Goal: Task Accomplishment & Management: Complete application form

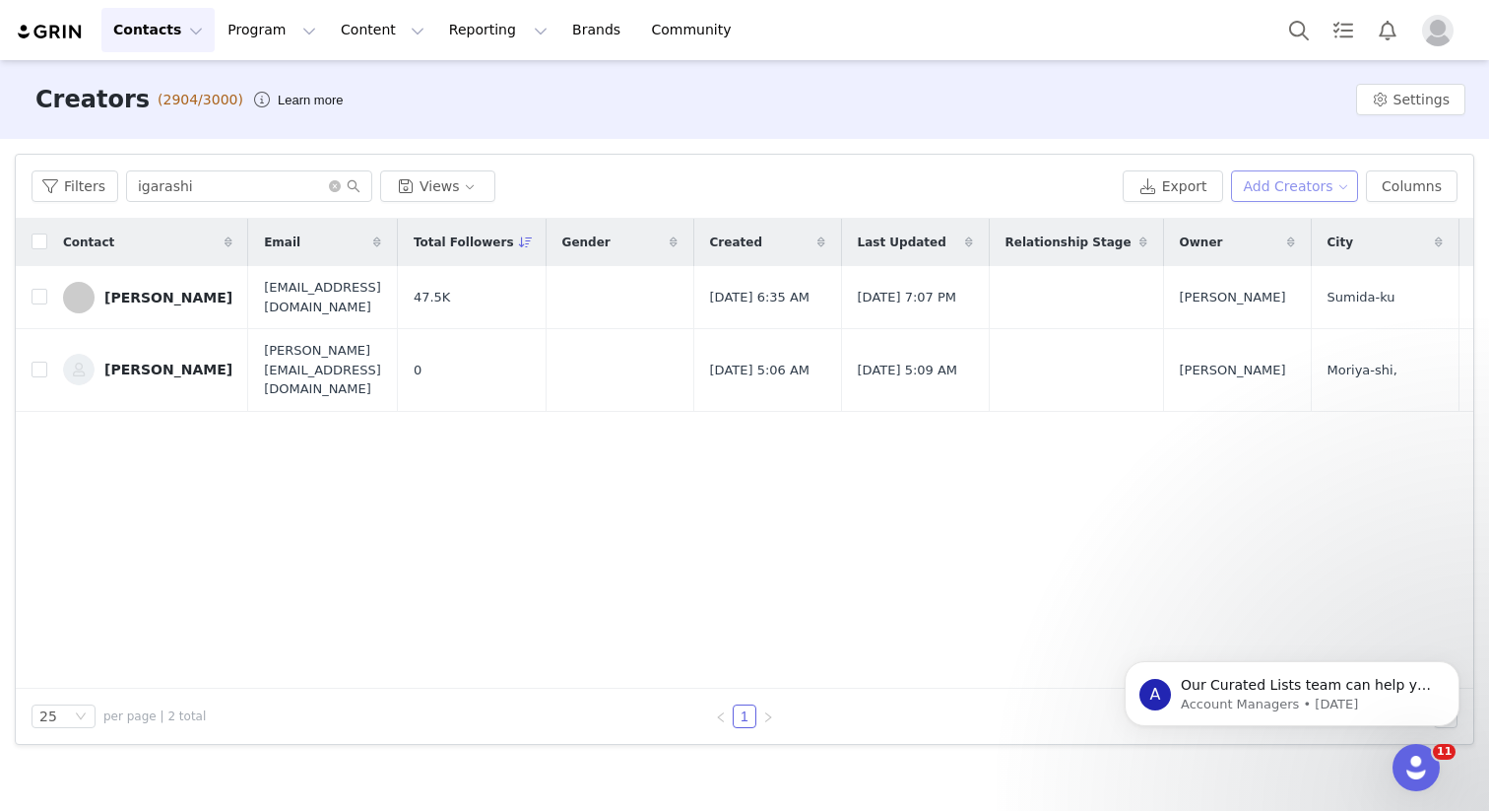
click at [1294, 193] on button "Add Creators" at bounding box center [1295, 186] width 128 height 32
click at [1294, 227] on span "Add a Creator" at bounding box center [1299, 226] width 96 height 22
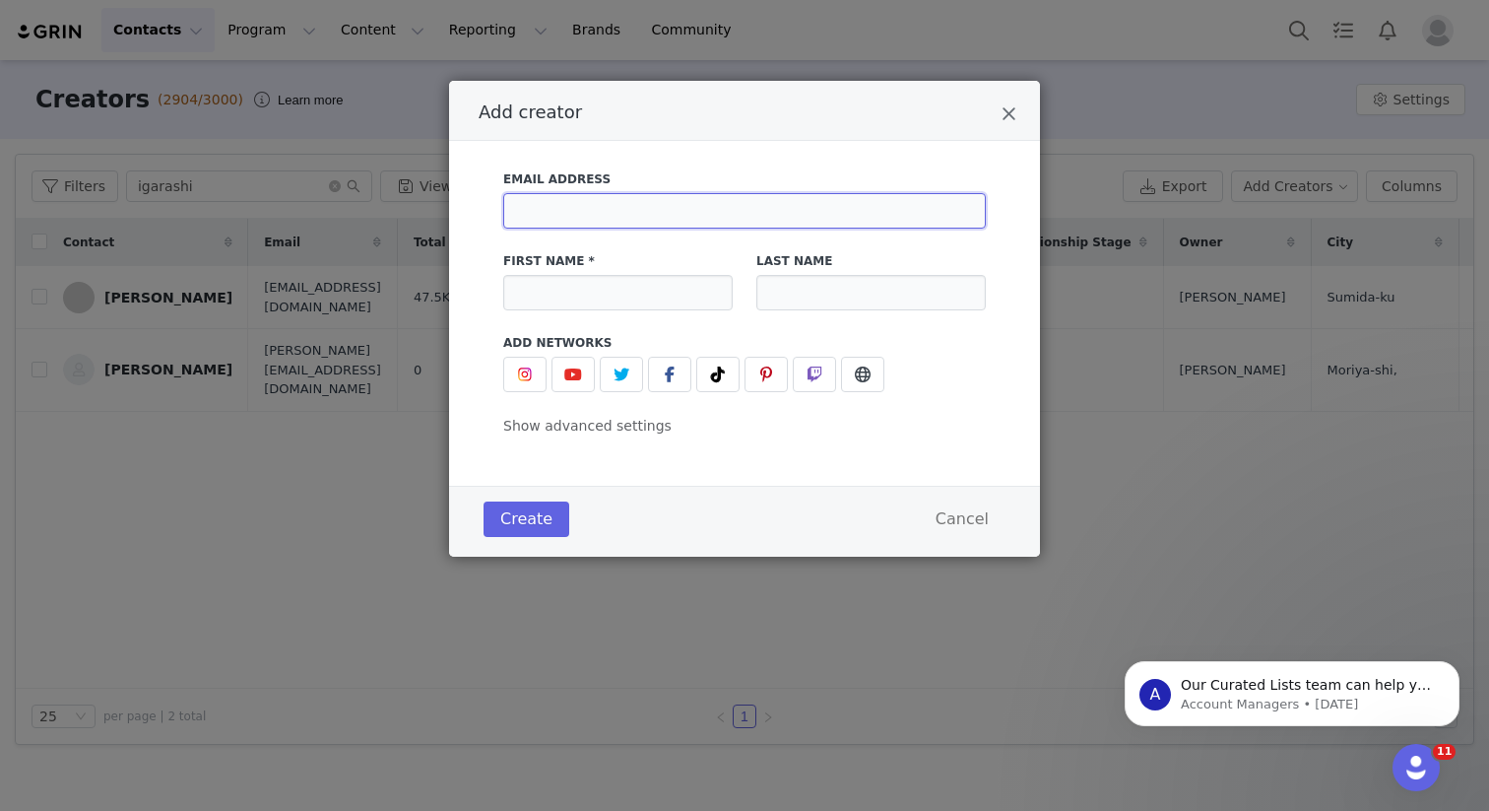
click at [590, 208] on input "Add creator" at bounding box center [744, 210] width 483 height 35
paste input "[EMAIL_ADDRESS][DOMAIN_NAME]"
type input "[EMAIL_ADDRESS][DOMAIN_NAME]"
click at [638, 294] on input "Add creator" at bounding box center [618, 292] width 230 height 35
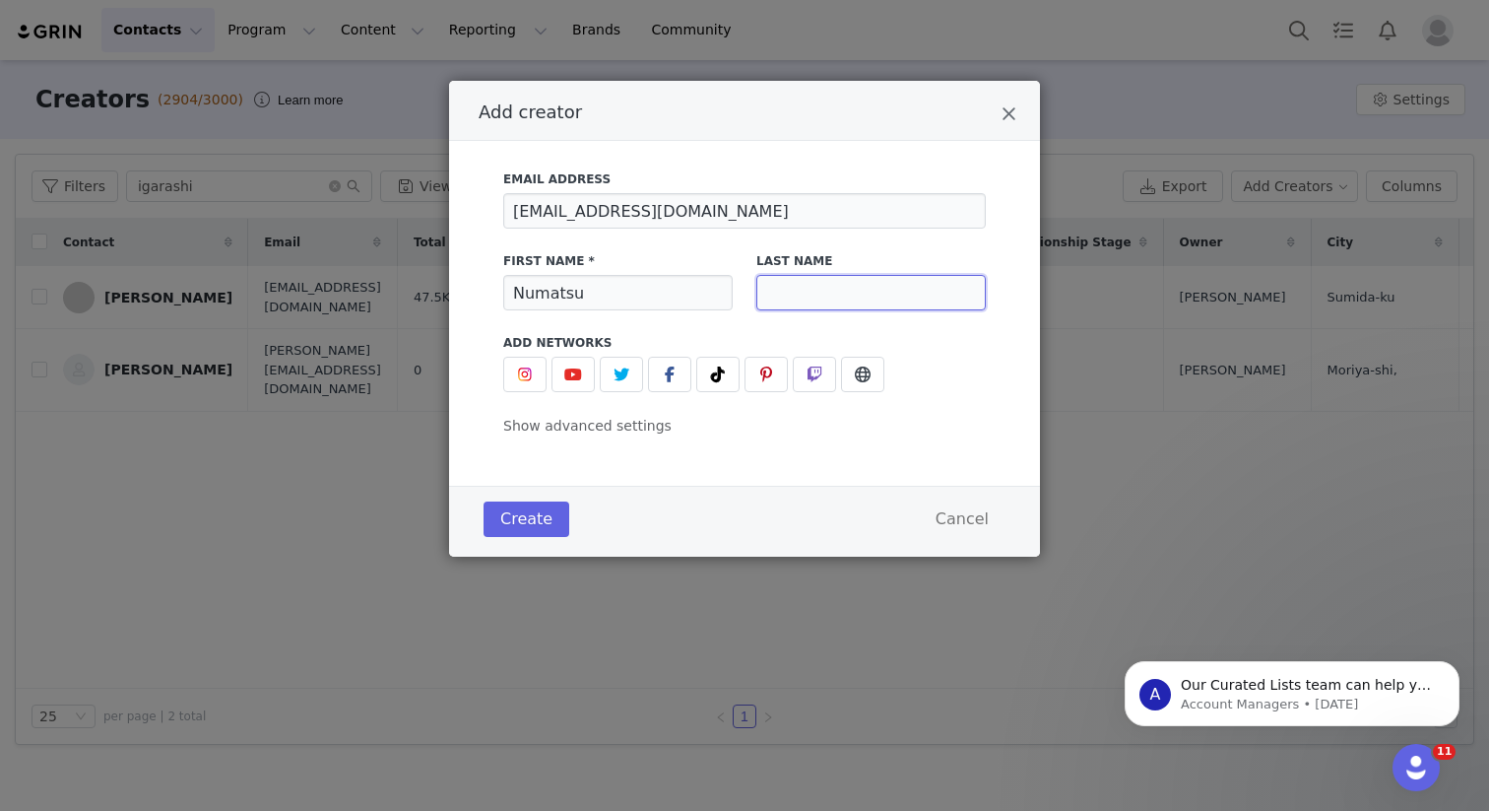
click at [827, 296] on input "Add creator" at bounding box center [872, 292] width 230 height 35
click at [661, 298] on input "Numatsu" at bounding box center [618, 292] width 230 height 35
type input "Shouitchi"
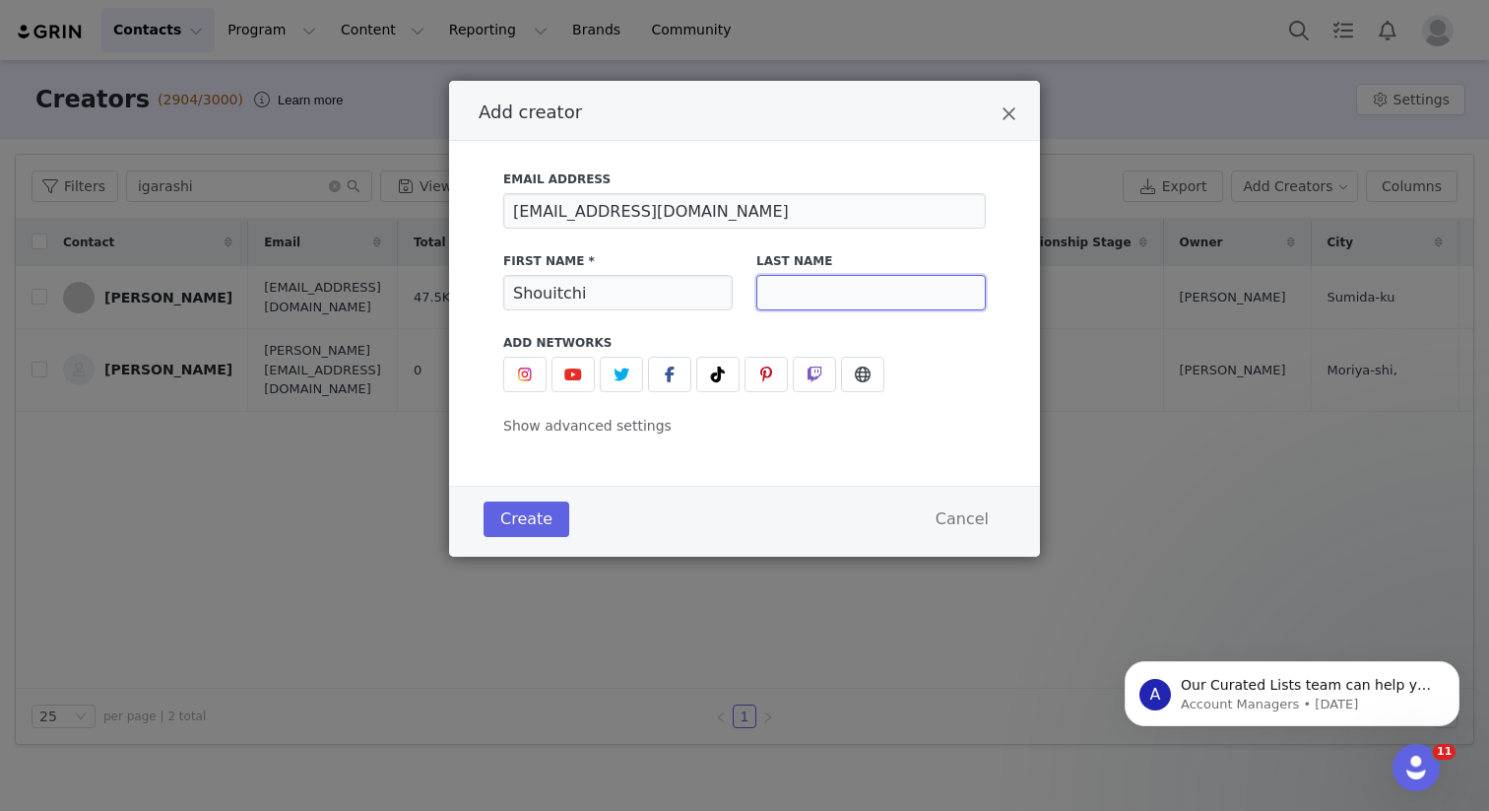
click at [795, 299] on input "Add creator" at bounding box center [872, 292] width 230 height 35
type input "Numatsu"
click at [596, 428] on span "Show advanced settings" at bounding box center [587, 426] width 168 height 16
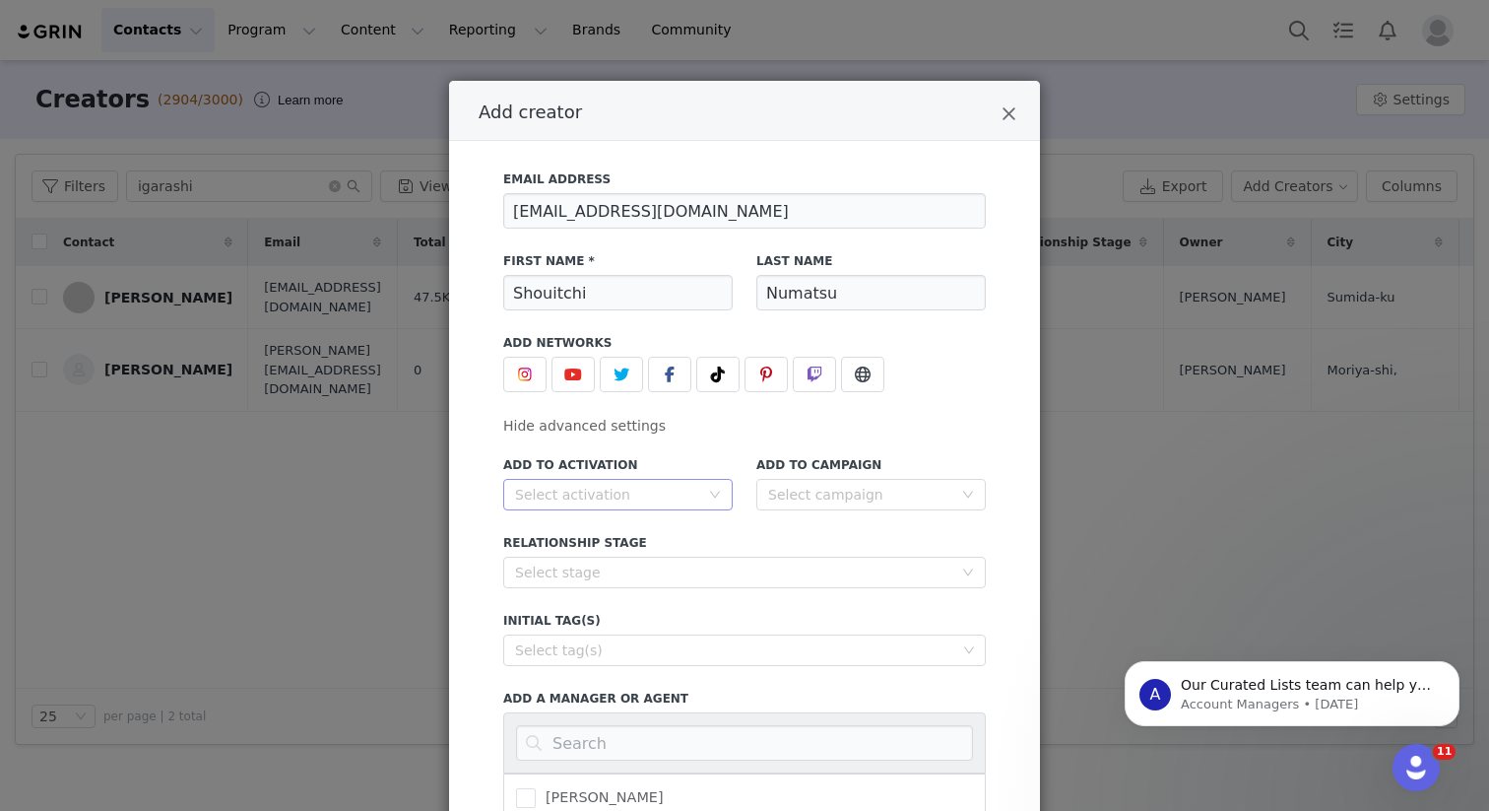
click at [680, 503] on div "Select activation" at bounding box center [607, 495] width 184 height 20
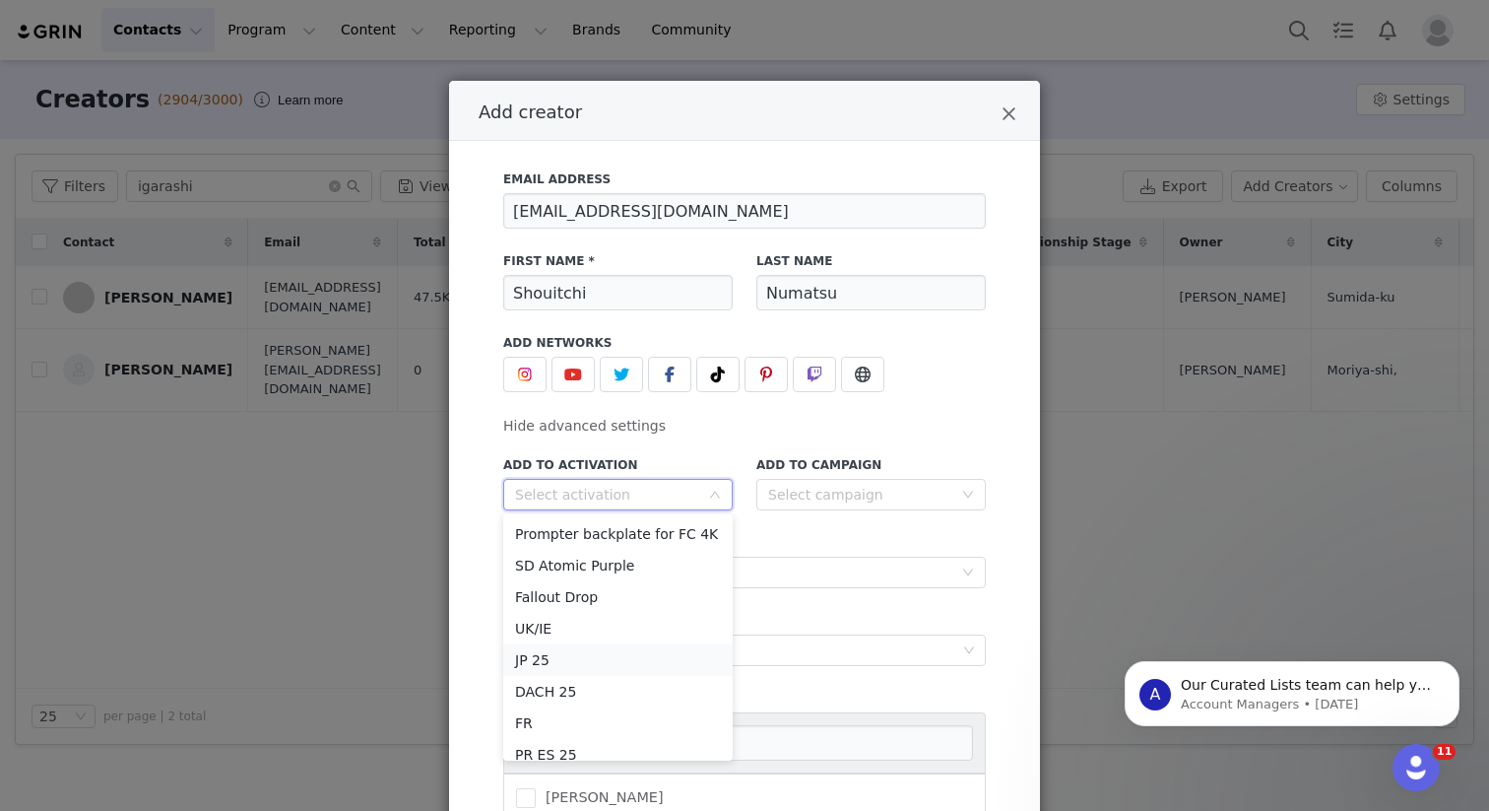
click at [571, 660] on li "JP 25" at bounding box center [618, 660] width 230 height 32
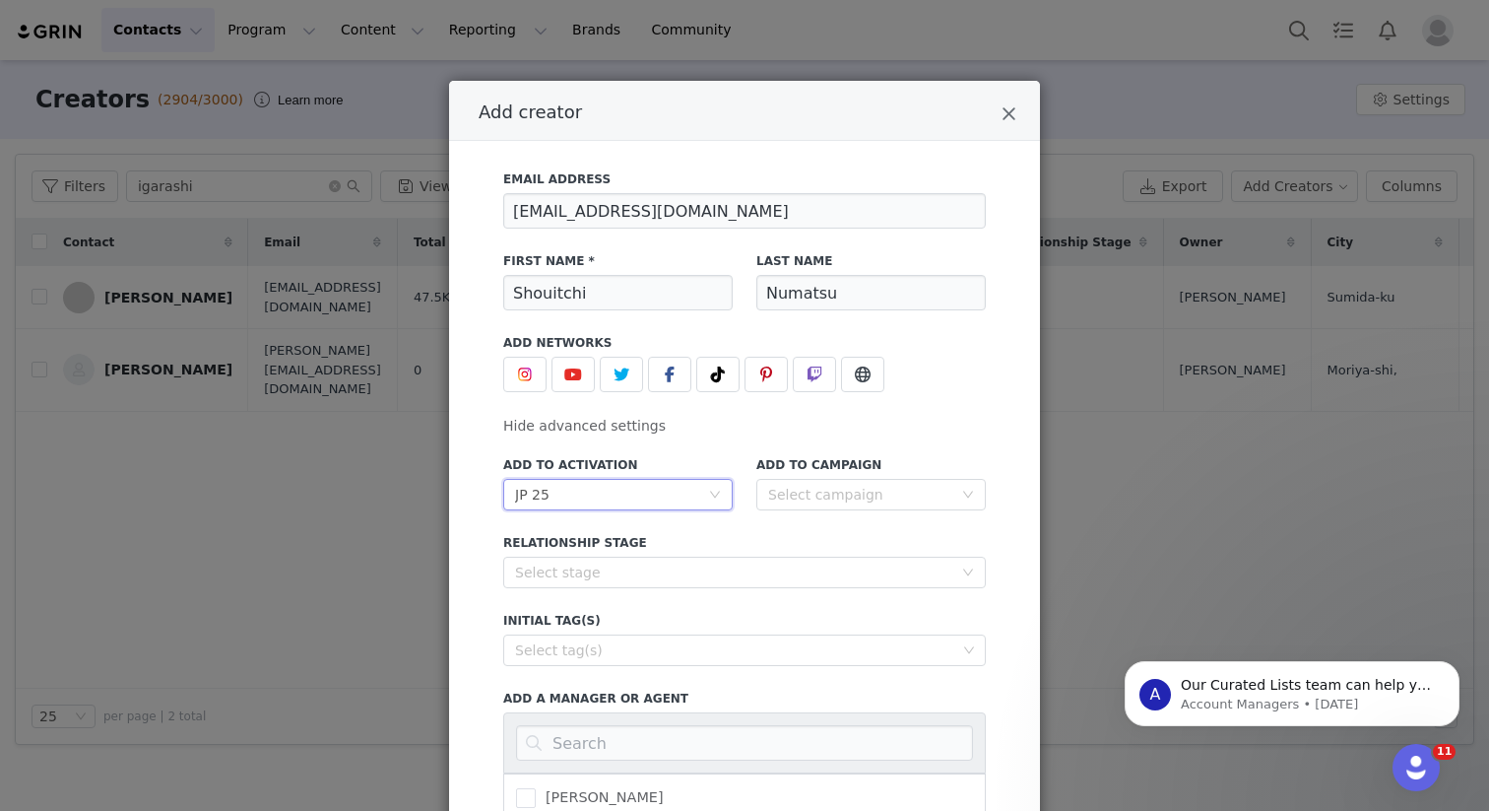
click at [815, 534] on label "Relationship Stage" at bounding box center [744, 543] width 483 height 18
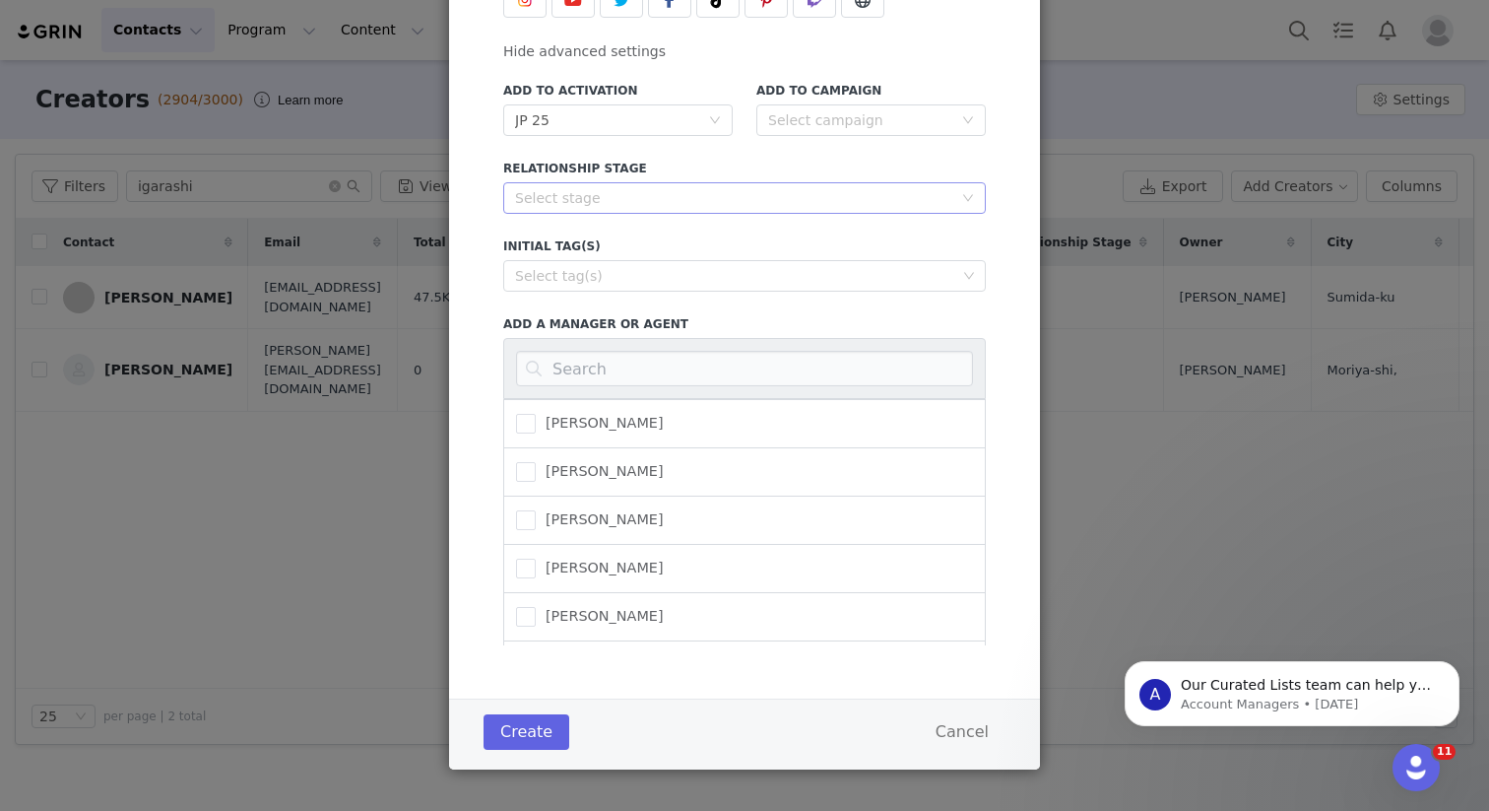
scroll to position [382, 0]
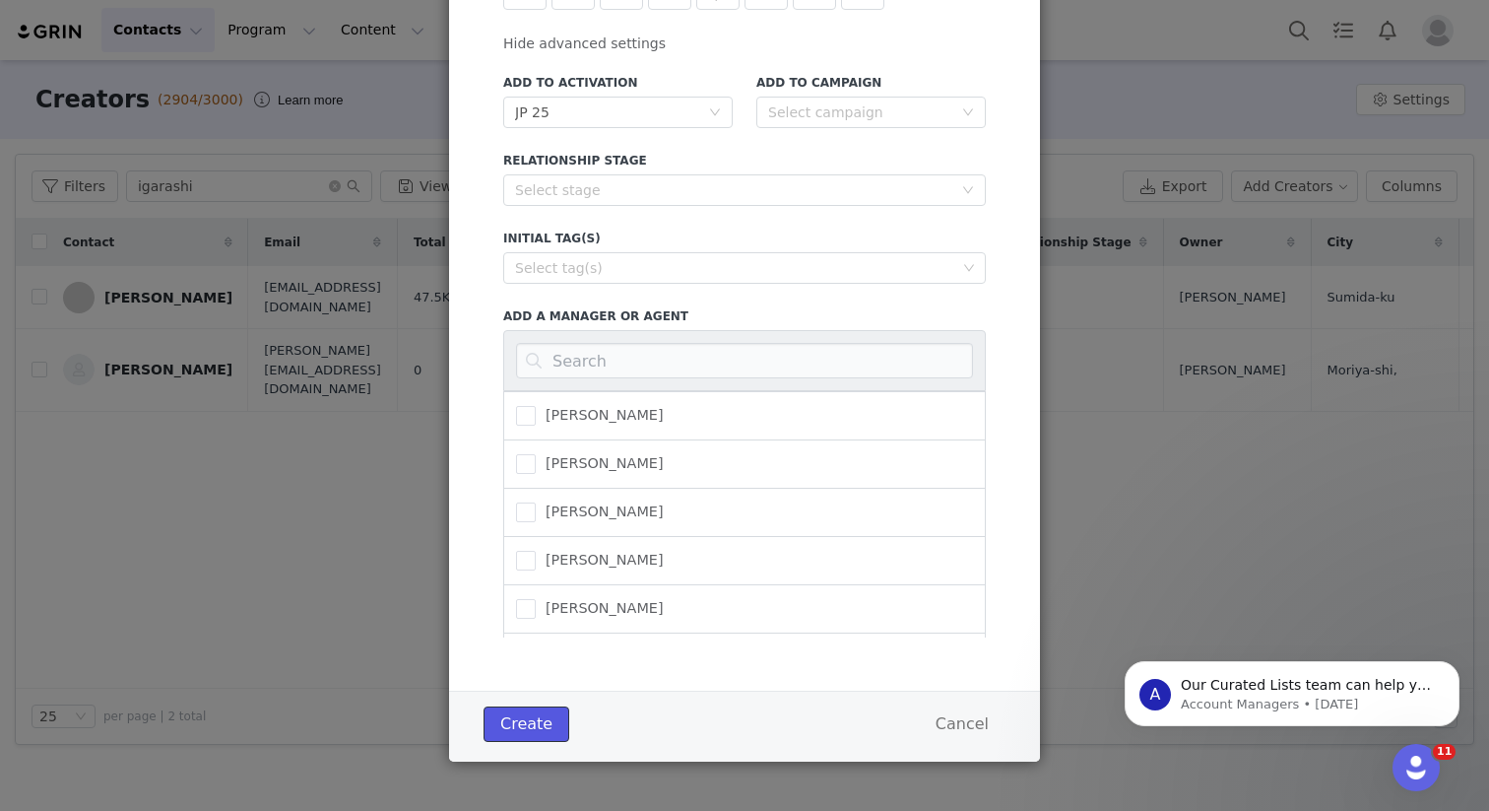
click at [526, 725] on button "Create" at bounding box center [527, 723] width 86 height 35
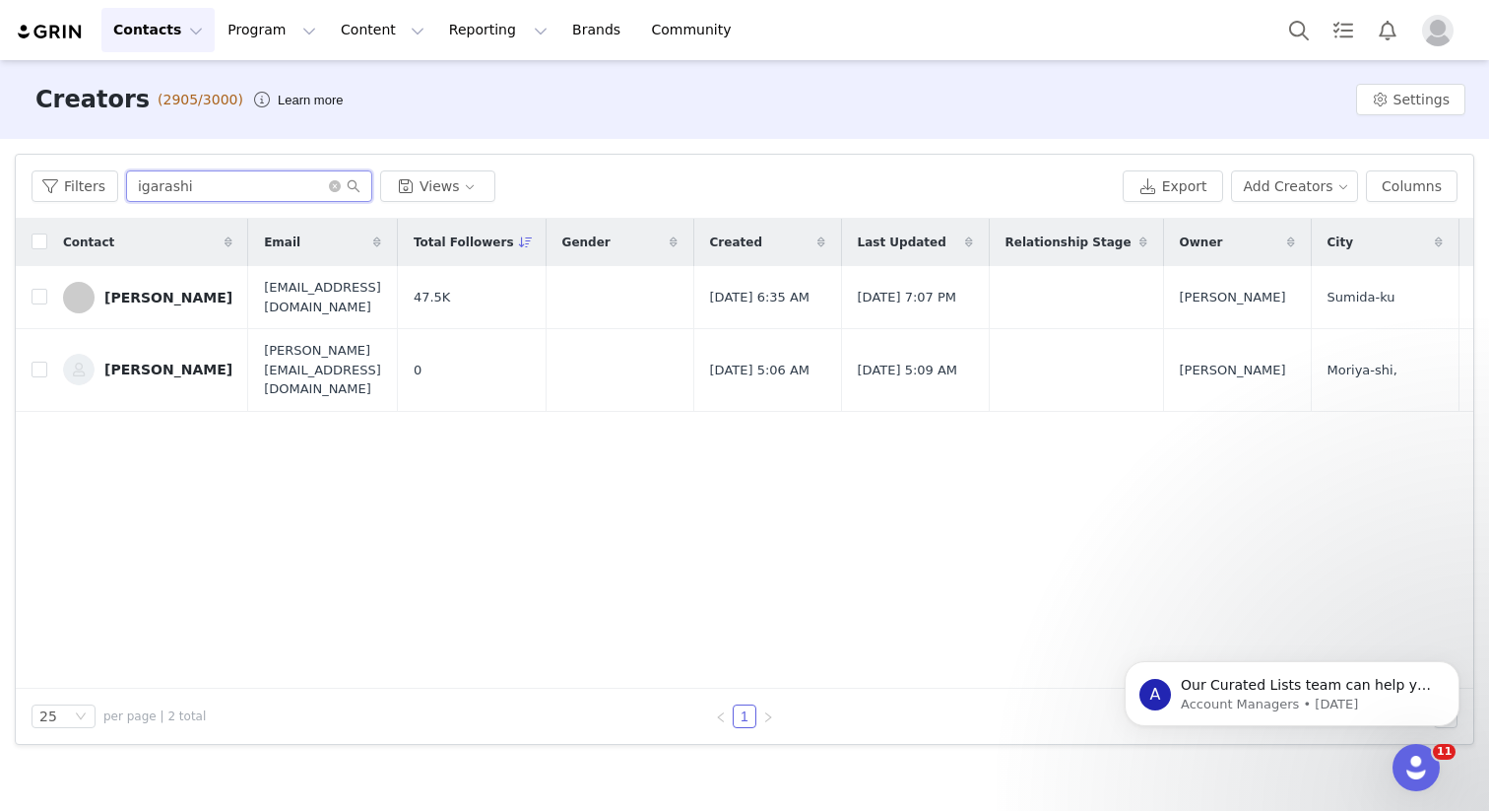
click at [234, 197] on input "igarashi" at bounding box center [249, 186] width 246 height 32
type input "a"
type input "numatsu"
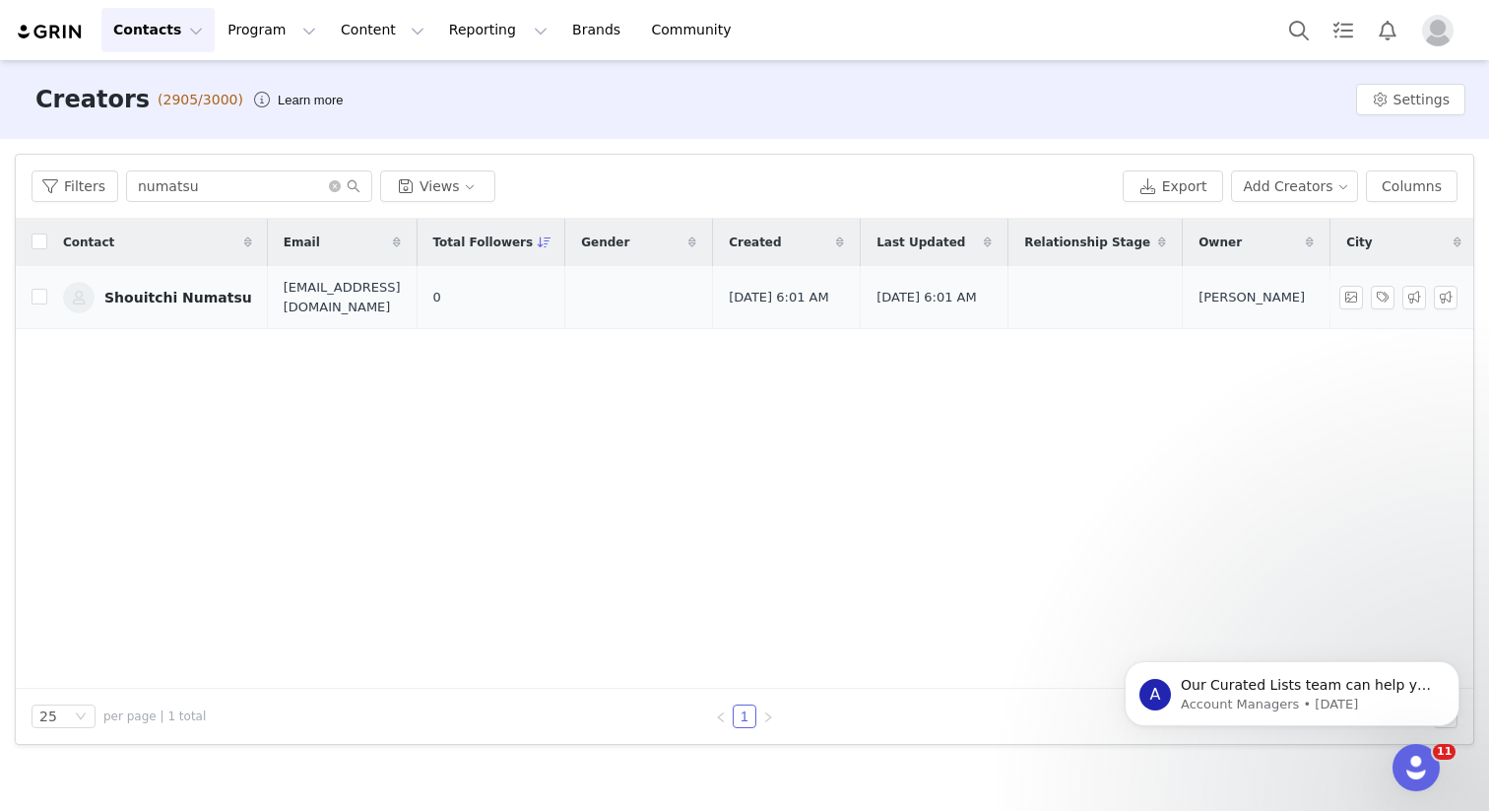
click at [195, 301] on div "Shouitchi Numatsu" at bounding box center [178, 298] width 148 height 16
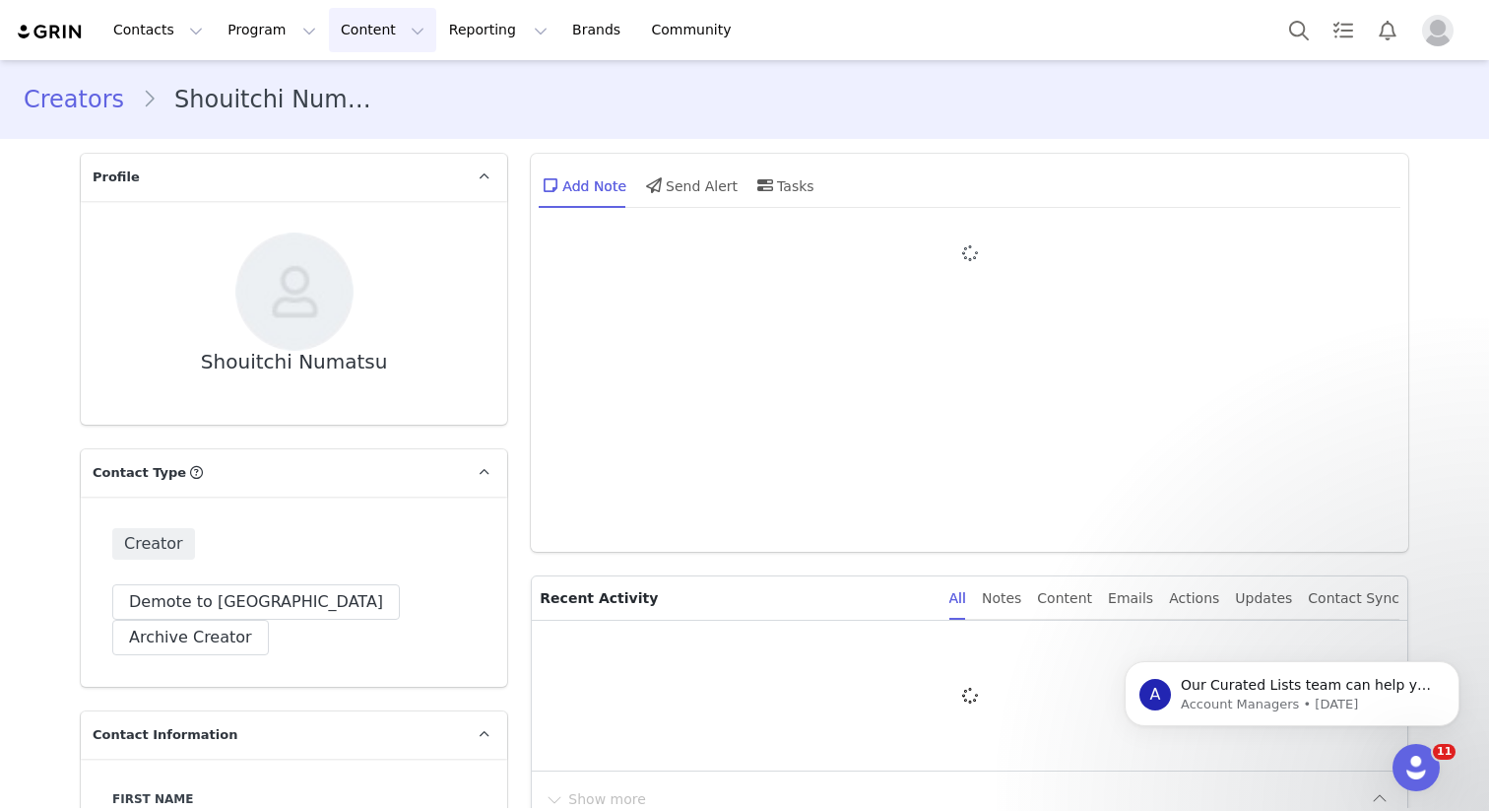
type input "+1 ([GEOGRAPHIC_DATA])"
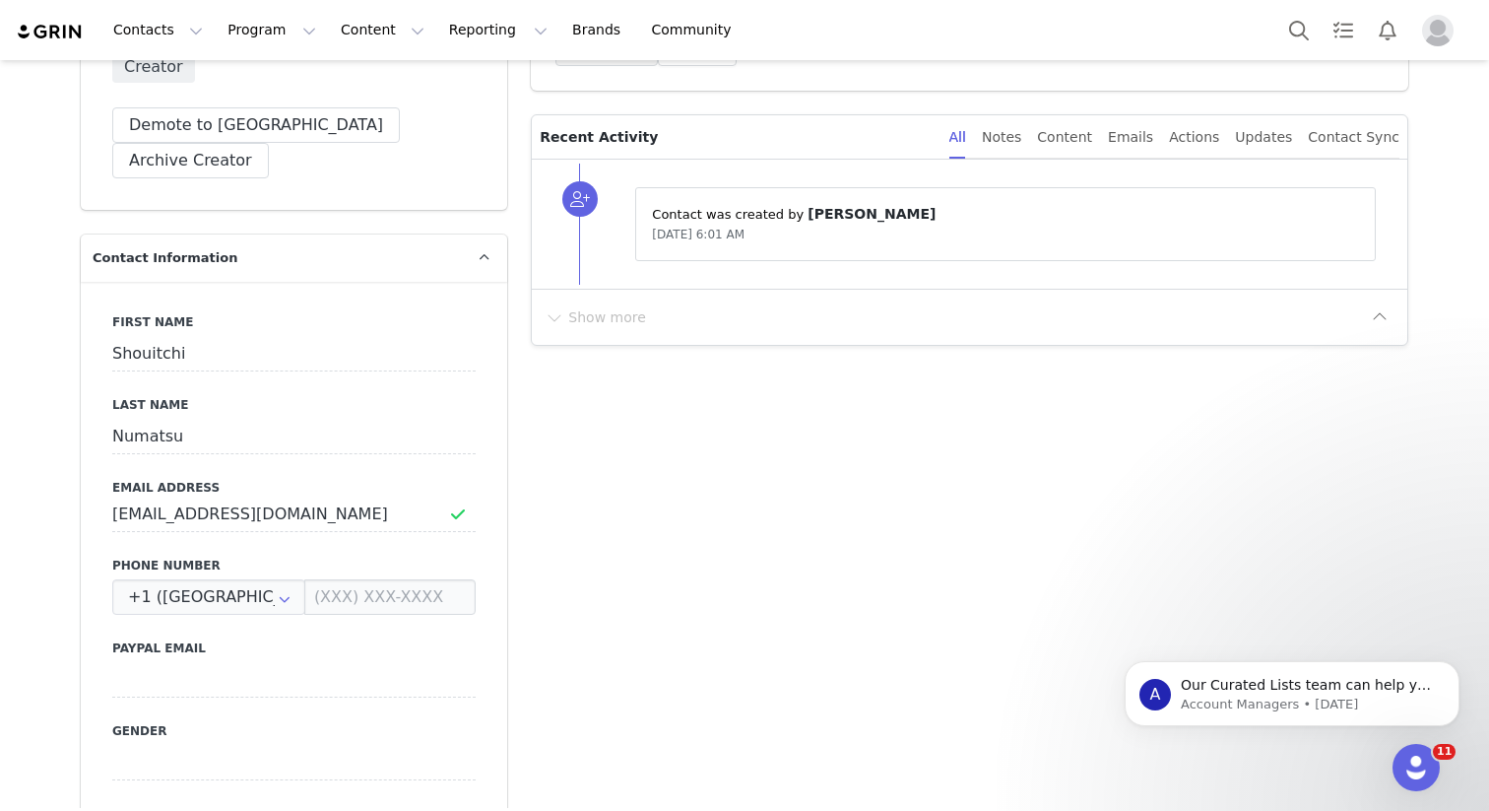
scroll to position [697, 0]
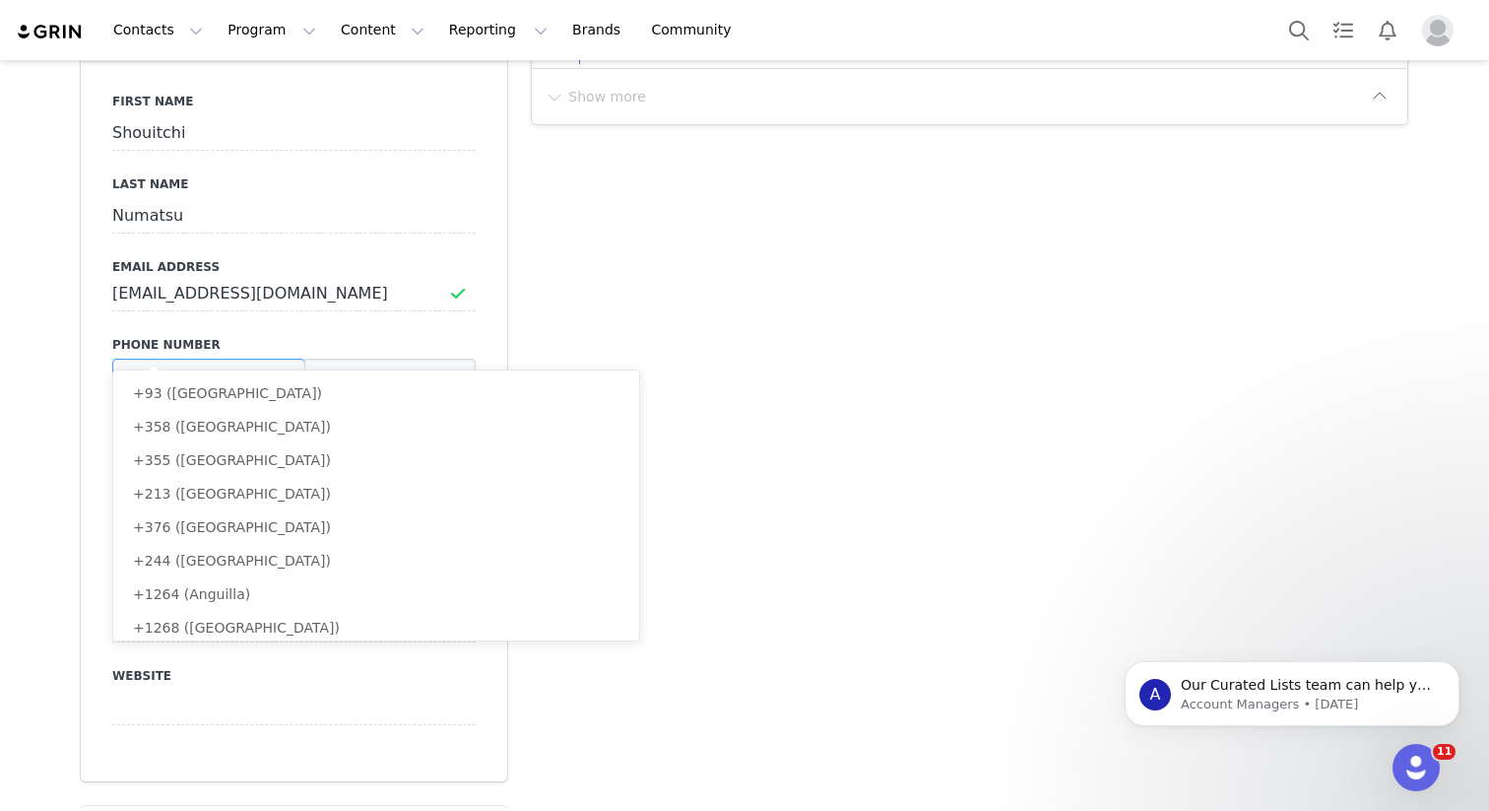
click at [256, 359] on input "text" at bounding box center [208, 376] width 193 height 35
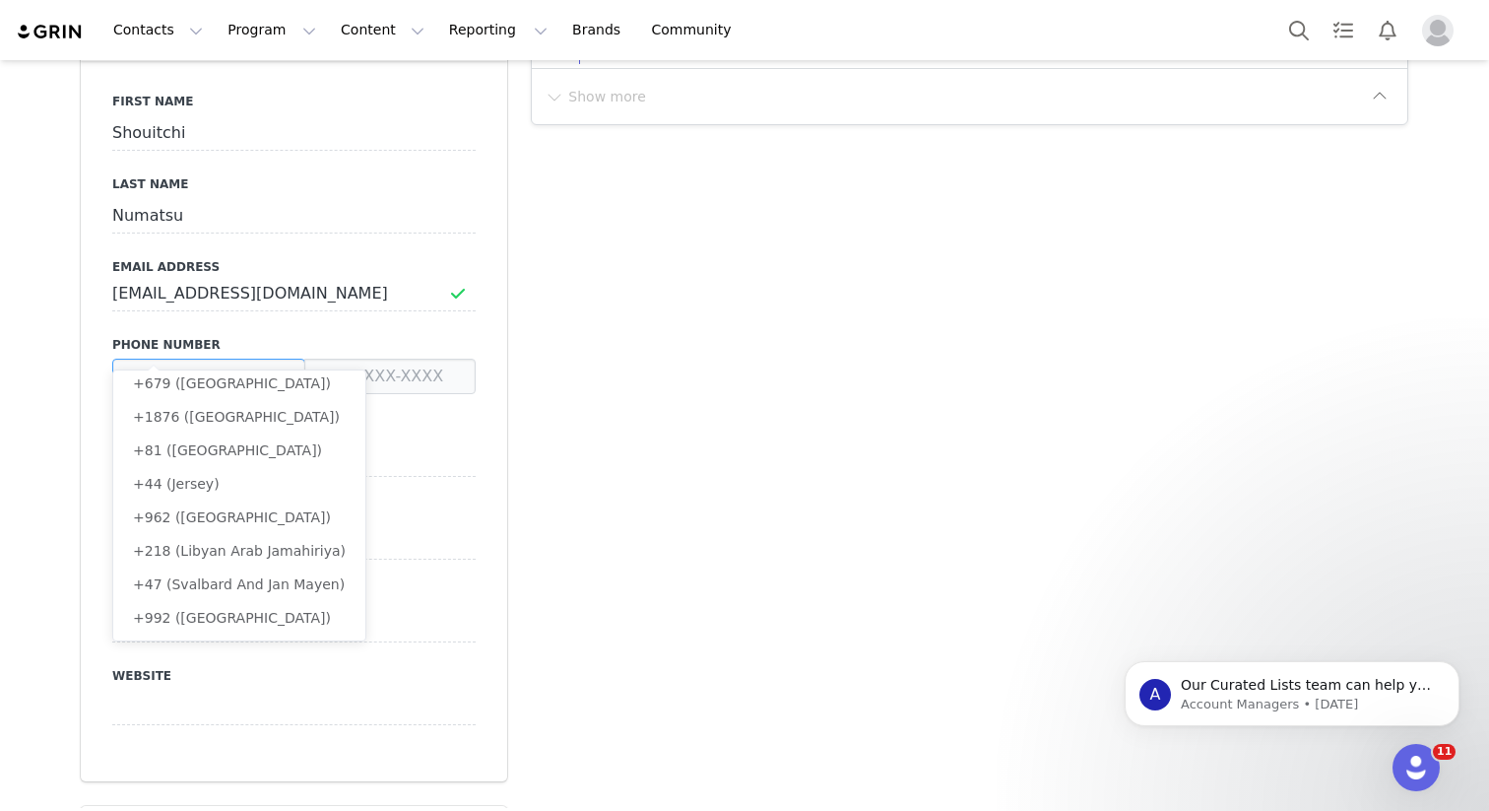
scroll to position [0, 0]
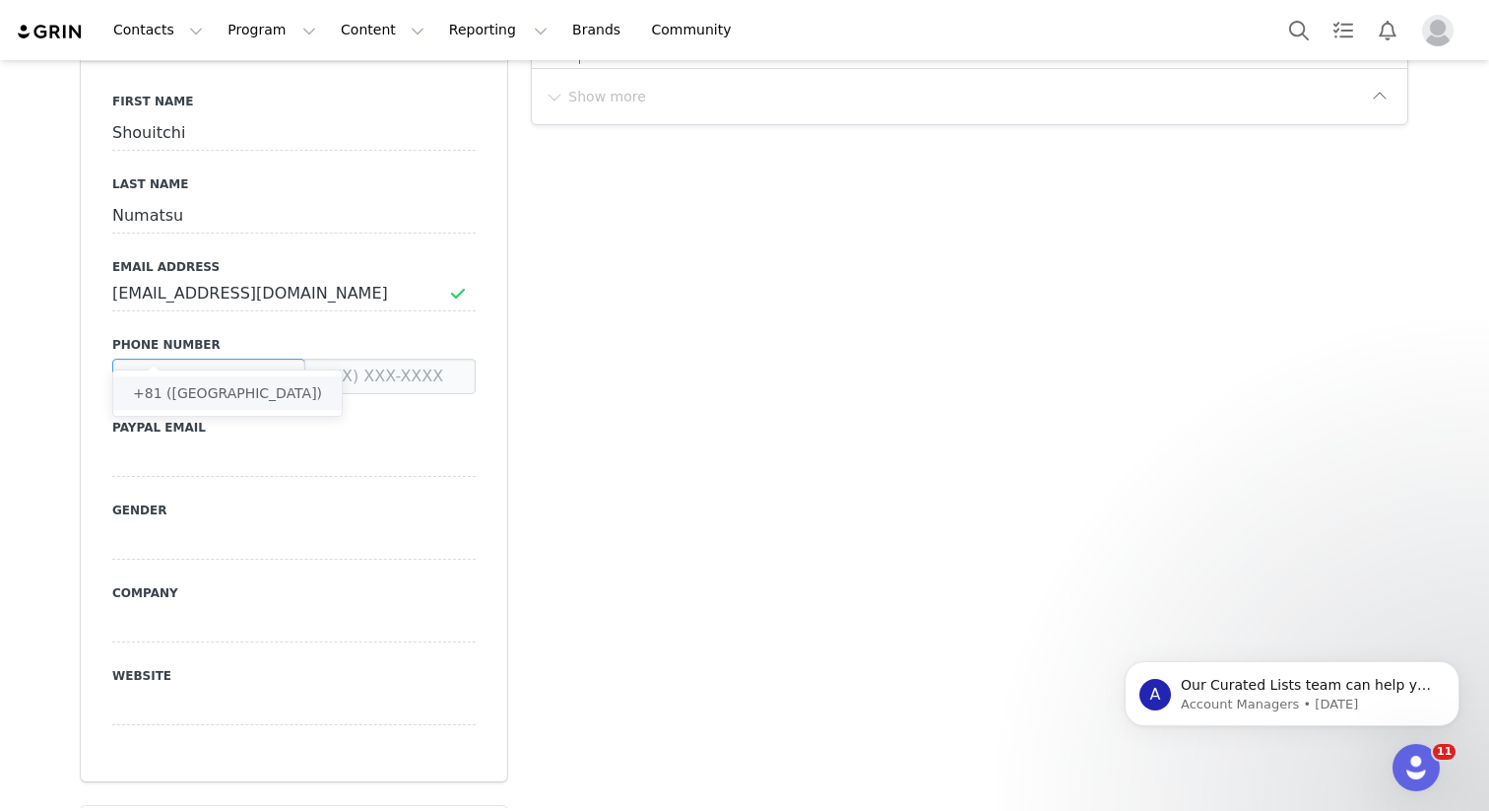
click at [247, 402] on li "+81 ([GEOGRAPHIC_DATA])" at bounding box center [227, 392] width 229 height 33
type input "+81 ([GEOGRAPHIC_DATA])"
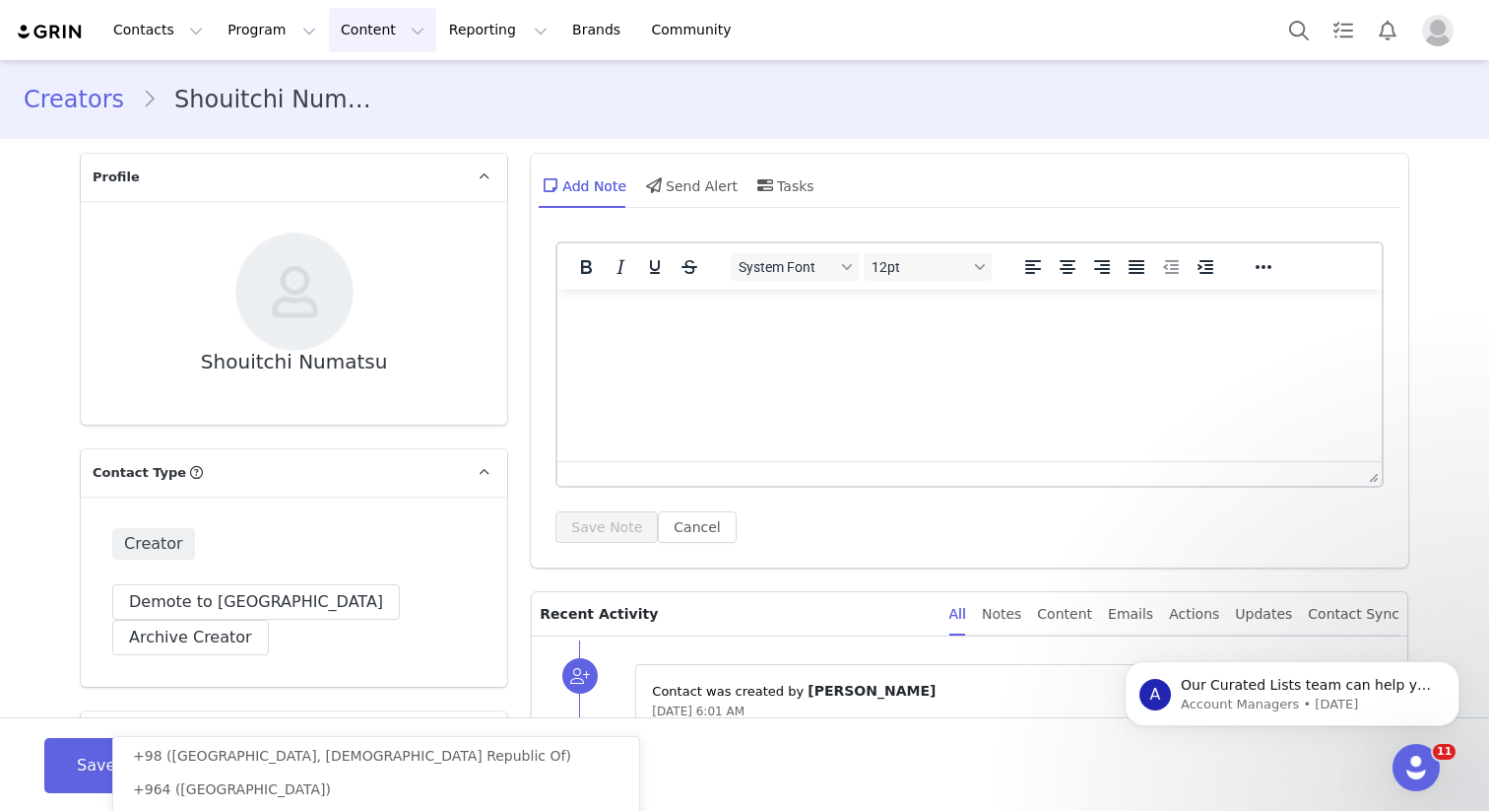
click at [360, 33] on button "Content Content" at bounding box center [382, 30] width 107 height 44
type input "+81 ([GEOGRAPHIC_DATA])"
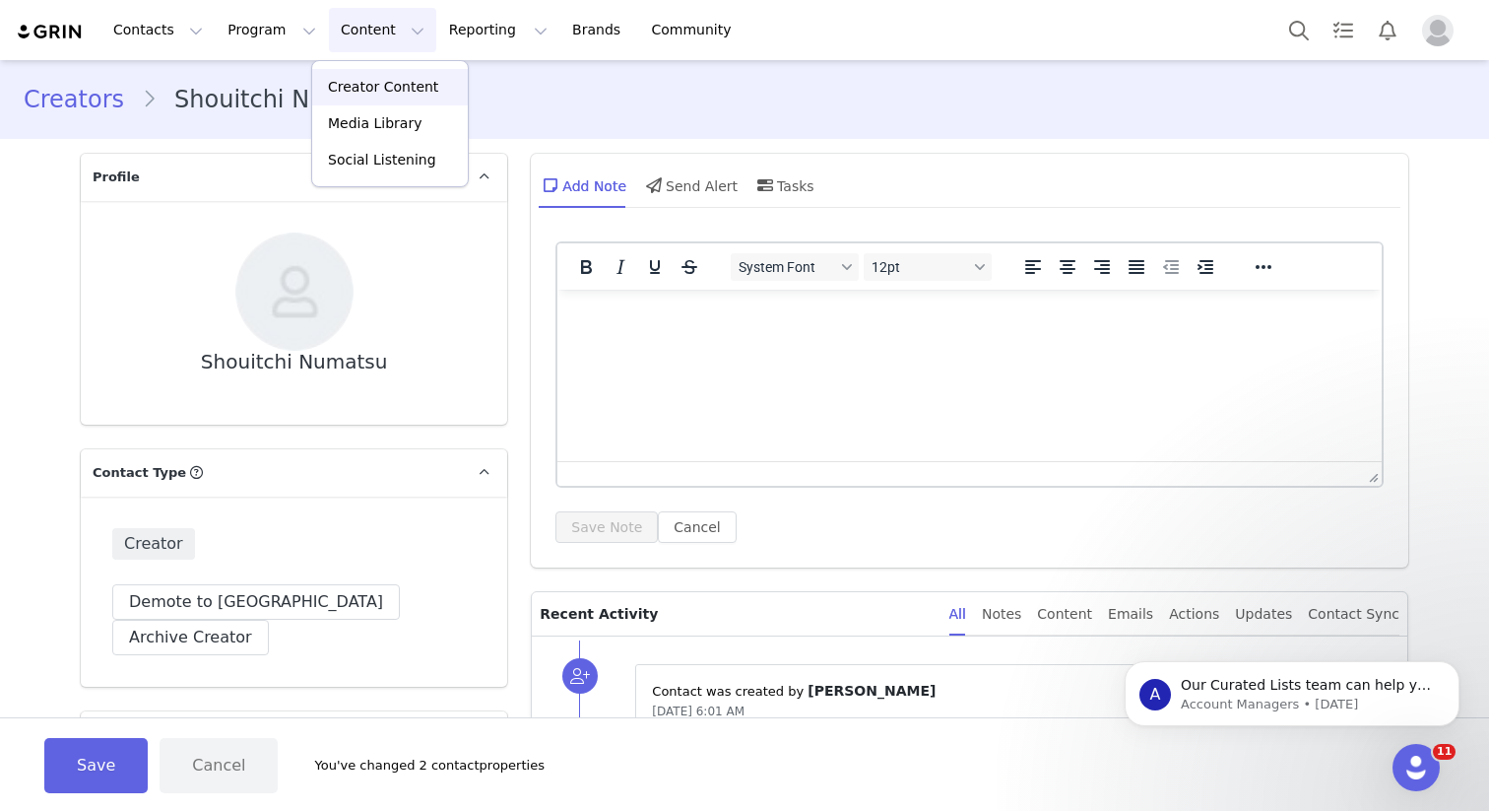
click at [405, 84] on p "Creator Content" at bounding box center [383, 87] width 110 height 21
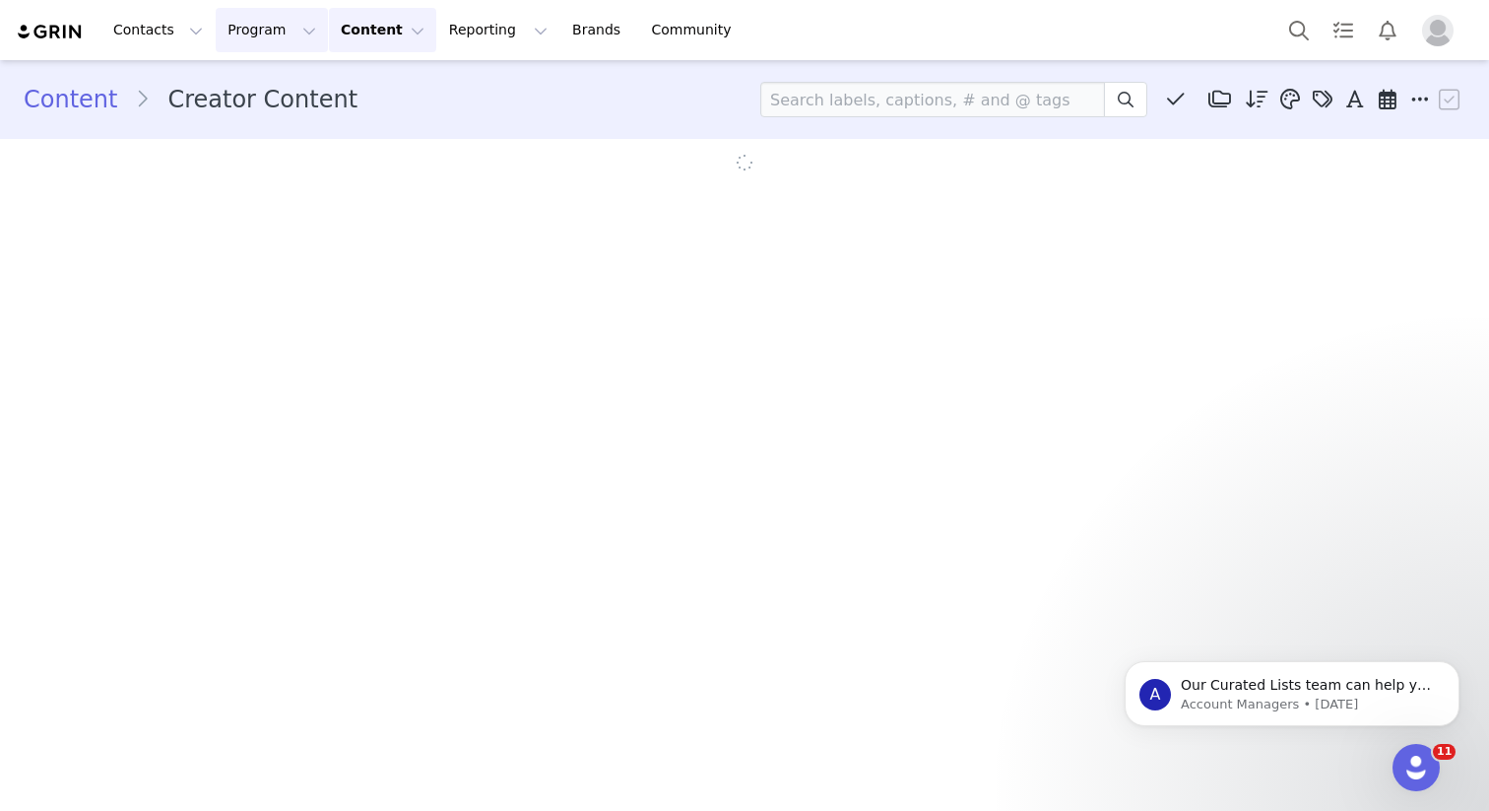
click at [279, 37] on button "Program Program" at bounding box center [272, 30] width 112 height 44
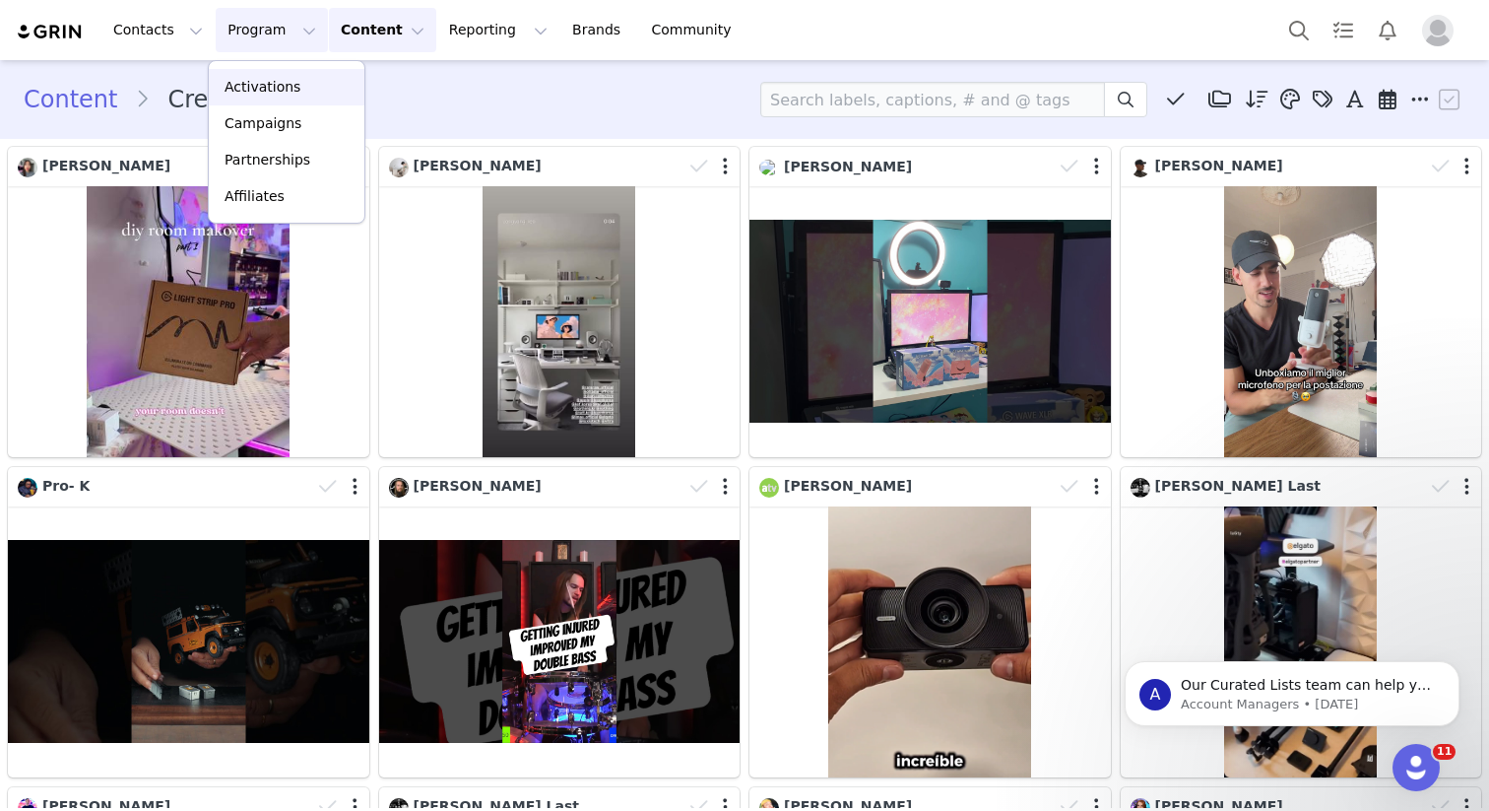
click at [287, 87] on p "Activations" at bounding box center [263, 87] width 76 height 21
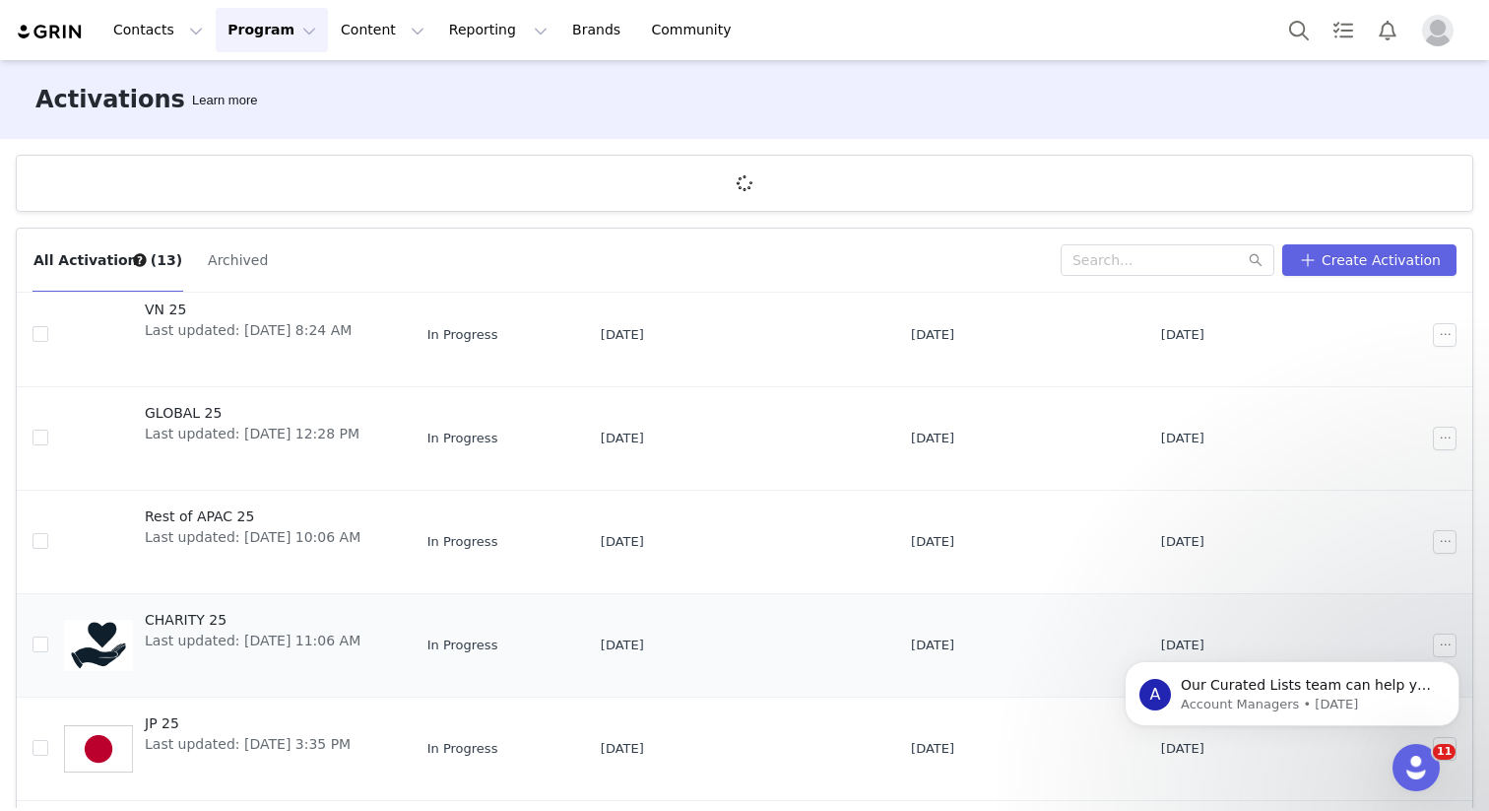
scroll to position [551, 0]
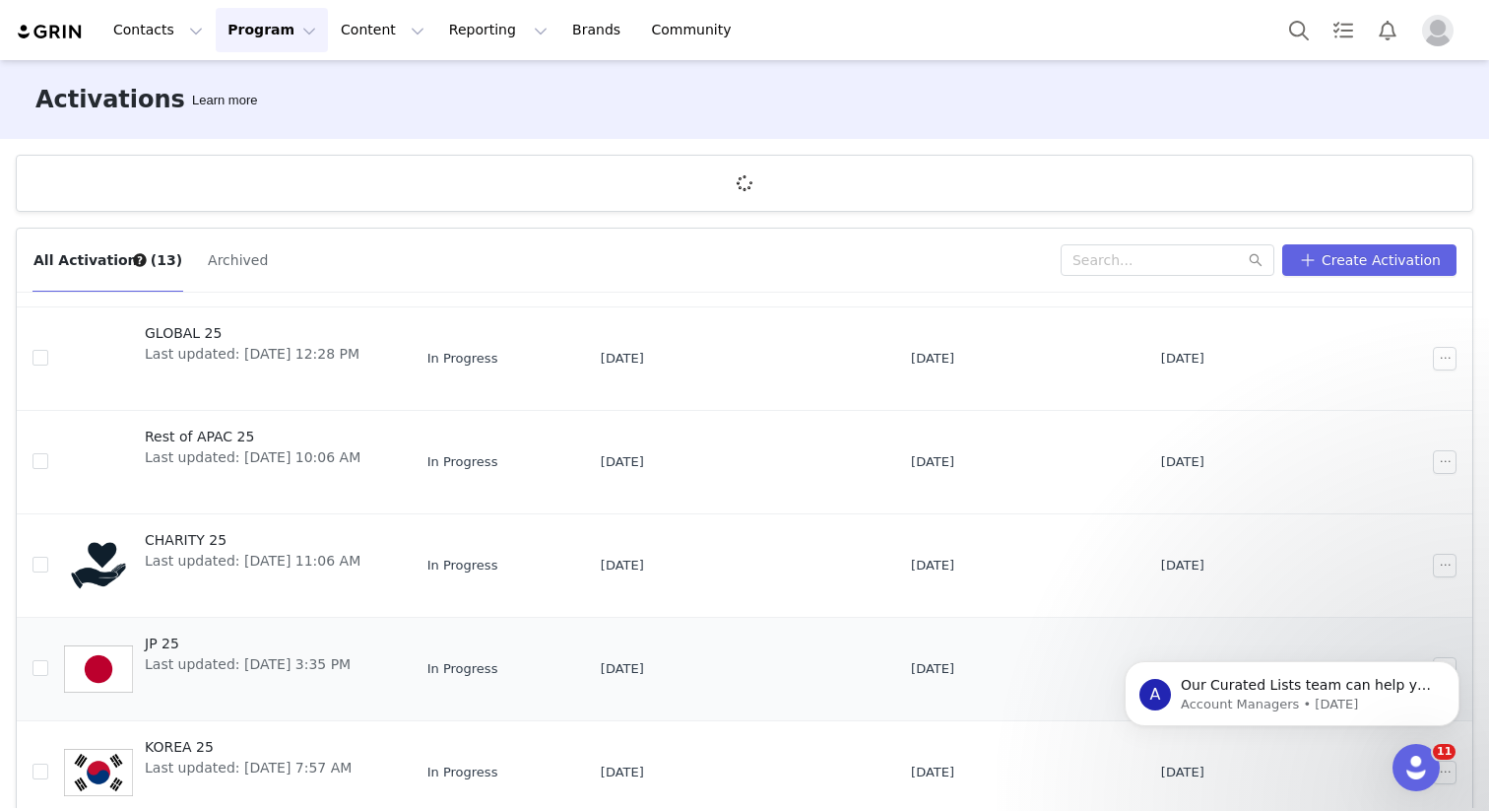
click at [152, 652] on span "JP 25" at bounding box center [248, 643] width 206 height 21
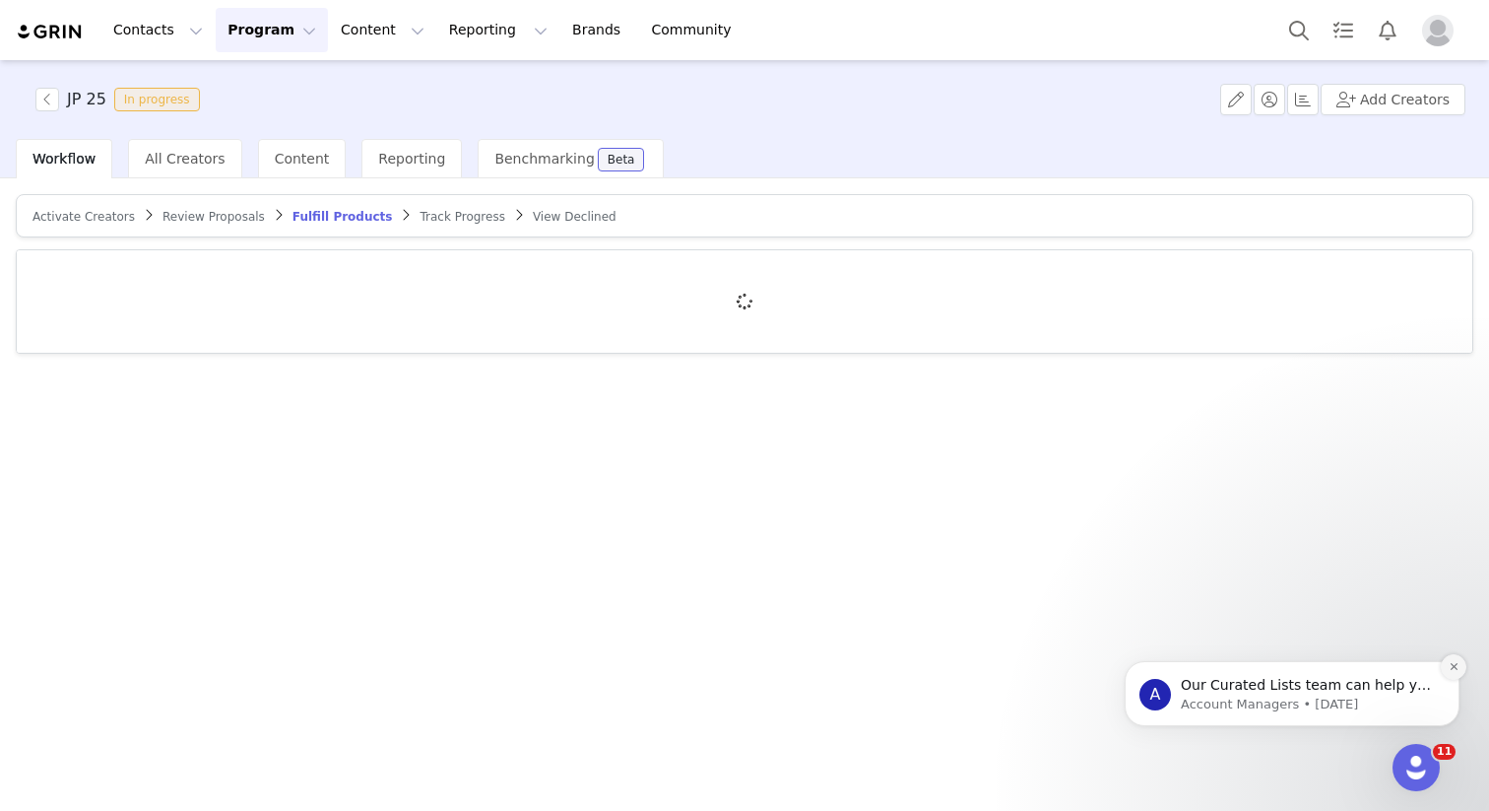
click at [1459, 668] on button "Dismiss notification" at bounding box center [1454, 667] width 26 height 26
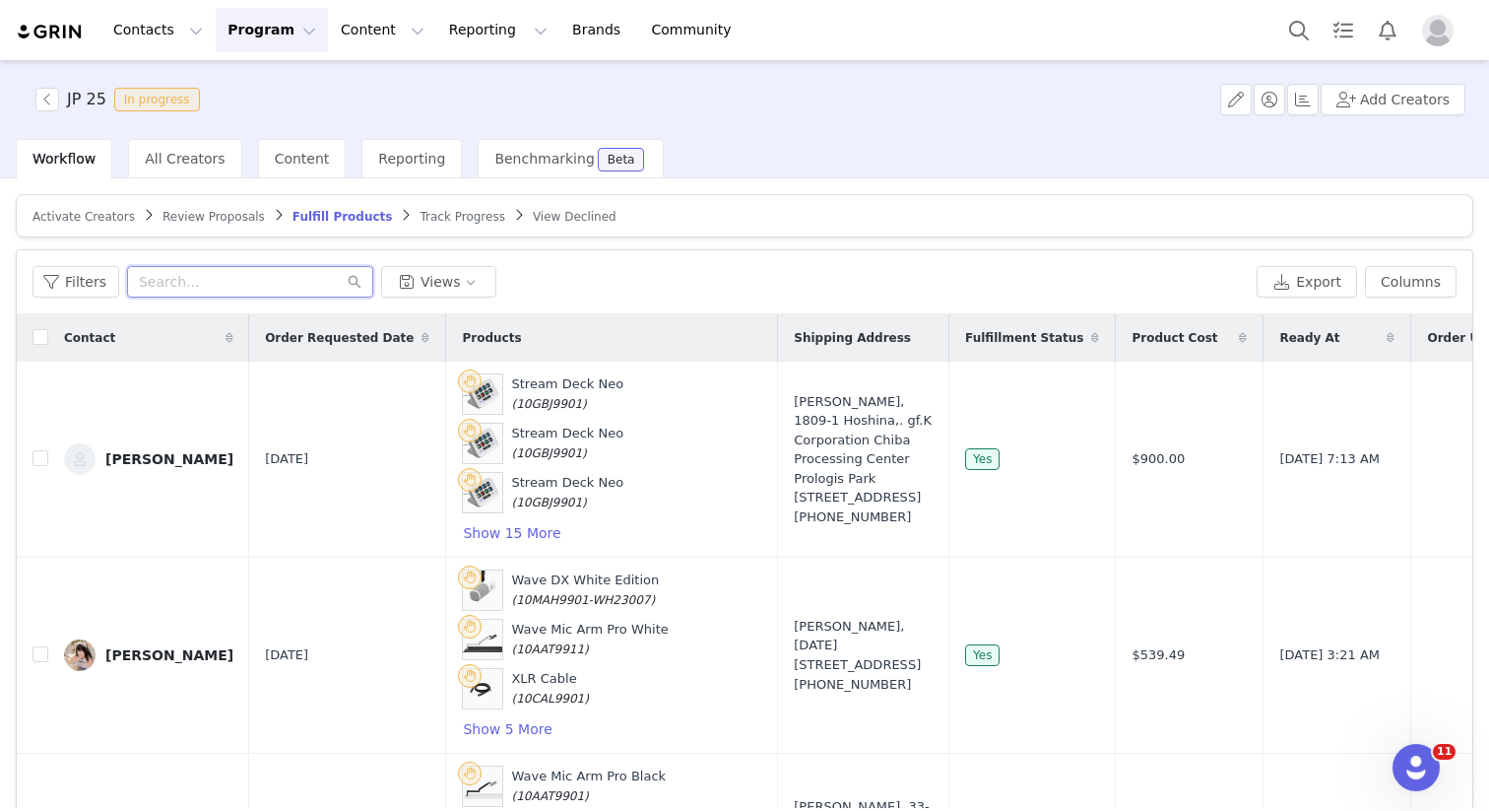
click at [234, 294] on input "text" at bounding box center [250, 282] width 246 height 32
type input "あ"
type input "a"
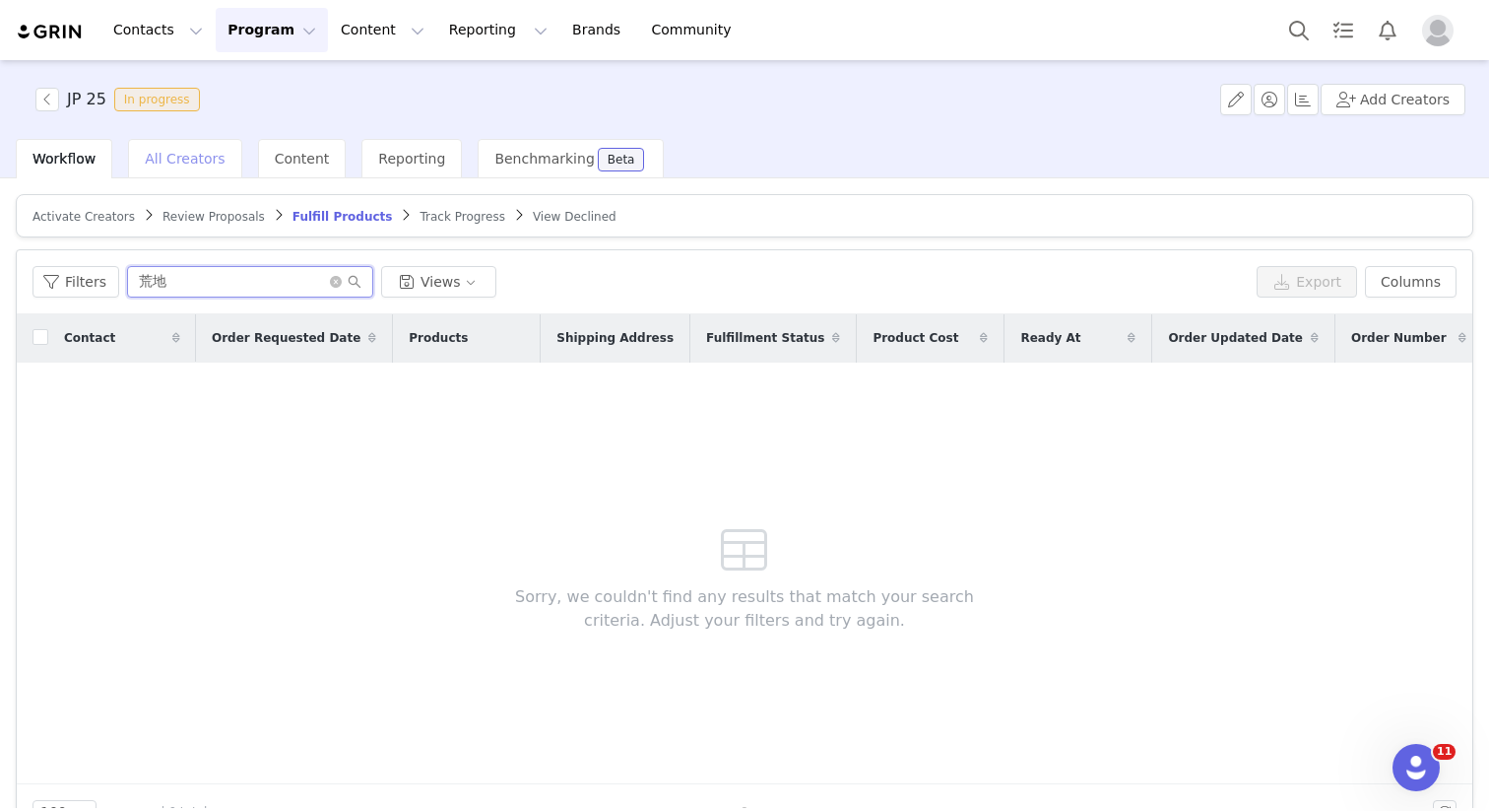
type input "荒地"
click at [205, 162] on span "All Creators" at bounding box center [185, 159] width 80 height 16
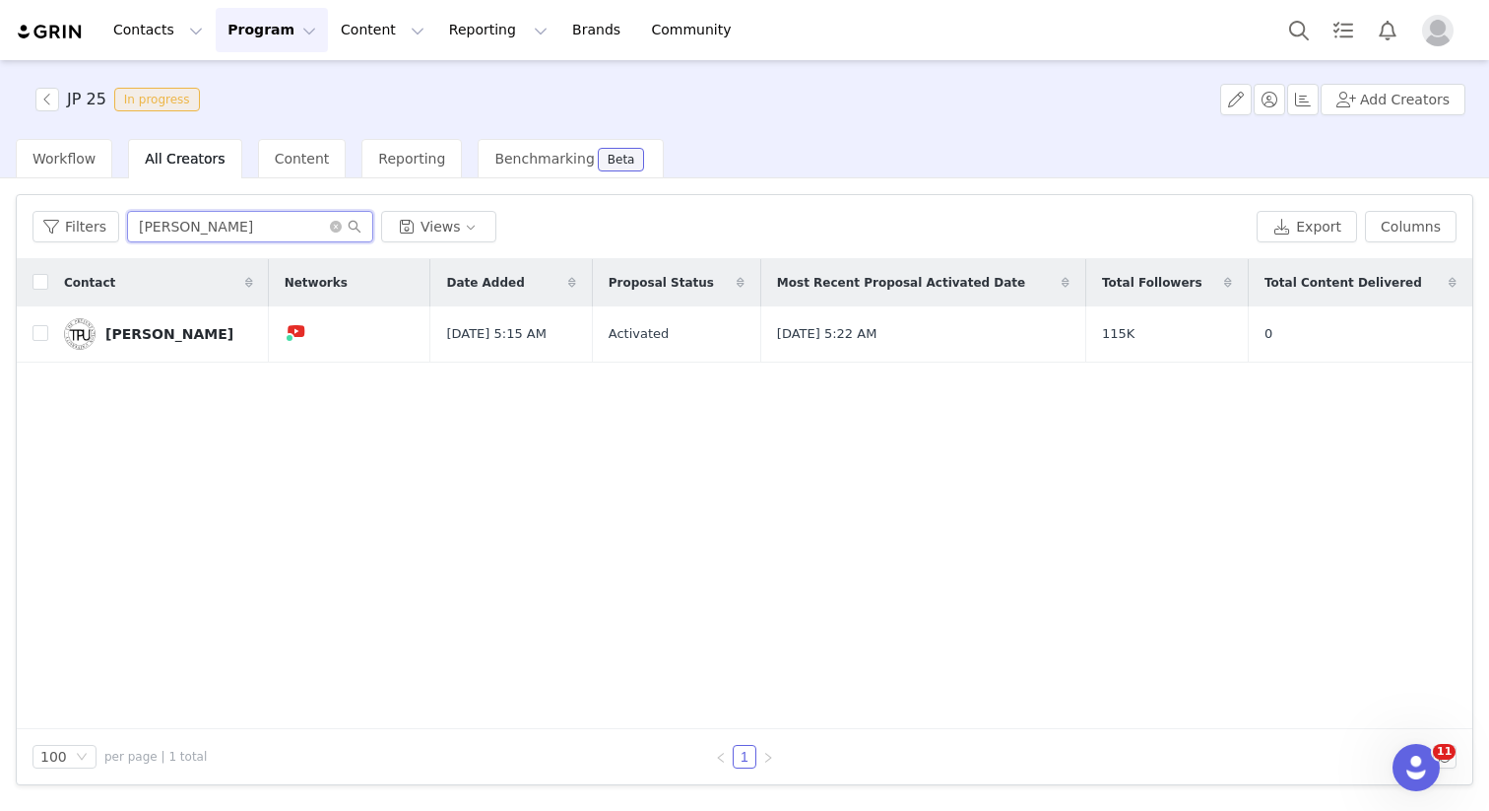
click at [213, 234] on input "[PERSON_NAME]" at bounding box center [250, 227] width 246 height 32
type input "荒地"
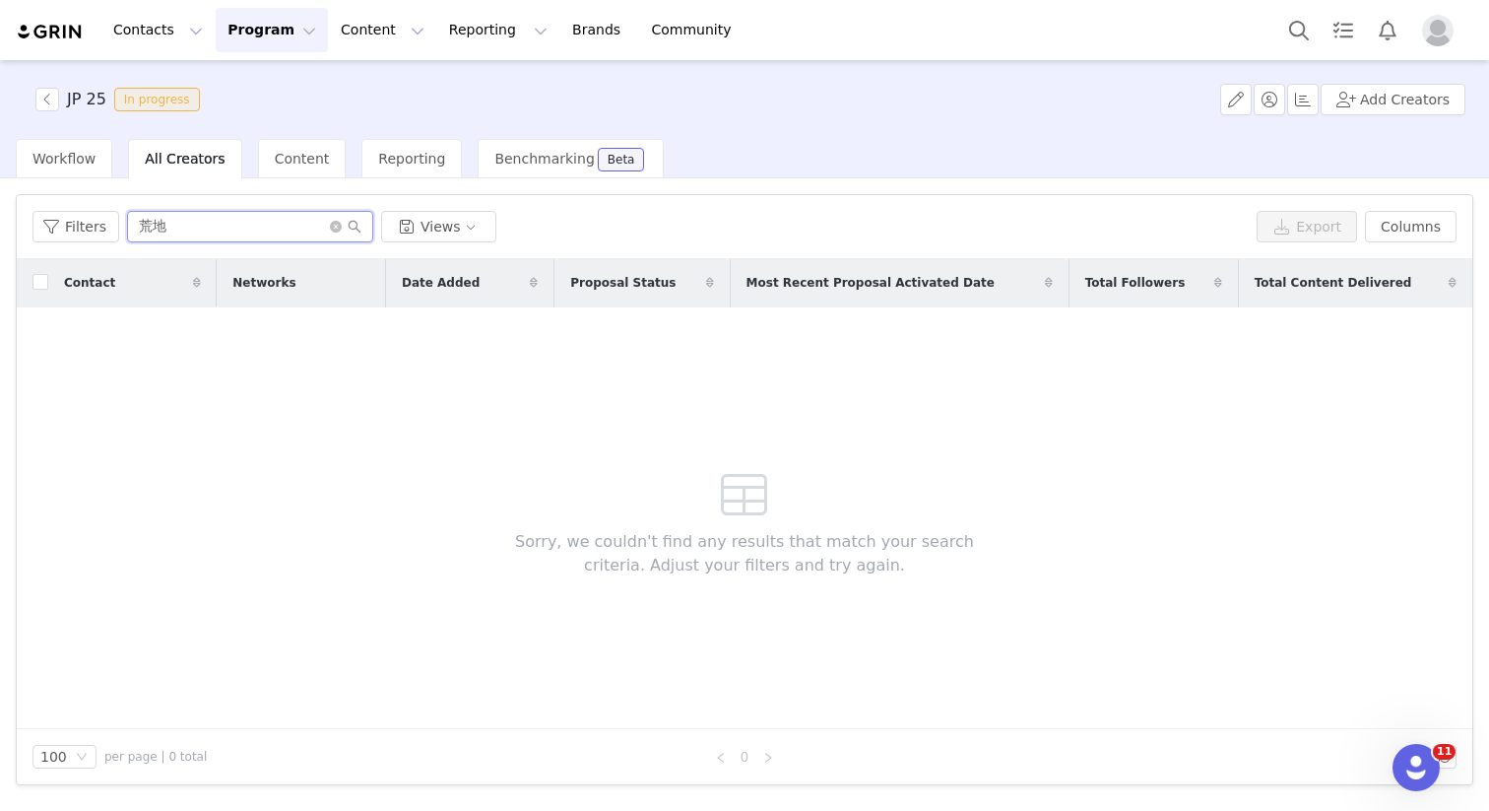
click at [236, 233] on input "荒地" at bounding box center [250, 227] width 246 height 32
type input "も"
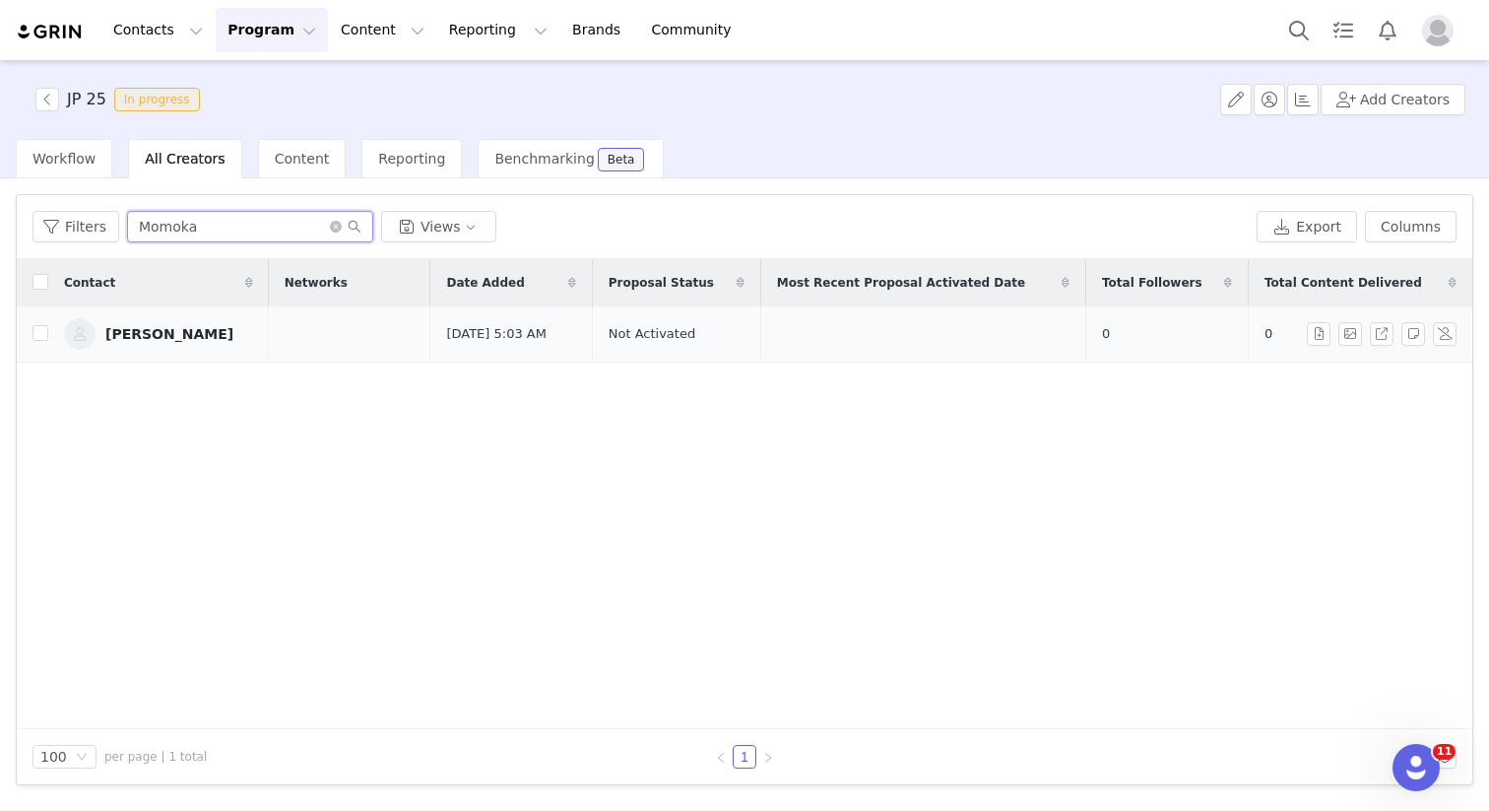
type input "Momoka"
click at [199, 338] on div "[PERSON_NAME]" at bounding box center [169, 334] width 128 height 16
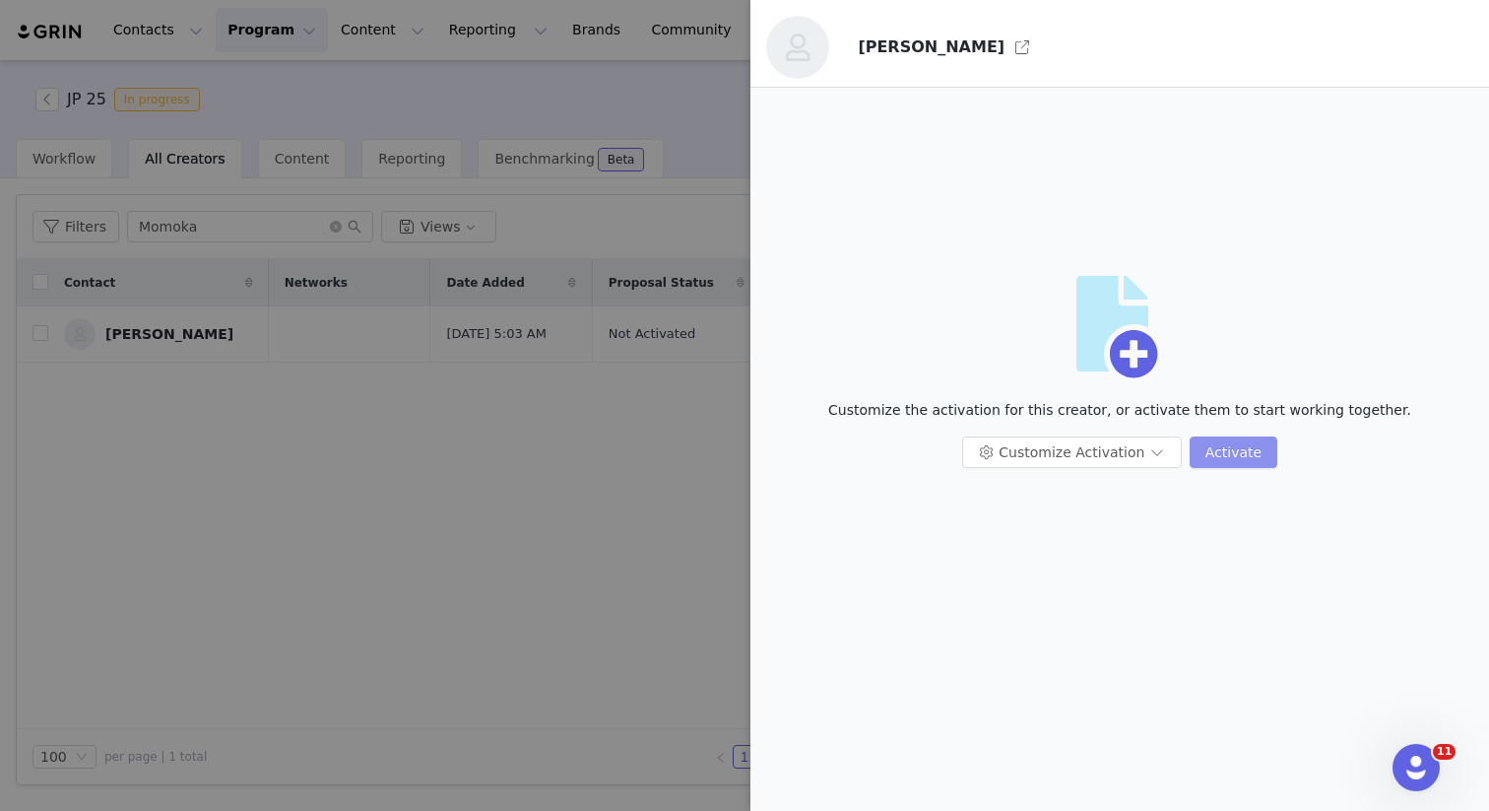
click at [1238, 447] on button "Activate" at bounding box center [1234, 452] width 88 height 32
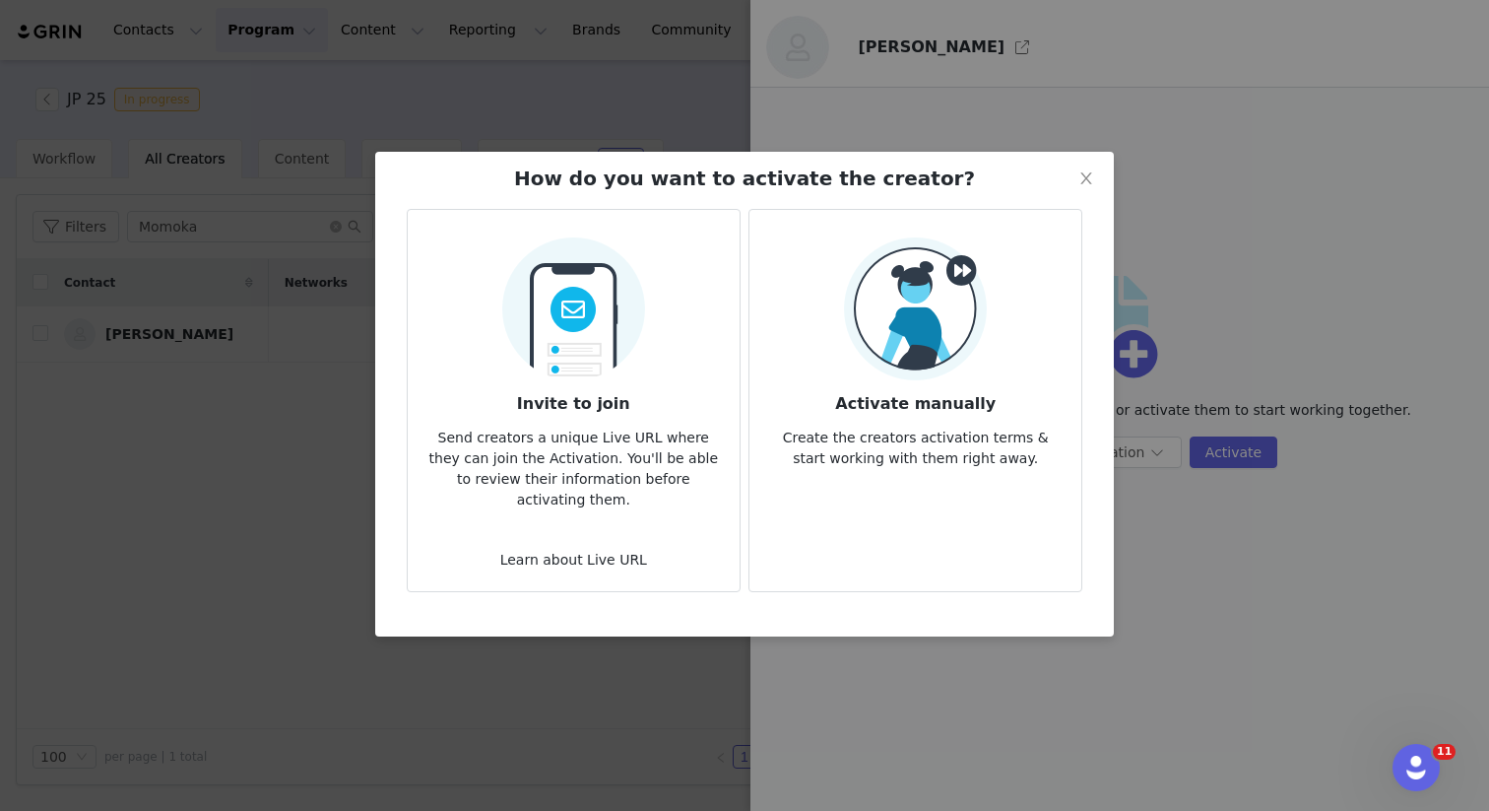
click at [610, 344] on img at bounding box center [573, 303] width 143 height 155
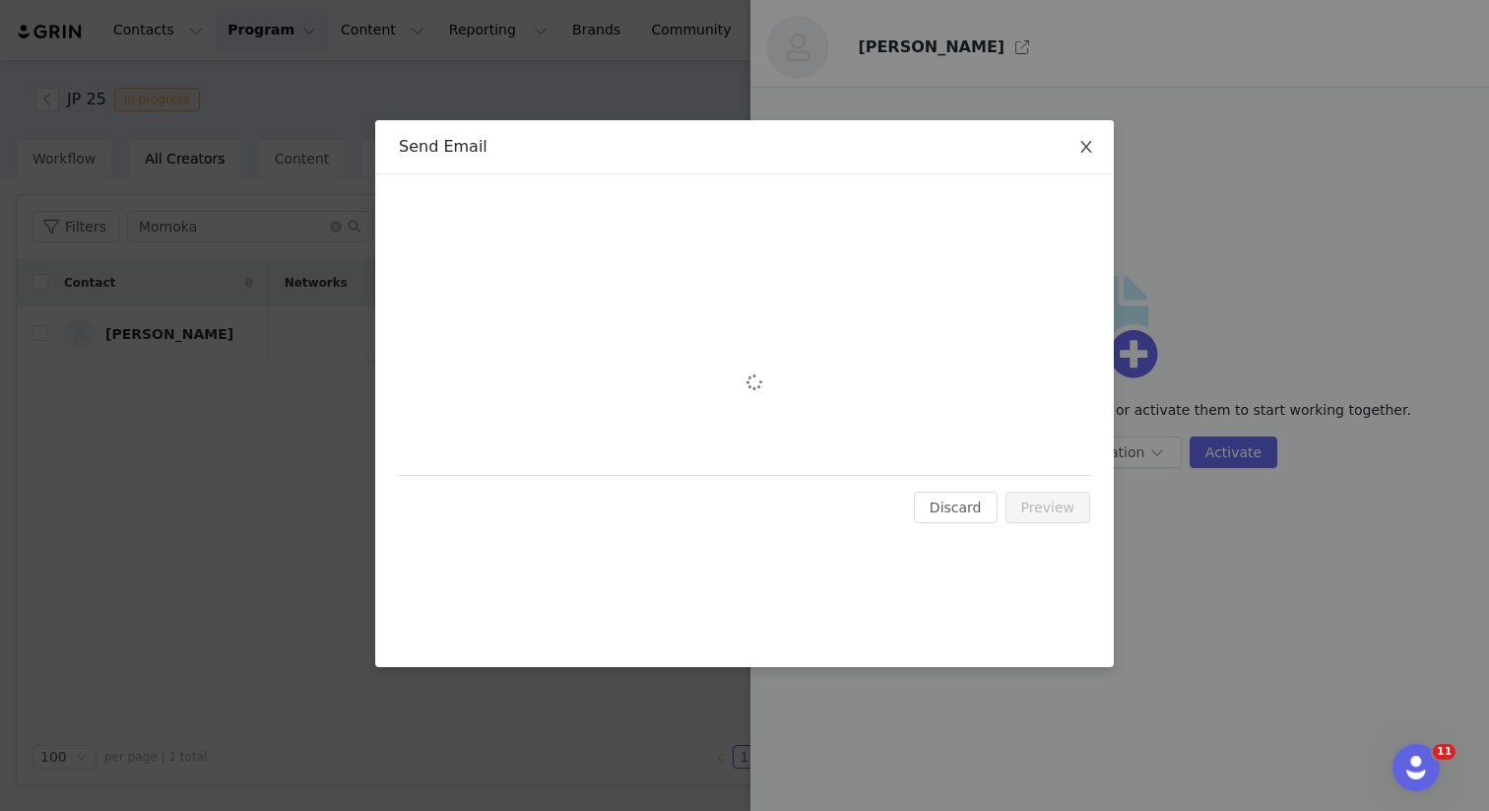
click at [1080, 148] on icon "icon: close" at bounding box center [1087, 147] width 16 height 16
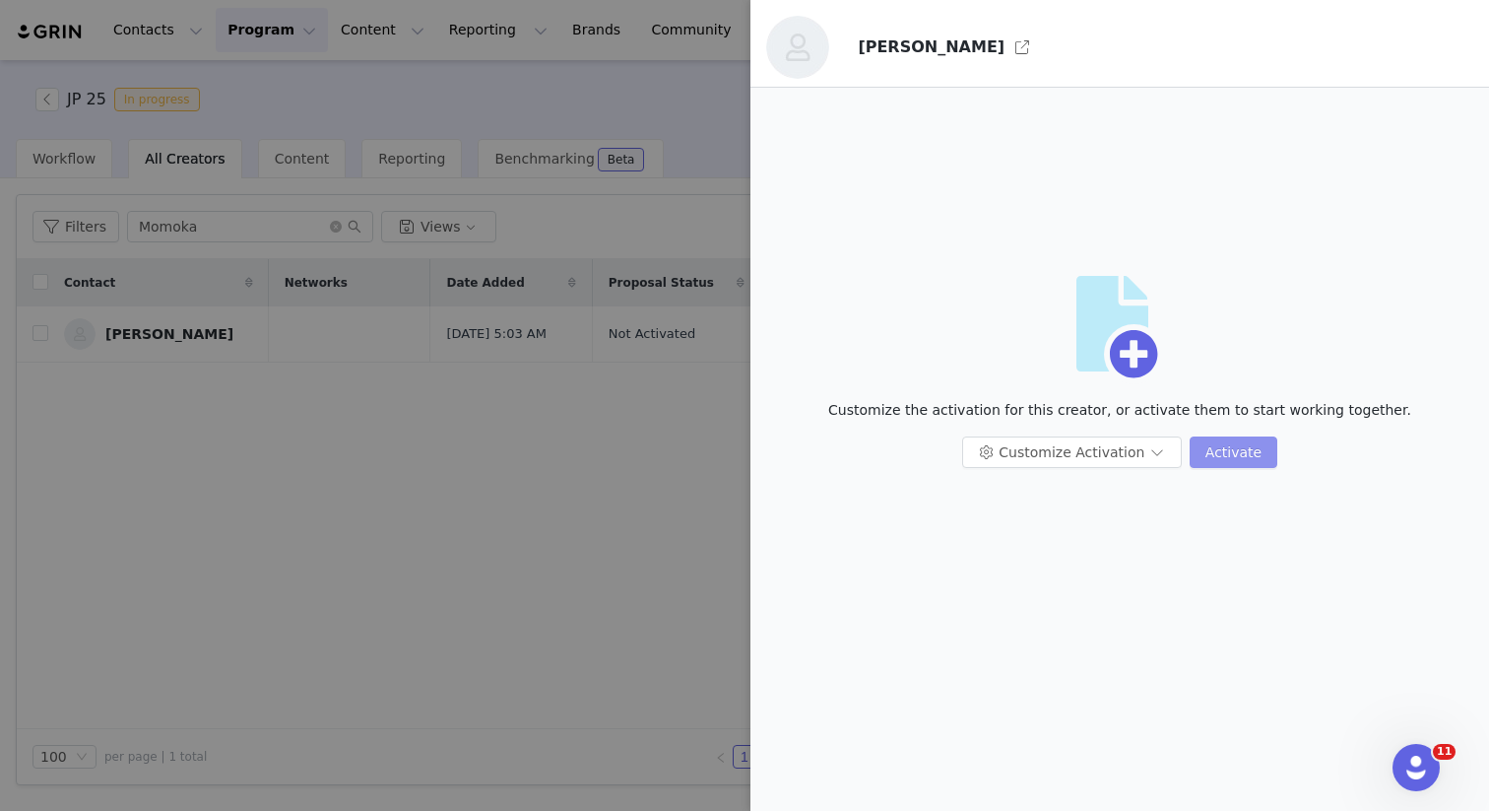
click at [1215, 452] on button "Activate" at bounding box center [1234, 452] width 88 height 32
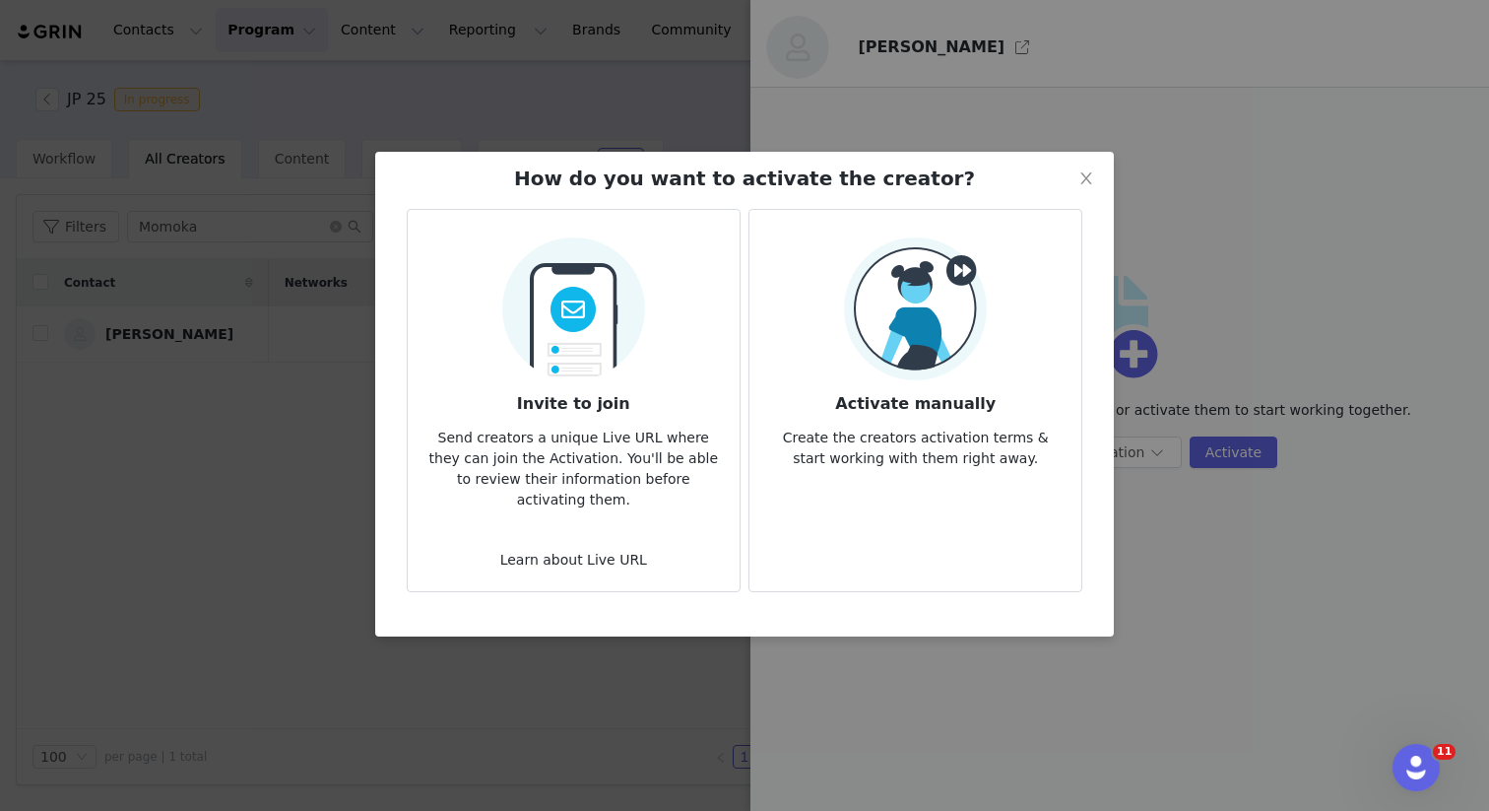
click at [982, 421] on p "Create the creators activation terms & start working with them right away." at bounding box center [915, 442] width 300 height 53
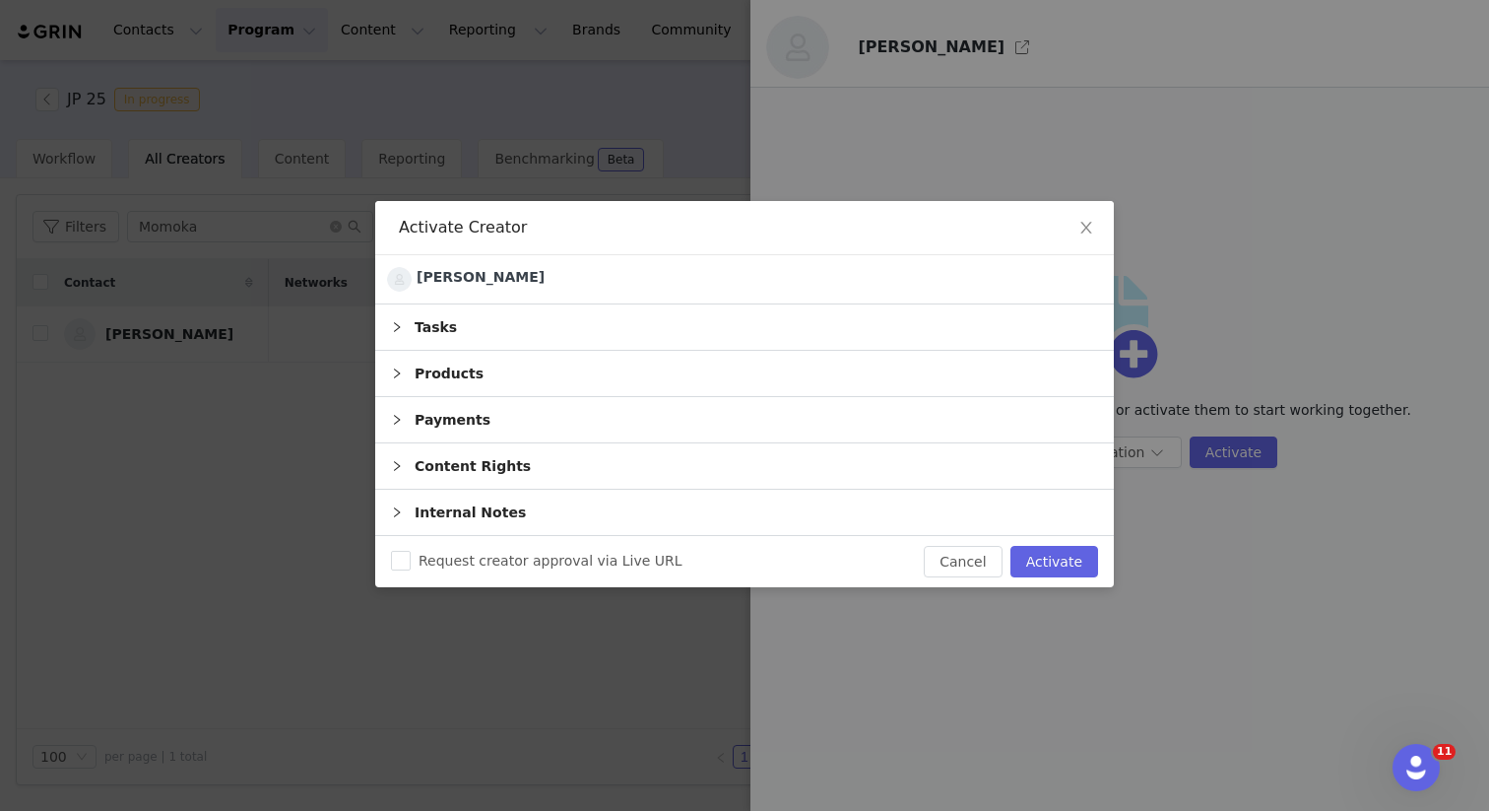
click at [405, 377] on div "Products" at bounding box center [744, 373] width 739 height 45
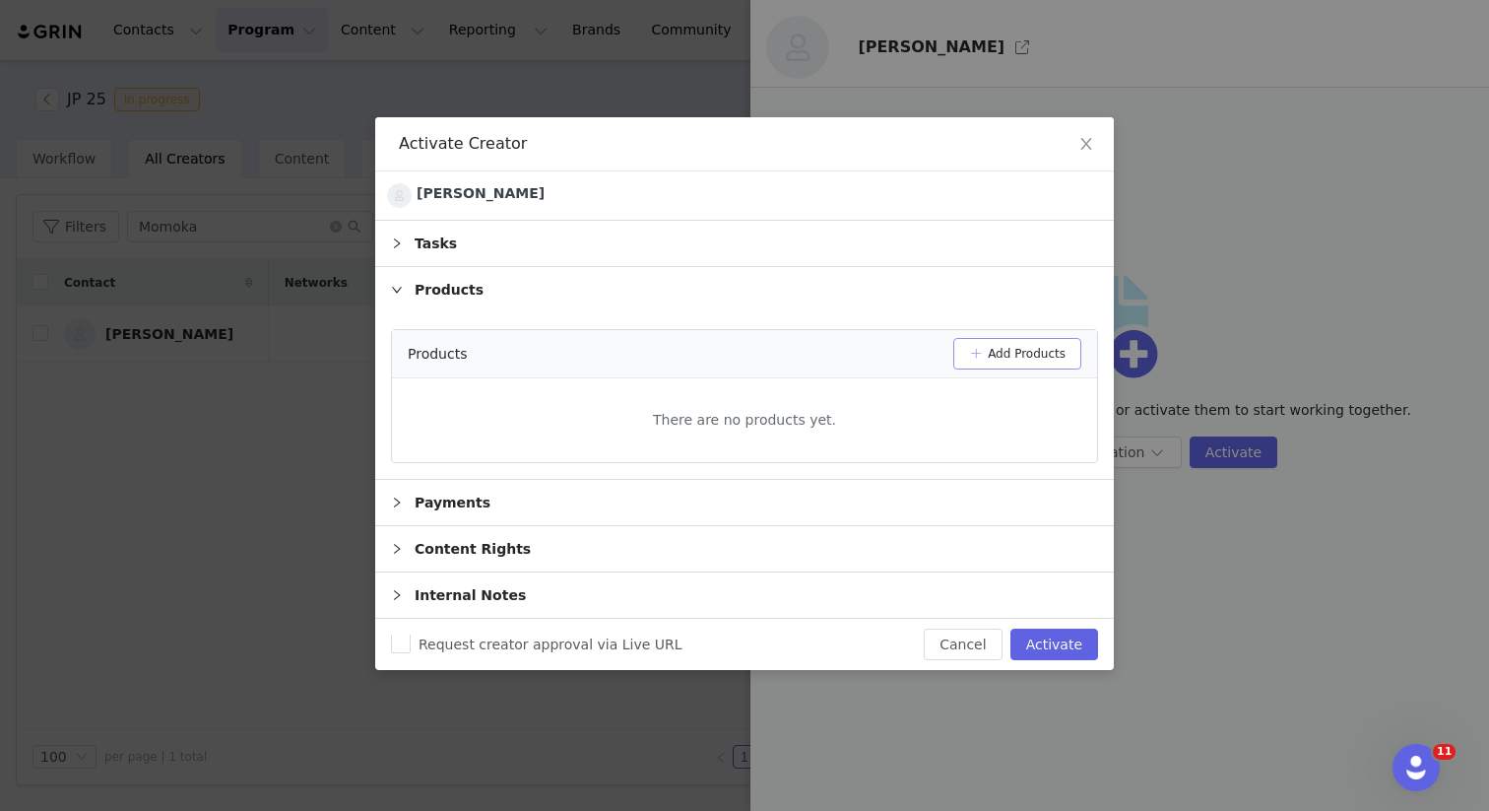
click at [999, 351] on button "Add Products" at bounding box center [1018, 354] width 128 height 32
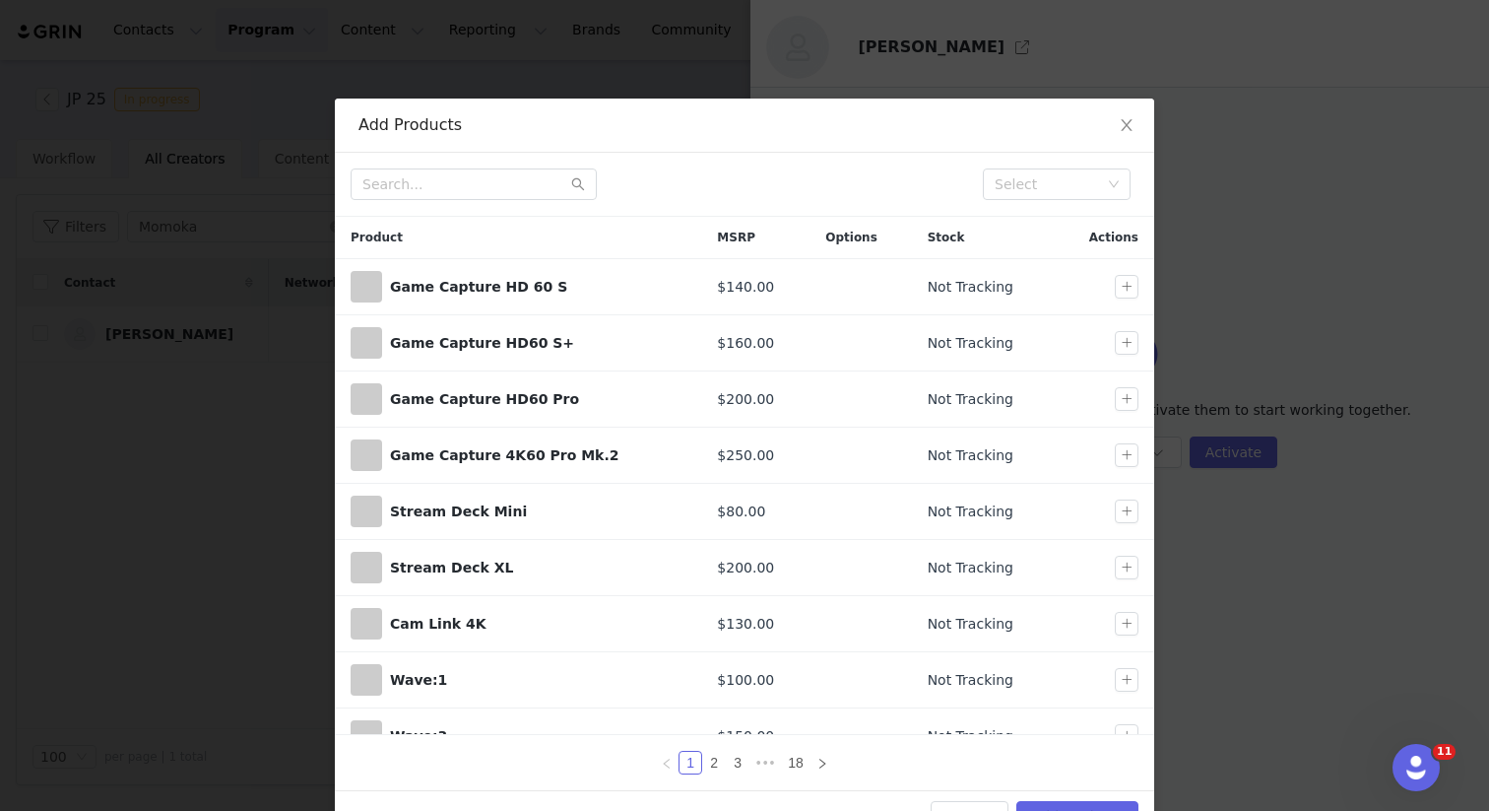
scroll to position [55, 0]
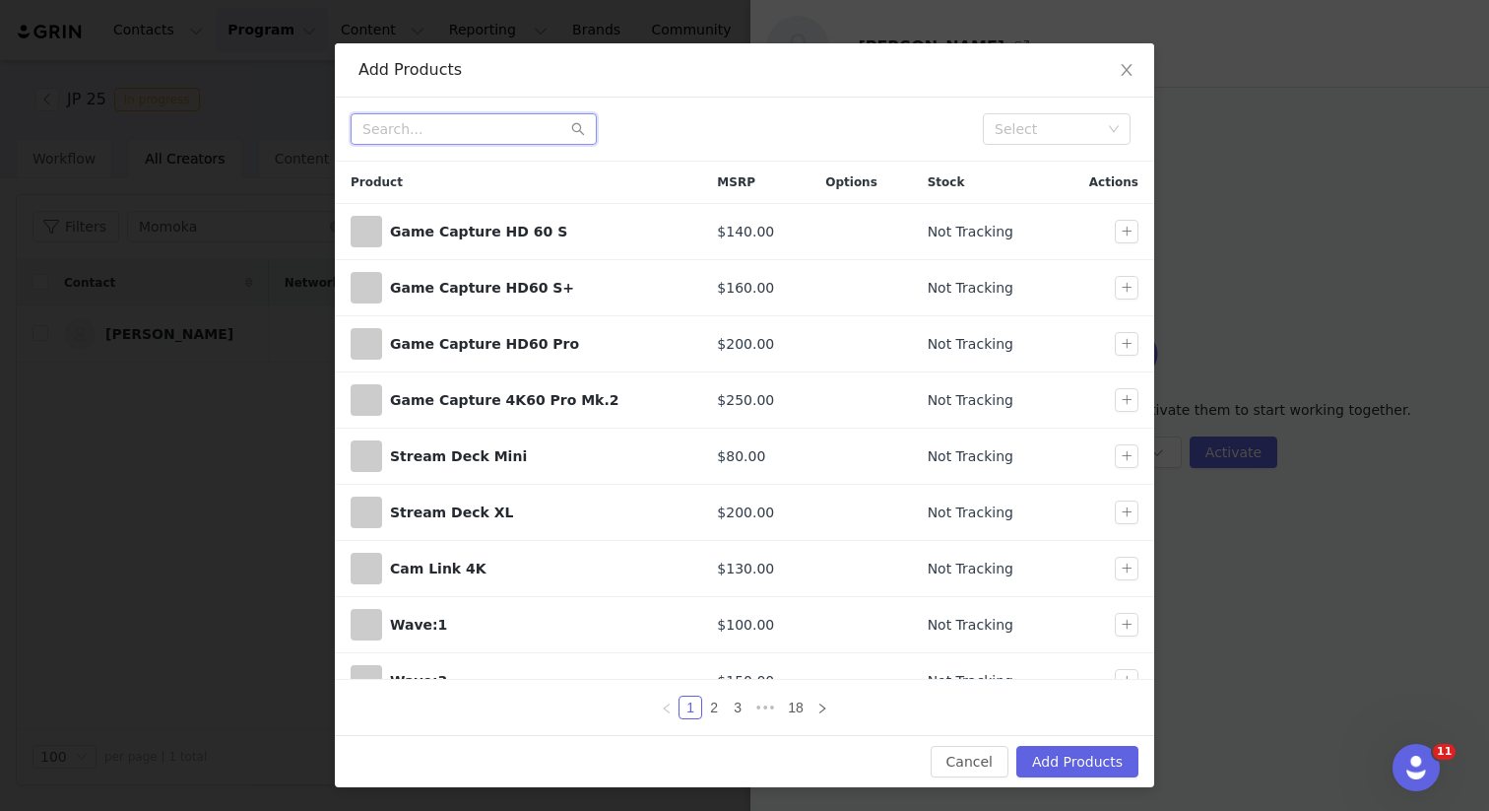
click at [483, 135] on input "text" at bounding box center [474, 129] width 246 height 32
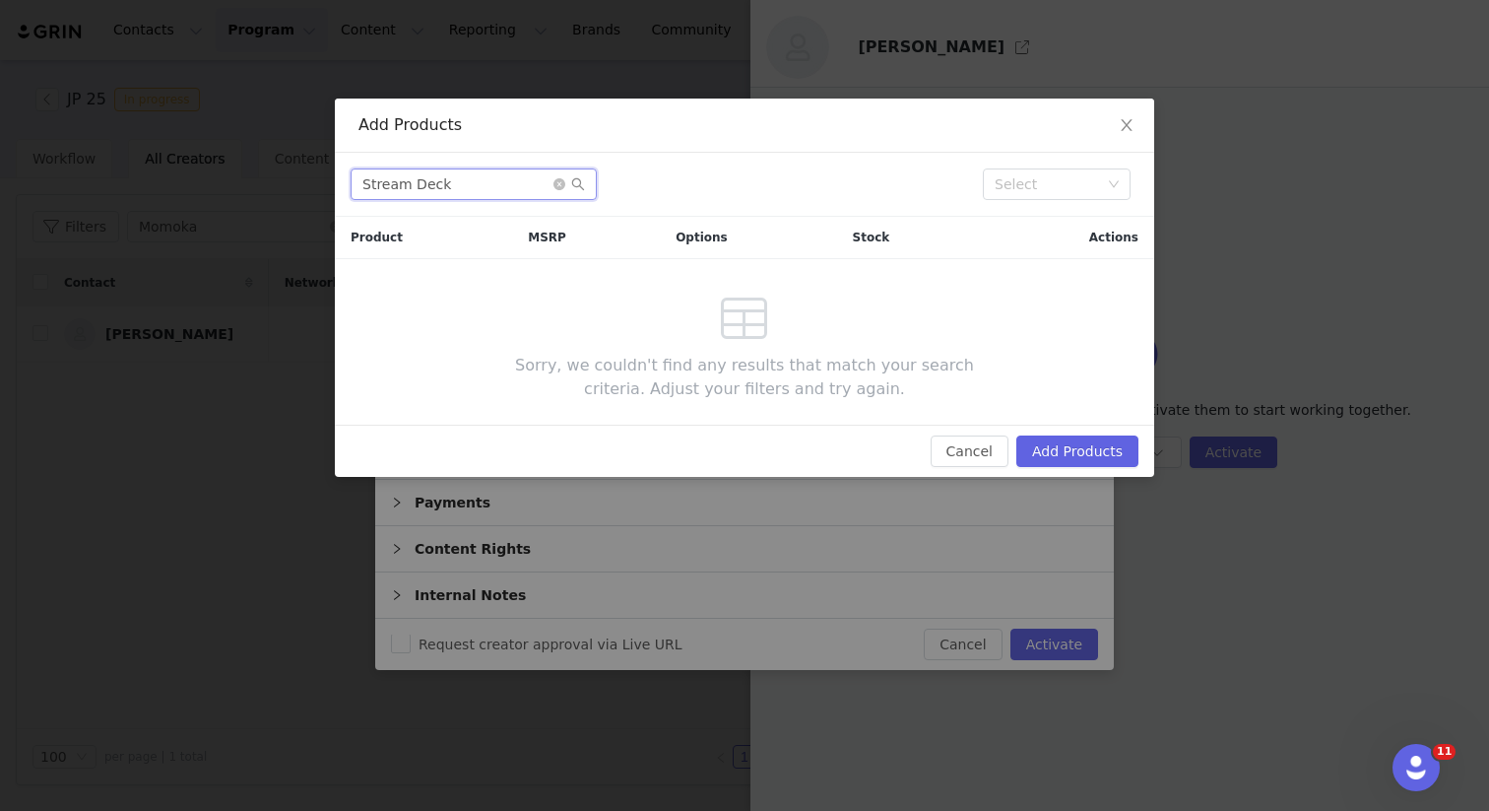
scroll to position [0, 0]
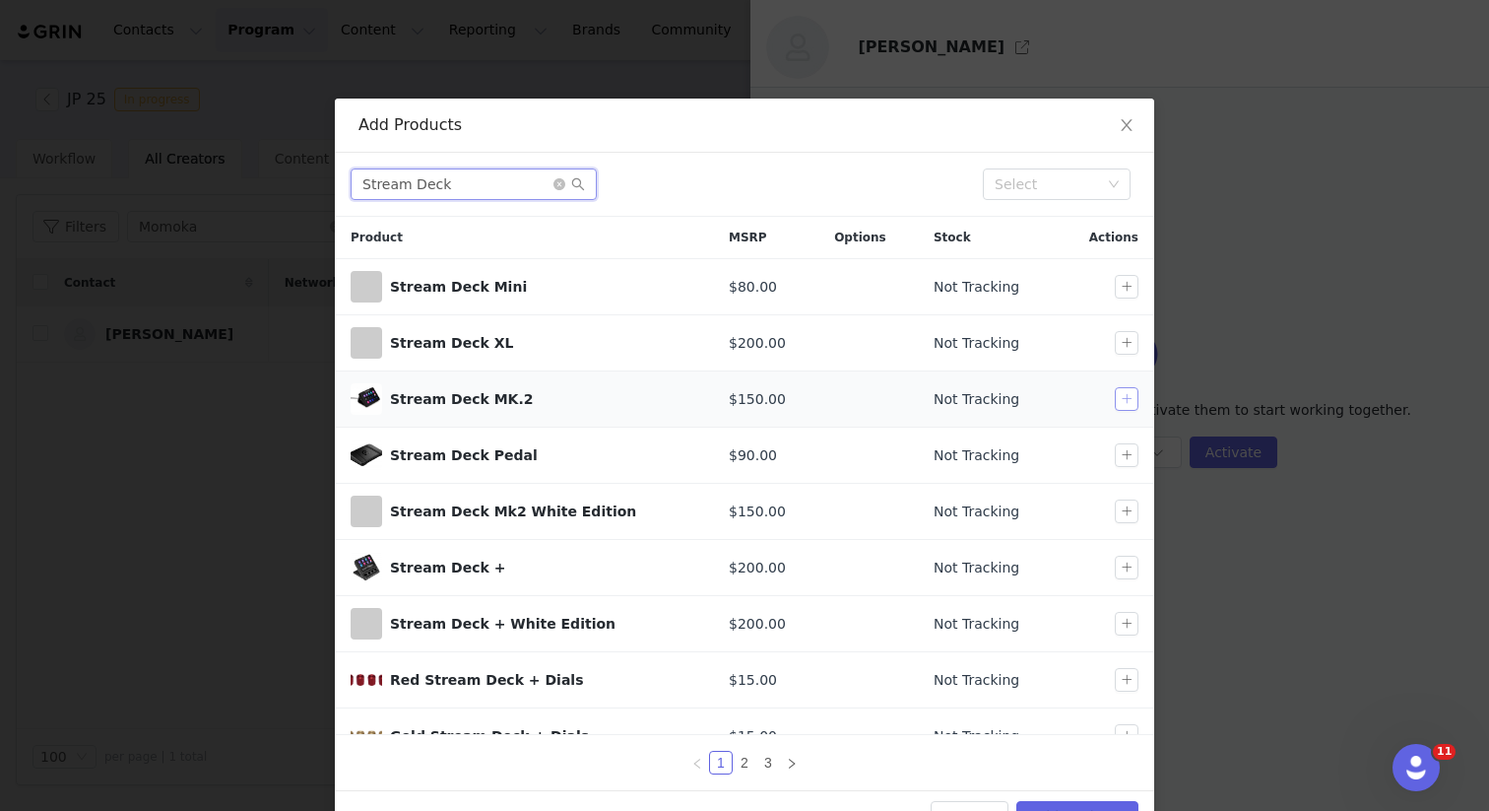
type input "Stream Deck"
click at [1129, 395] on button "button" at bounding box center [1127, 399] width 24 height 24
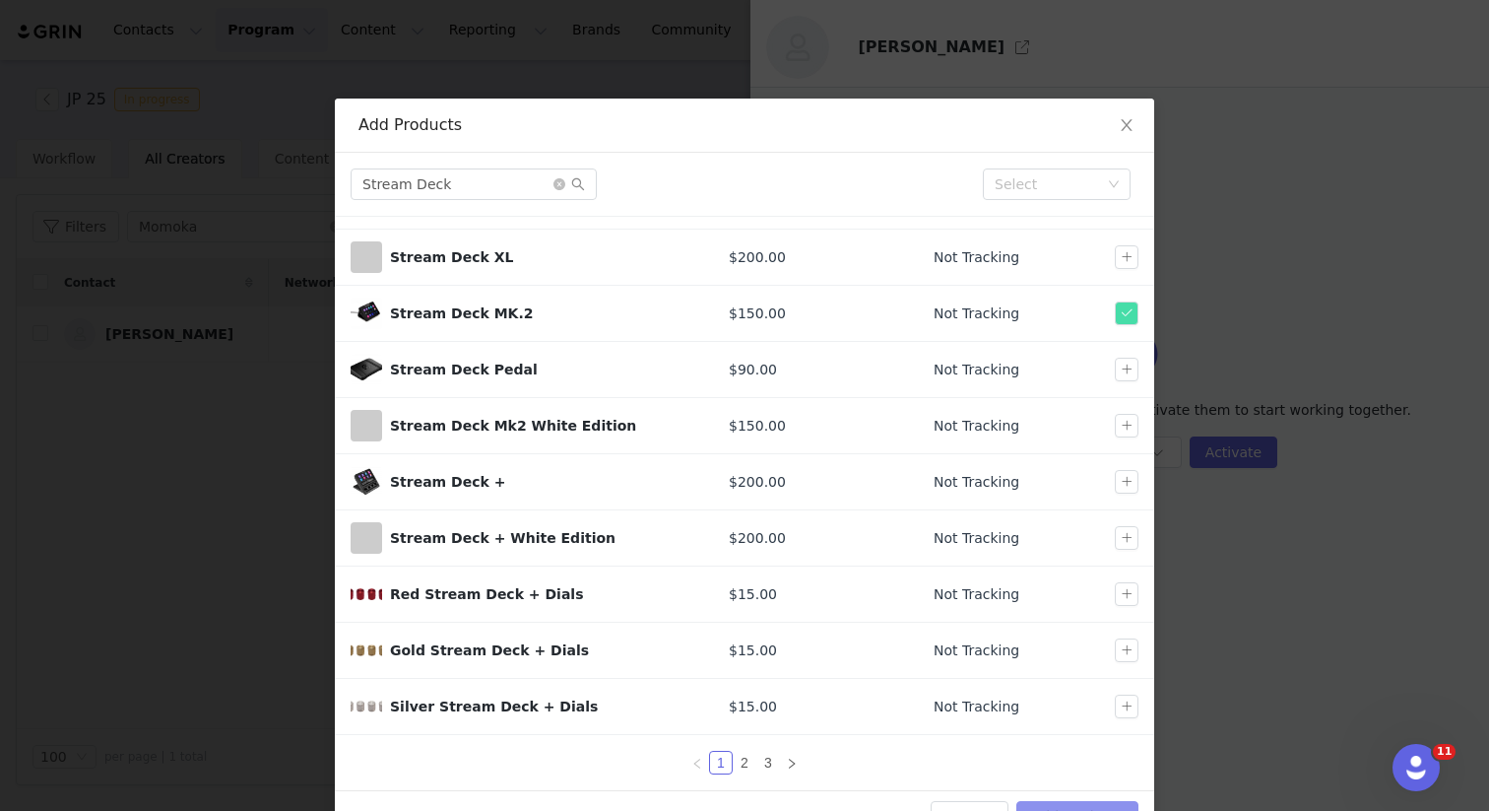
click at [1087, 805] on button "Add Products" at bounding box center [1078, 817] width 122 height 32
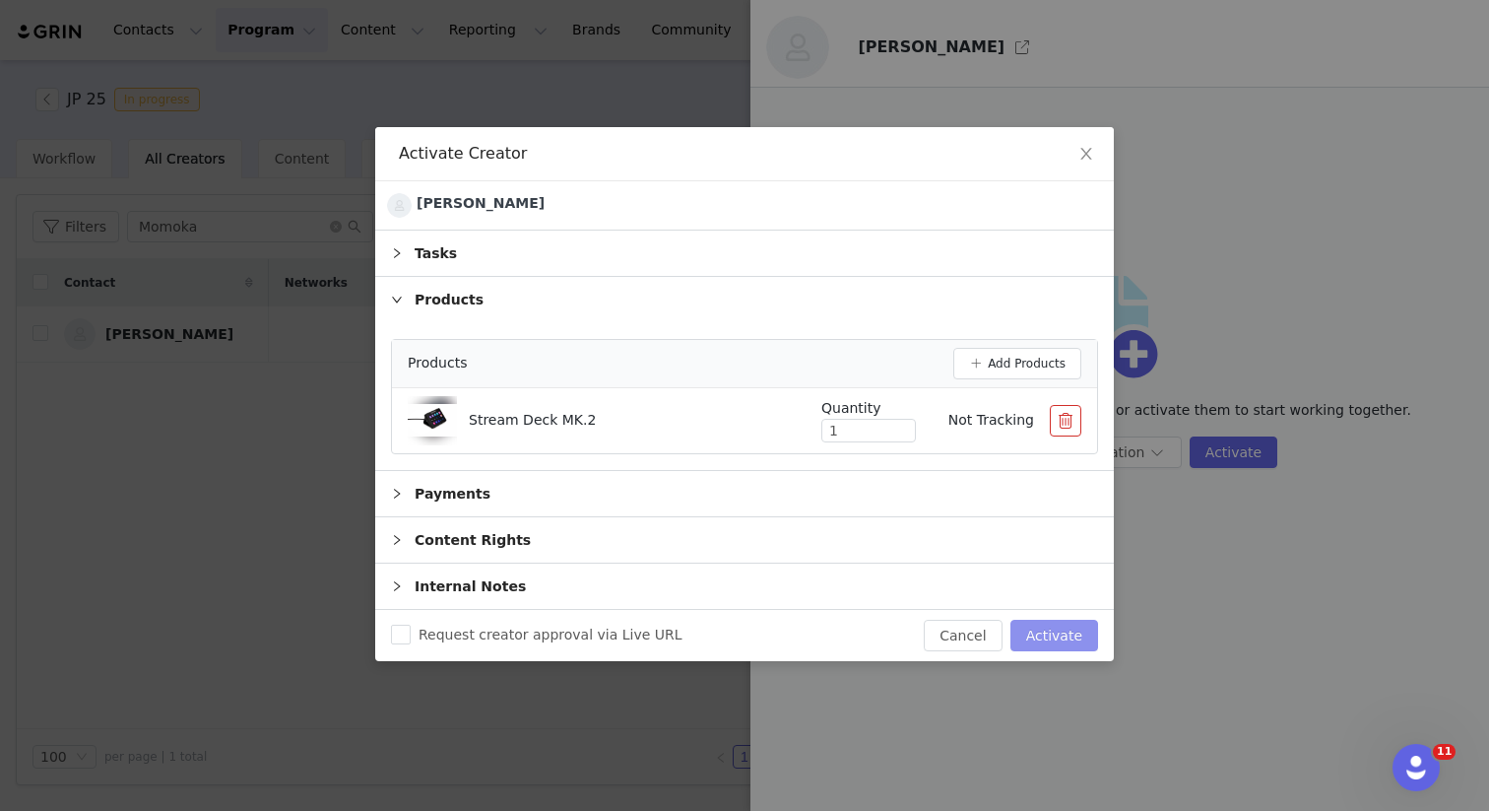
click at [1057, 633] on button "Activate" at bounding box center [1055, 636] width 88 height 32
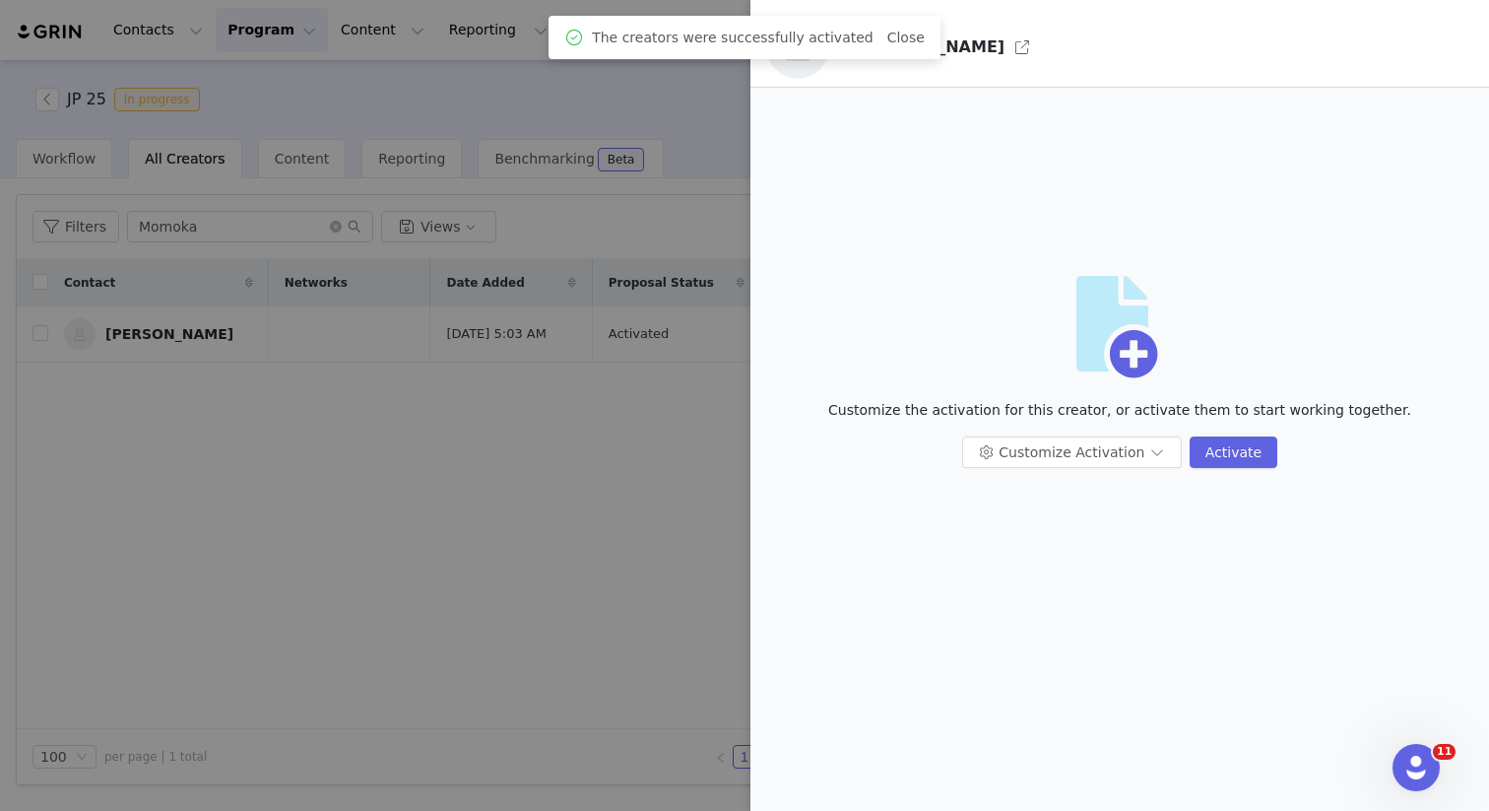
click at [413, 493] on div at bounding box center [744, 405] width 1489 height 811
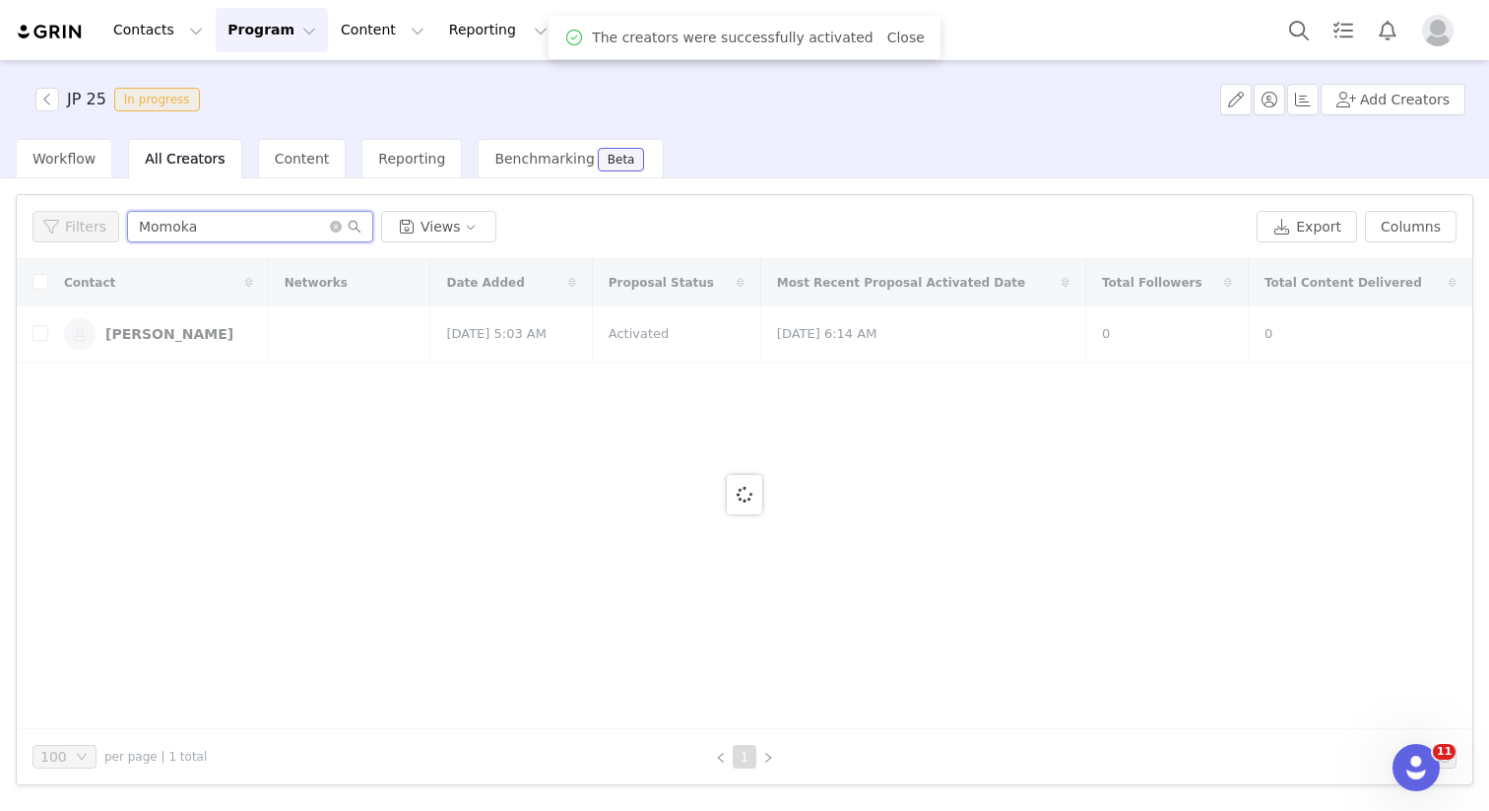
click at [258, 222] on input "Momoka" at bounding box center [250, 227] width 246 height 32
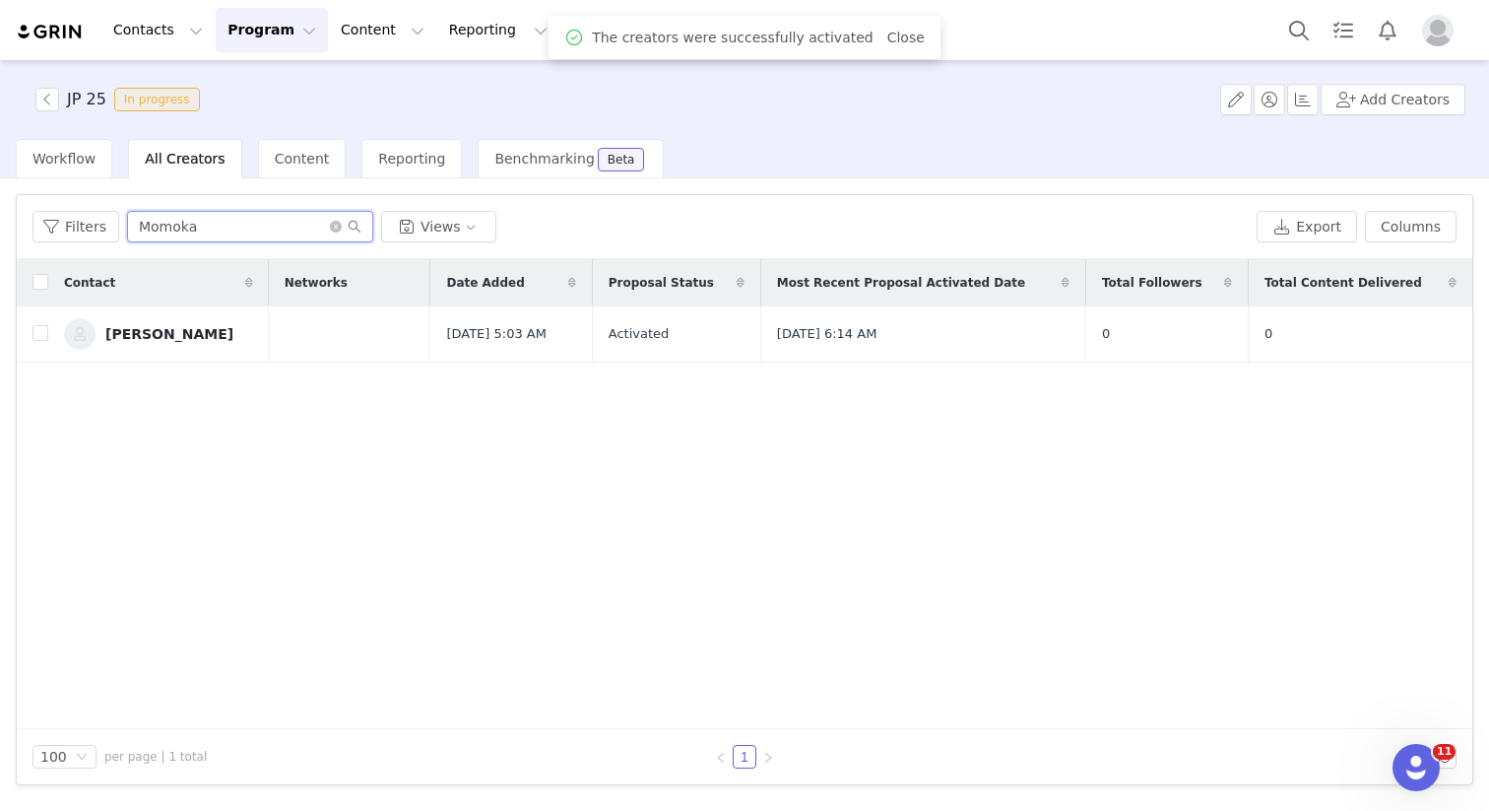
click at [258, 222] on input "Momoka" at bounding box center [250, 227] width 246 height 32
type input "Igarashi"
click at [195, 330] on div "[PERSON_NAME]" at bounding box center [169, 334] width 128 height 16
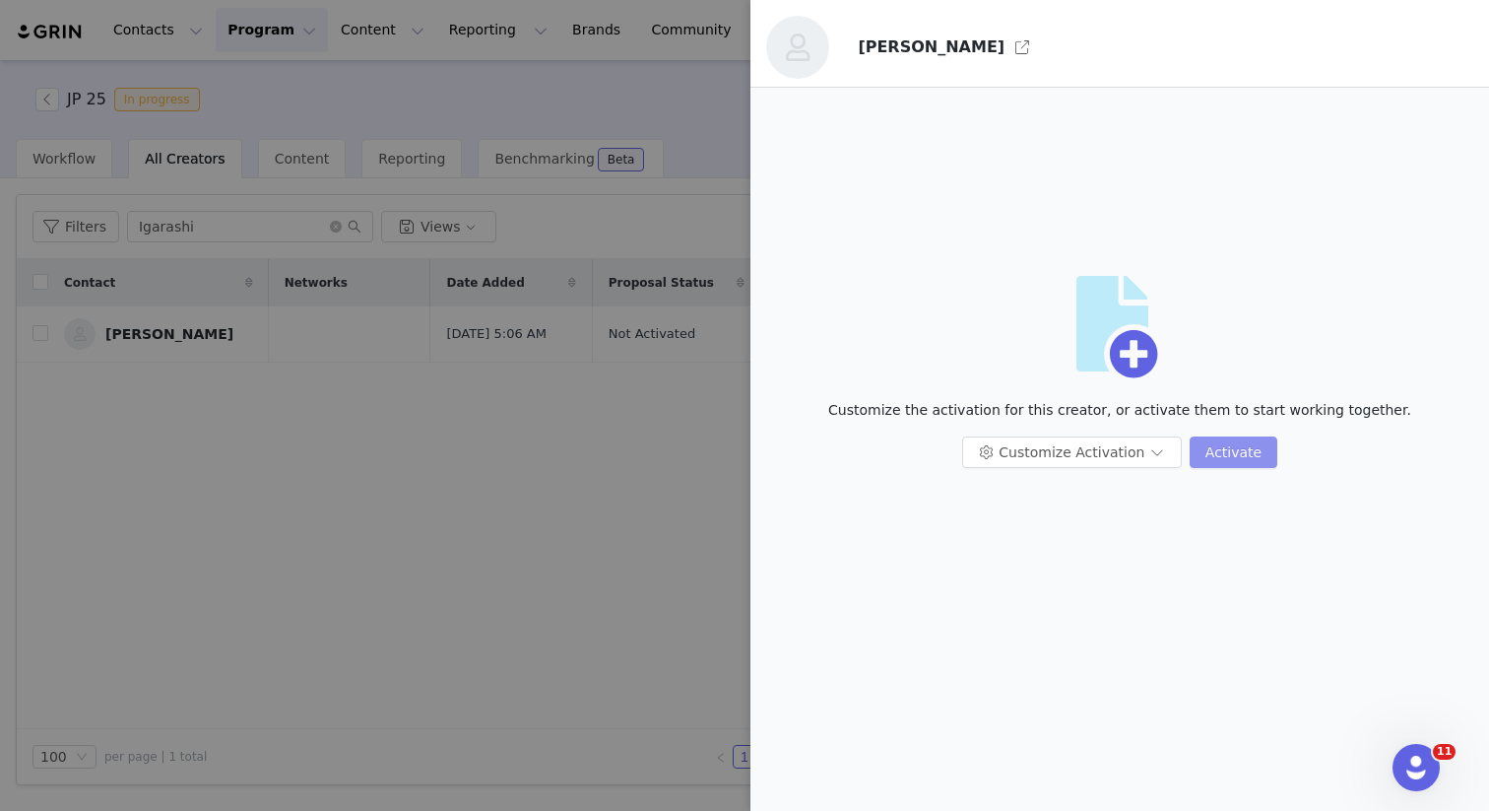
click at [1227, 455] on button "Activate" at bounding box center [1234, 452] width 88 height 32
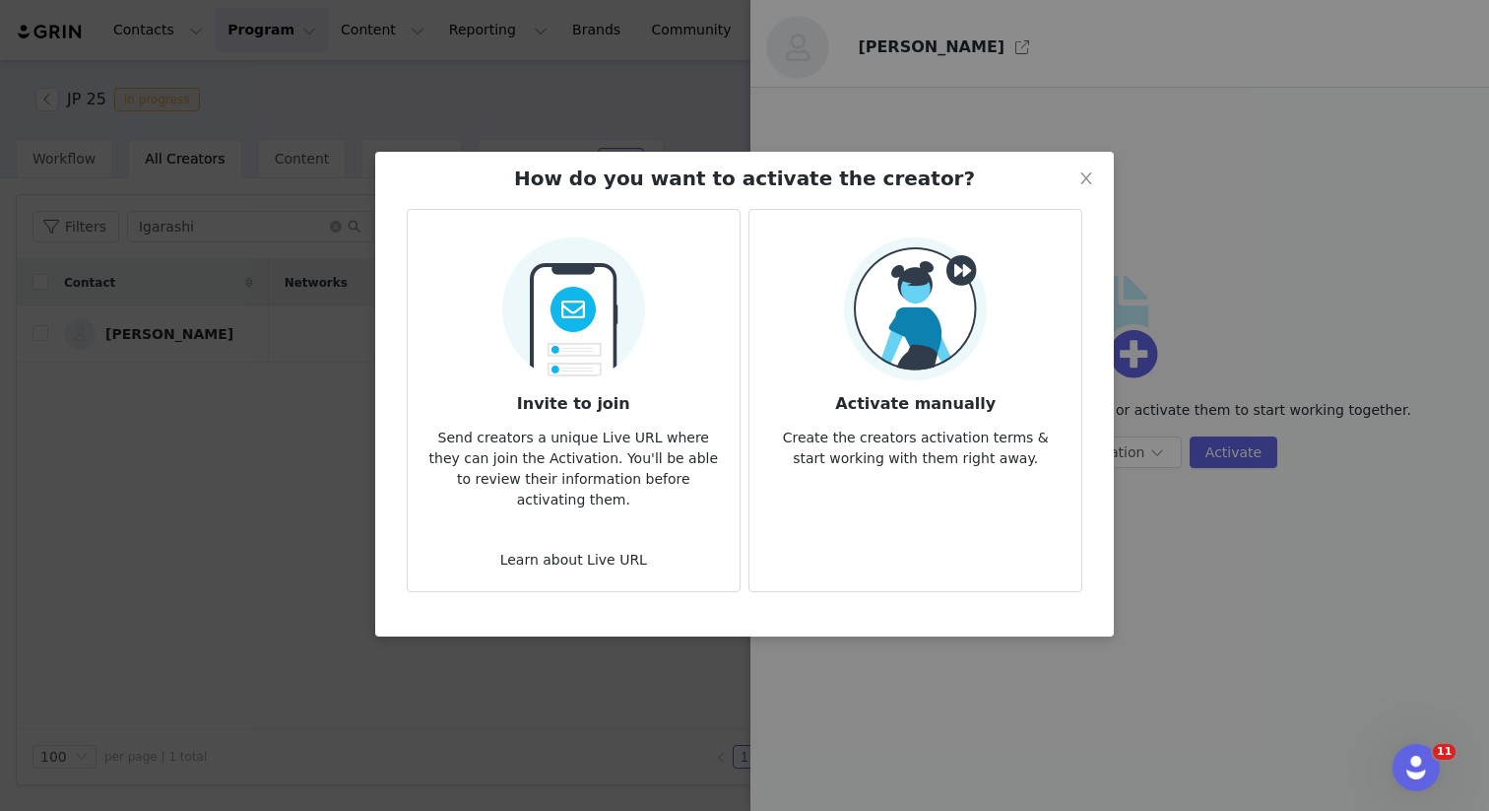
click at [920, 440] on p "Create the creators activation terms & start working with them right away." at bounding box center [915, 442] width 300 height 53
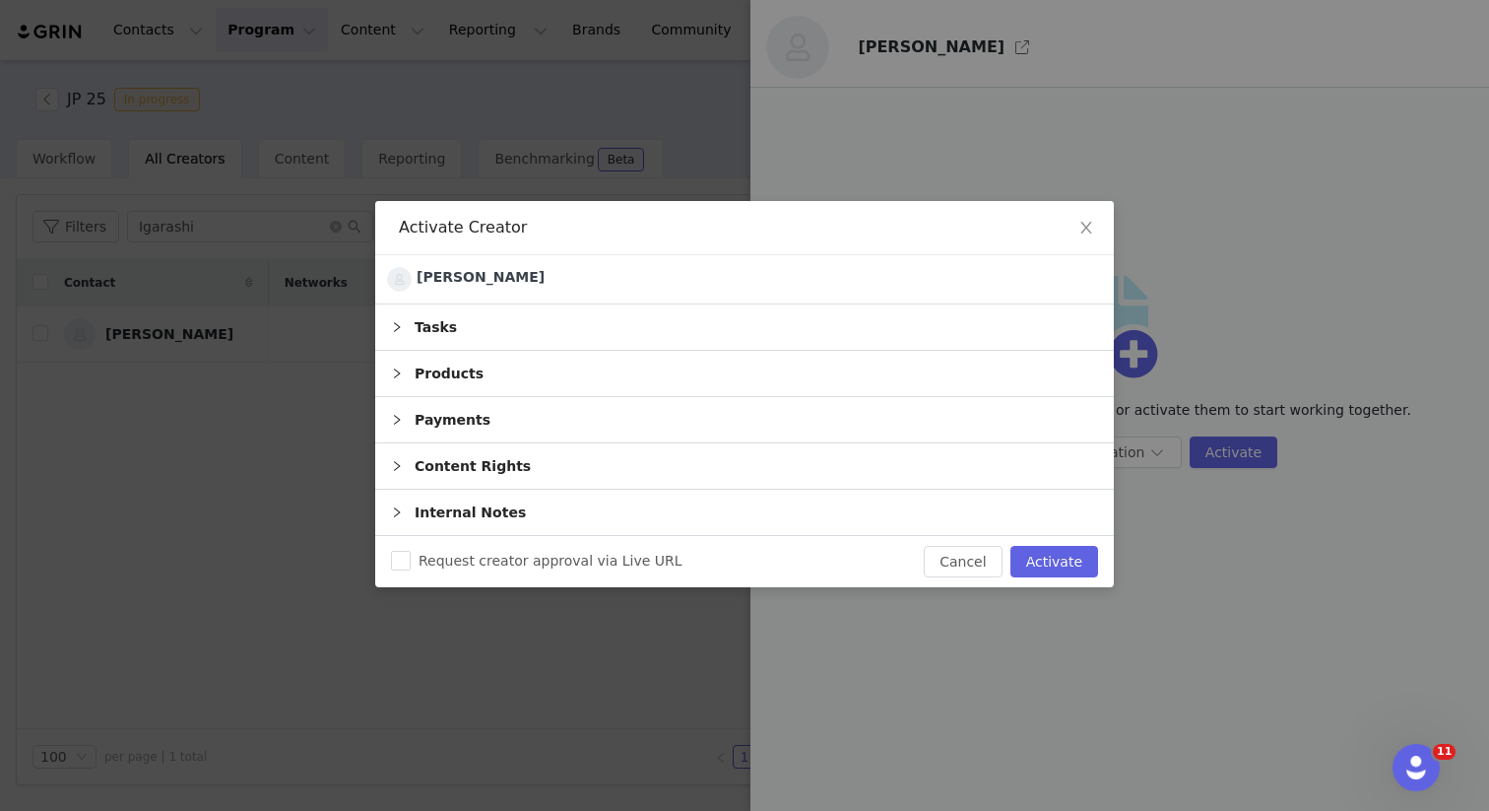
click at [404, 387] on div "Products" at bounding box center [744, 373] width 739 height 45
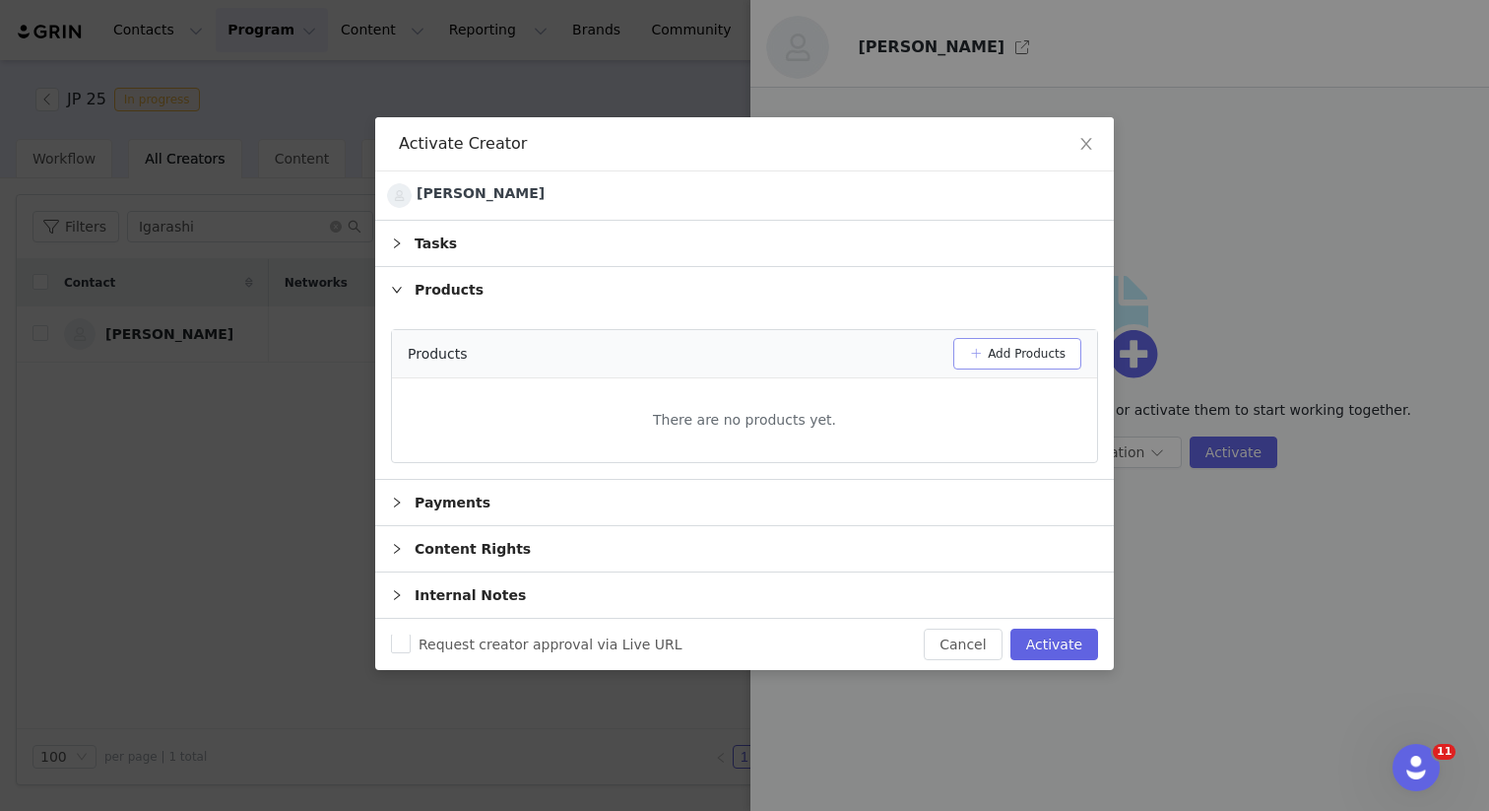
click at [981, 353] on button "Add Products" at bounding box center [1018, 354] width 128 height 32
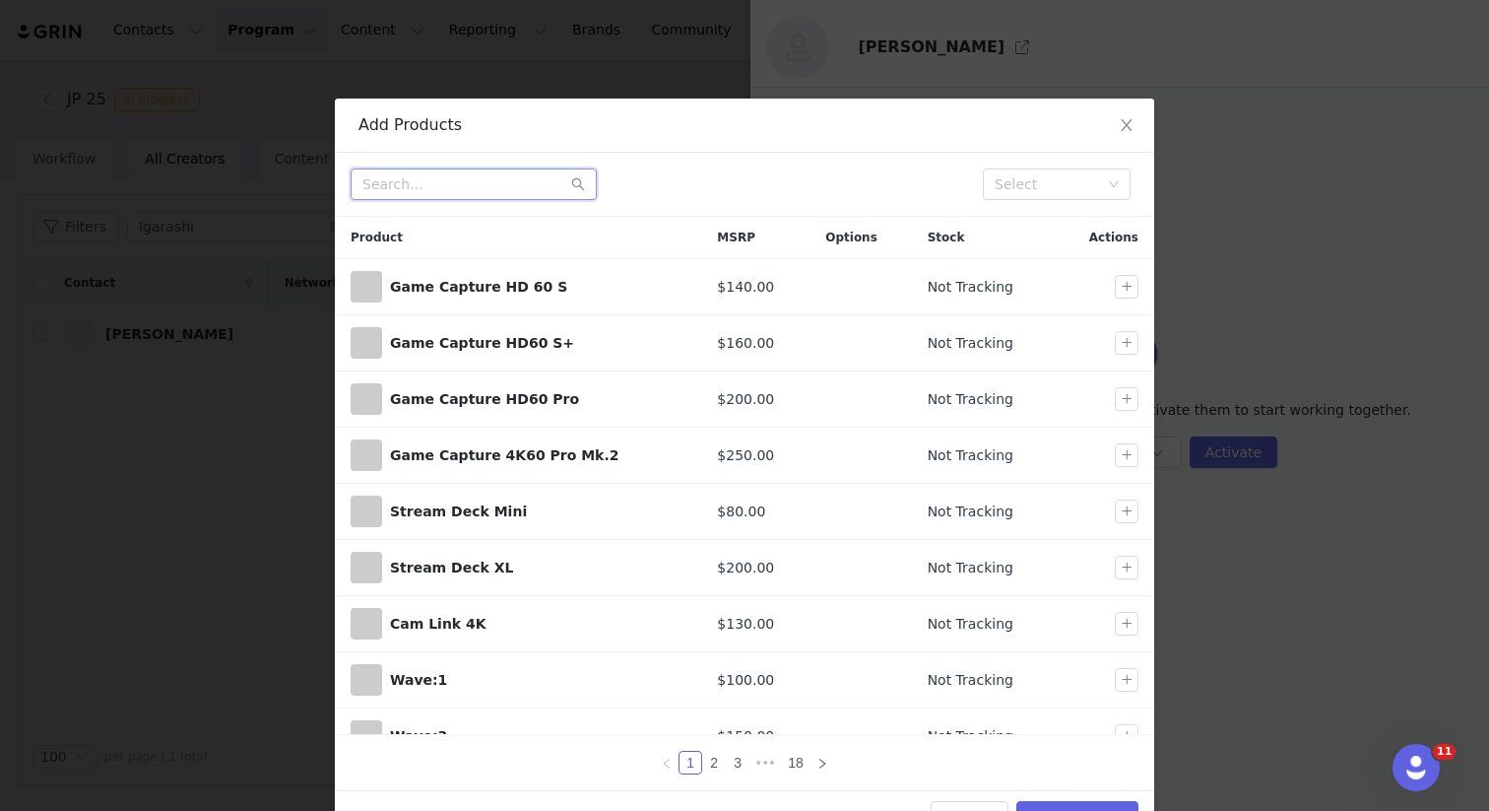
click at [450, 183] on input "text" at bounding box center [474, 184] width 246 height 32
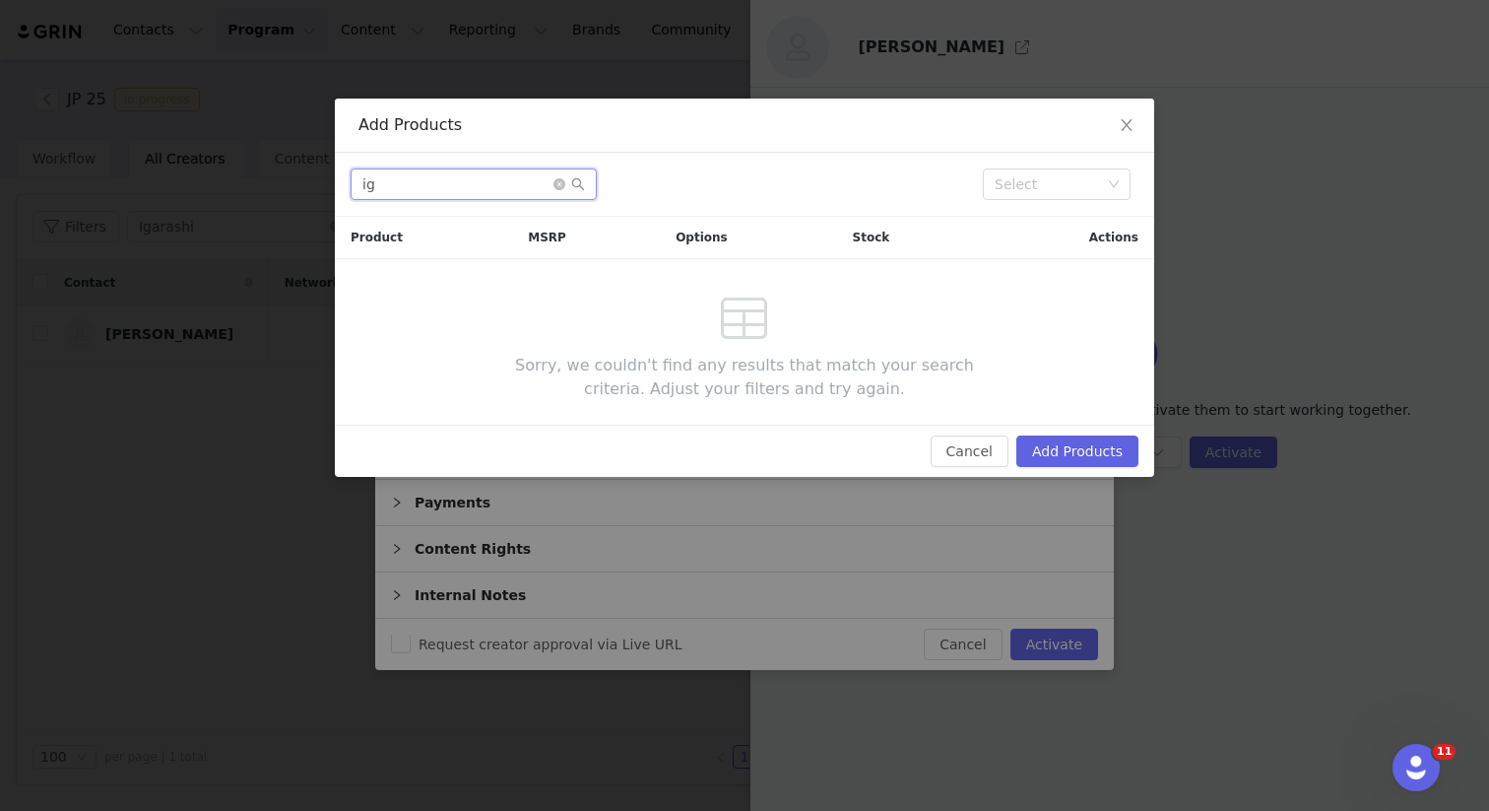
type input "i"
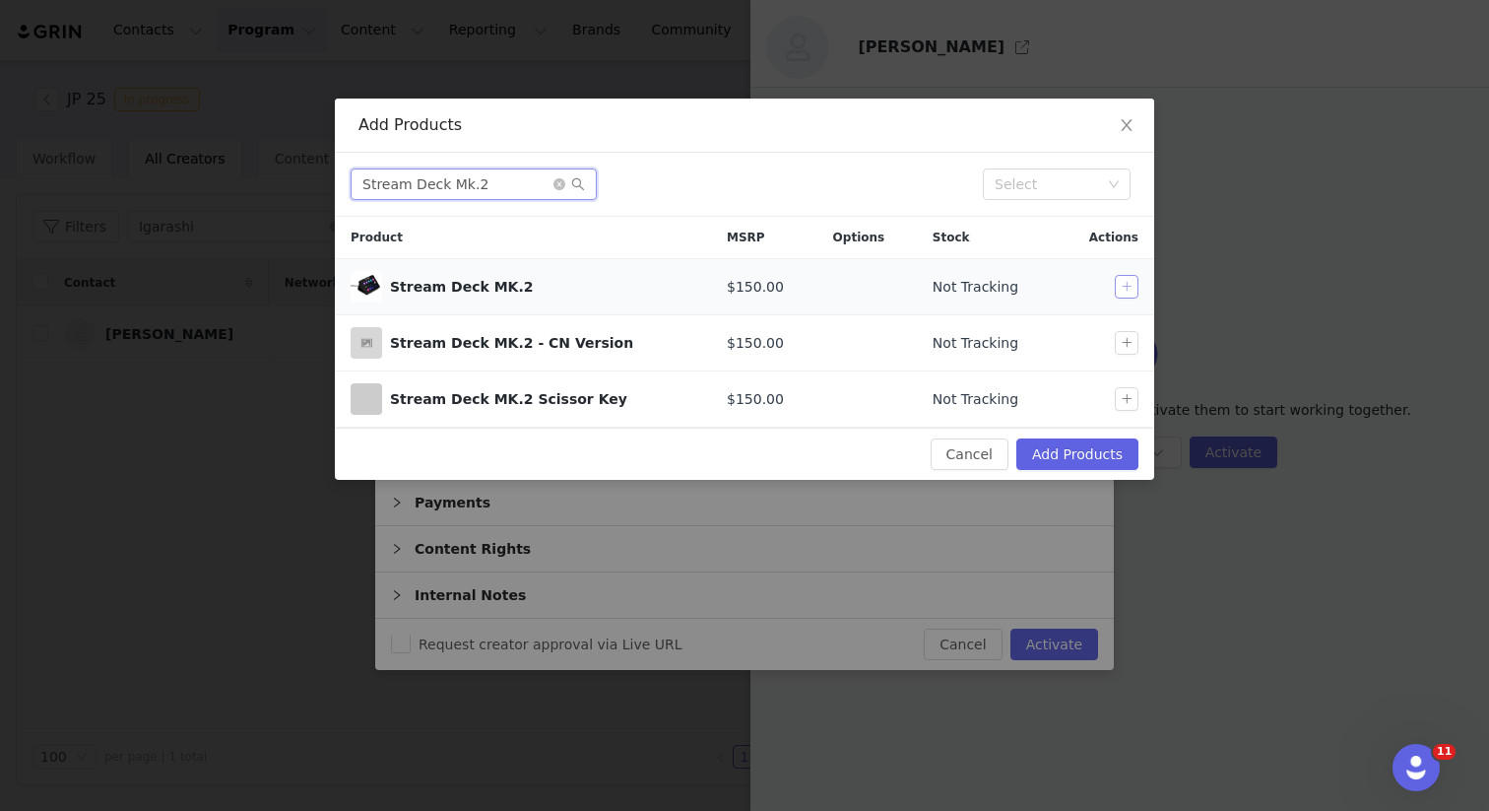
type input "Stream Deck Mk.2"
click at [1129, 284] on button "button" at bounding box center [1127, 287] width 24 height 24
click at [1092, 446] on button "Add Products" at bounding box center [1078, 454] width 122 height 32
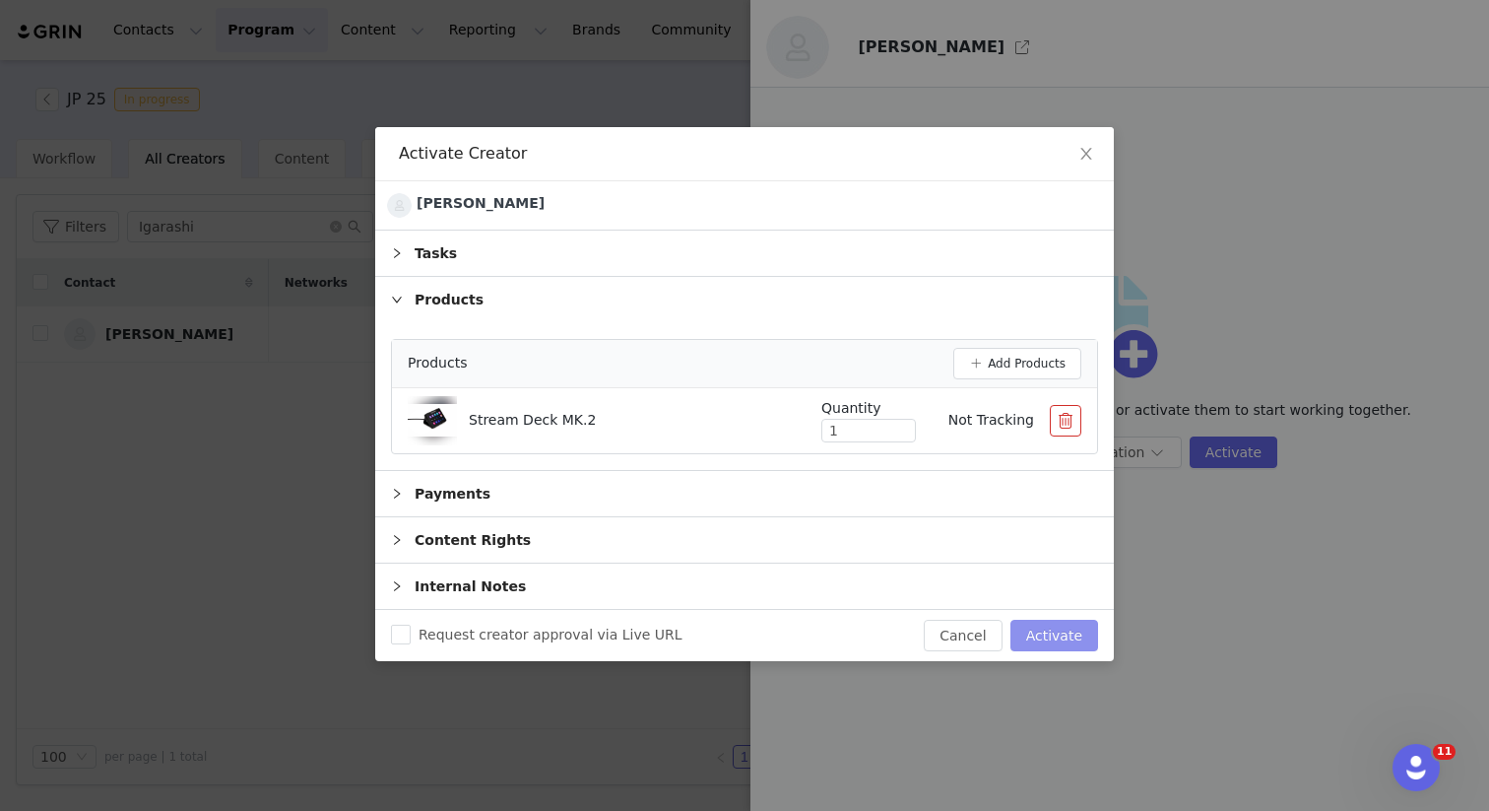
click at [1063, 638] on button "Activate" at bounding box center [1055, 636] width 88 height 32
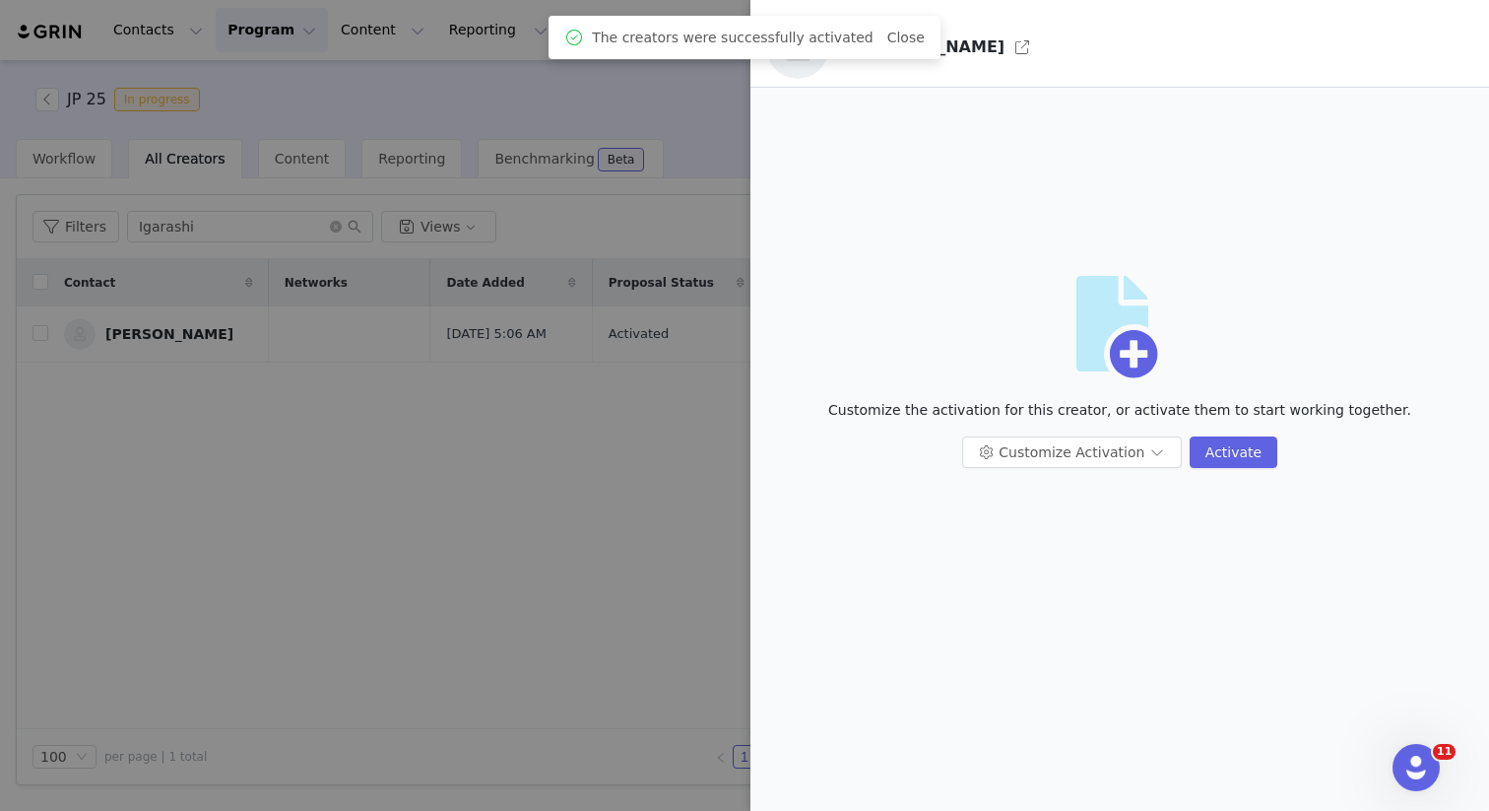
click at [449, 87] on div at bounding box center [744, 405] width 1489 height 811
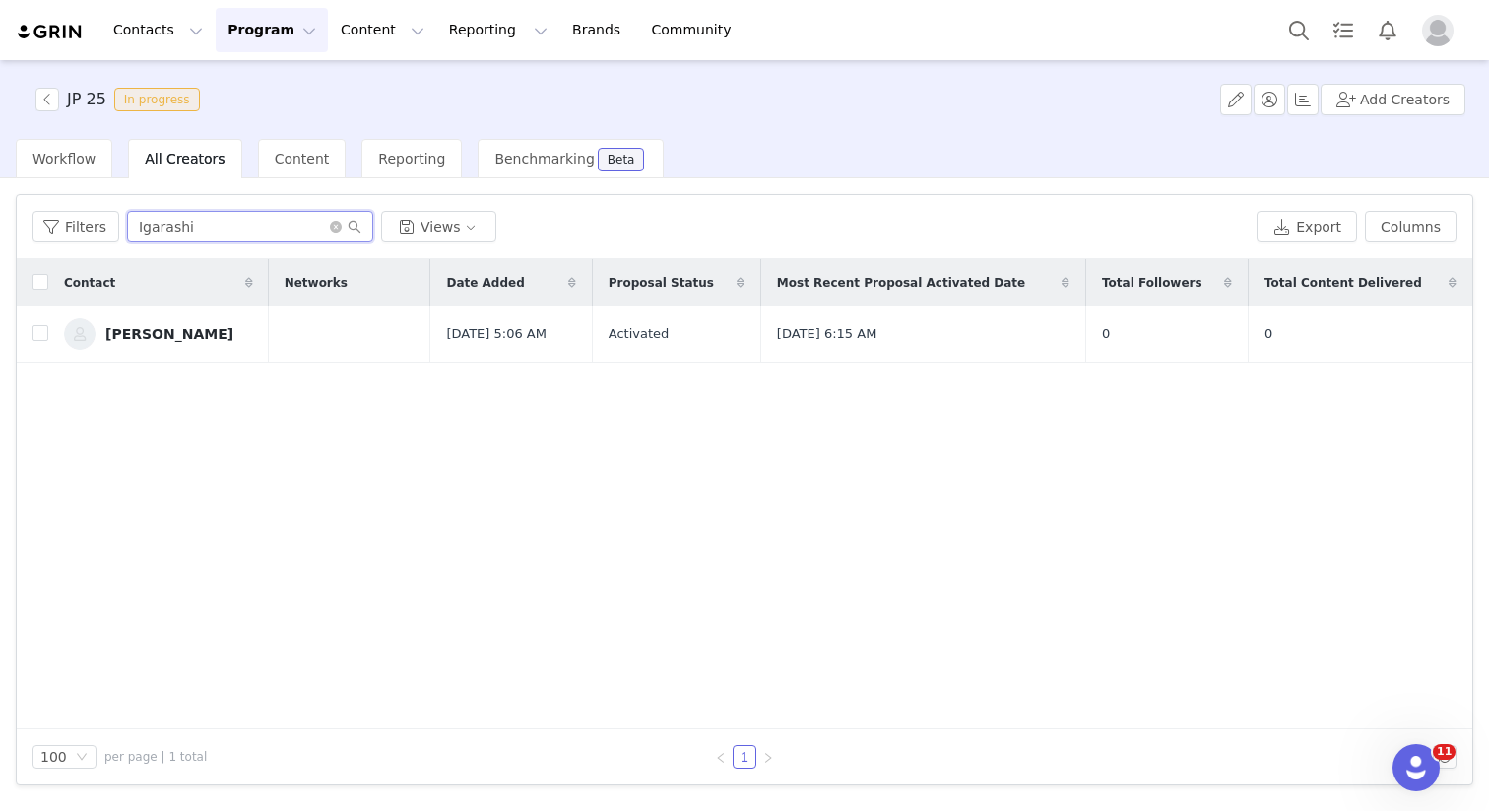
click at [206, 227] on input "Igarashi" at bounding box center [250, 227] width 246 height 32
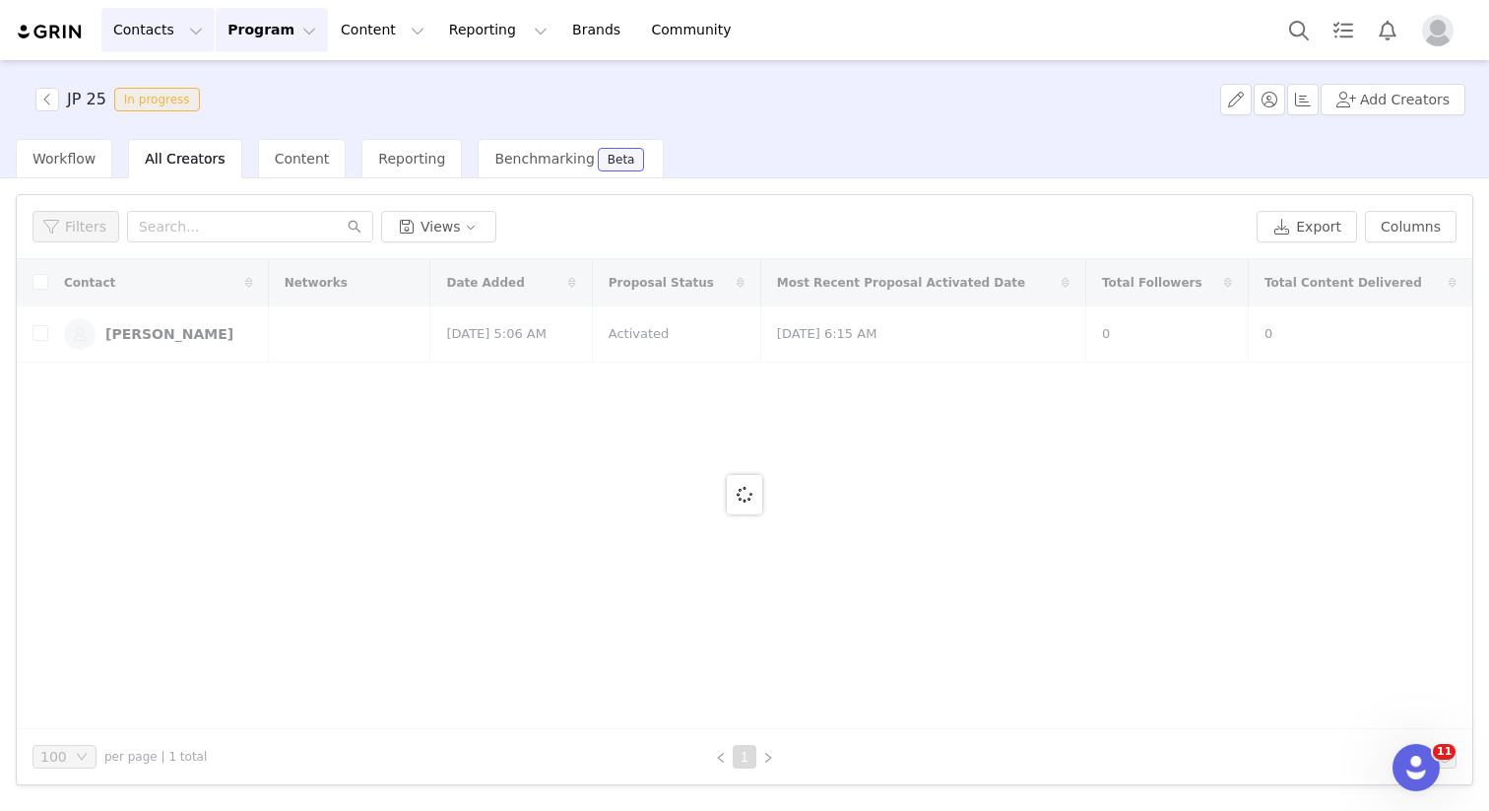
click at [161, 33] on button "Contacts Contacts" at bounding box center [157, 30] width 113 height 44
click at [187, 80] on div "Creators" at bounding box center [180, 87] width 132 height 21
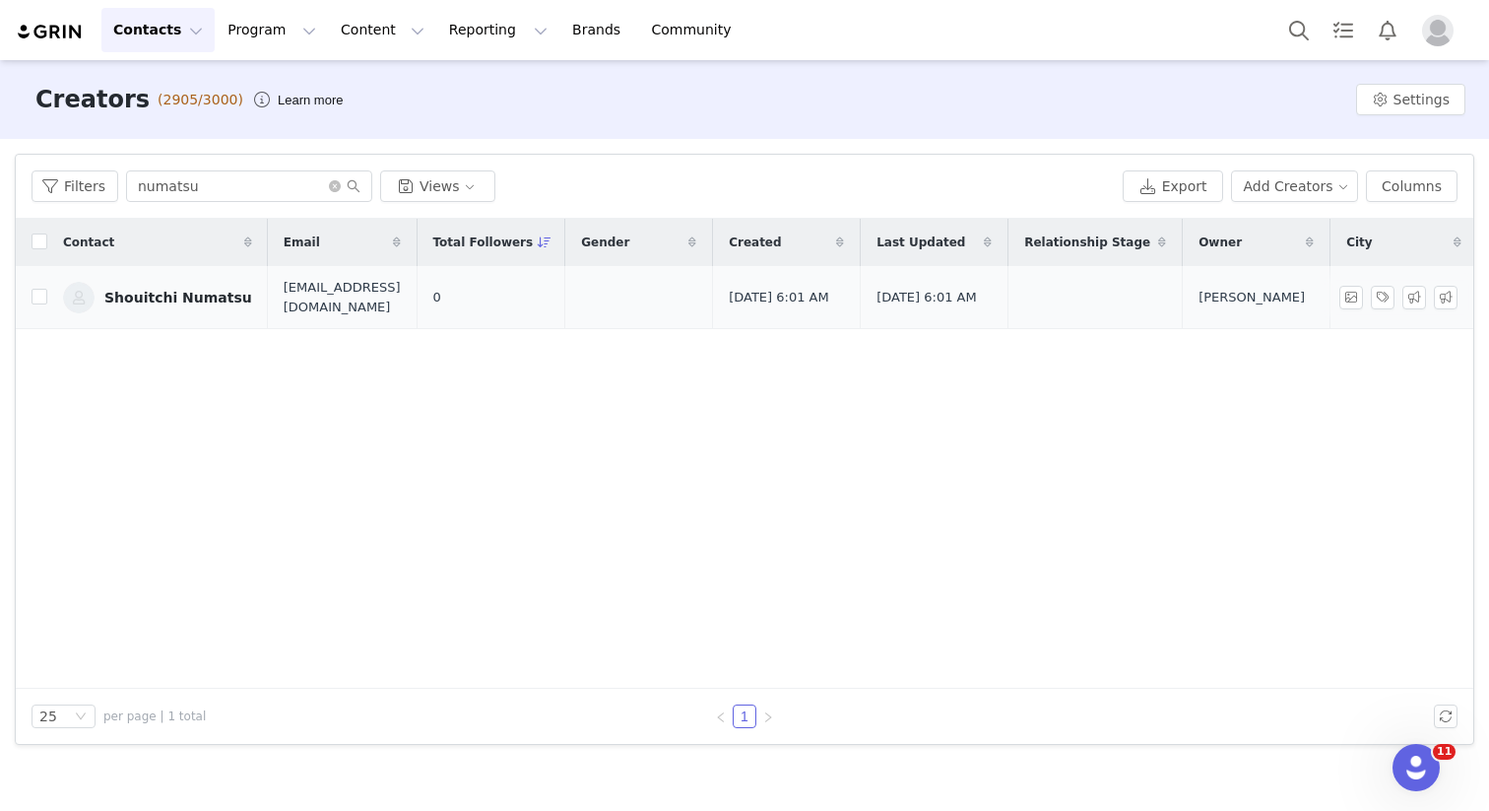
click at [180, 302] on div "Shouitchi Numatsu" at bounding box center [178, 298] width 148 height 16
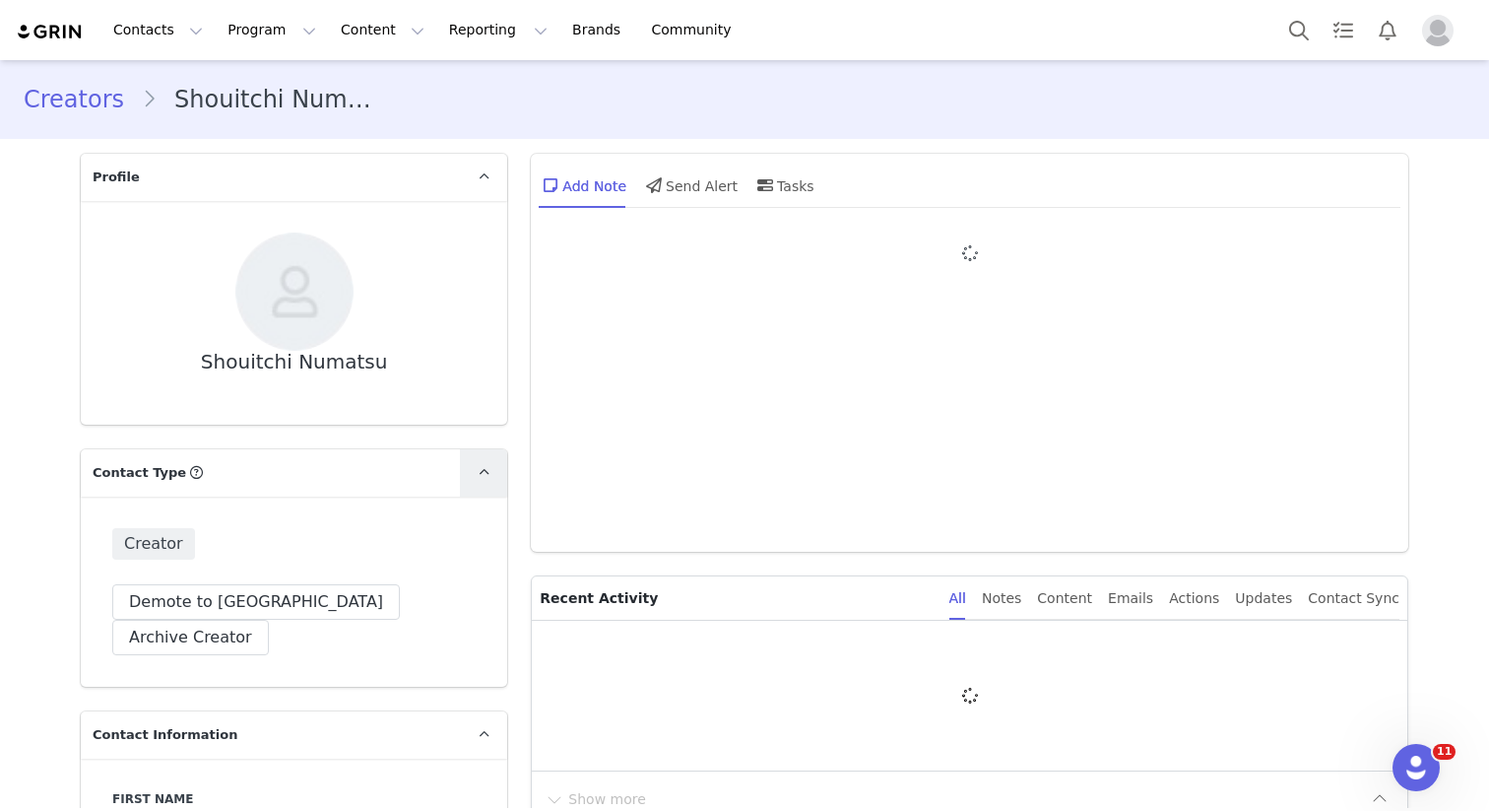
type input "+1 ([GEOGRAPHIC_DATA])"
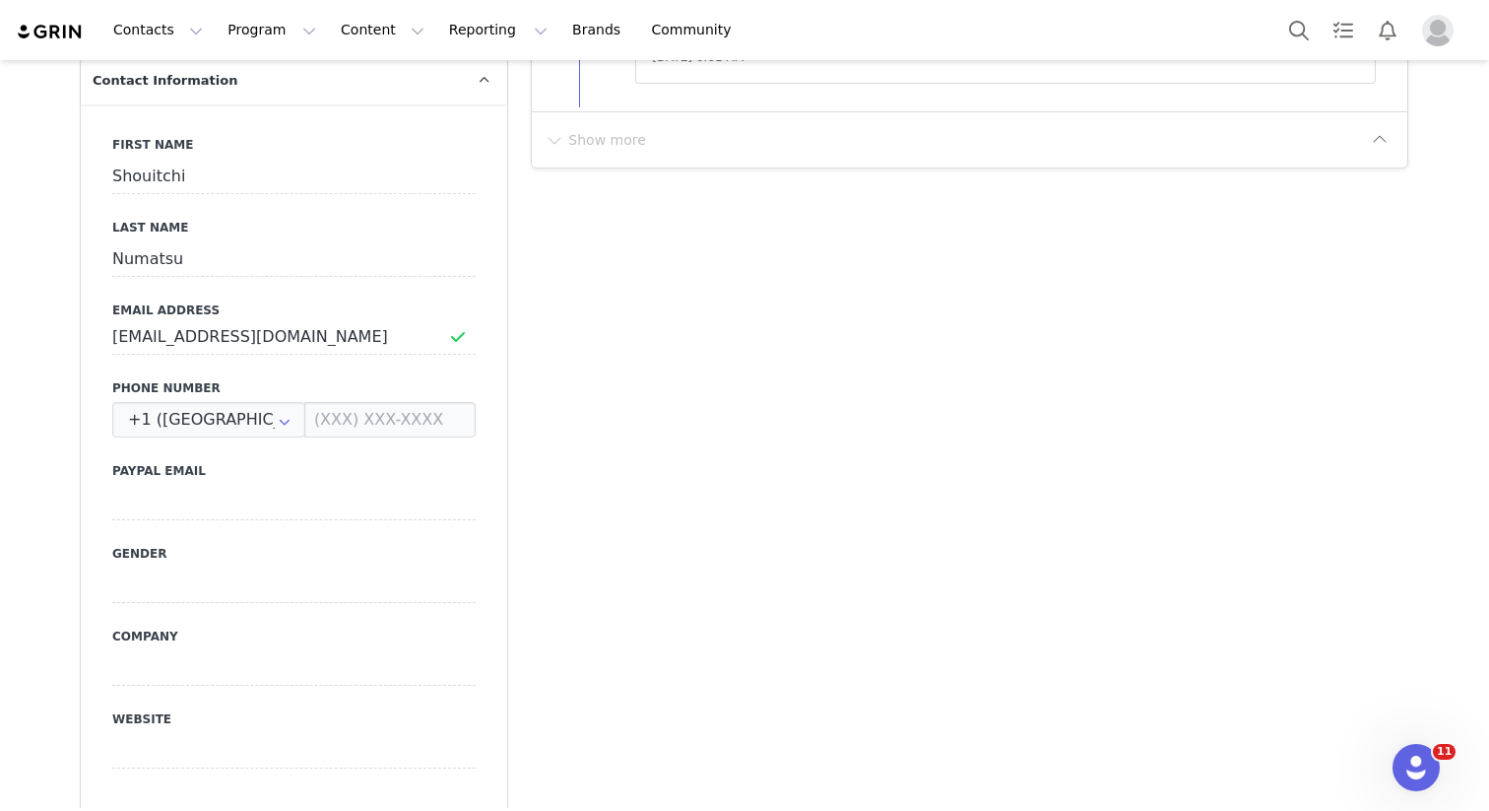
scroll to position [802, 0]
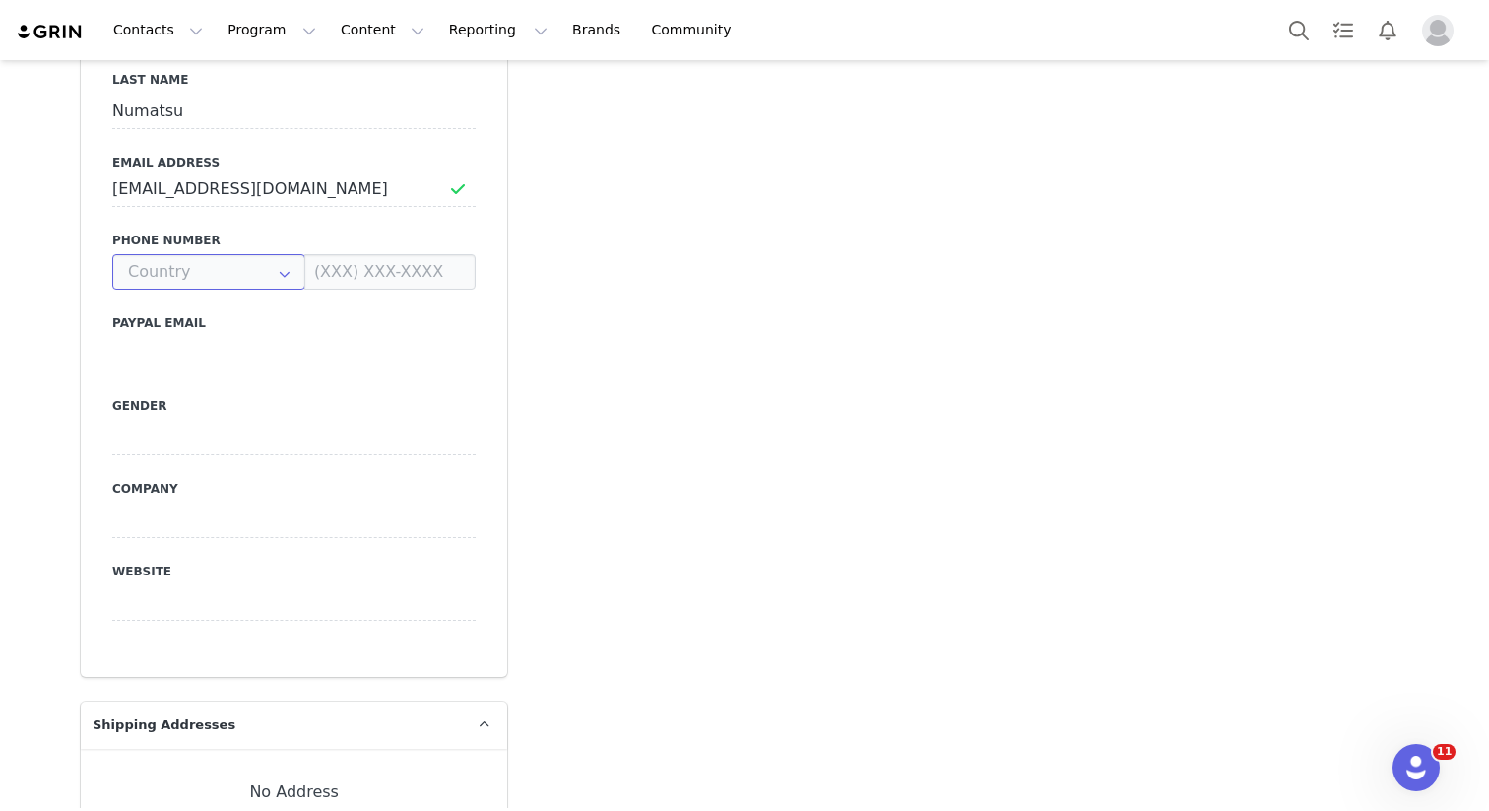
click at [252, 254] on input "text" at bounding box center [208, 271] width 193 height 35
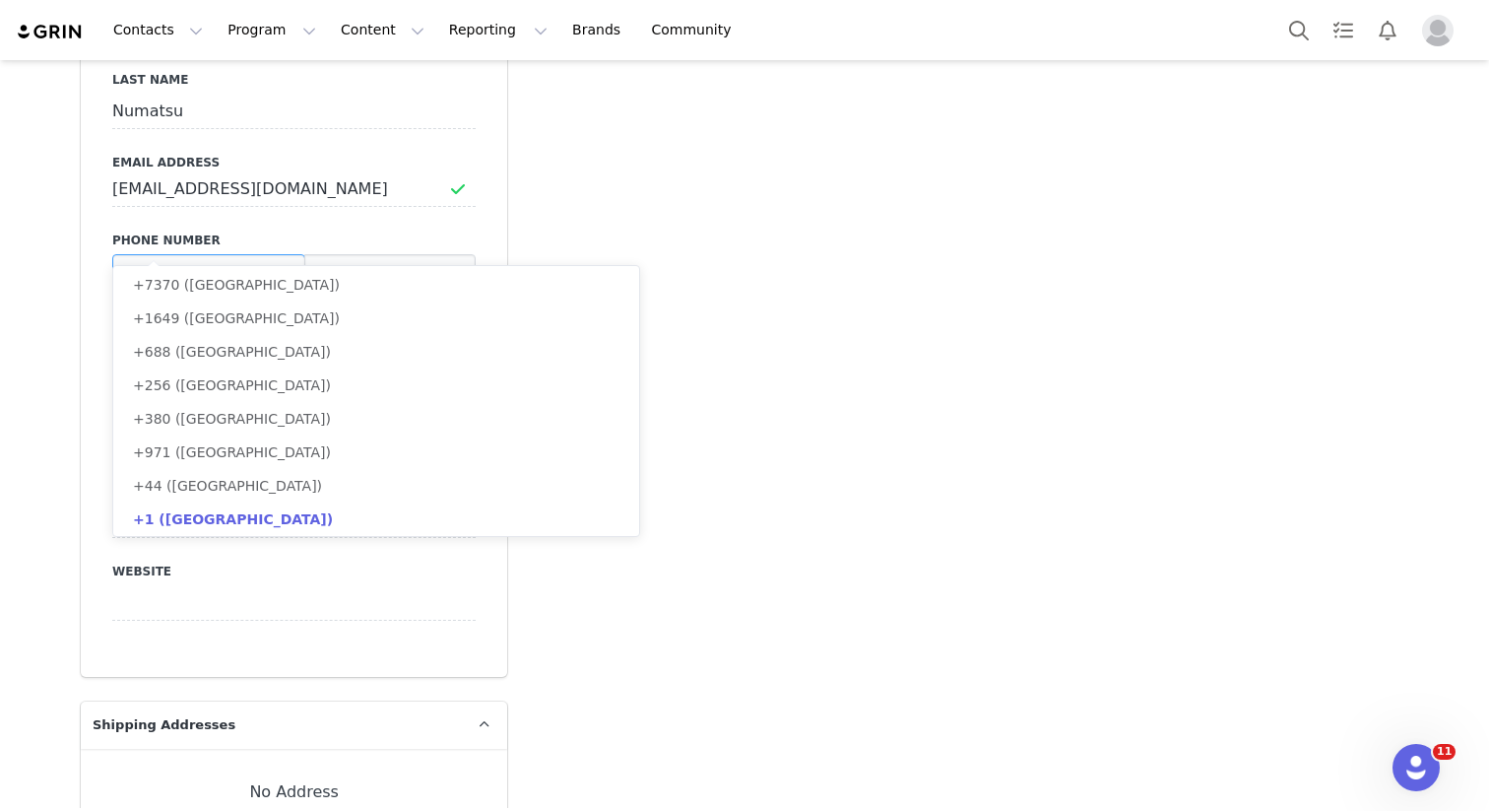
scroll to position [0, 0]
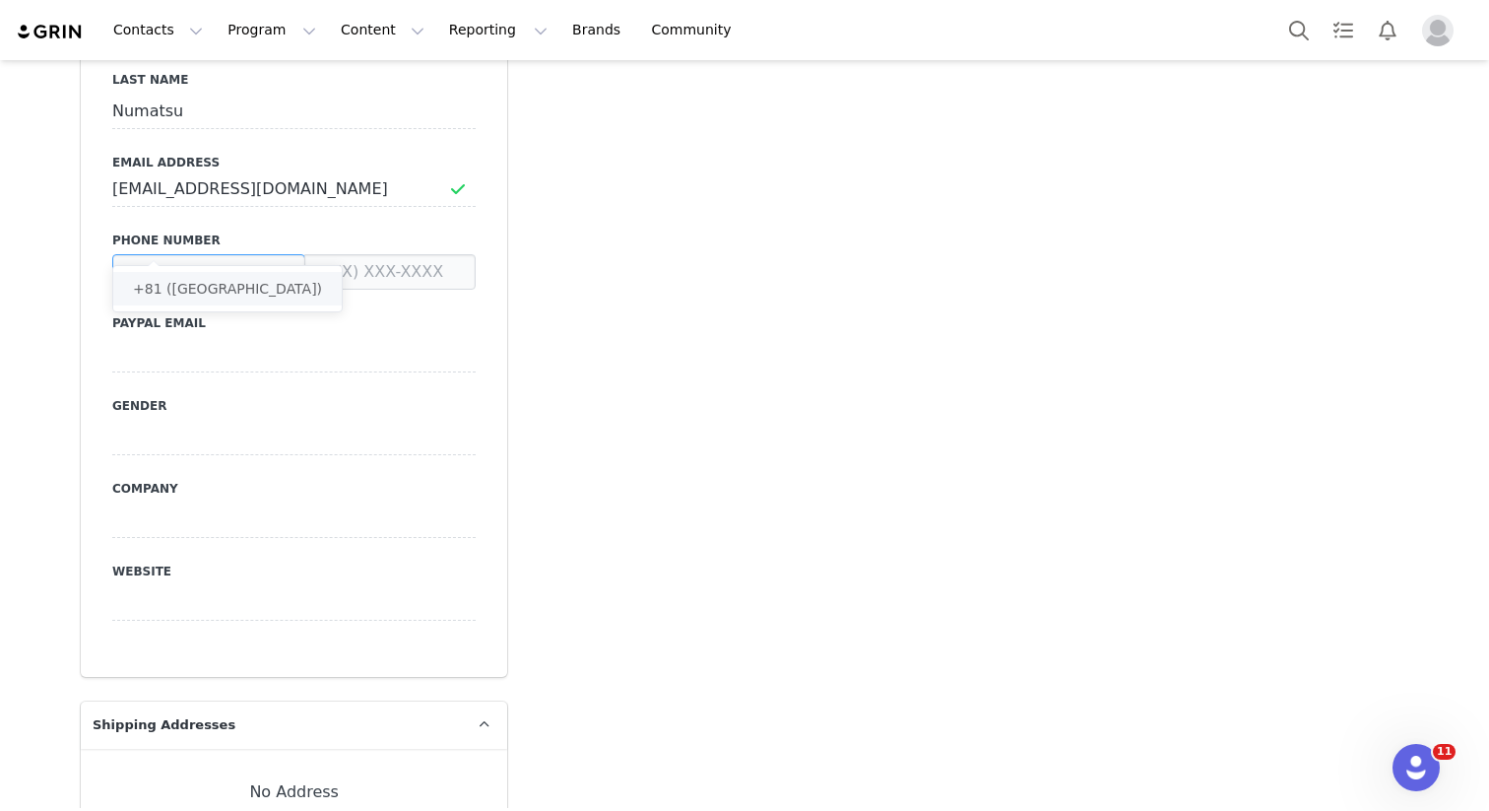
click at [212, 282] on li "+81 ([GEOGRAPHIC_DATA])" at bounding box center [227, 288] width 229 height 33
type input "+81 ([GEOGRAPHIC_DATA])"
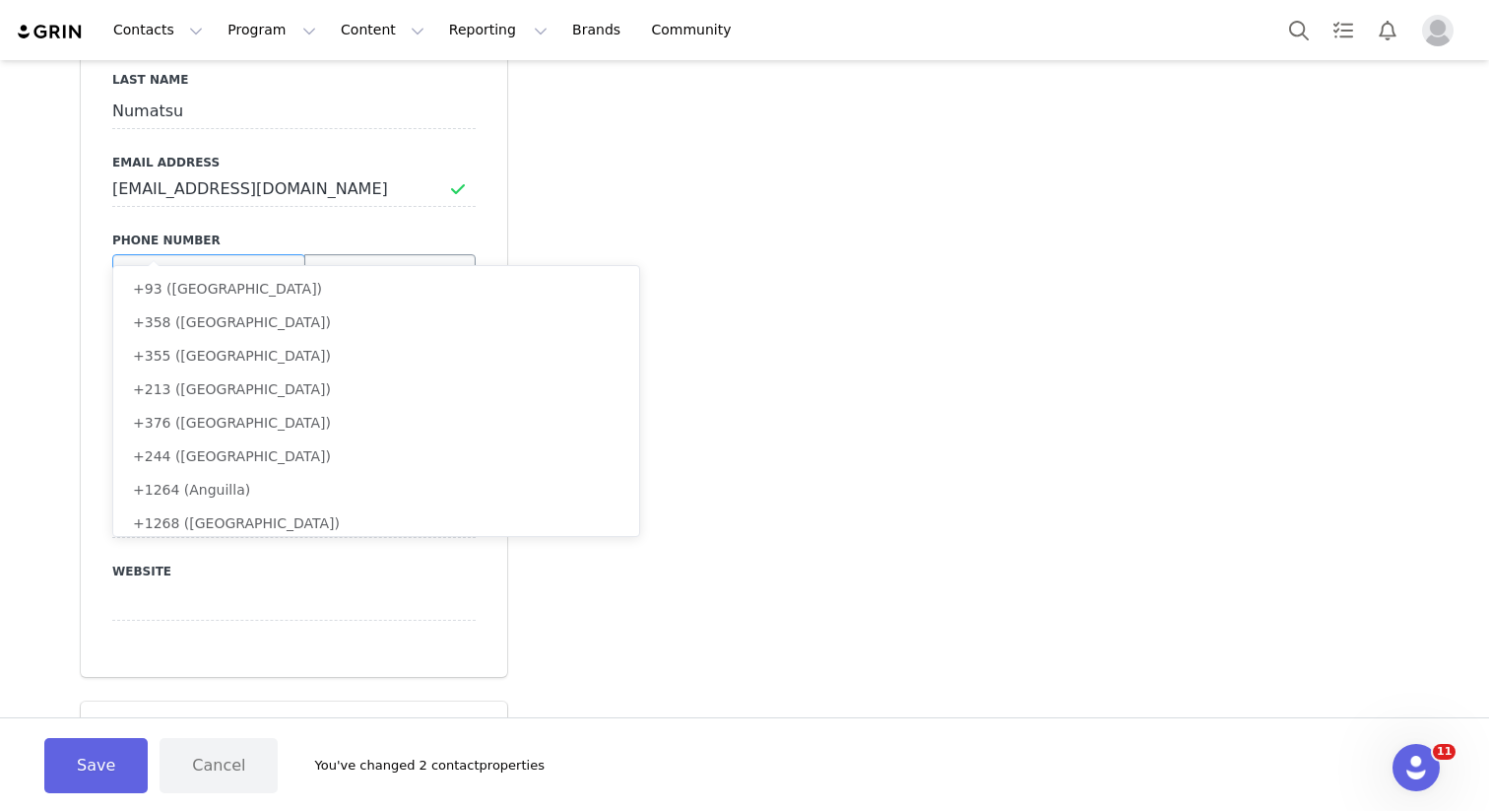
scroll to position [3286, 0]
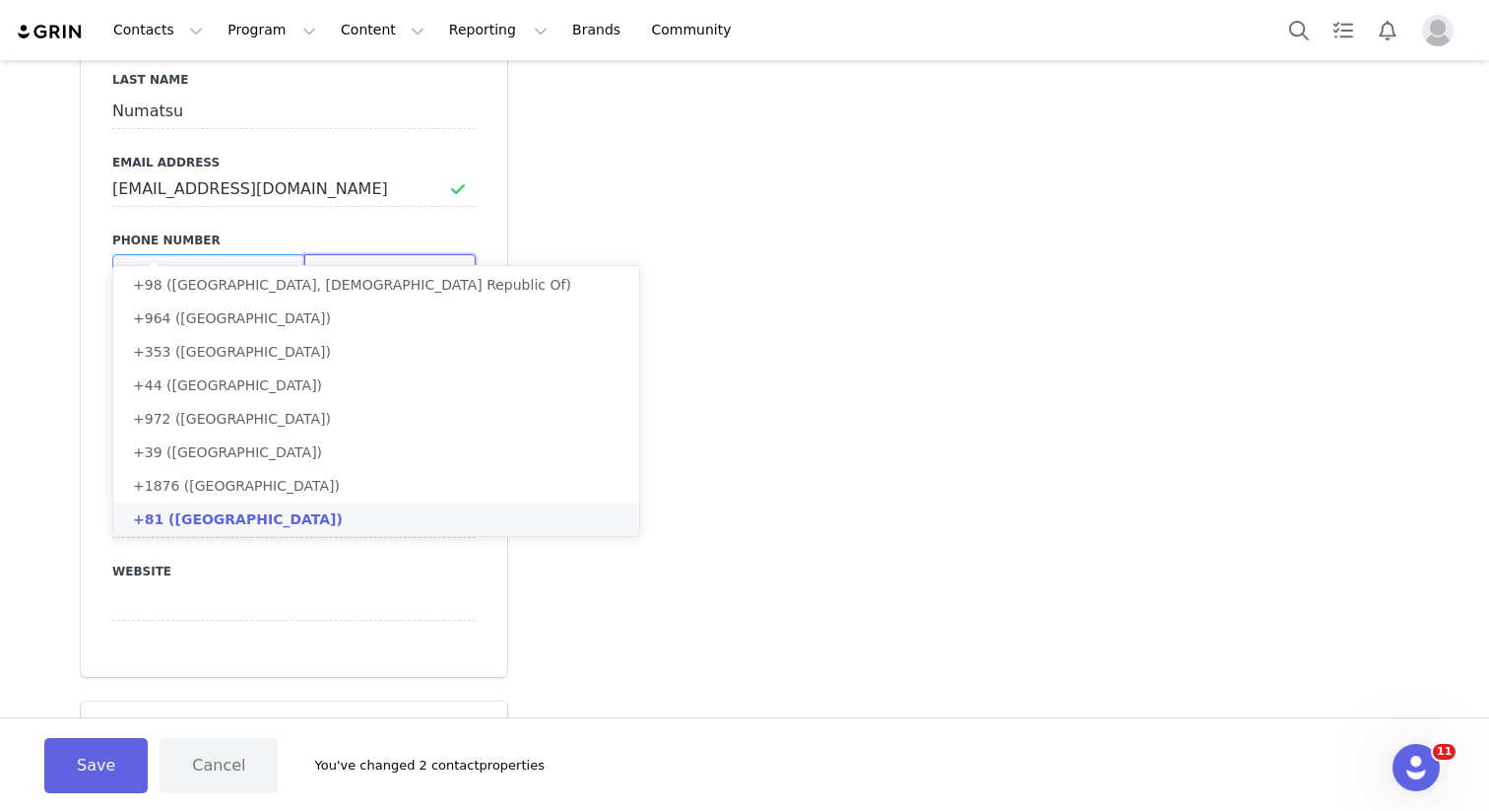
click at [422, 254] on input at bounding box center [389, 271] width 171 height 35
type input "+81 ([GEOGRAPHIC_DATA])"
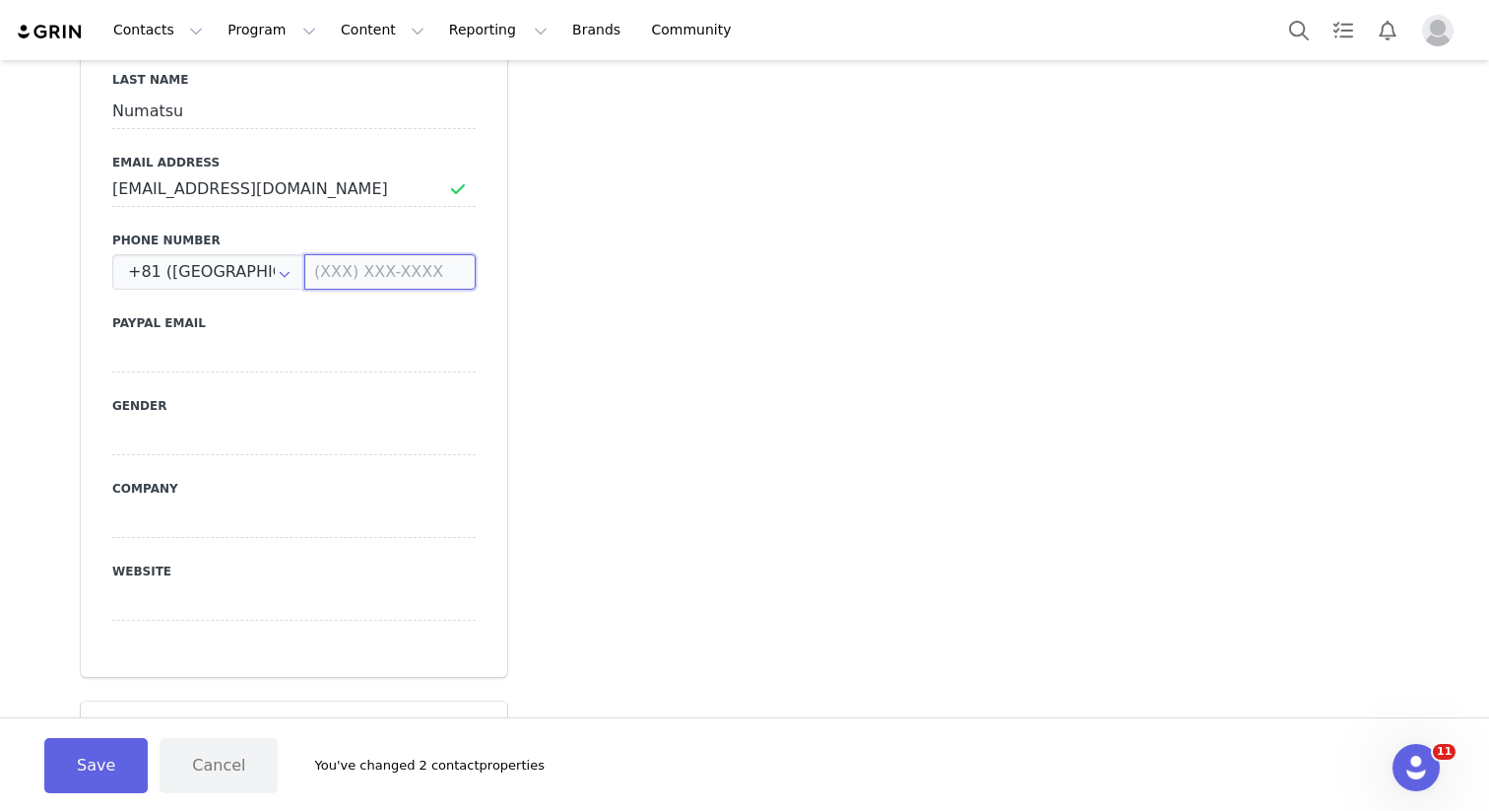
paste input "09037563306"
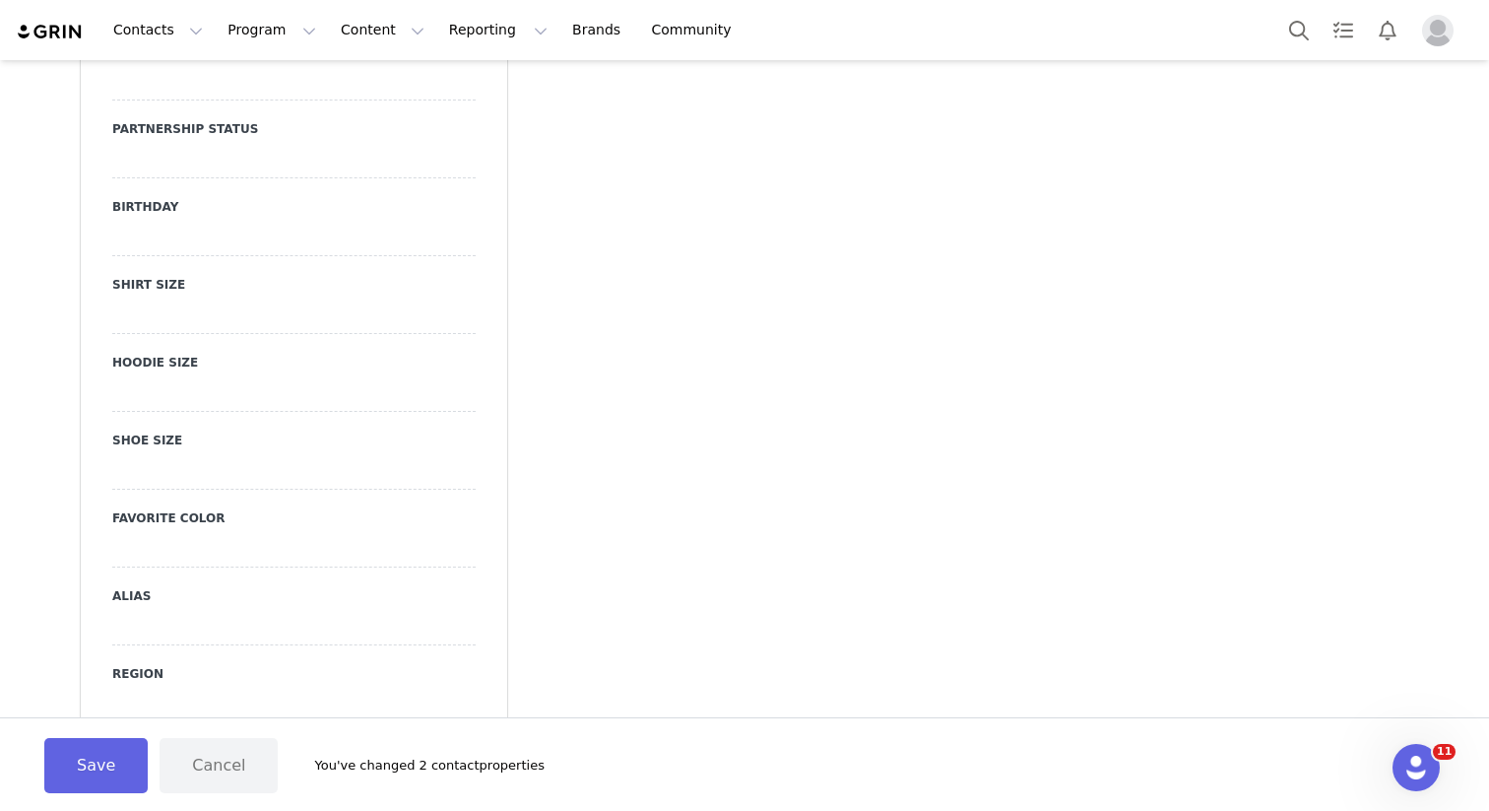
scroll to position [1996, 0]
type input "[PHONE_NUMBER]"
click at [243, 607] on div at bounding box center [293, 624] width 363 height 35
click at [175, 607] on input at bounding box center [293, 624] width 363 height 35
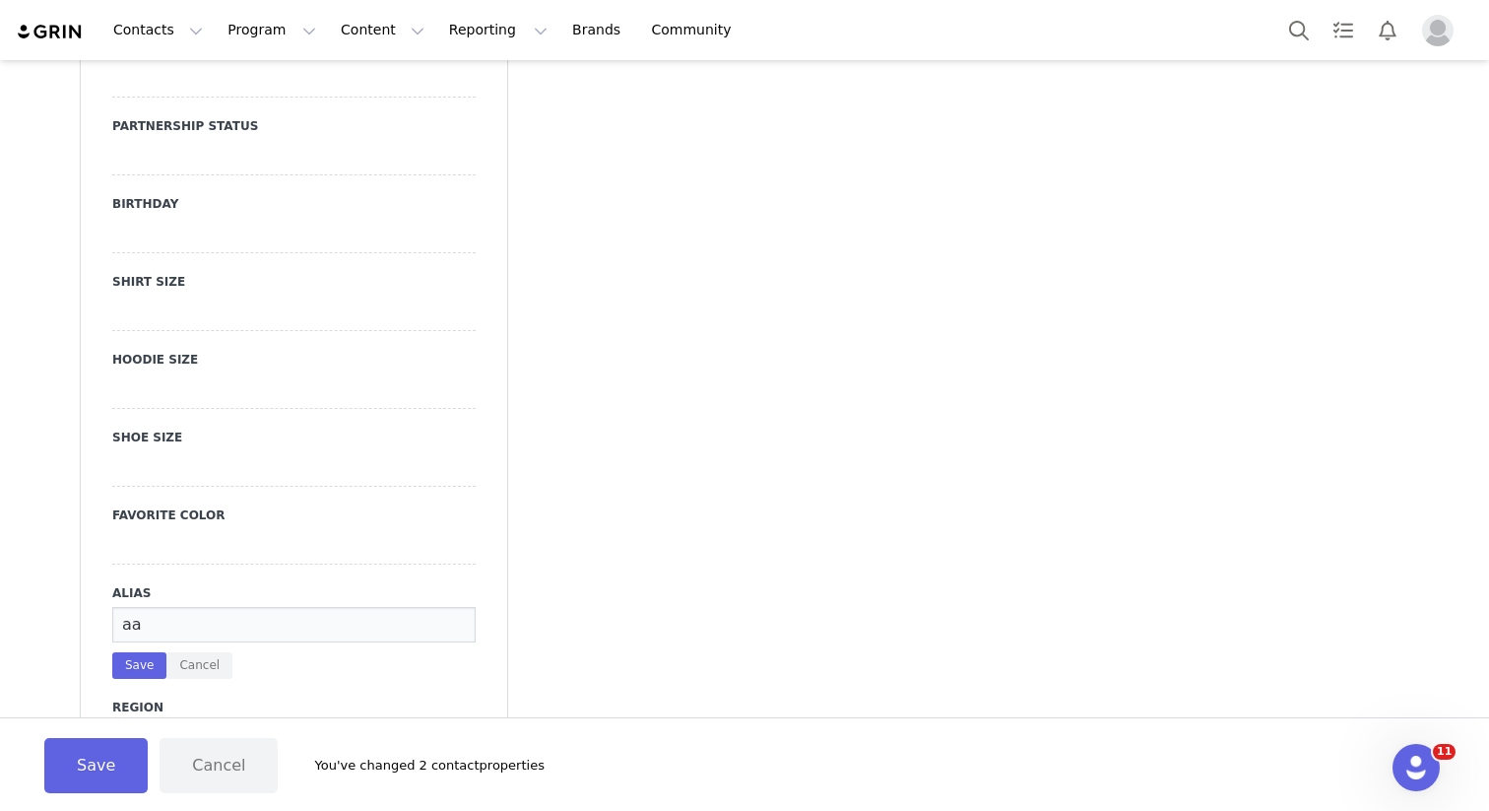
type input "a"
type input "Kappa_the_m2"
click at [147, 652] on button "Save" at bounding box center [139, 665] width 54 height 27
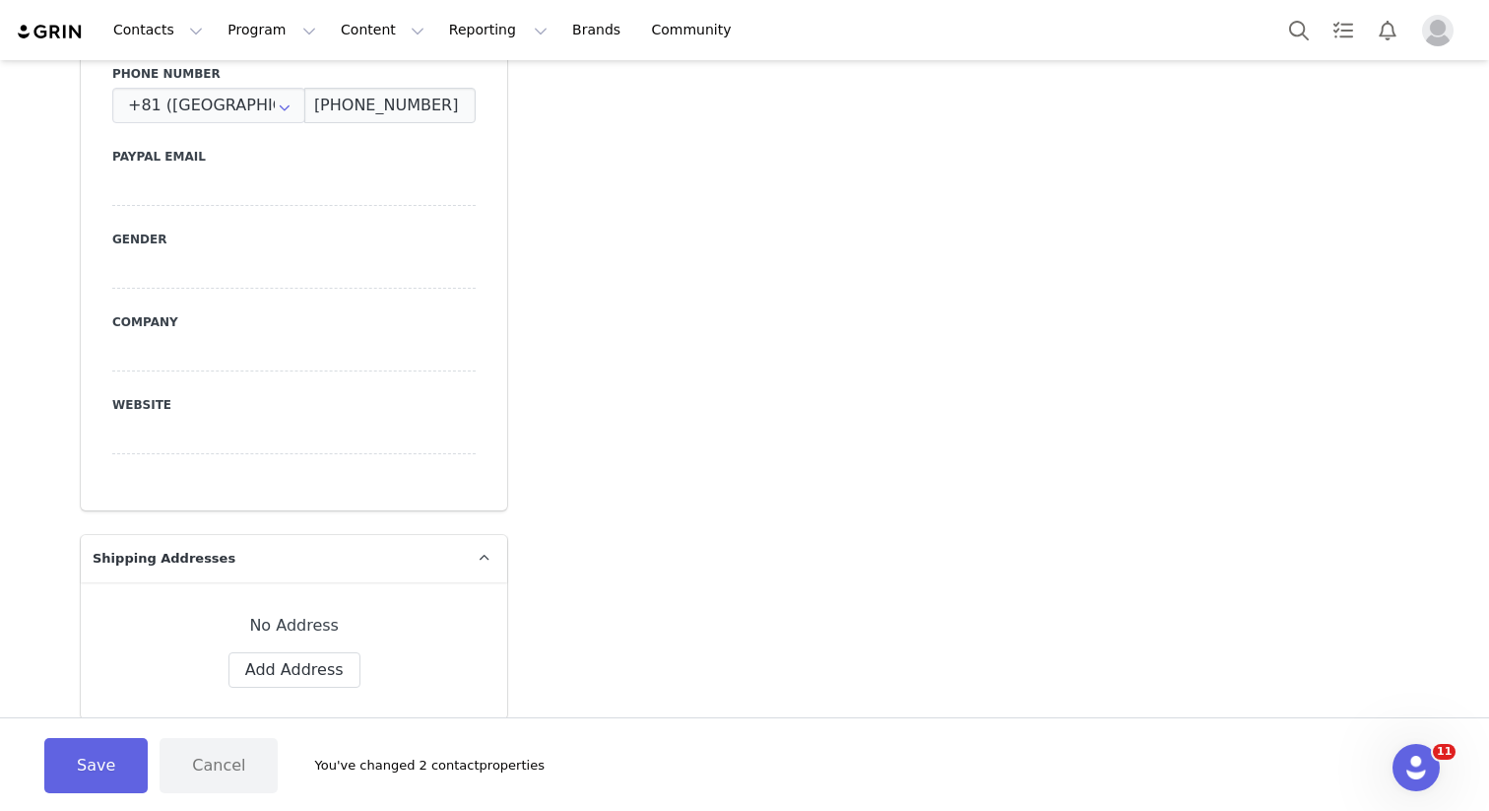
scroll to position [1096, 0]
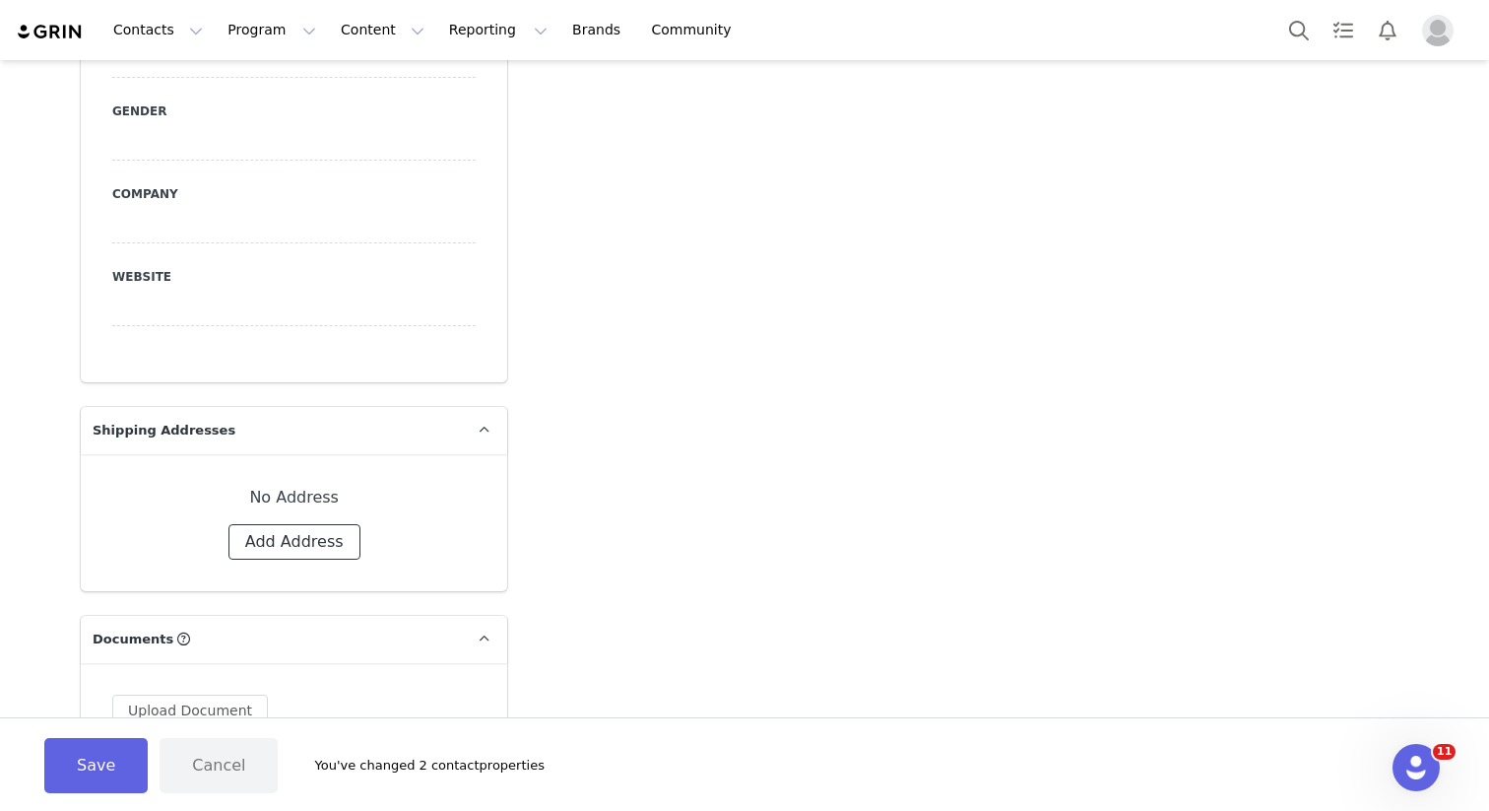
click at [303, 524] on button "Add Address" at bounding box center [295, 541] width 132 height 35
select select
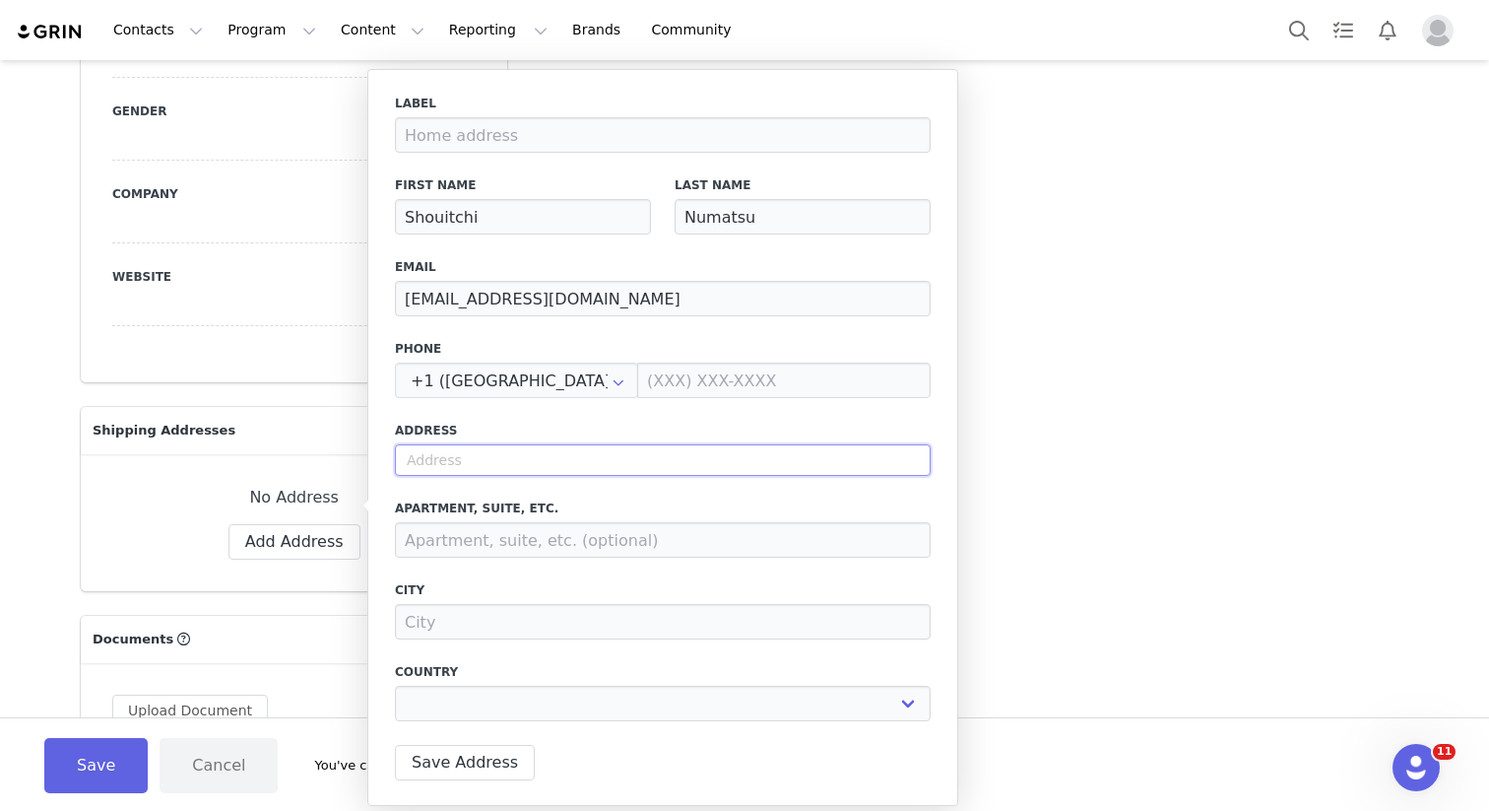
click at [458, 465] on input "text" at bounding box center [663, 460] width 536 height 32
paste input "1-237 Utojimae,"
type input "1-237 Utojimae,"
select select
click at [542, 460] on input "1-237 Utojimae," at bounding box center [663, 460] width 536 height 32
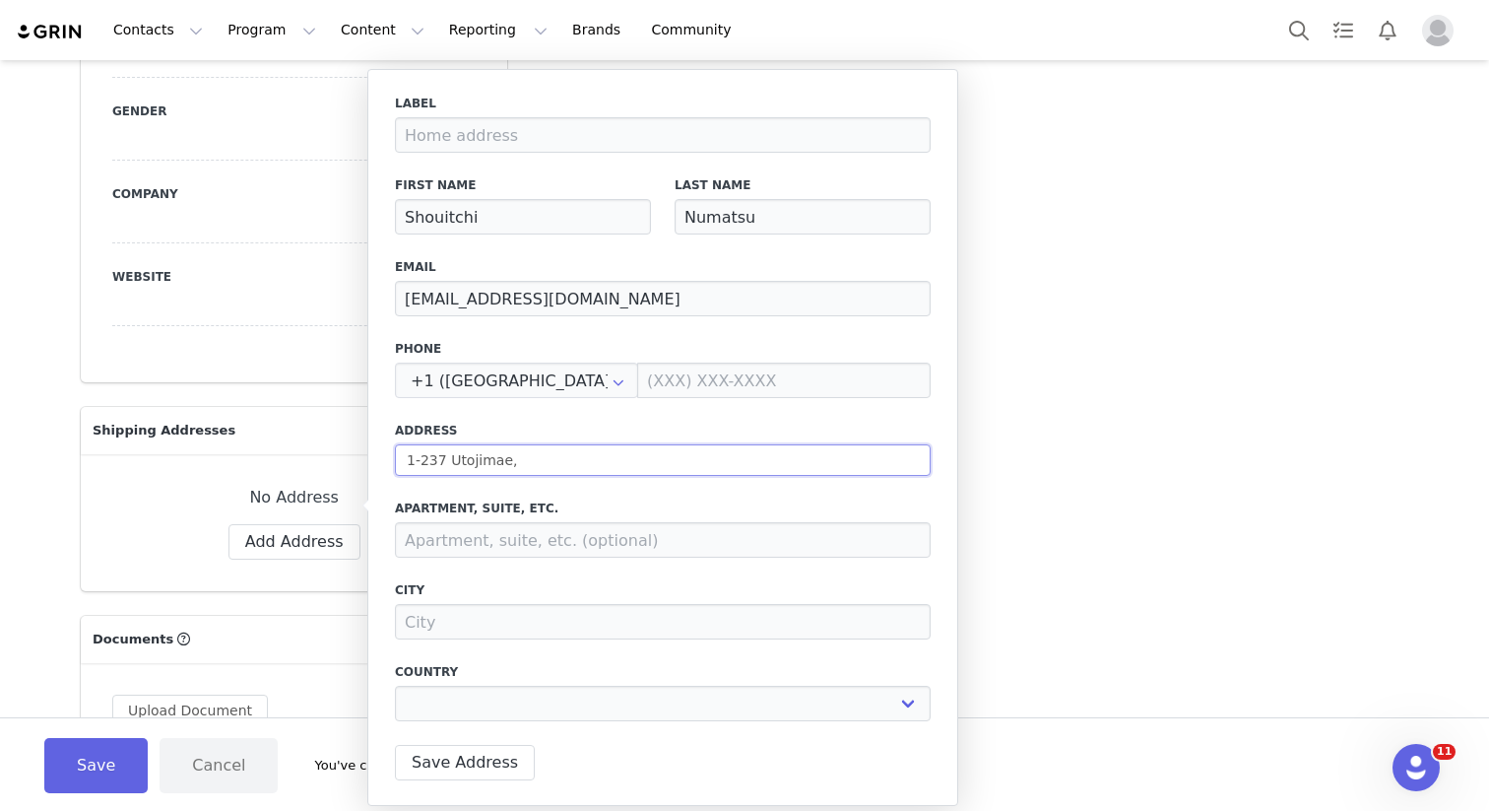
paste input "Nakazone Aza"
type input "1-237 Utojimae,Nakazone Aza"
select select
click at [513, 461] on input "1-237 Utojimae,Nakazone Aza" at bounding box center [663, 460] width 536 height 32
type input "1-237 Utojimae,　Nakazone Aza"
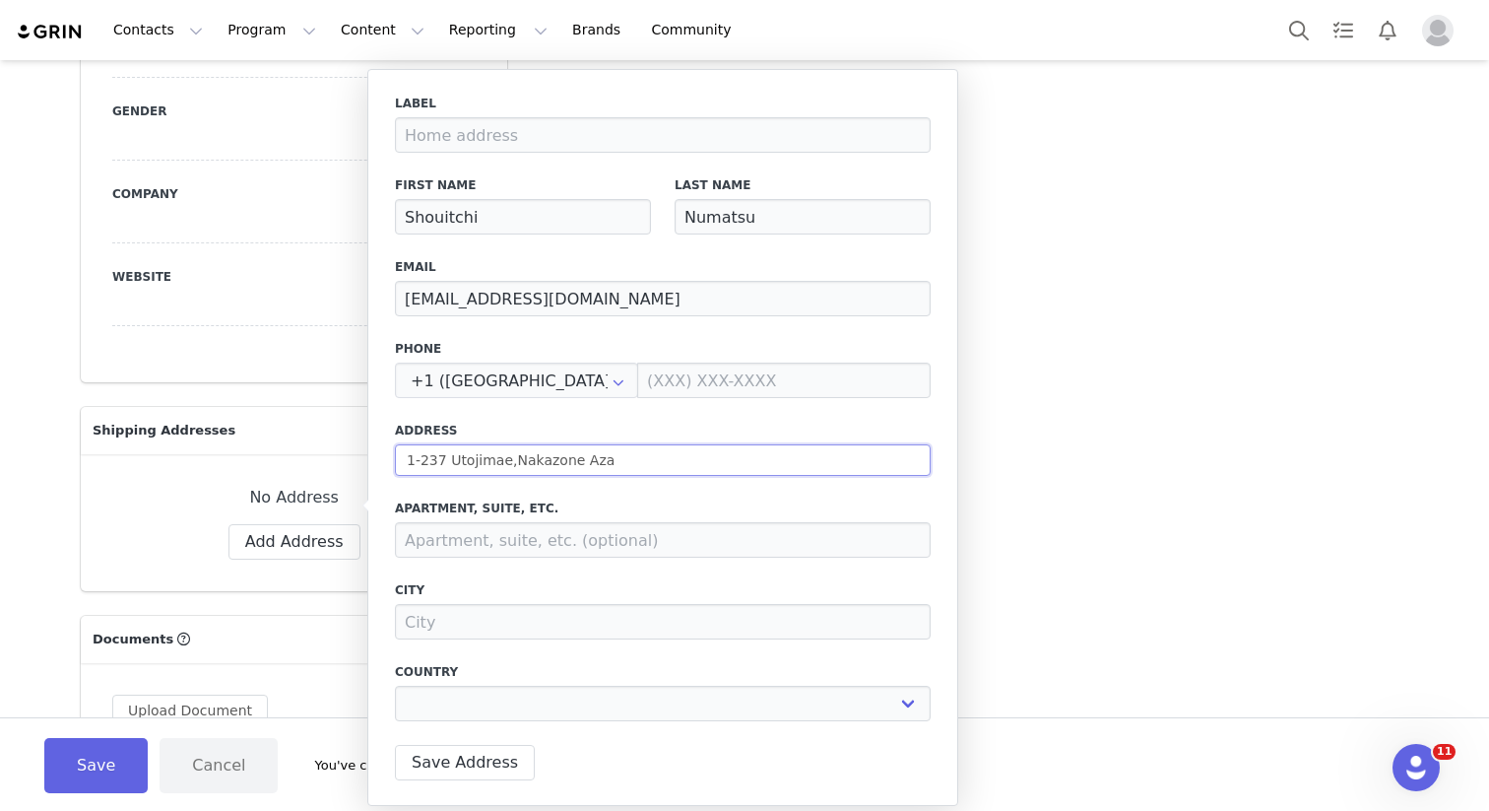
select select
type input "1-237 Utojimae,Nakazone Aza"
select select
type input "1-237 Utojimae, Nakazone Aza"
select select
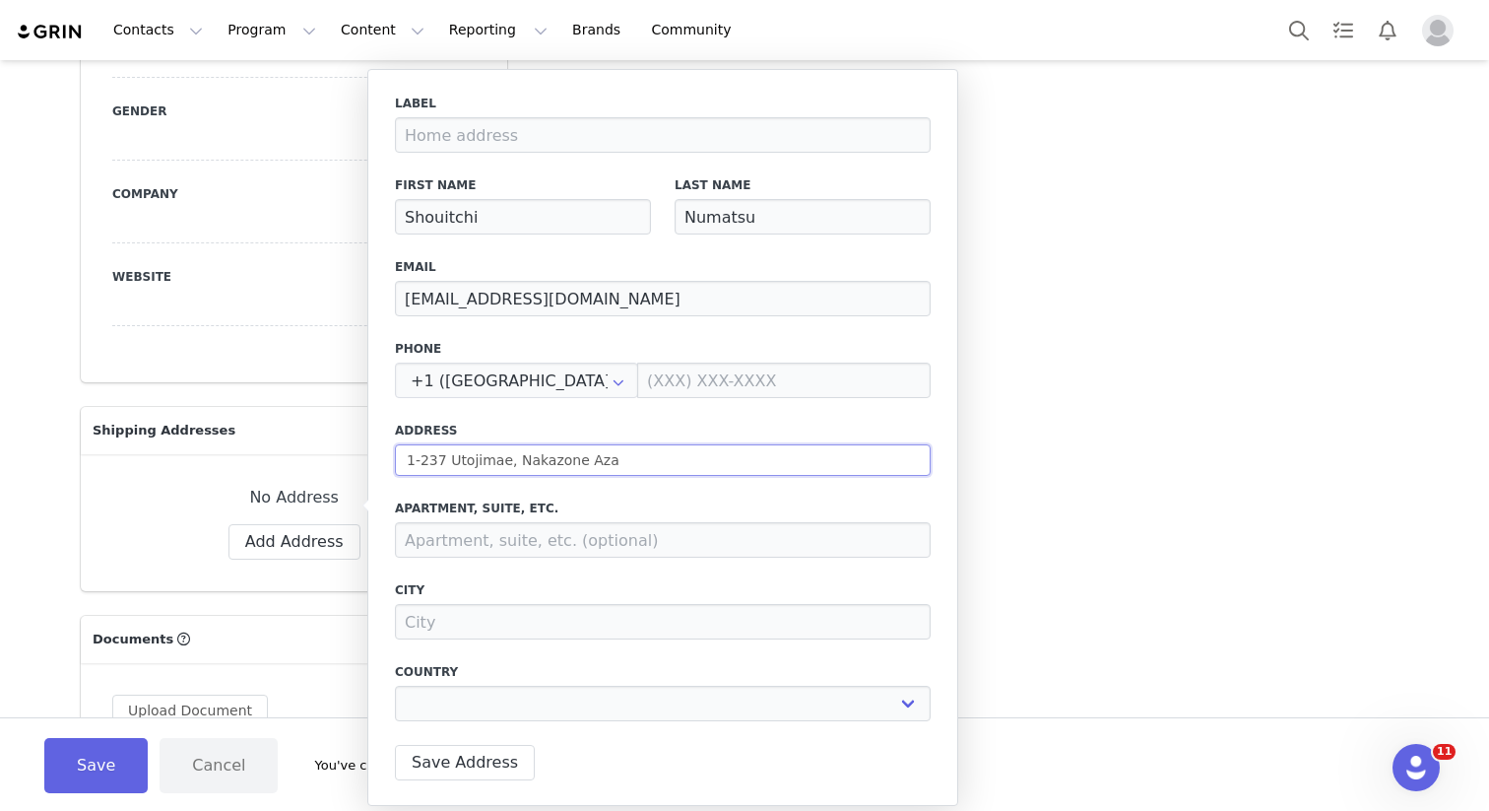
click at [605, 462] on input "1-237 Utojimae, Nakazone Aza" at bounding box center [663, 460] width 536 height 32
type input "1-237 Utojimae, Nakazone Az"
select select
type input "1-237 Utojimae, Nakazone A"
select select
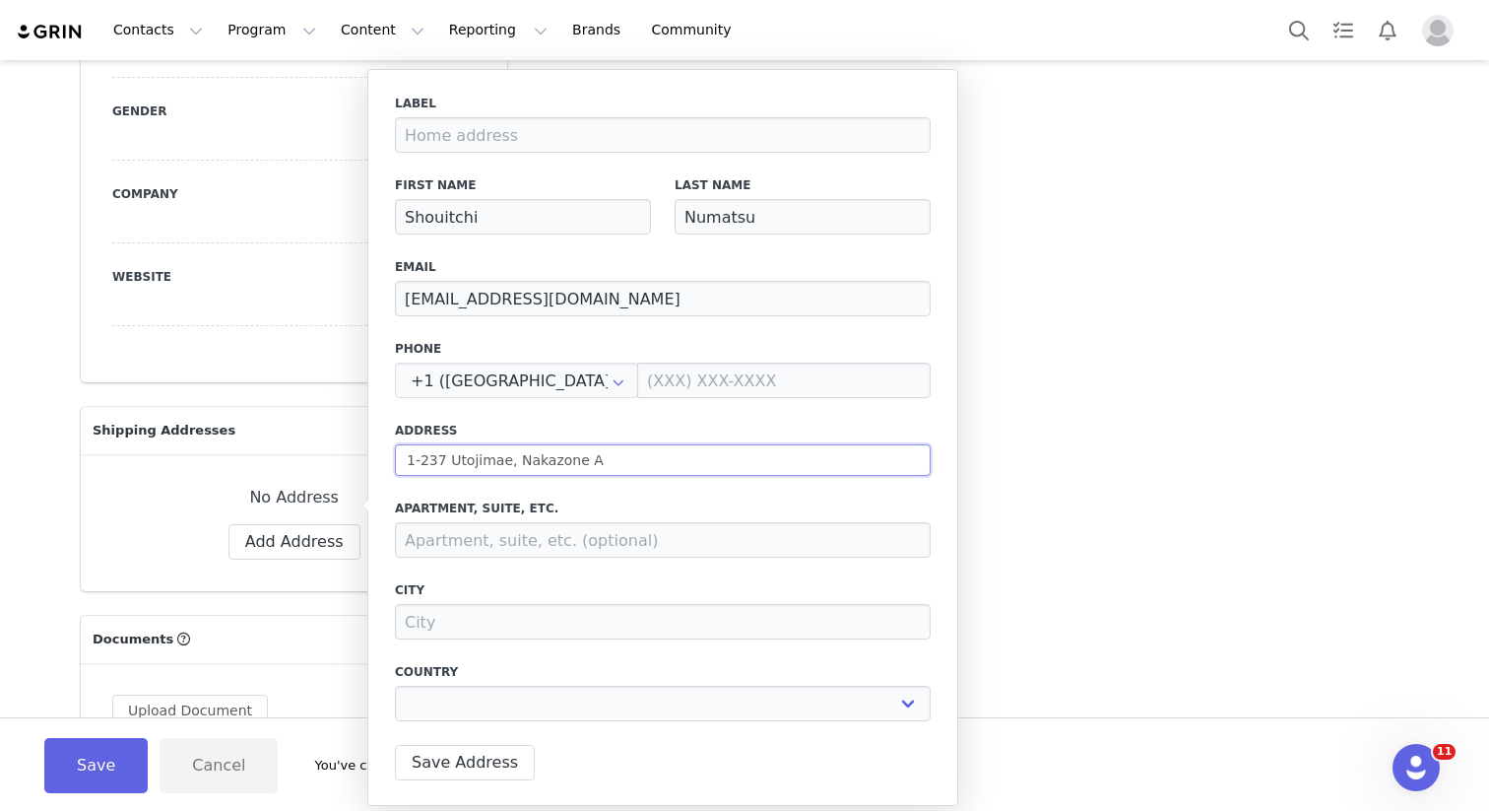
type input "1-237 Utojimae, Nakazone"
select select
type input "1-237 Utojimae, Nakazone"
select select
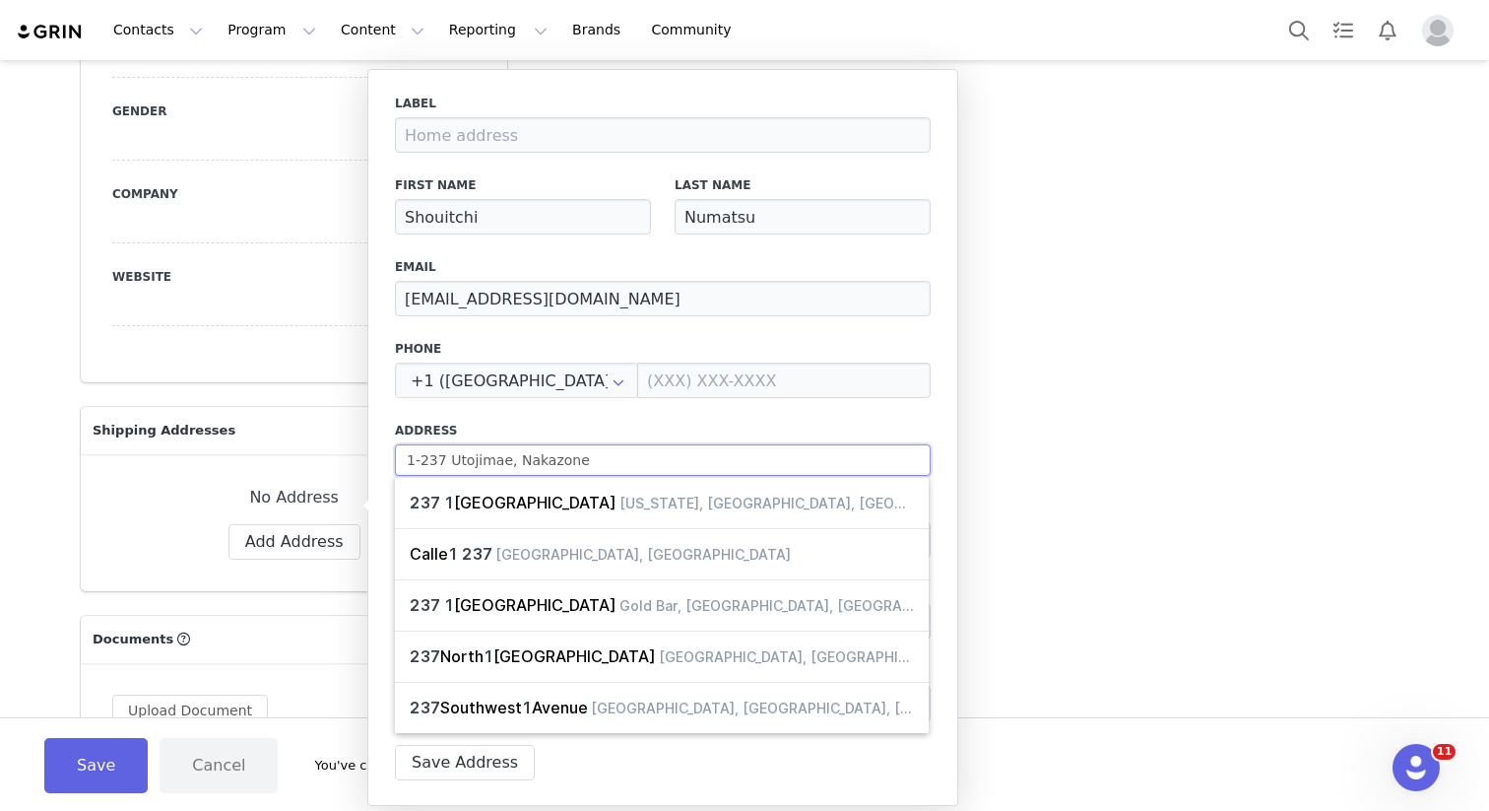
type input "1-237 Utojimae, Nakazone-"
select select
type input "1-237 Utojimae, Nakazone-B"
select select
type input "1-237 Utojimae, Nakazone-Bo"
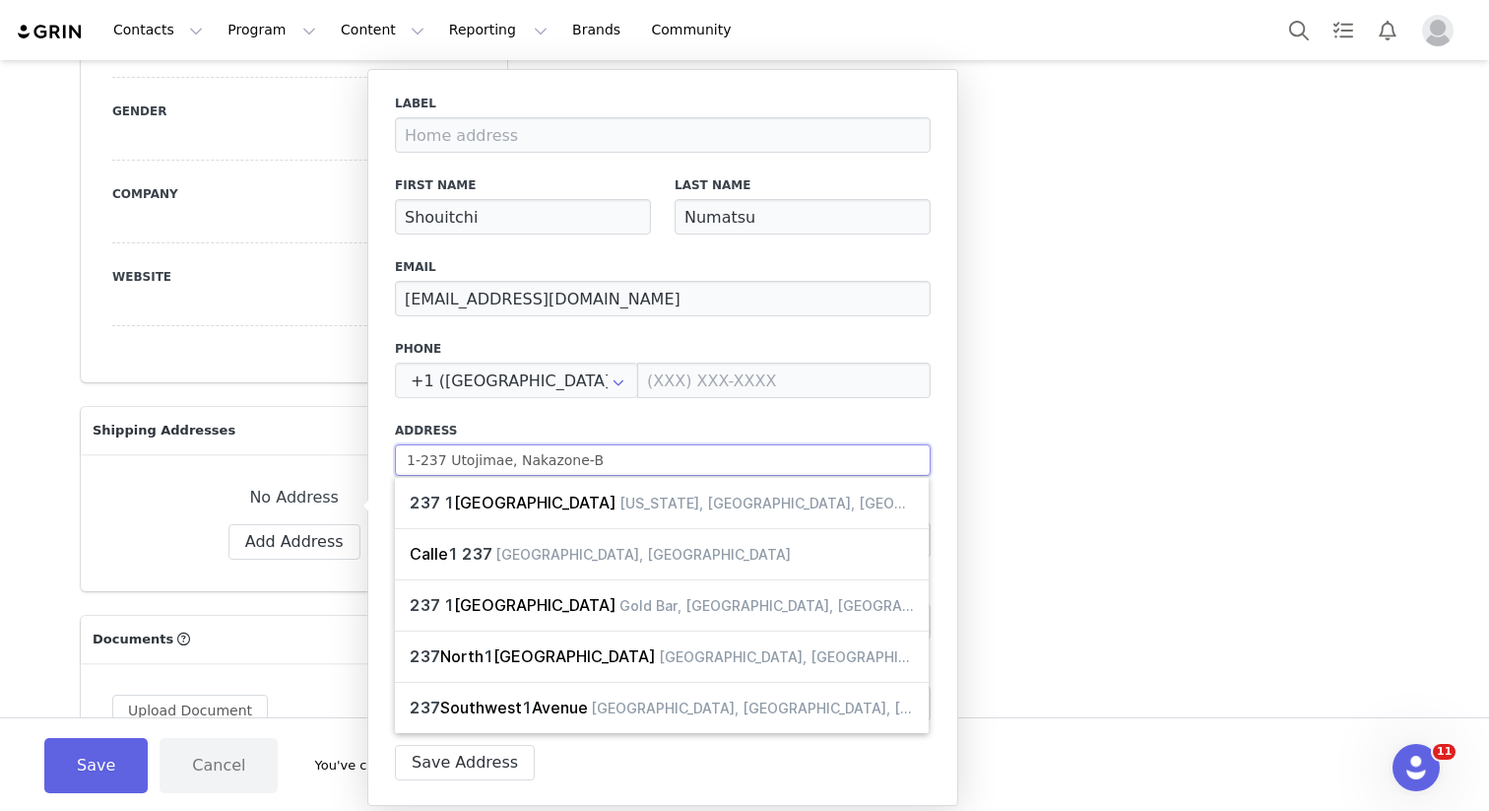
select select
type input "1-237 Utojimae, Nakazone-Bou"
select select
type input "1-237 Utojimae, Nakazone-Bouj"
select select
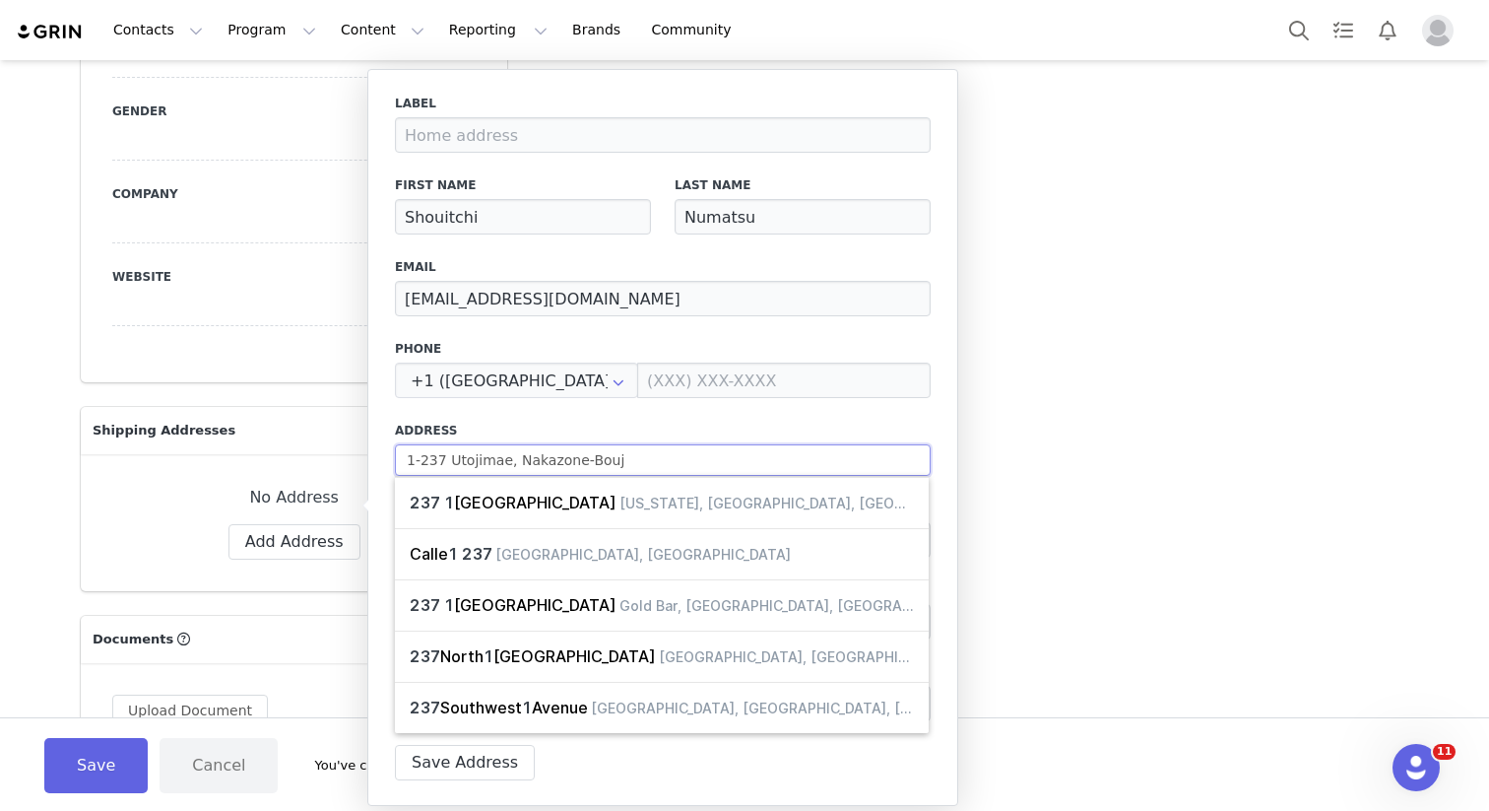
type input "1-237 Utojimae, Nakazone-Bouji"
select select
type input "1-237 Utojimae, Nakazone-Boujim"
select select
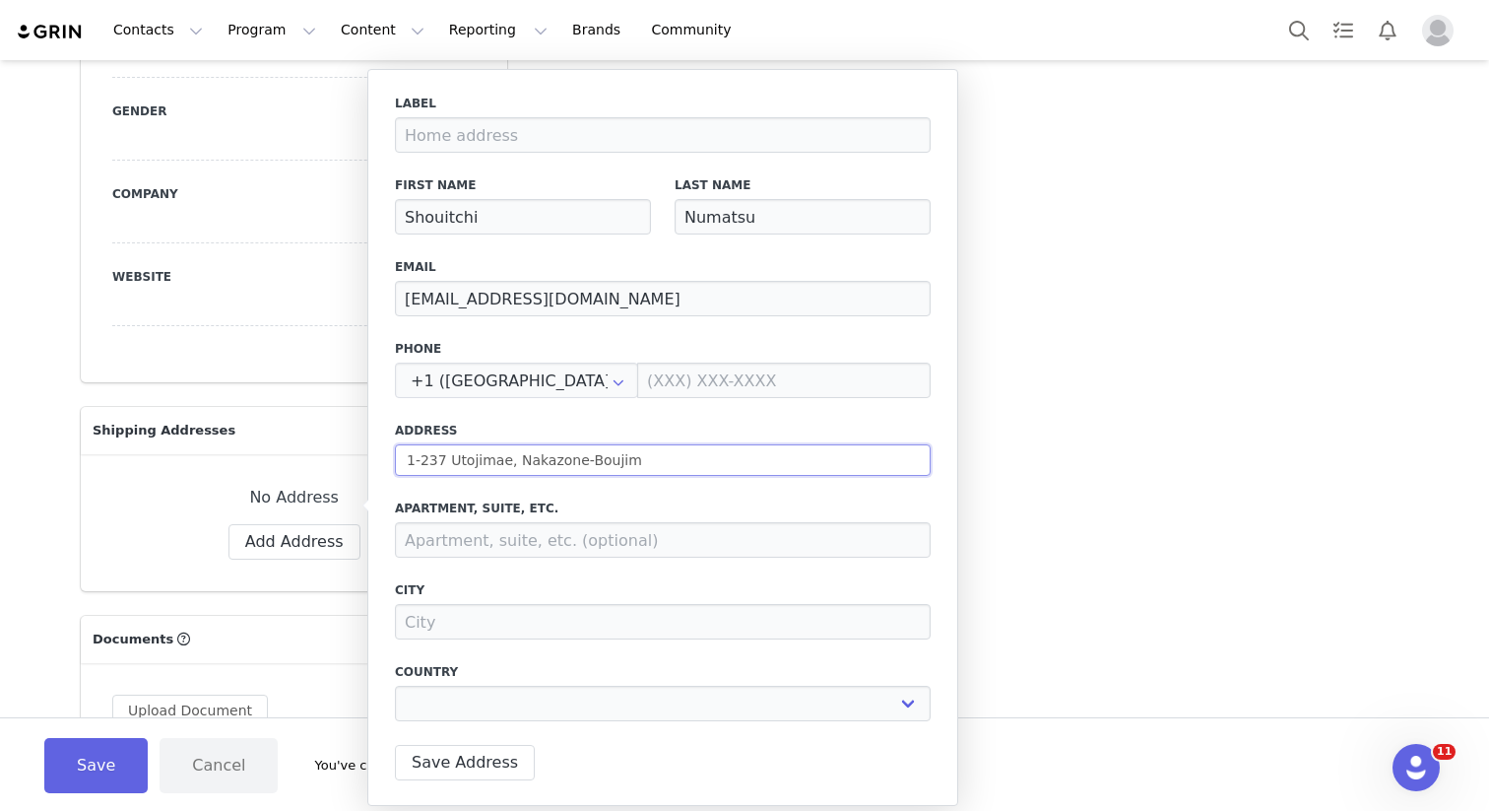
type input "1-237 Utojimae, [PERSON_NAME]"
select select
type input "1-237 Utojimae, Nakazone-[GEOGRAPHIC_DATA]"
select select
click at [669, 493] on div "Label First Name Shouitchi Last Name Numatsu Email [EMAIL_ADDRESS][DOMAIN_NAME]…" at bounding box center [663, 414] width 536 height 638
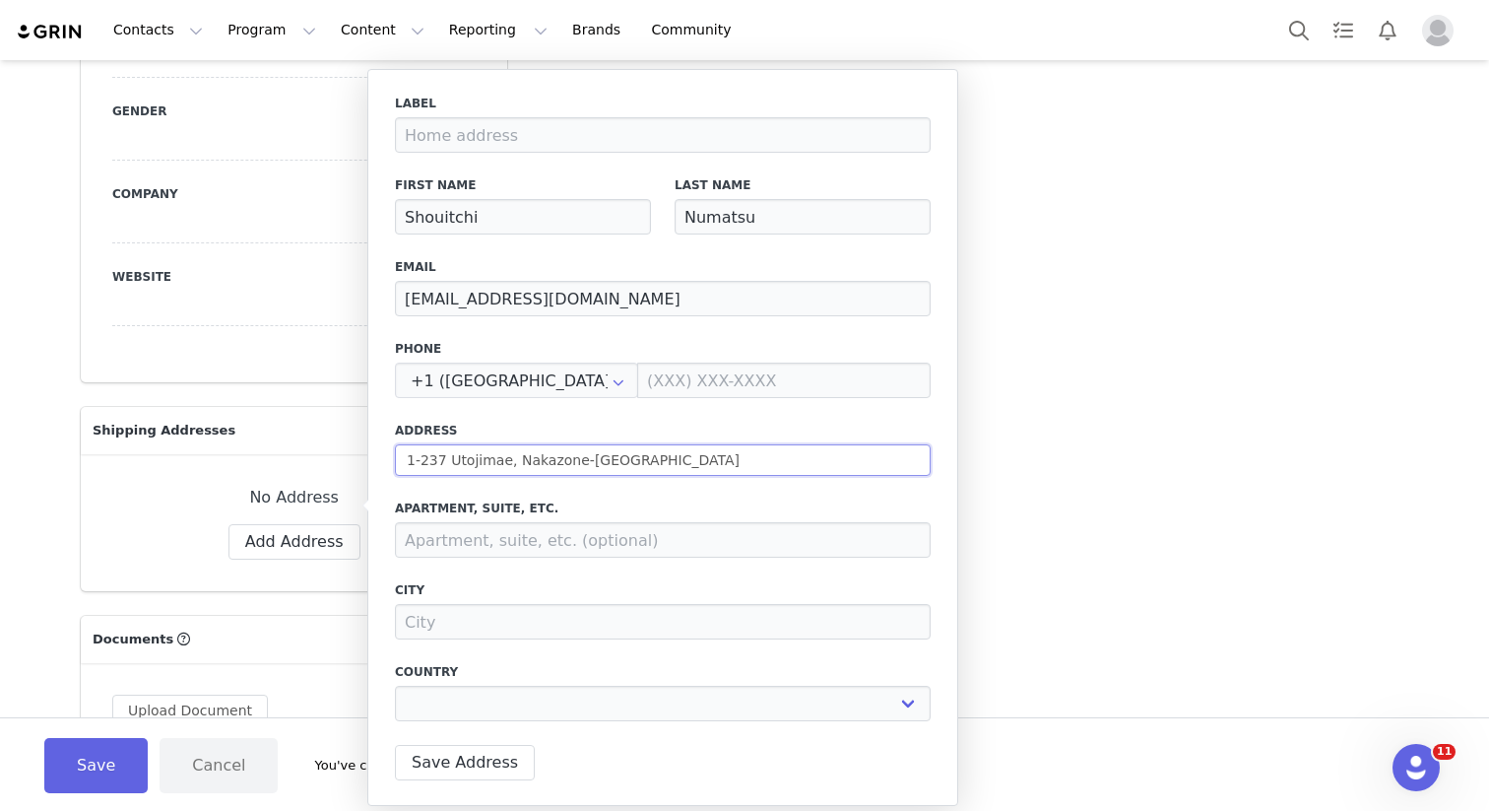
click at [508, 468] on input "1-237 Utojimae, Nakazone-[GEOGRAPHIC_DATA]" at bounding box center [663, 460] width 536 height 32
click at [481, 468] on input "1-237 Utojimae, Nakazone-[GEOGRAPHIC_DATA]" at bounding box center [663, 460] width 536 height 32
type input "1-237, Nakazone-[GEOGRAPHIC_DATA]"
select select
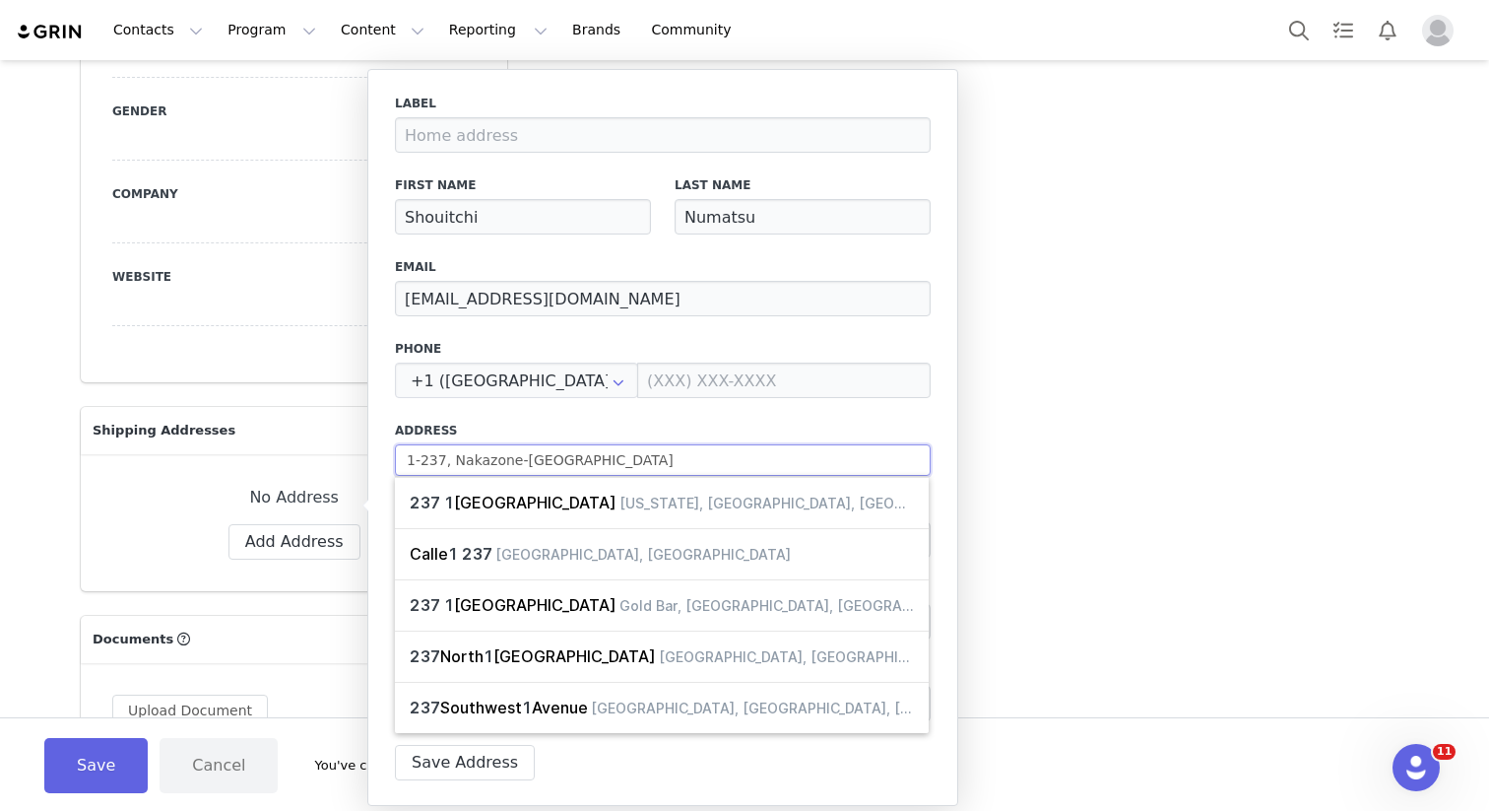
type input "1-237 Nakazone-[GEOGRAPHIC_DATA]"
select select
click at [593, 456] on input "1-237 Nakazone-[GEOGRAPHIC_DATA]" at bounding box center [663, 460] width 536 height 32
type input "1-237 [PERSON_NAME][GEOGRAPHIC_DATA],"
select select
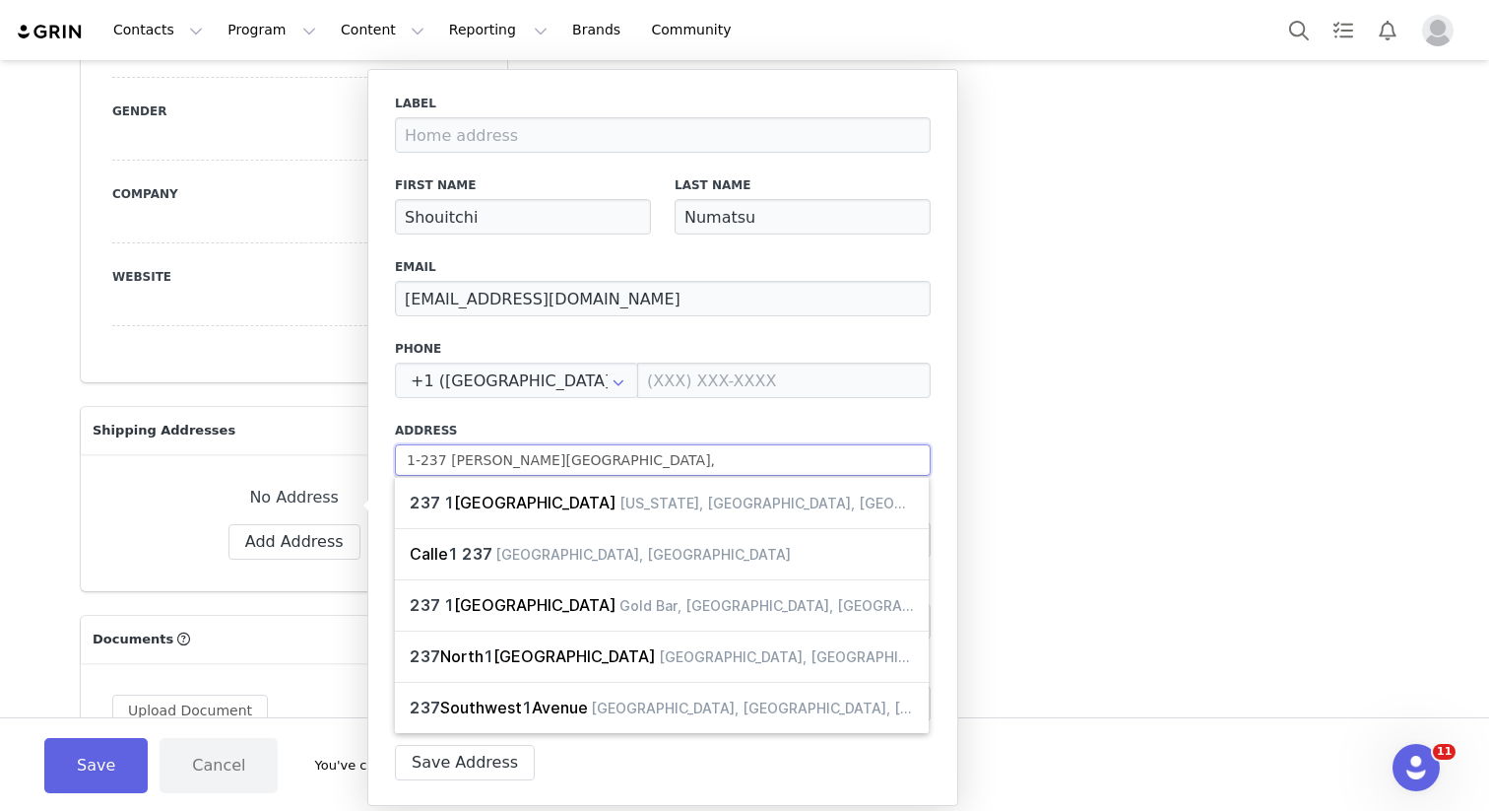
type input "1-237 [PERSON_NAME][GEOGRAPHIC_DATA],"
select select
type input "1-237 [PERSON_NAME][GEOGRAPHIC_DATA], M"
select select
type input "1-237 [PERSON_NAME][GEOGRAPHIC_DATA], Mi"
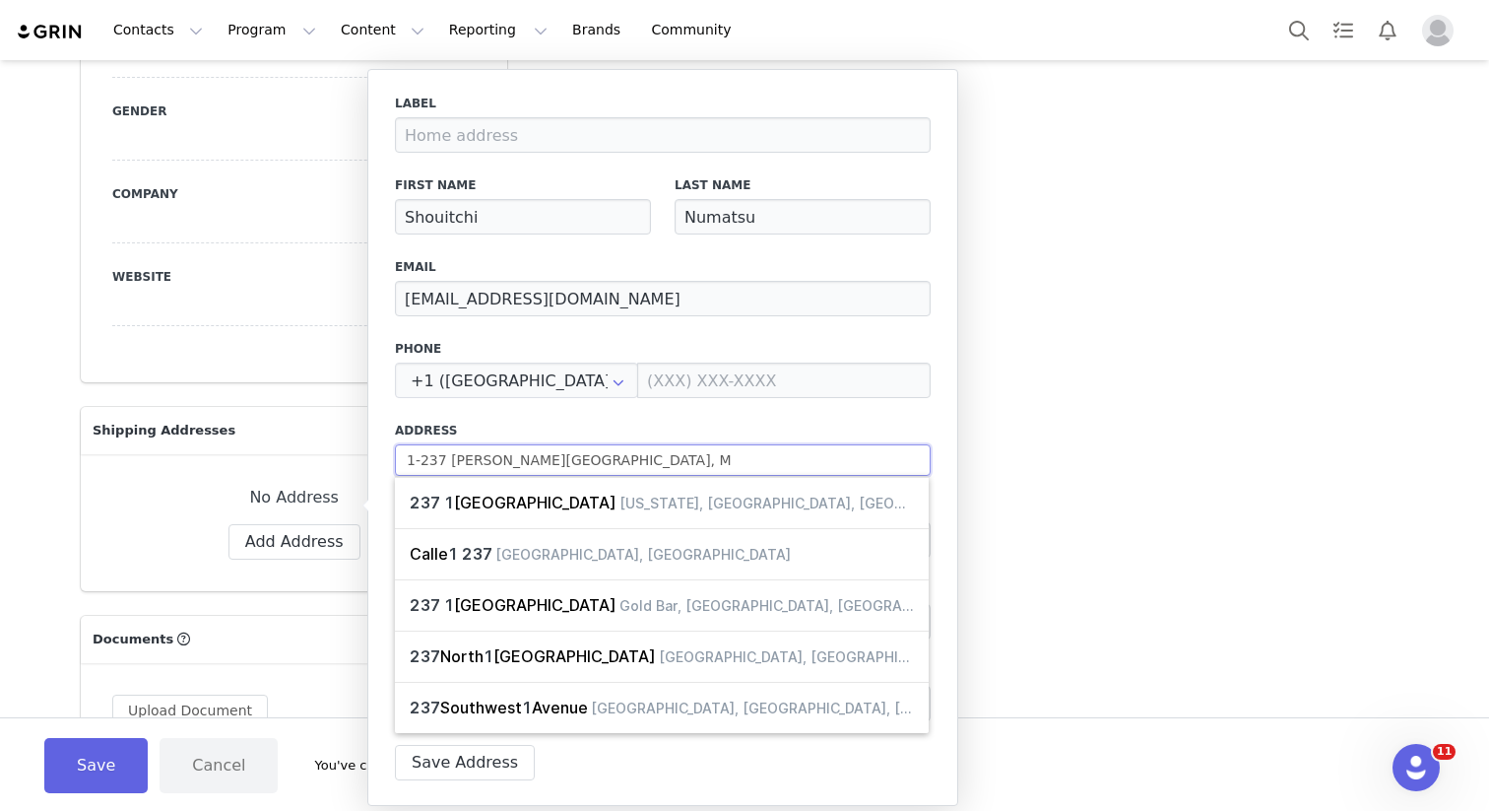
select select
type input "1-237 [PERSON_NAME][GEOGRAPHIC_DATA], Mis"
select select
type input "1-237 [PERSON_NAME][GEOGRAPHIC_DATA], Misa"
select select
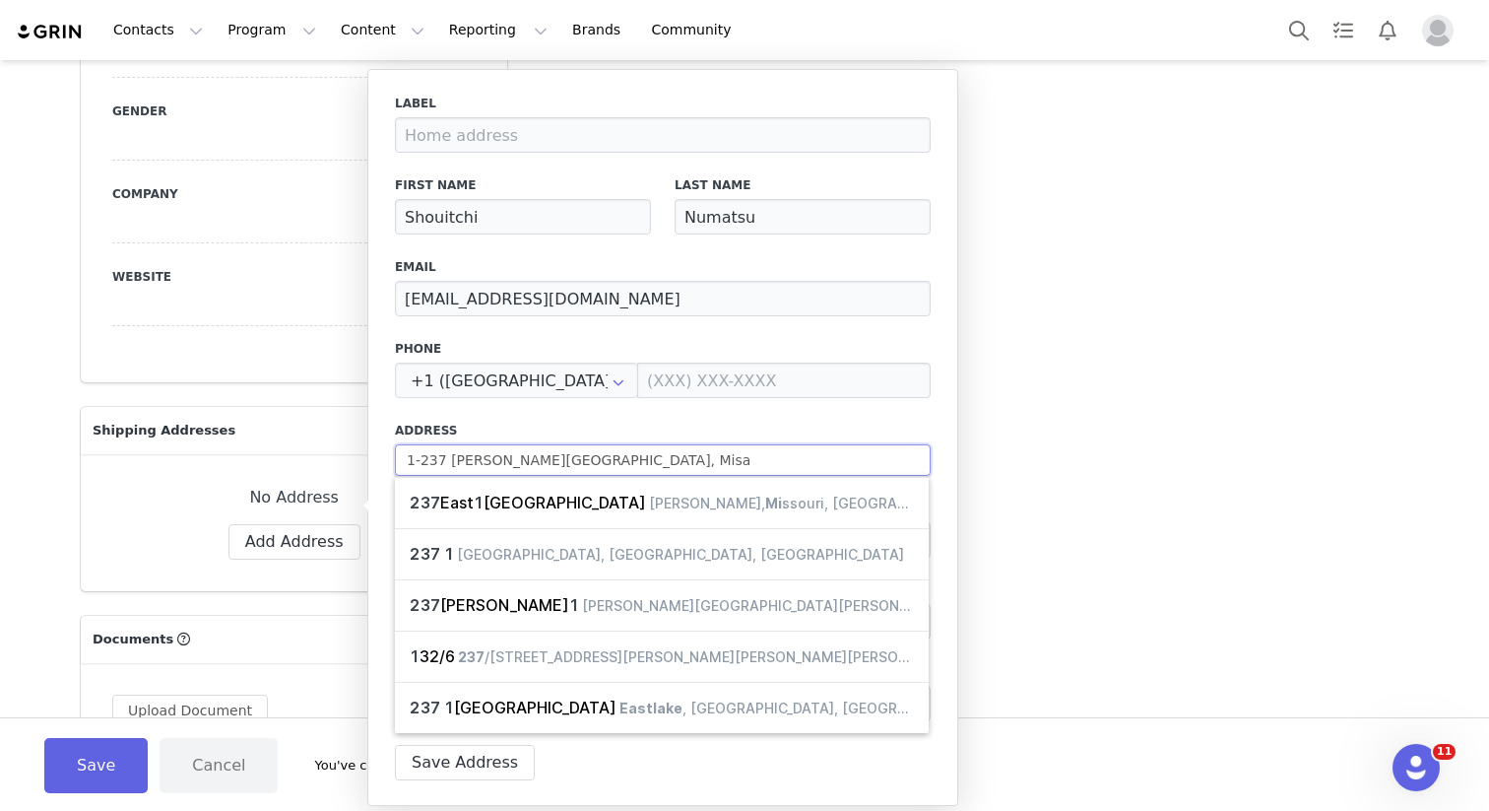
type input "1-237 [PERSON_NAME][GEOGRAPHIC_DATA], Misat"
select select
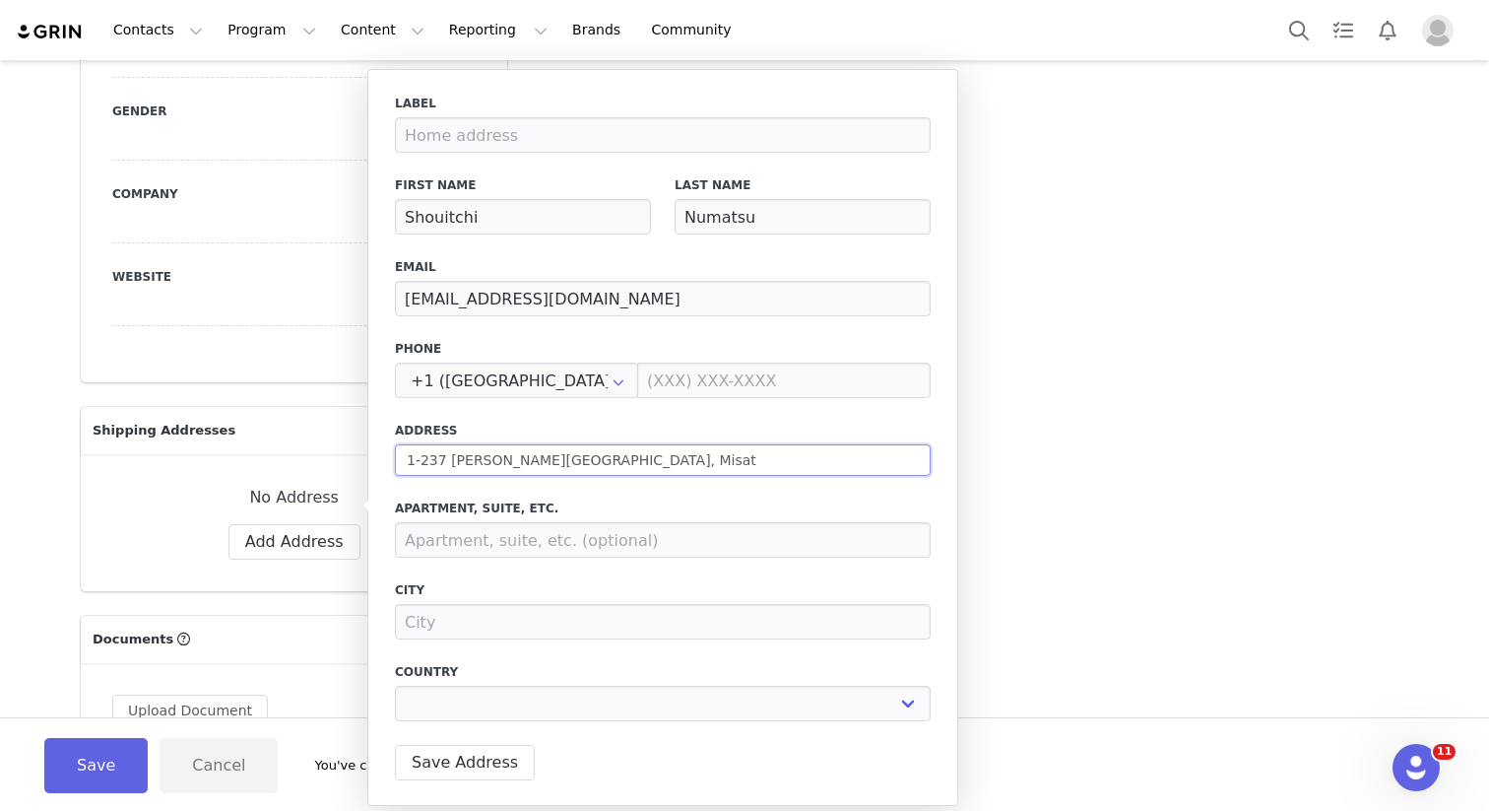
type input "1-237 [PERSON_NAME][GEOGRAPHIC_DATA], Misato"
select select
type input "1-237 [PERSON_NAME][GEOGRAPHIC_DATA], Misatom"
select select
type input "1-237 [PERSON_NAME][GEOGRAPHIC_DATA], Misatoma"
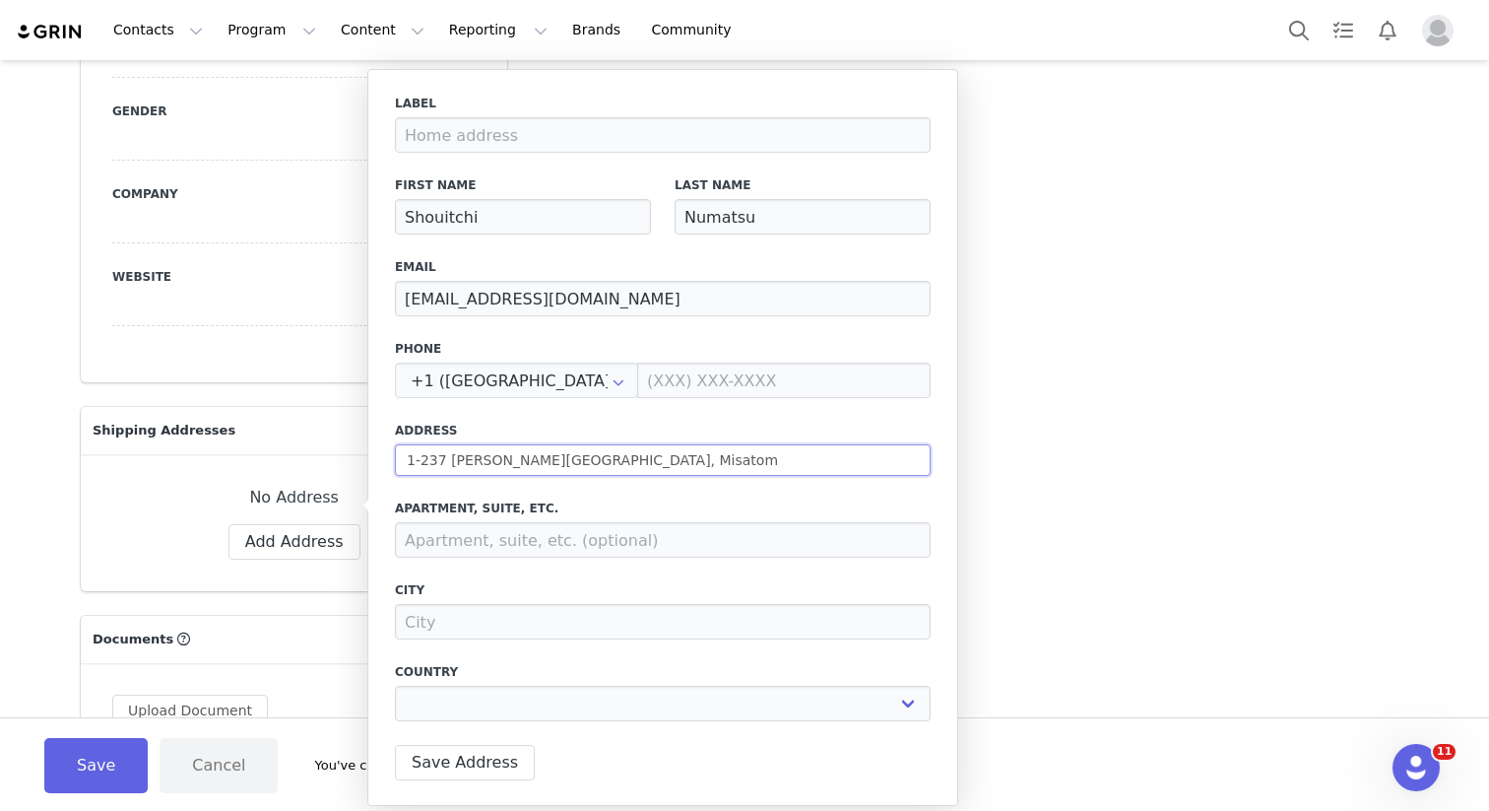
select select
type input "1-237 [PERSON_NAME][GEOGRAPHIC_DATA], Misatomac"
select select
type input "1-237 [PERSON_NAME][GEOGRAPHIC_DATA], Misatomach"
select select
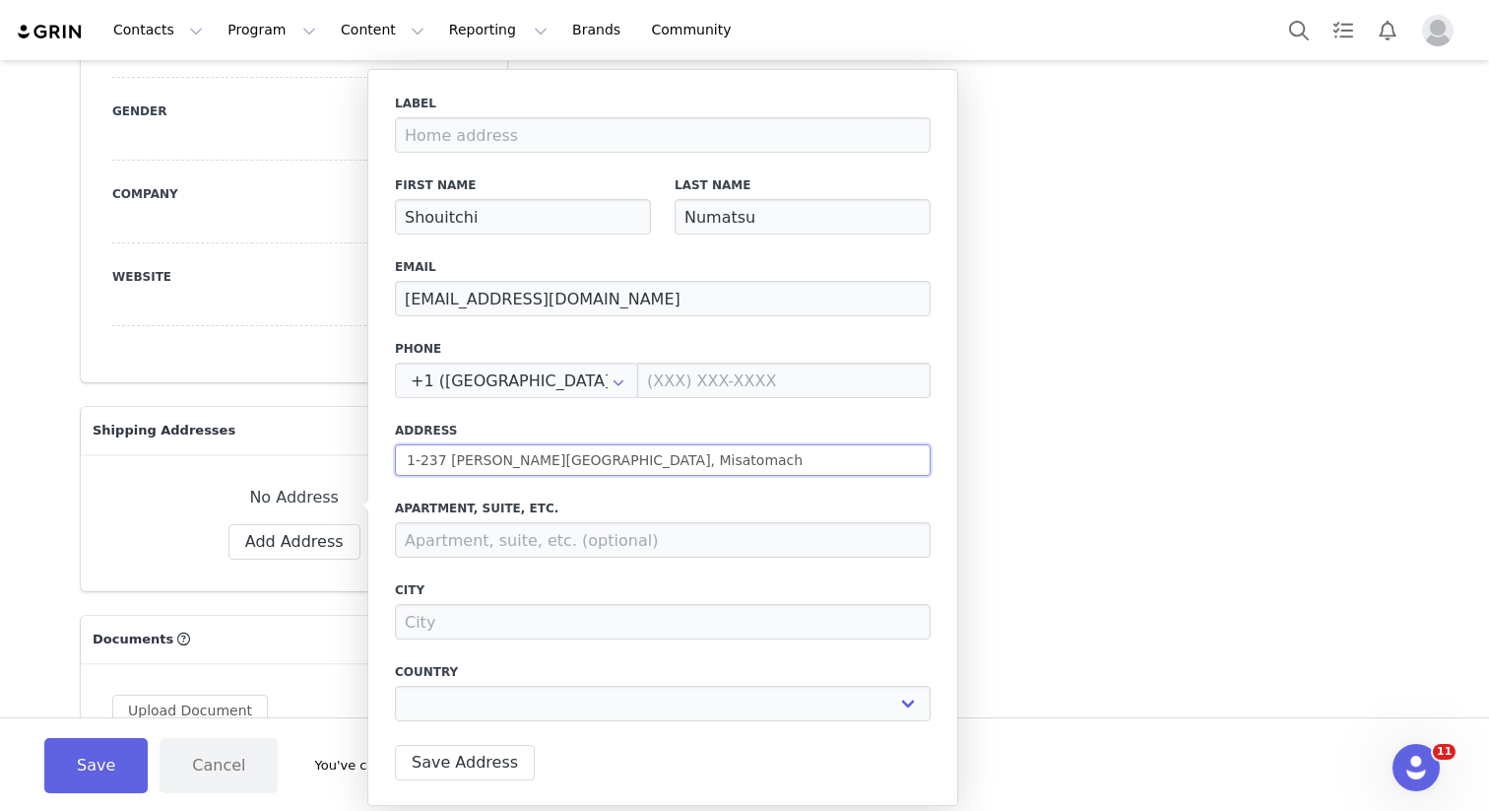
type input "1-237 Nakazone-[GEOGRAPHIC_DATA], Misatomachi"
select select
type input "1-237 Nakazone-[GEOGRAPHIC_DATA], Misatomachi"
click at [553, 620] on input at bounding box center [663, 621] width 536 height 35
type input "T"
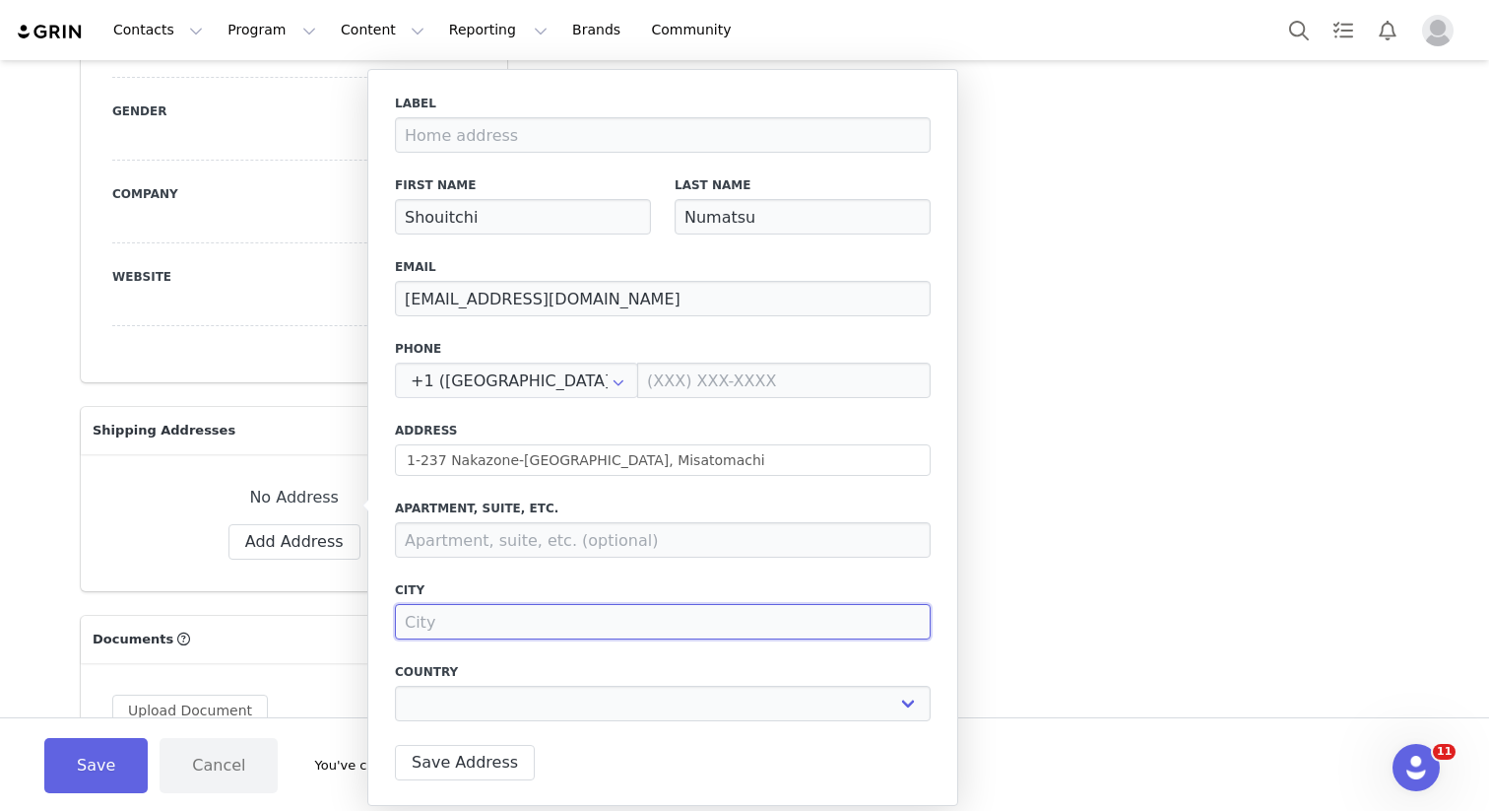
select select
type input "To"
select select
type input "To-"
select select
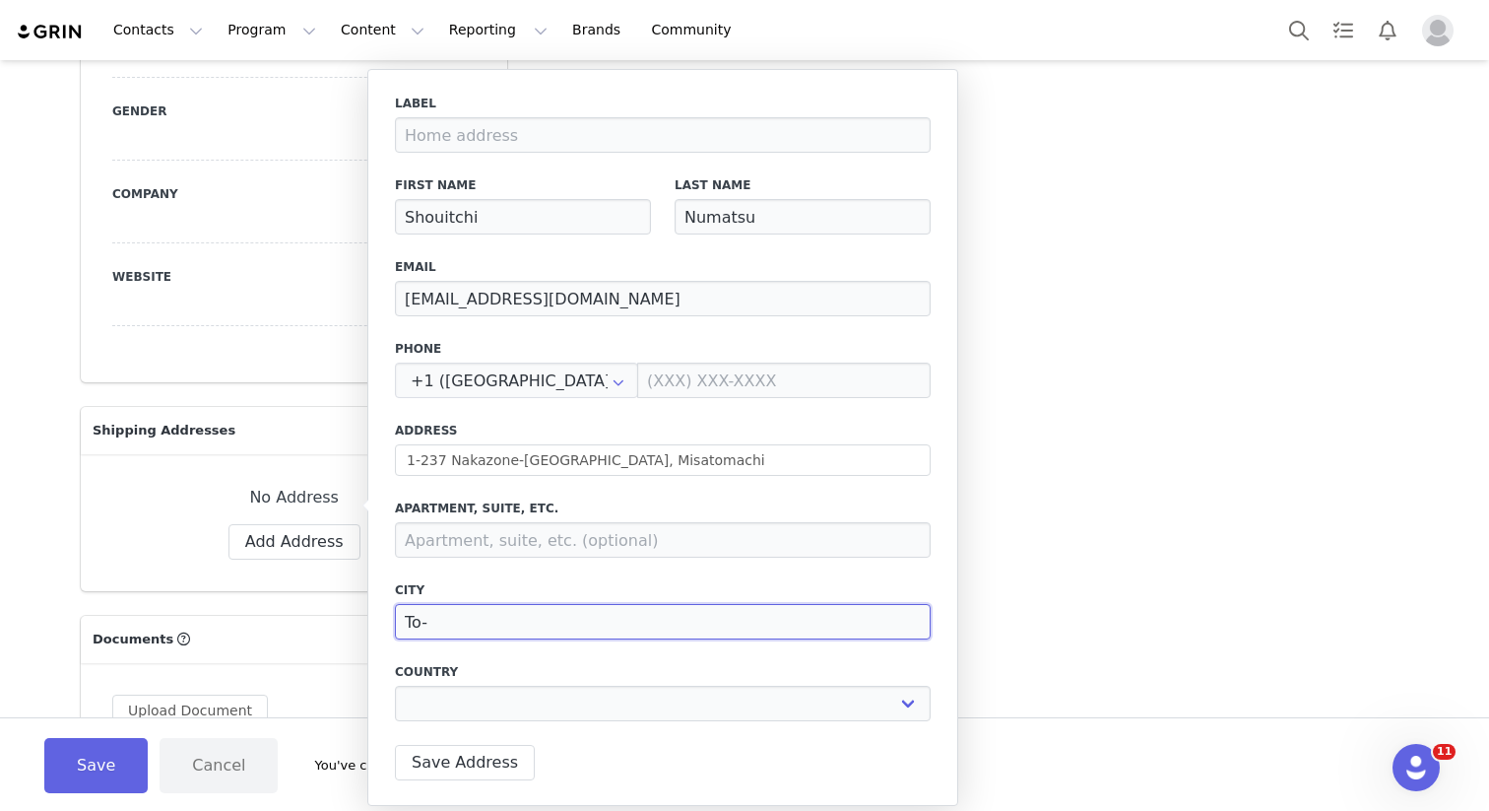
type input "To"
select select
type input "[PERSON_NAME]"
select select
type input "Toda"
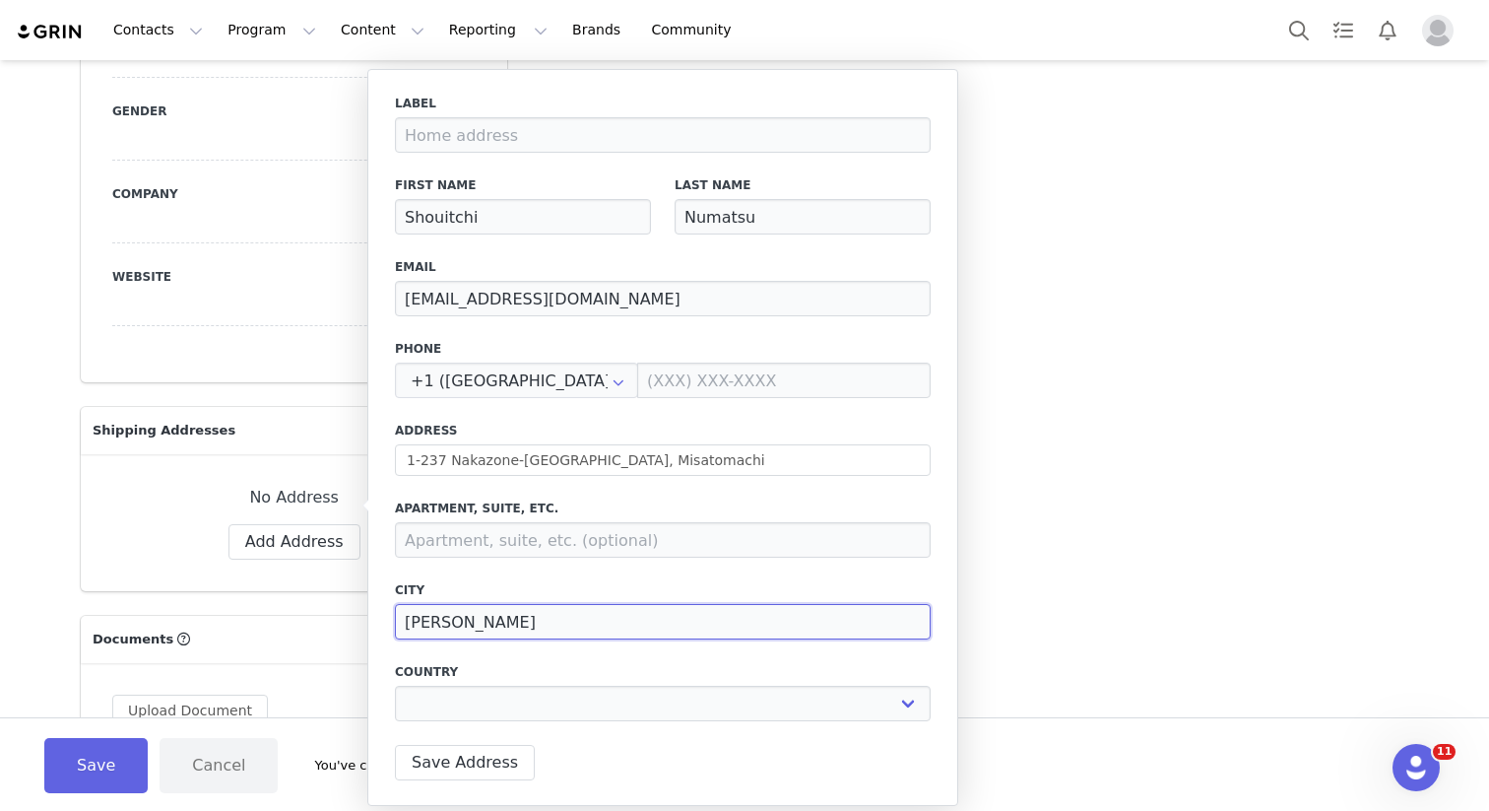
select select
type input "Toda-"
select select
type input "Toda-g"
select select
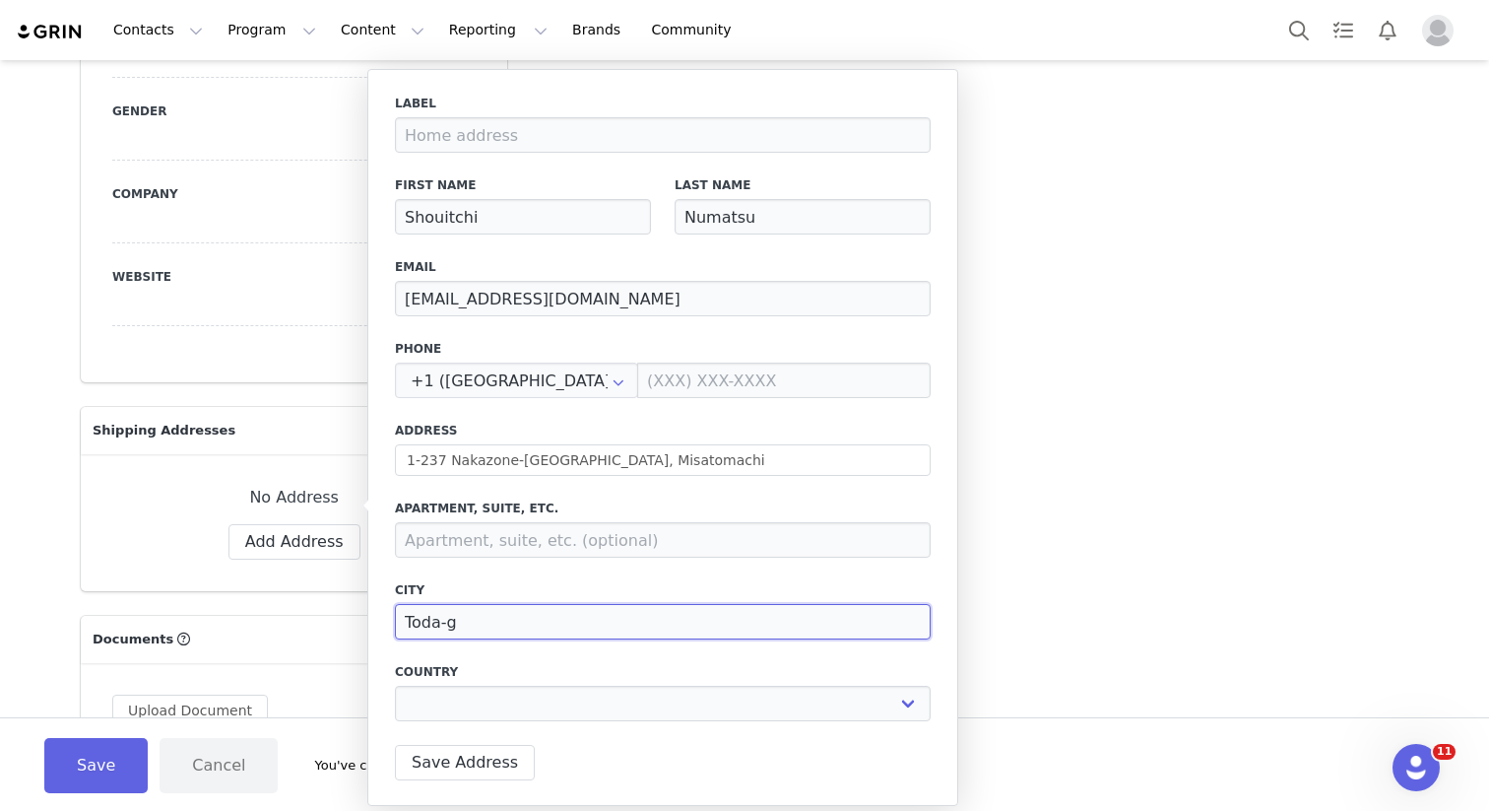
type input "Toda-gu"
select select
type input "Toda-gun"
select select
type input "Toda-gun"
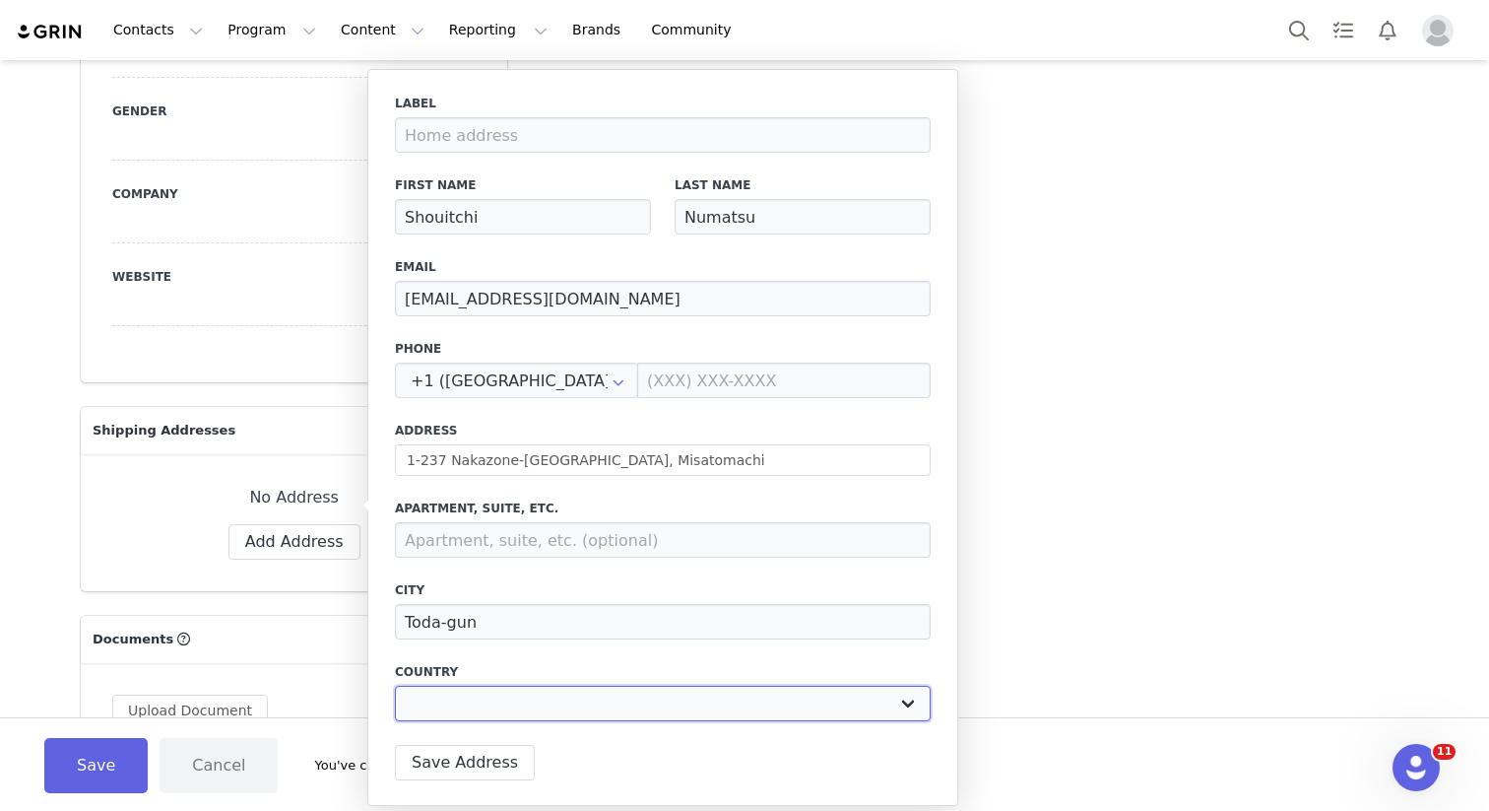
click at [900, 701] on select "[GEOGRAPHIC_DATA] [GEOGRAPHIC_DATA] [GEOGRAPHIC_DATA] [GEOGRAPHIC_DATA] [GEOGRA…" at bounding box center [663, 703] width 536 height 35
select select "[object Object]"
click at [395, 686] on select "[GEOGRAPHIC_DATA] [GEOGRAPHIC_DATA] [GEOGRAPHIC_DATA] [GEOGRAPHIC_DATA] [GEOGRA…" at bounding box center [663, 703] width 536 height 35
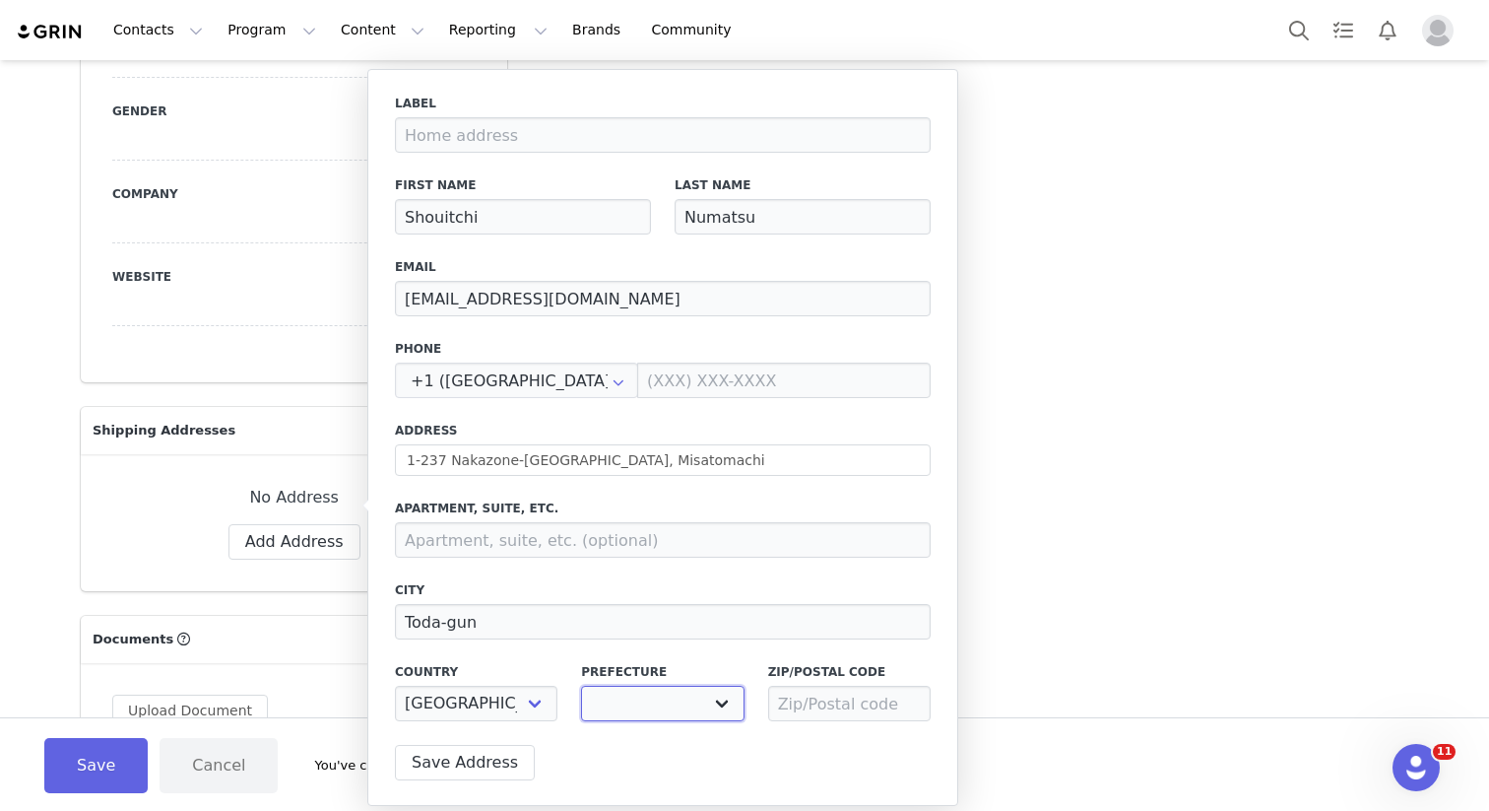
click at [683, 712] on select at bounding box center [662, 703] width 163 height 35
click at [728, 701] on select "[PERSON_NAME] [PERSON_NAME][GEOGRAPHIC_DATA] [GEOGRAPHIC_DATA] [GEOGRAPHIC_DATA…" at bounding box center [662, 703] width 163 height 35
click at [714, 675] on label "Prefecture" at bounding box center [662, 672] width 163 height 18
click at [718, 694] on select "[PERSON_NAME] [PERSON_NAME][GEOGRAPHIC_DATA] [GEOGRAPHIC_DATA] [GEOGRAPHIC_DATA…" at bounding box center [662, 703] width 163 height 35
select select "[object Object]"
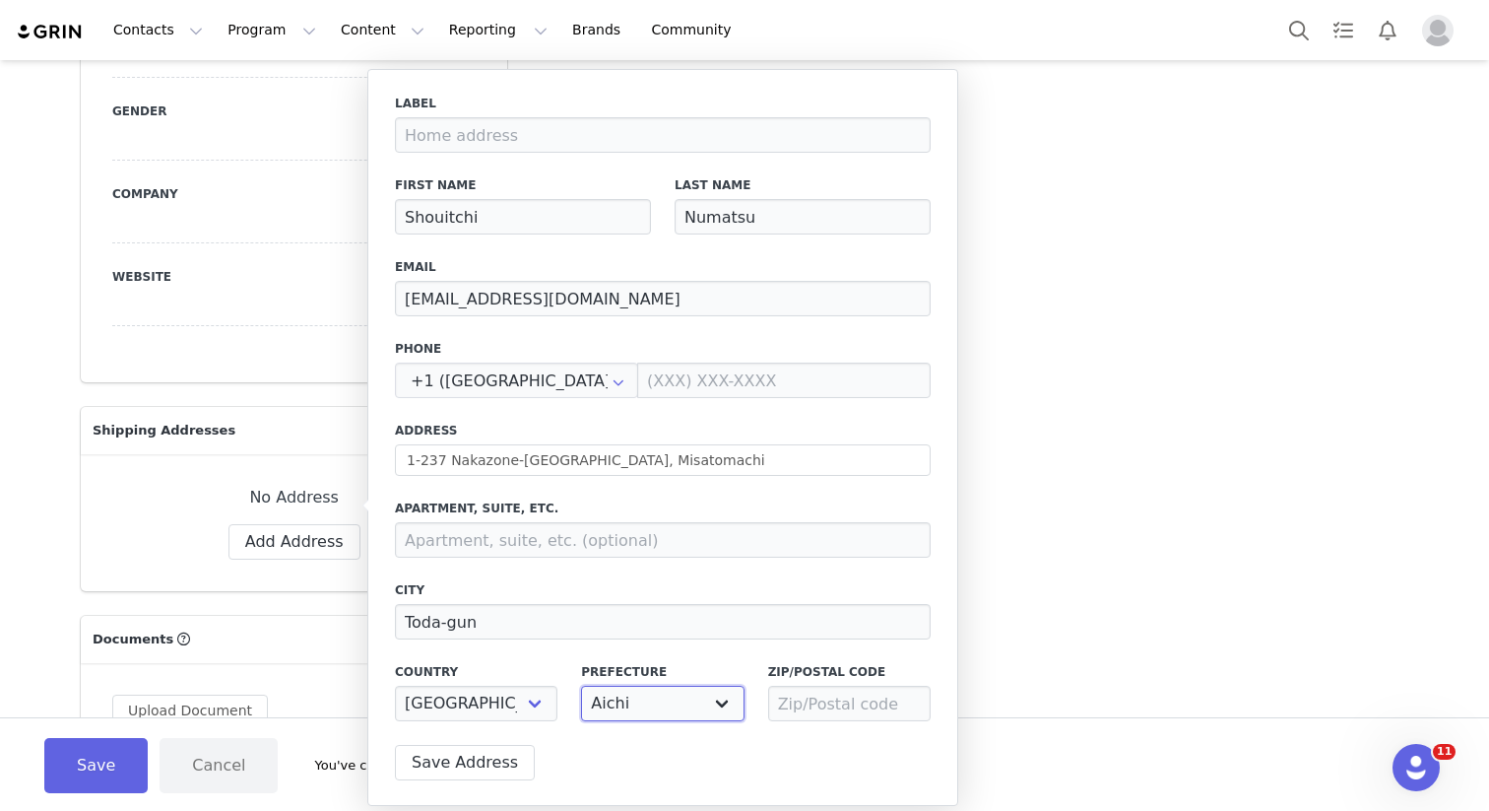
click at [581, 686] on select "[PERSON_NAME] [PERSON_NAME][GEOGRAPHIC_DATA] [GEOGRAPHIC_DATA] [GEOGRAPHIC_DATA…" at bounding box center [662, 703] width 163 height 35
click at [789, 708] on input at bounding box center [849, 703] width 163 height 35
paste input "987-0024"
type input "987-0024"
click at [594, 579] on div "Label First Name Shouitchi Last Name Numatsu Email [EMAIL_ADDRESS][DOMAIN_NAME]…" at bounding box center [663, 414] width 536 height 638
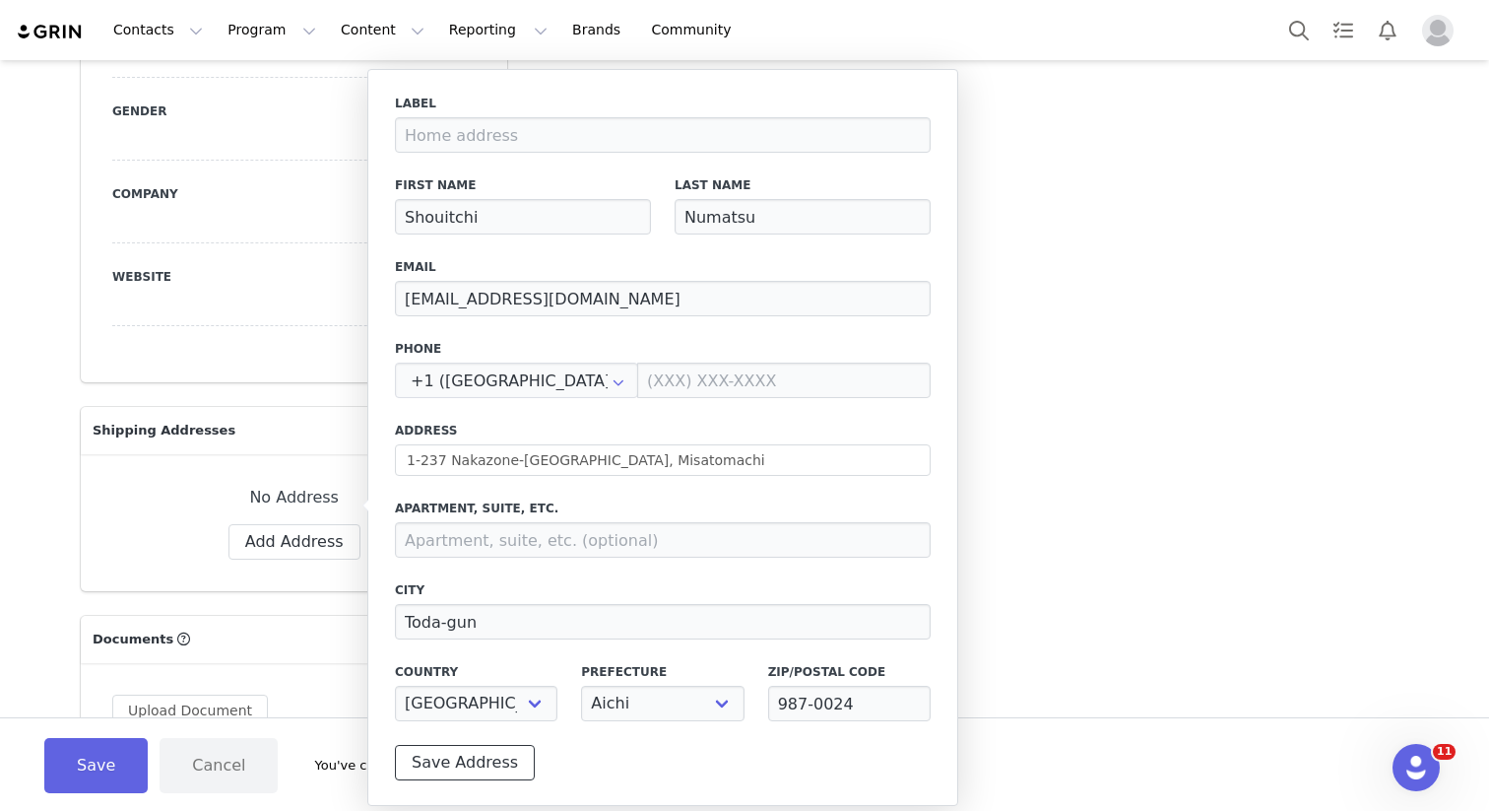
click at [462, 761] on button "Save Address" at bounding box center [465, 762] width 140 height 35
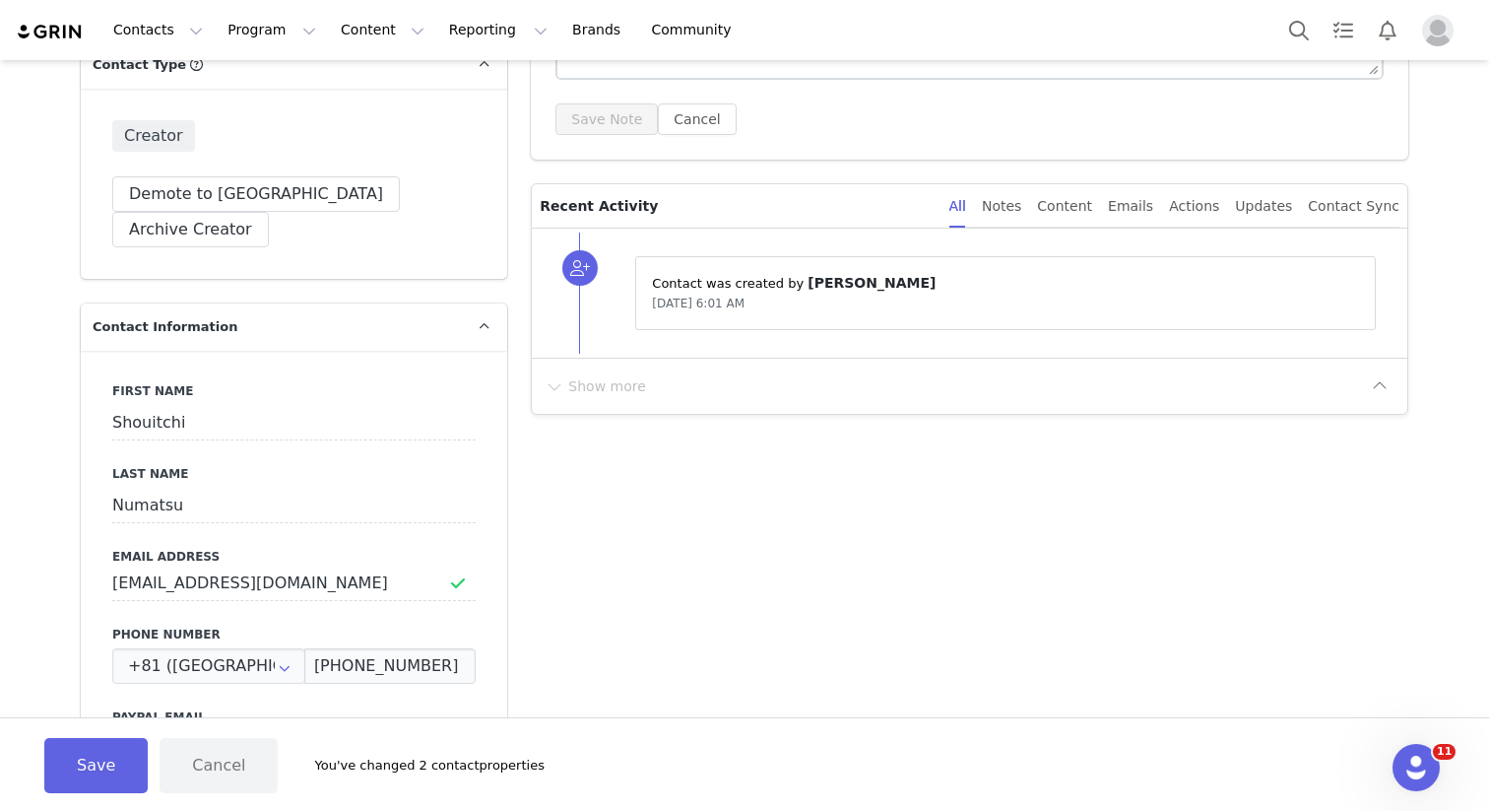
scroll to position [492, 0]
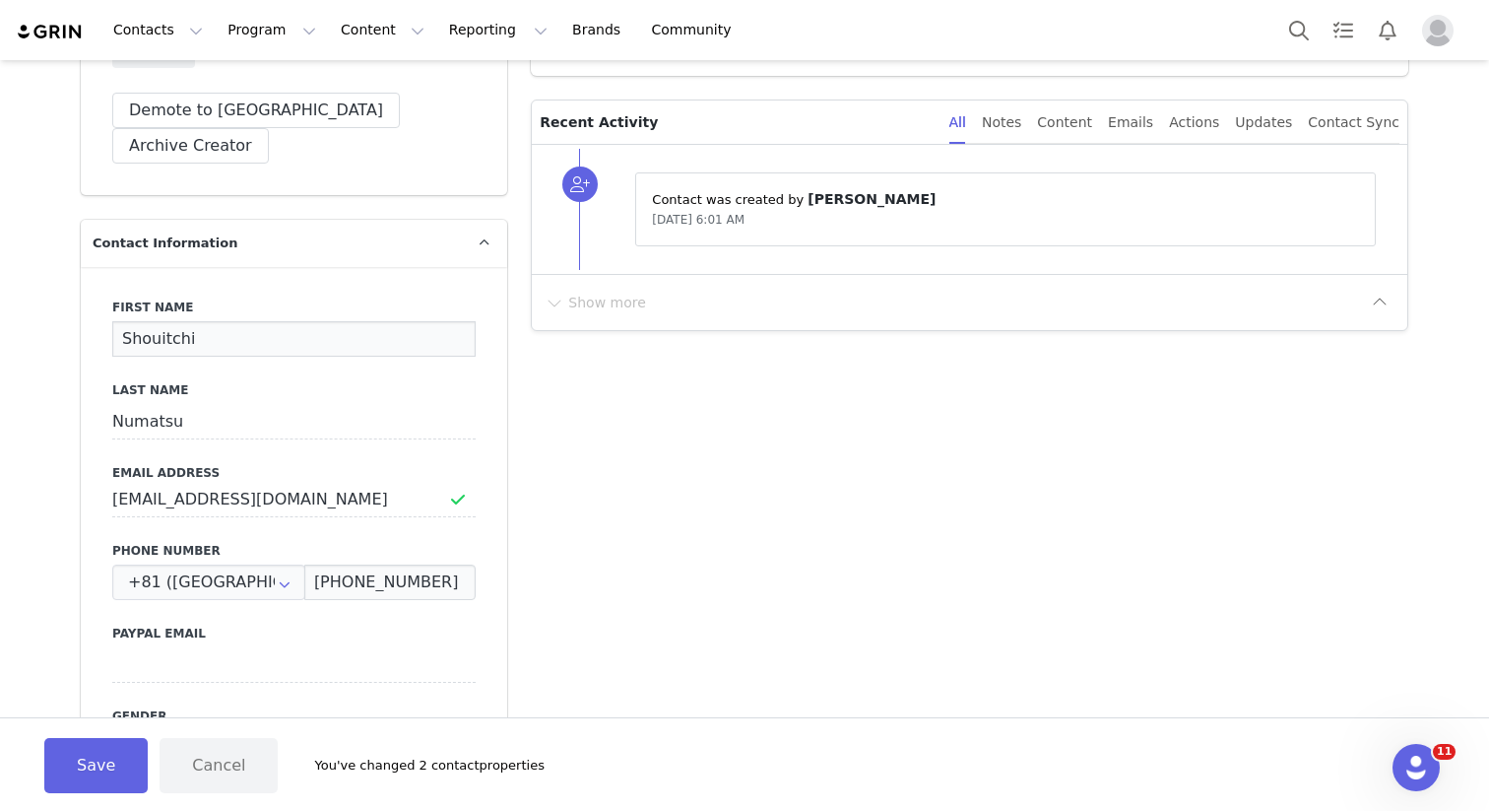
click at [141, 321] on input "Shouitchi" at bounding box center [293, 338] width 363 height 35
click at [83, 748] on button "Save" at bounding box center [95, 765] width 103 height 55
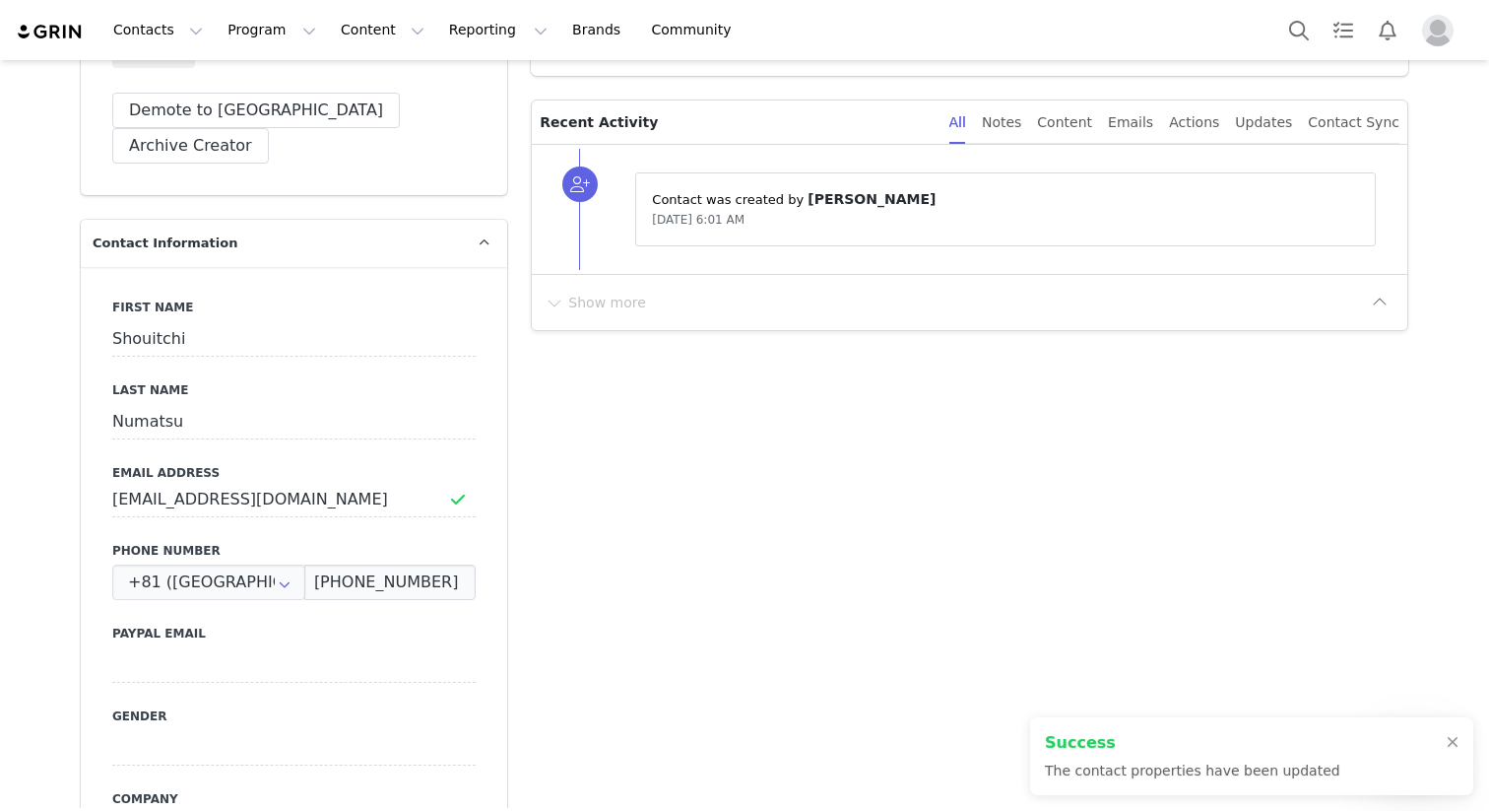
scroll to position [0, 0]
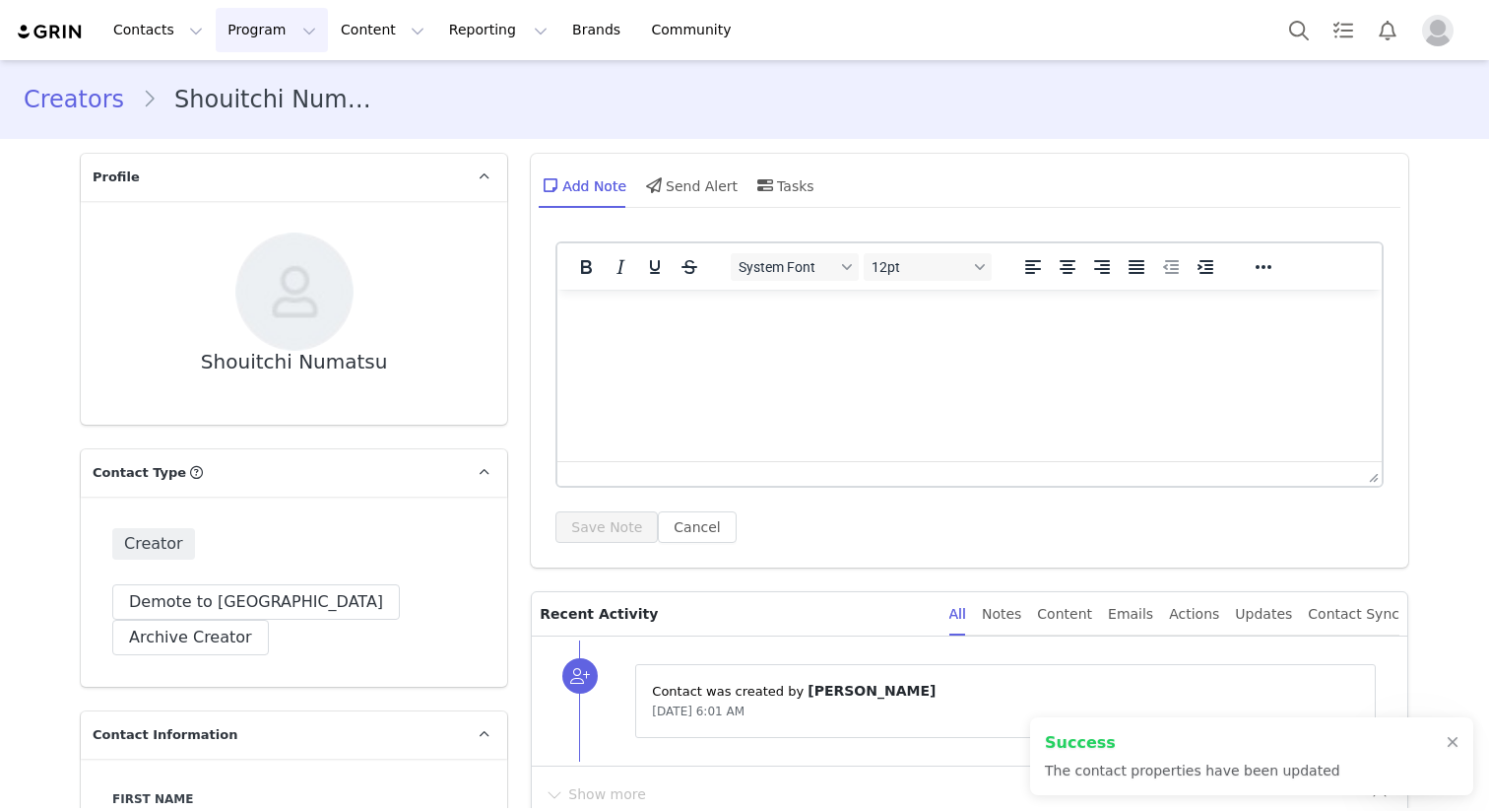
click at [280, 20] on button "Program Program" at bounding box center [272, 30] width 112 height 44
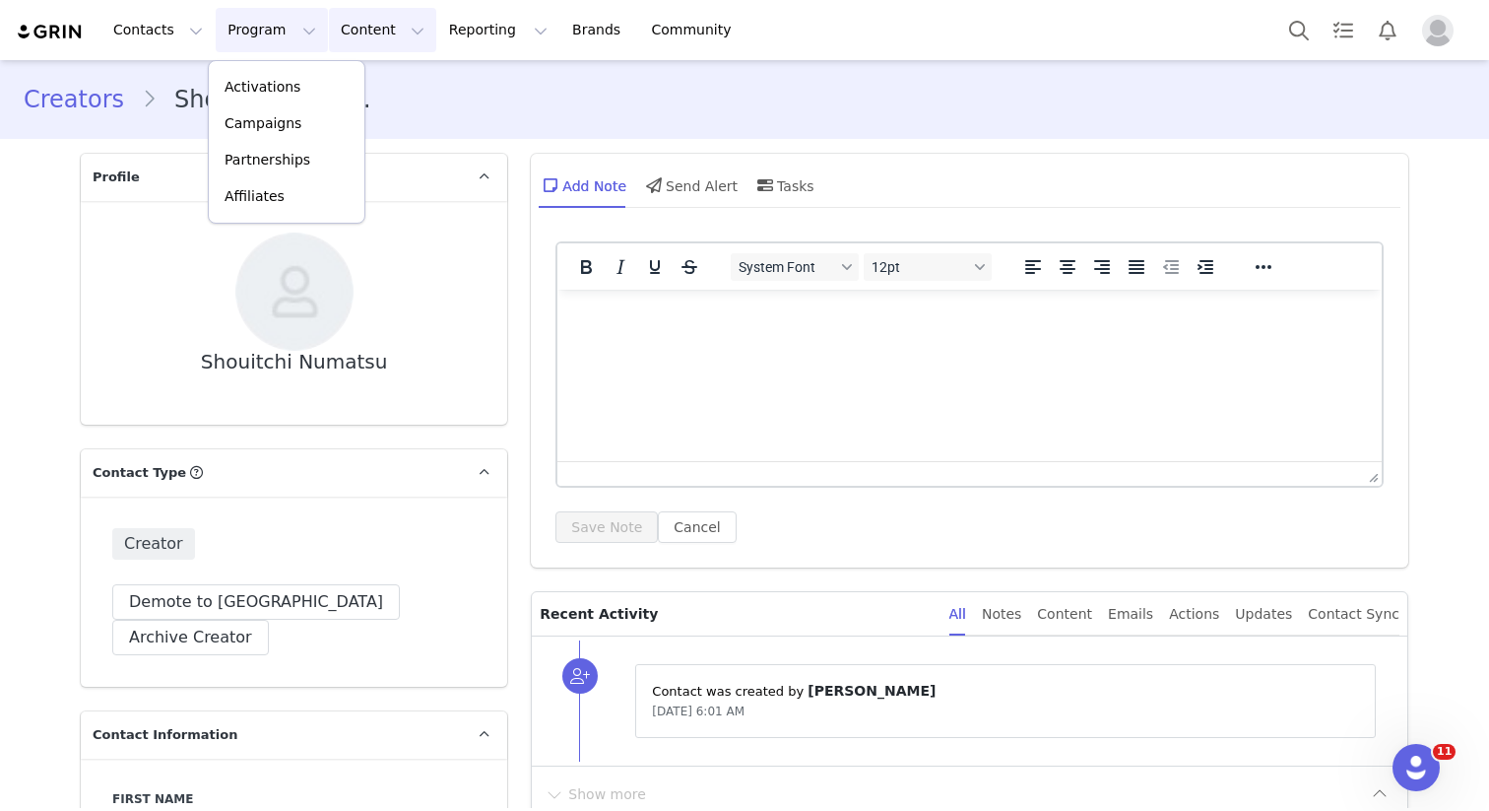
click at [343, 33] on button "Content Content" at bounding box center [382, 30] width 107 height 44
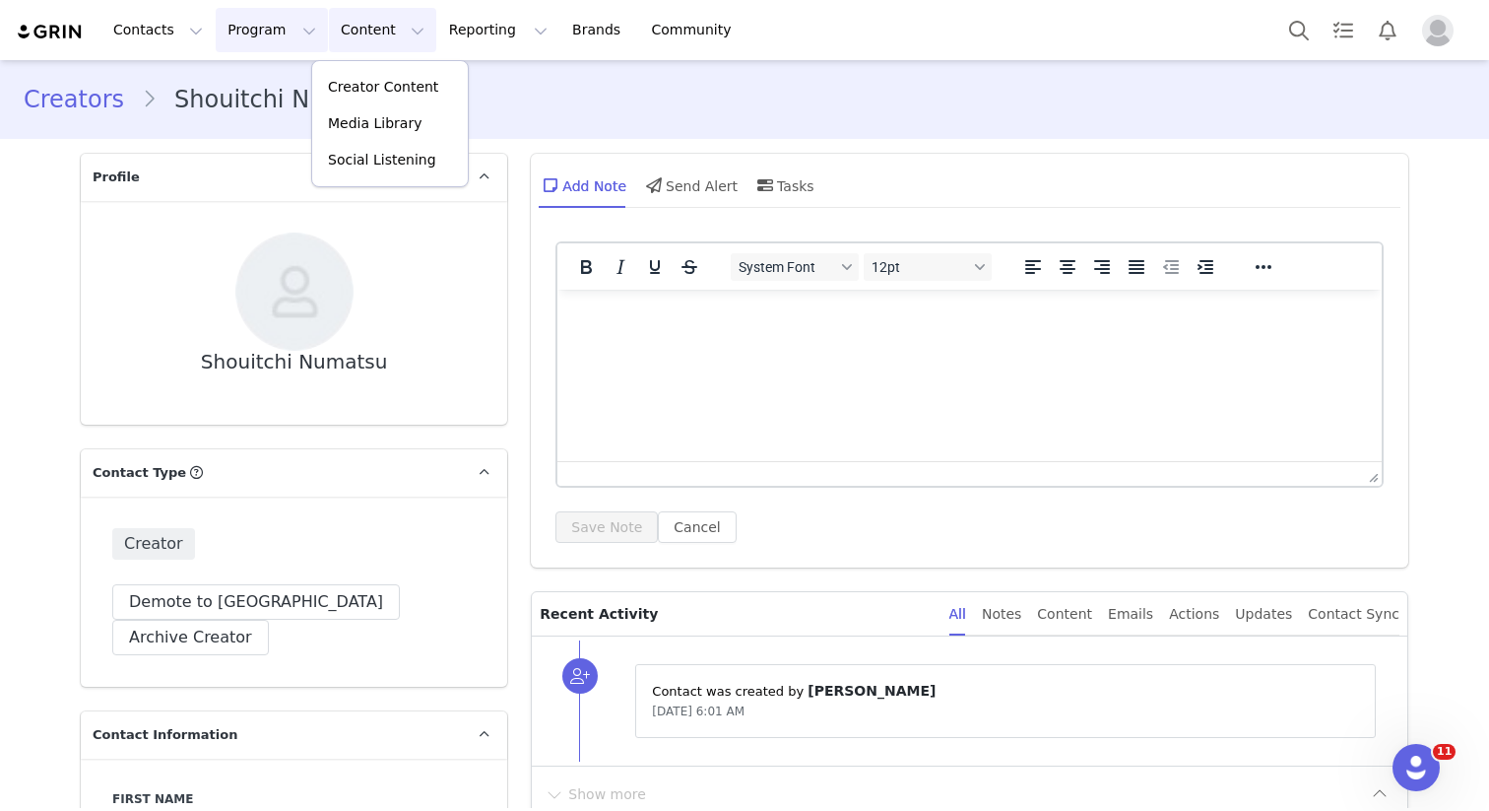
click at [243, 30] on button "Program Program" at bounding box center [272, 30] width 112 height 44
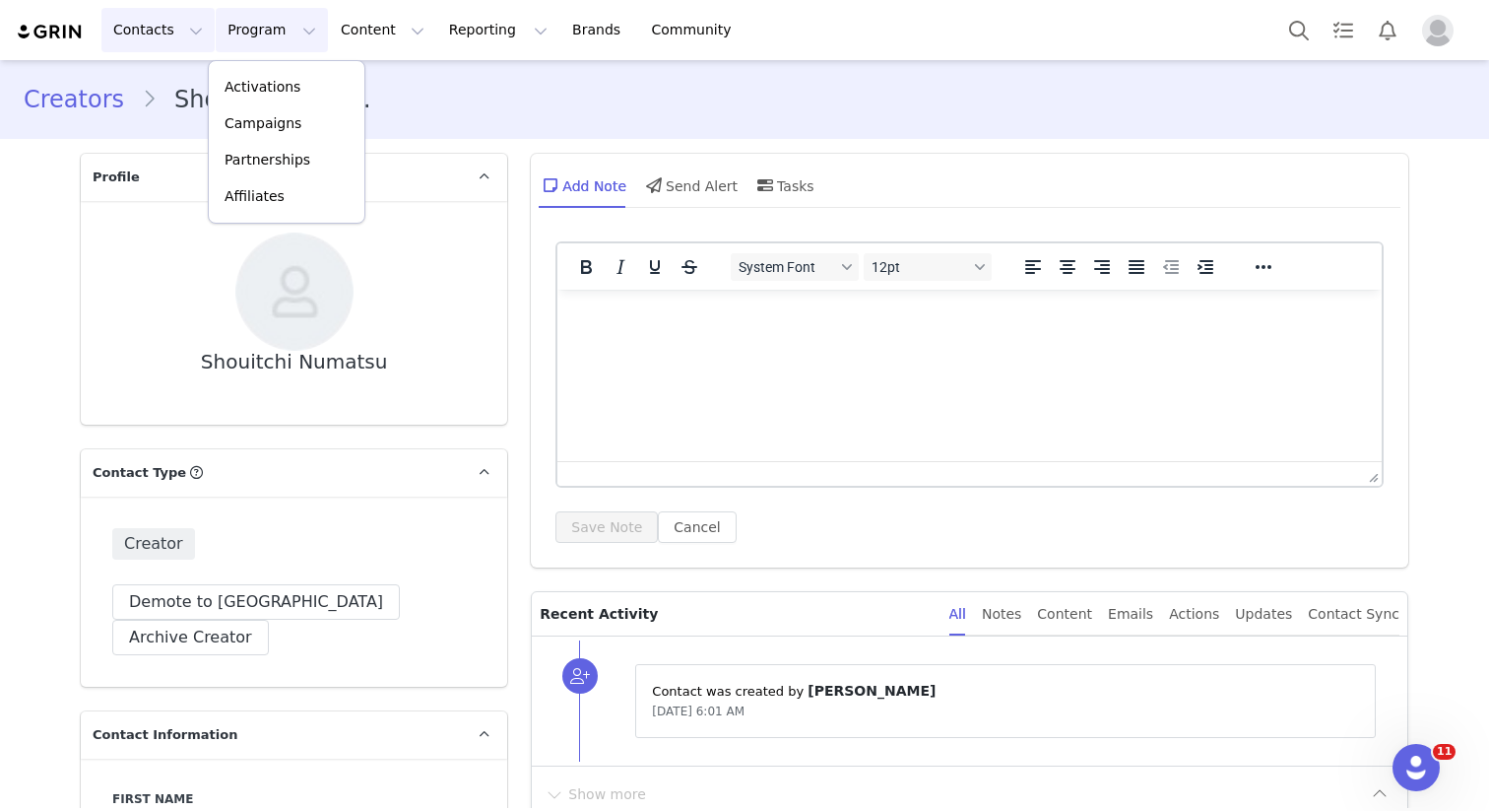
click at [172, 31] on button "Contacts Contacts" at bounding box center [157, 30] width 113 height 44
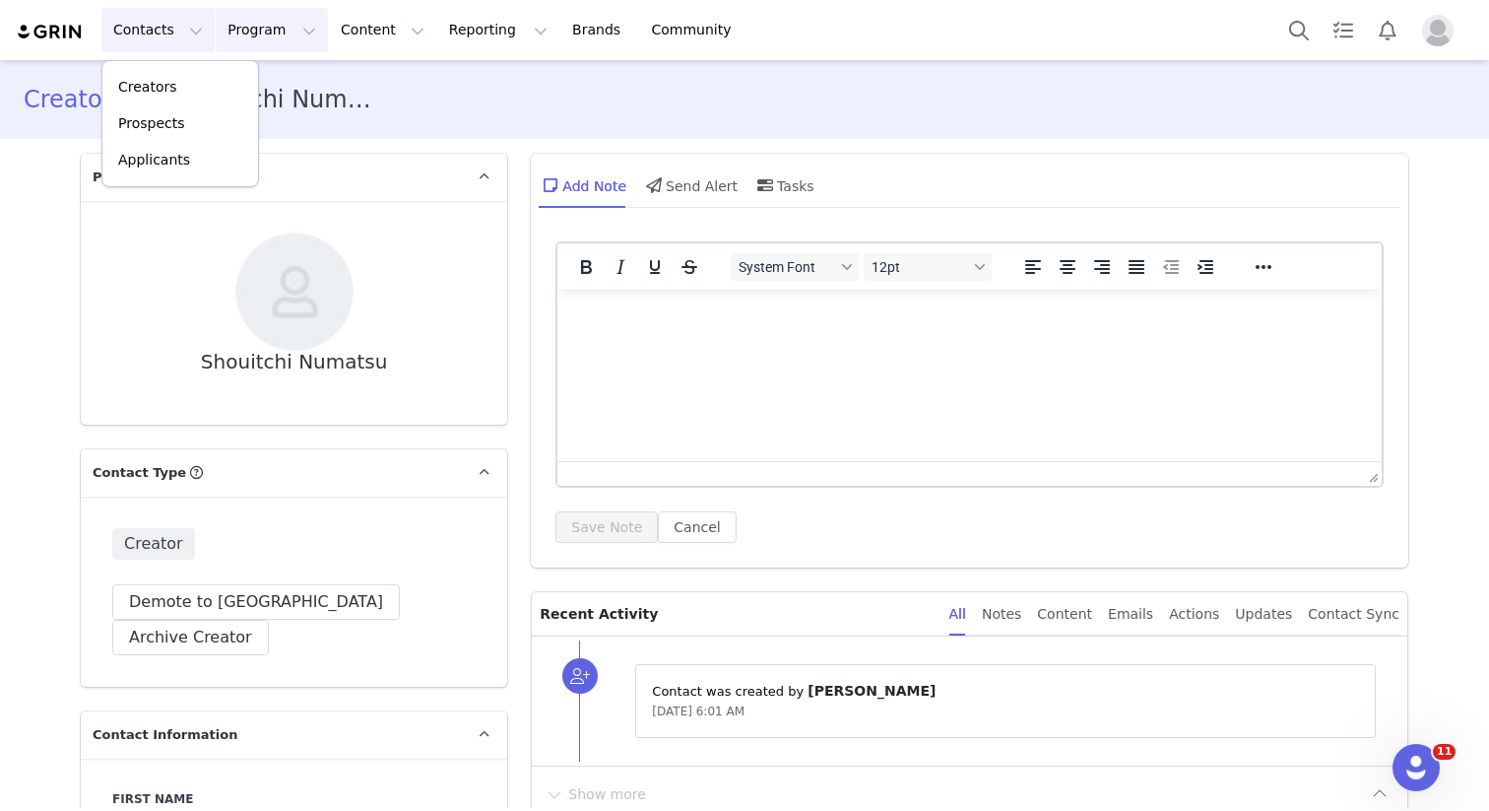
click at [263, 31] on button "Program Program" at bounding box center [272, 30] width 112 height 44
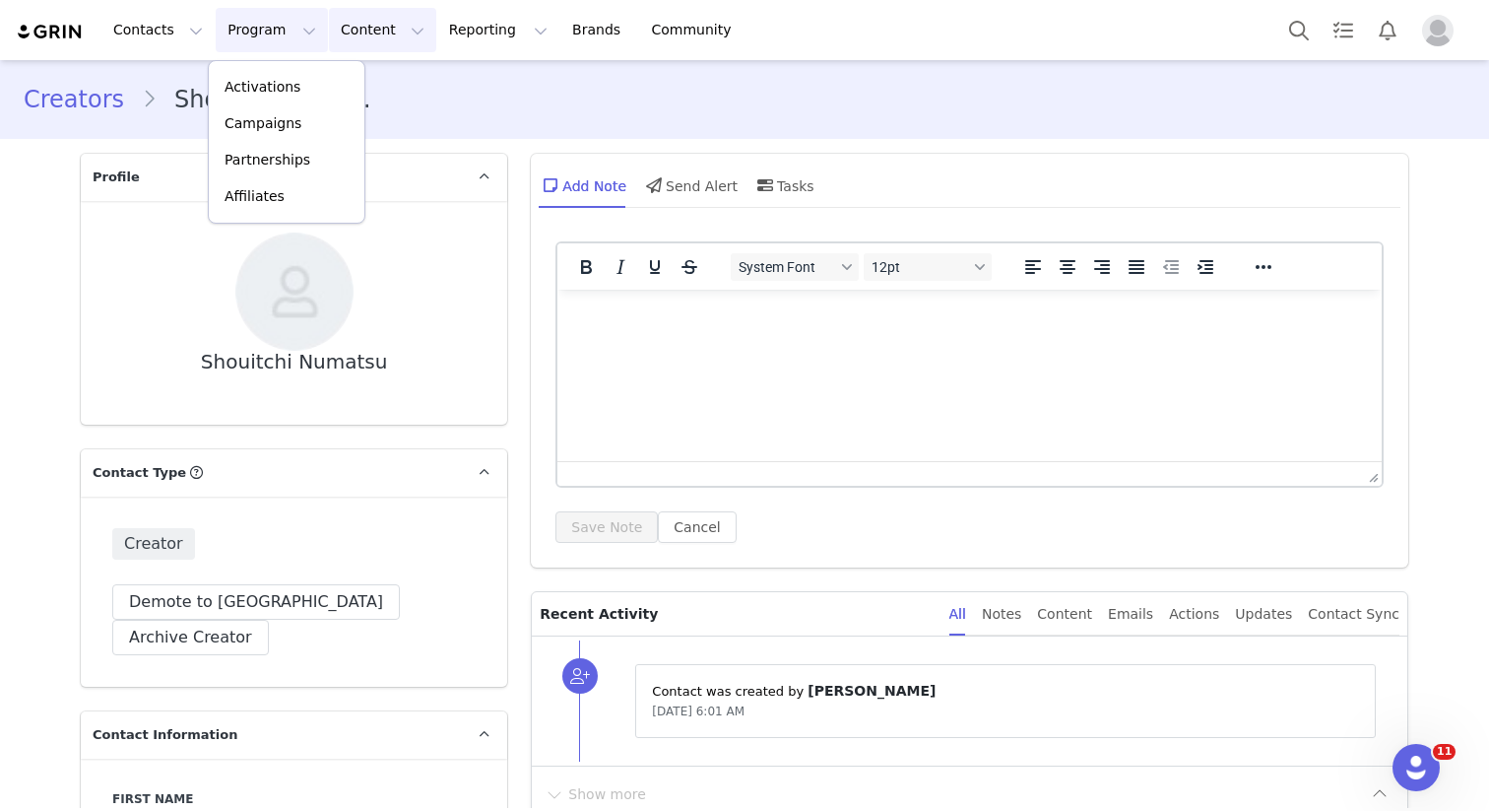
click at [335, 32] on button "Content Content" at bounding box center [382, 30] width 107 height 44
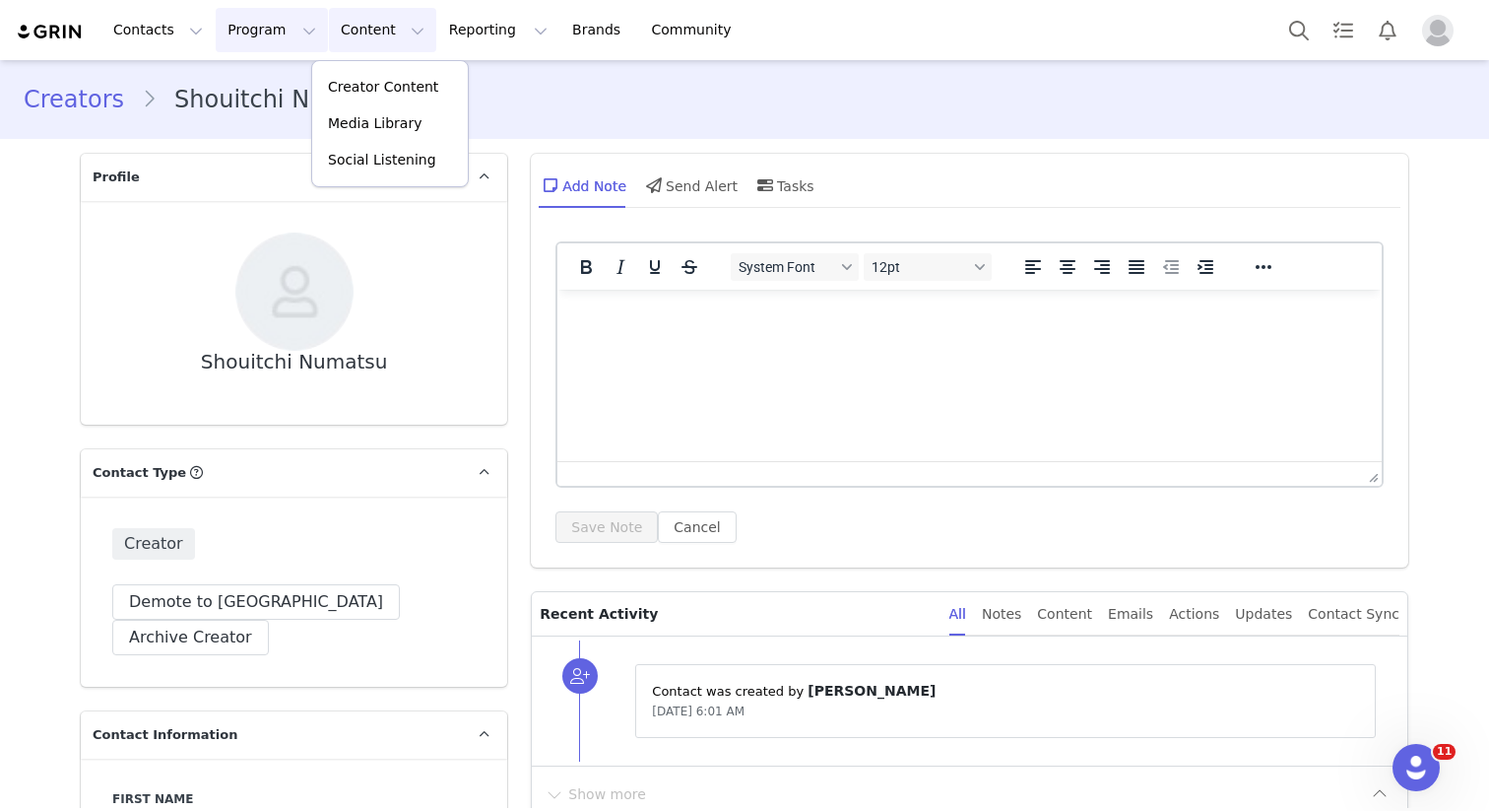
click at [253, 33] on button "Program Program" at bounding box center [272, 30] width 112 height 44
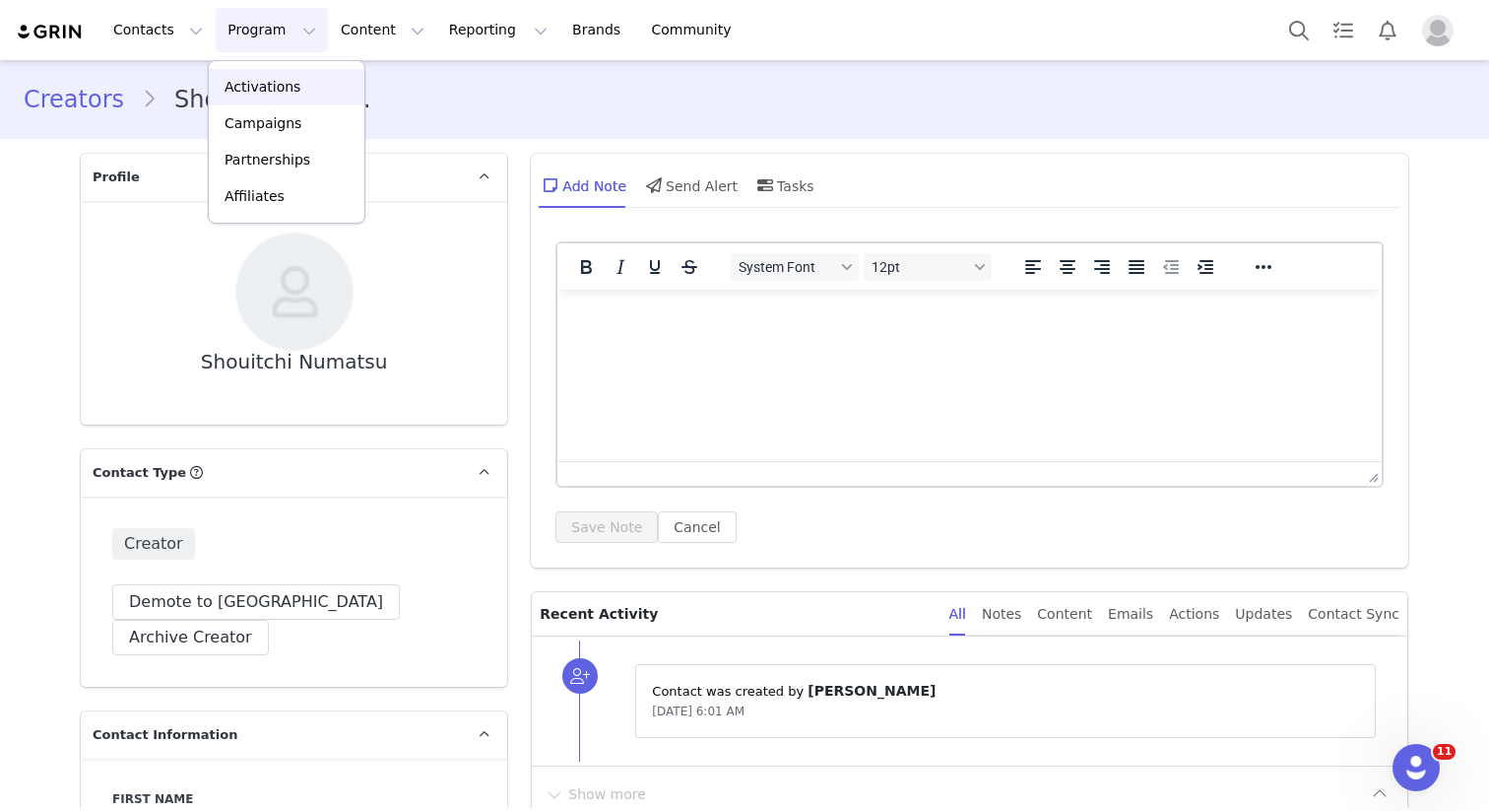
click at [267, 85] on p "Activations" at bounding box center [263, 87] width 76 height 21
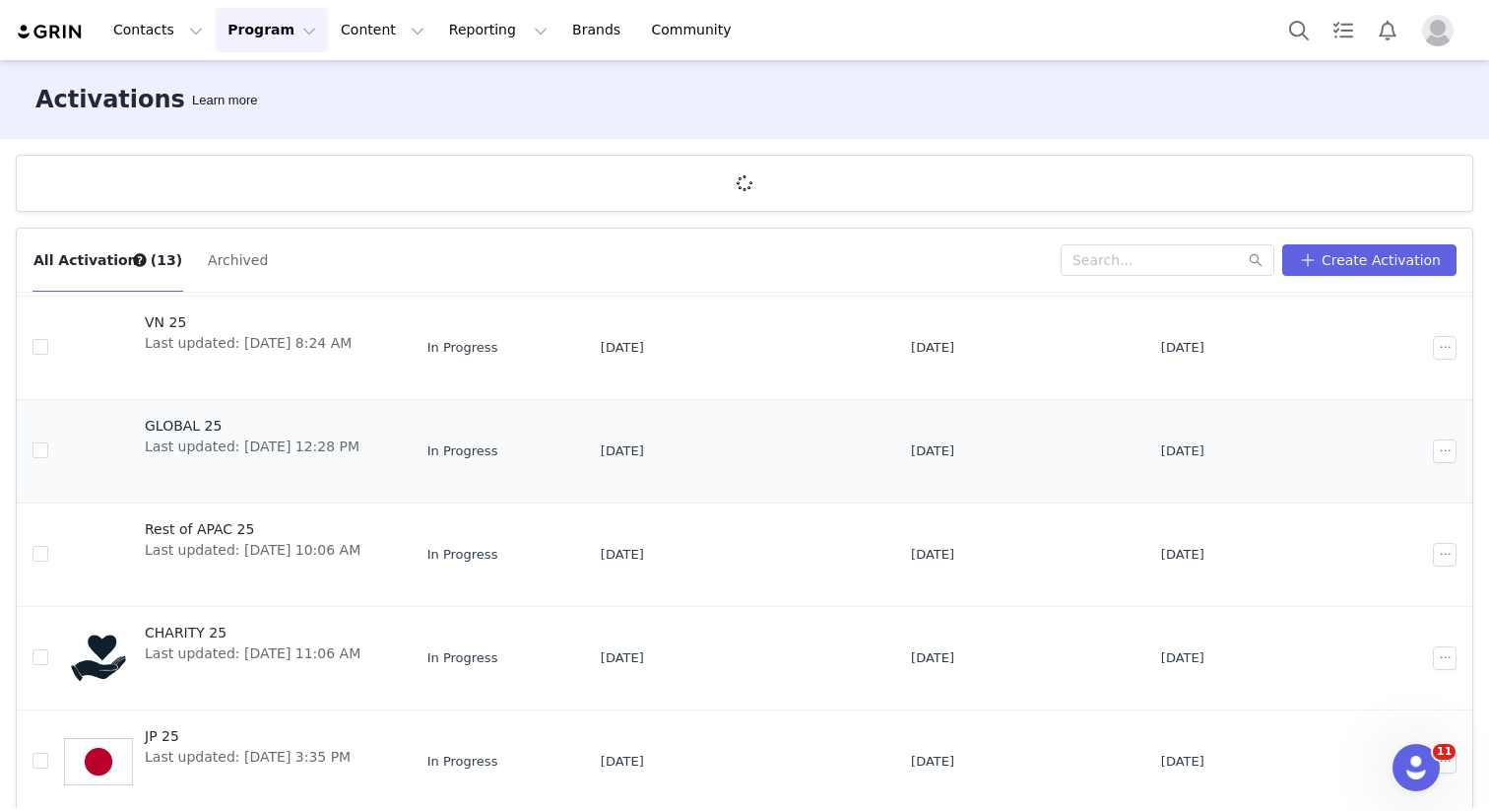
scroll to position [566, 0]
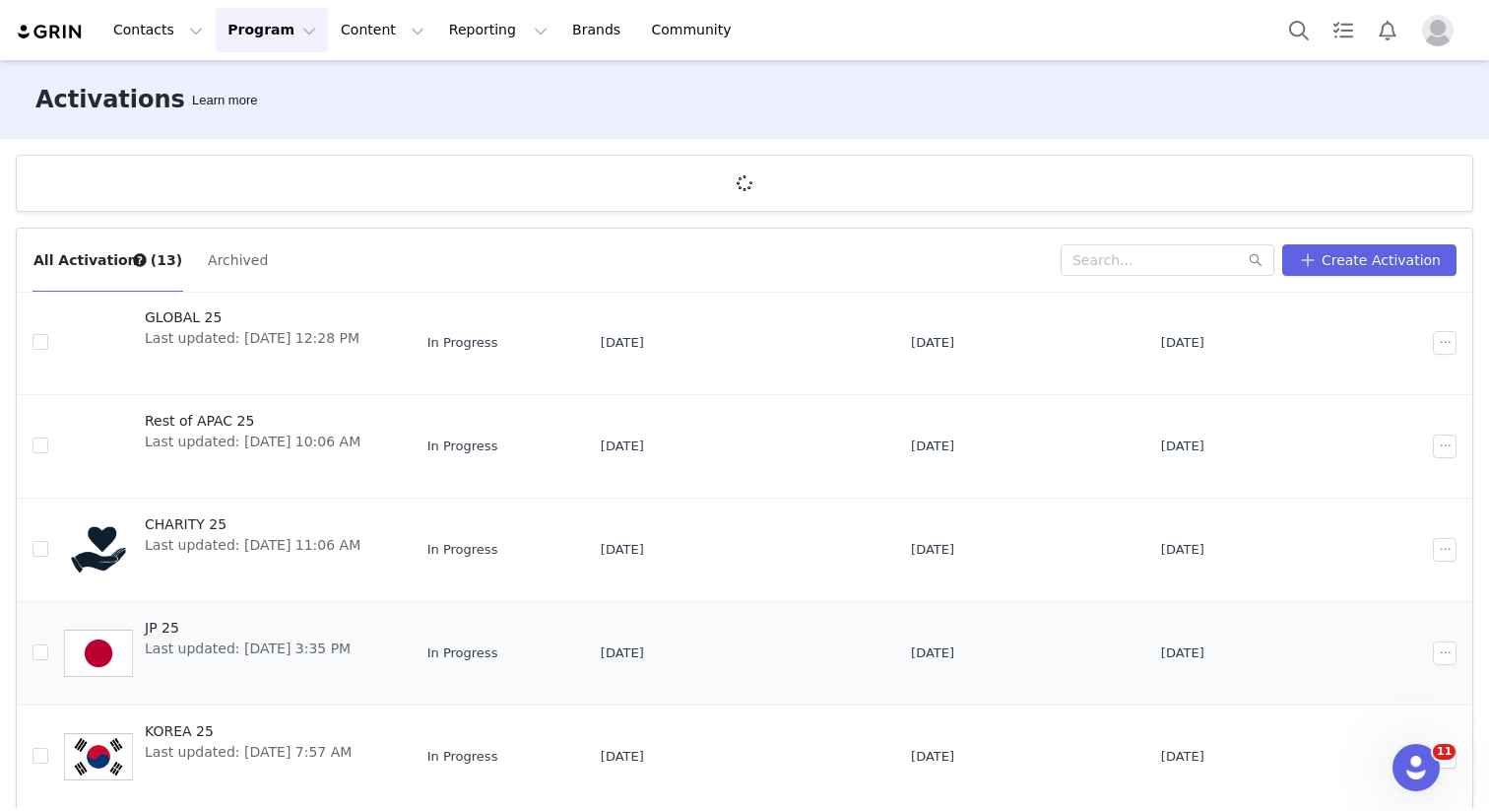
click at [168, 631] on span "JP 25" at bounding box center [248, 628] width 206 height 21
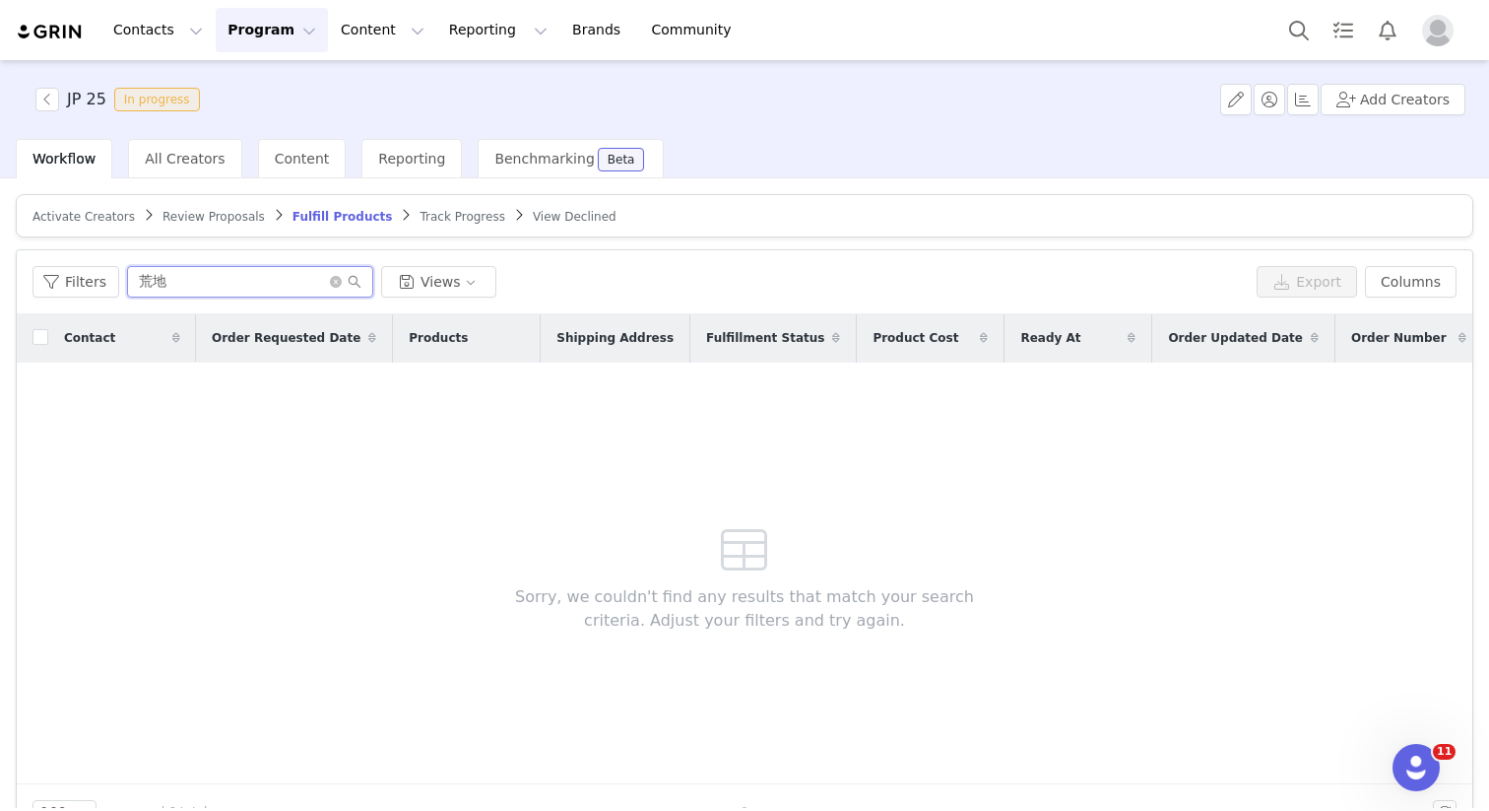
click at [207, 287] on input "荒地" at bounding box center [250, 282] width 246 height 32
type input "kappa"
click at [177, 154] on span "All Creators" at bounding box center [185, 159] width 80 height 16
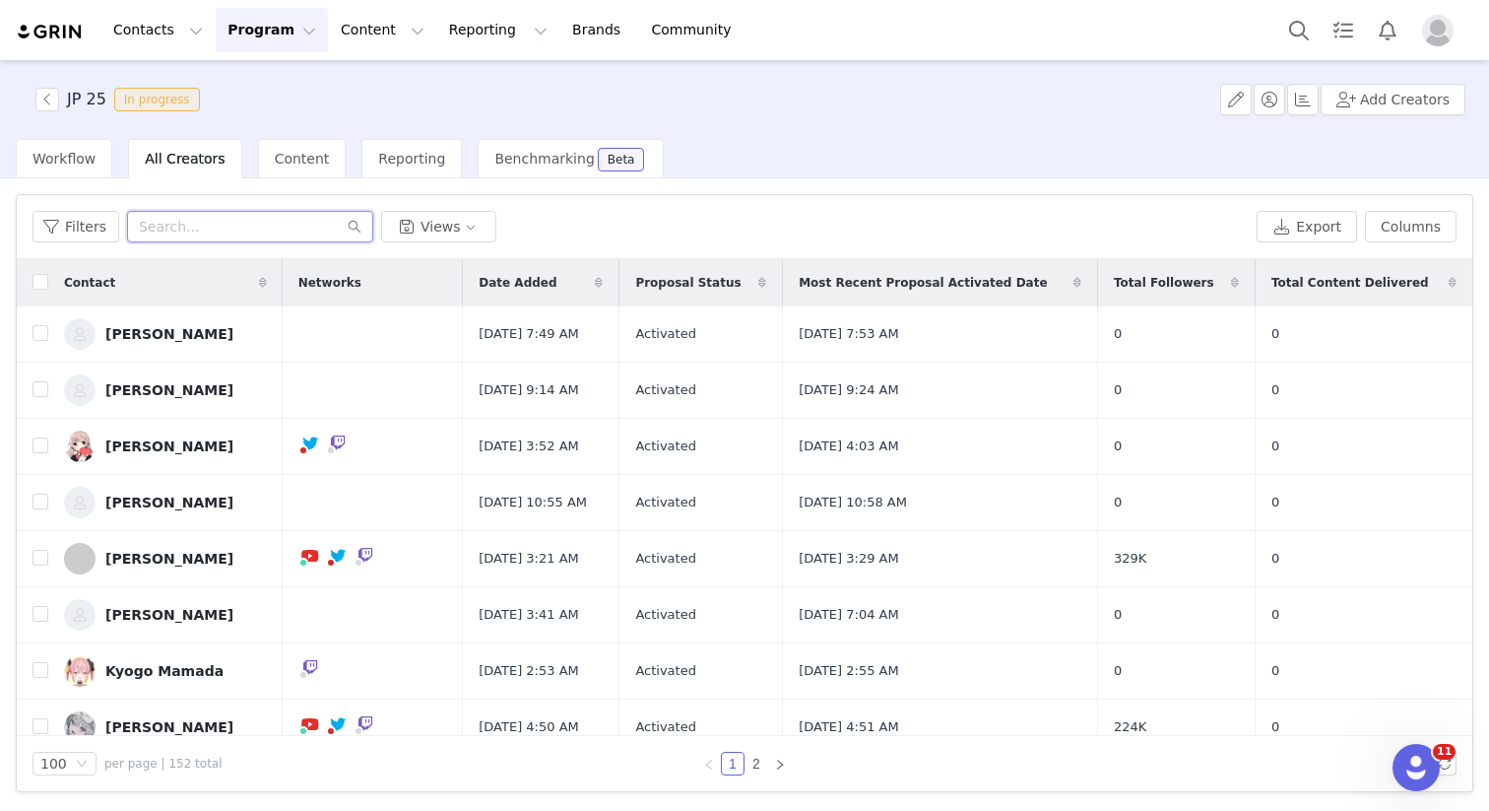
click at [195, 234] on input "text" at bounding box center [250, 227] width 246 height 32
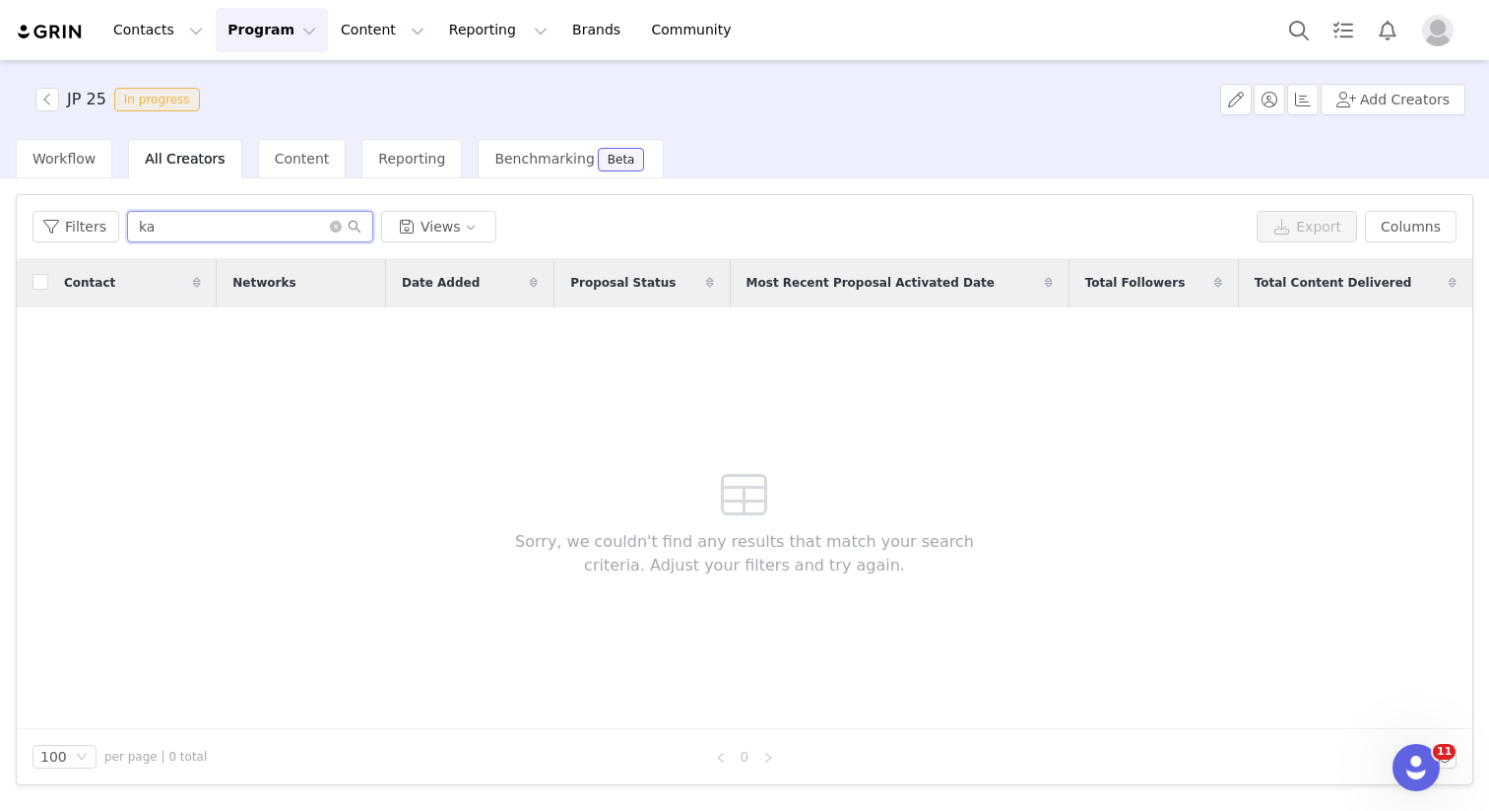
type input "k"
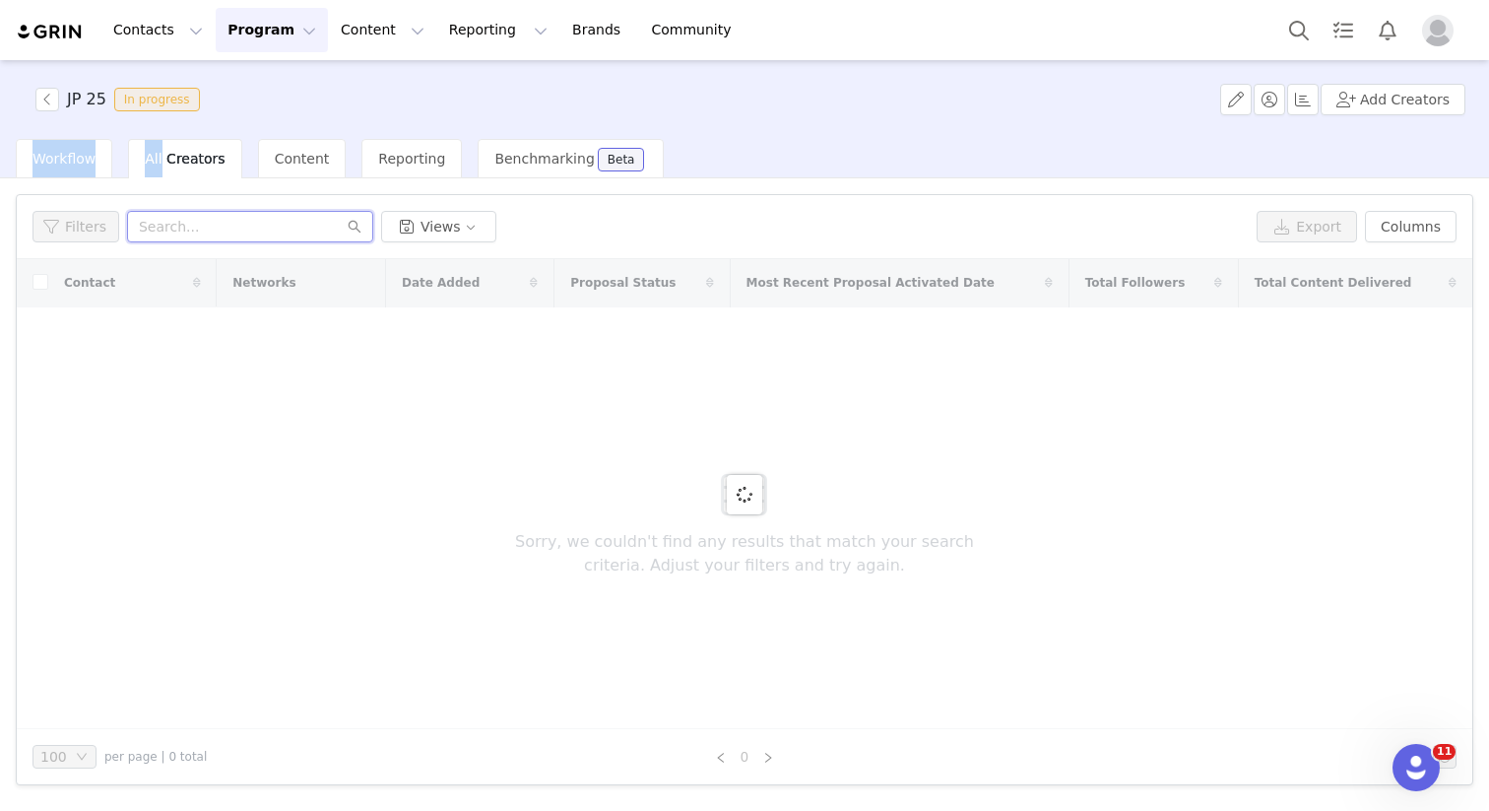
click at [244, 223] on input "text" at bounding box center [250, 227] width 246 height 32
type input "Numatsu"
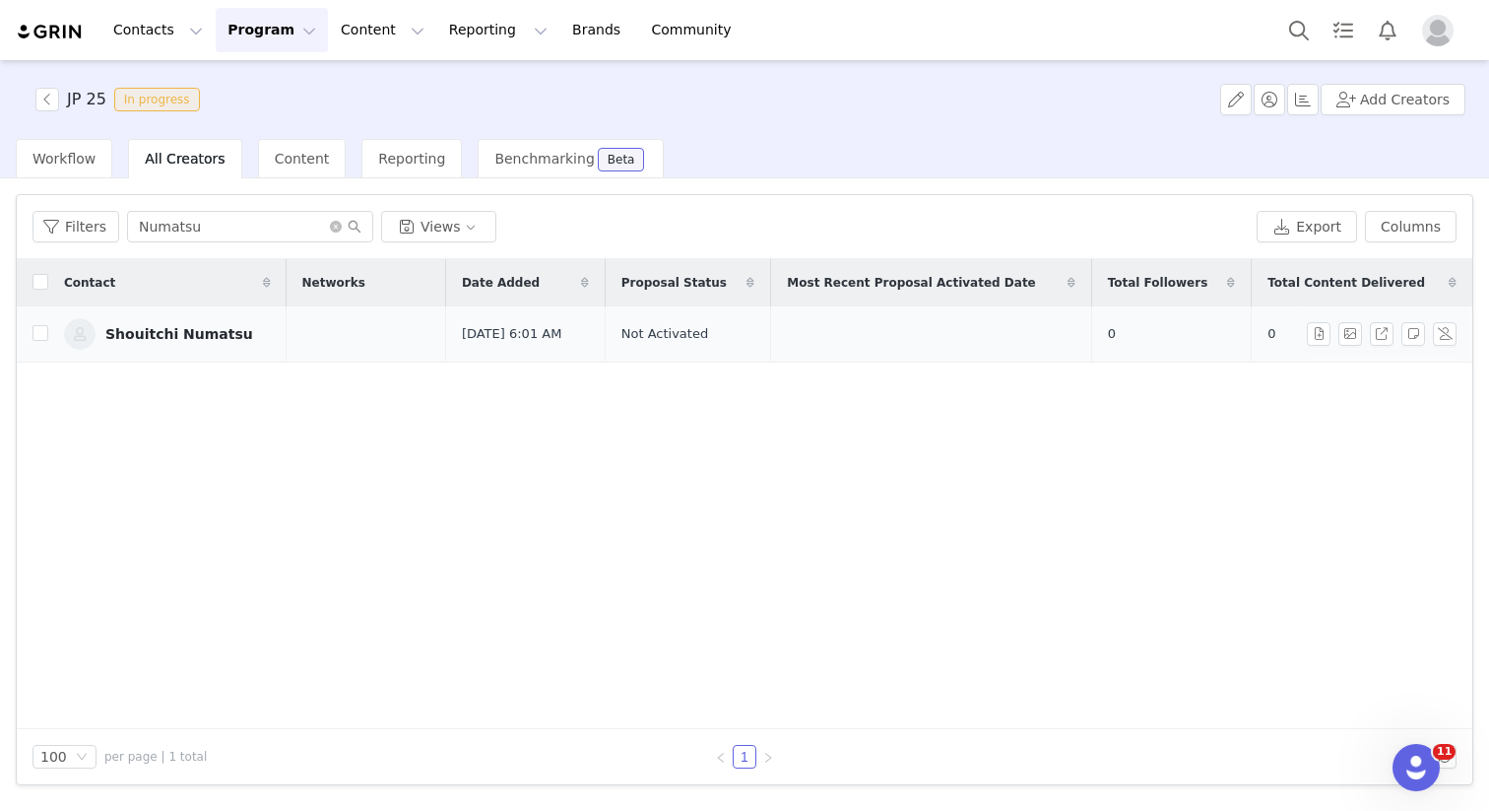
click at [204, 328] on div "Shouitchi Numatsu" at bounding box center [179, 334] width 148 height 16
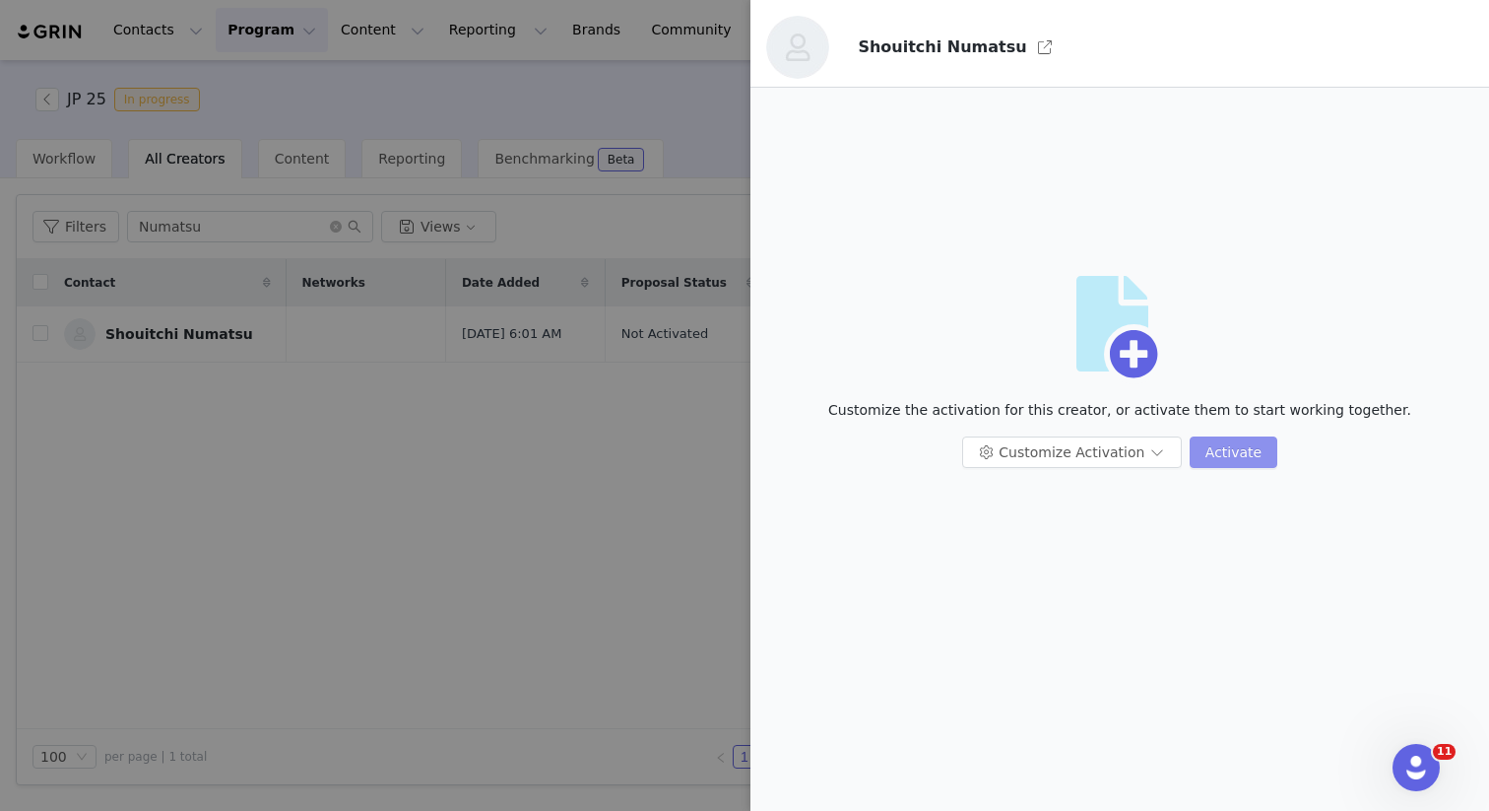
click at [1242, 453] on button "Activate" at bounding box center [1234, 452] width 88 height 32
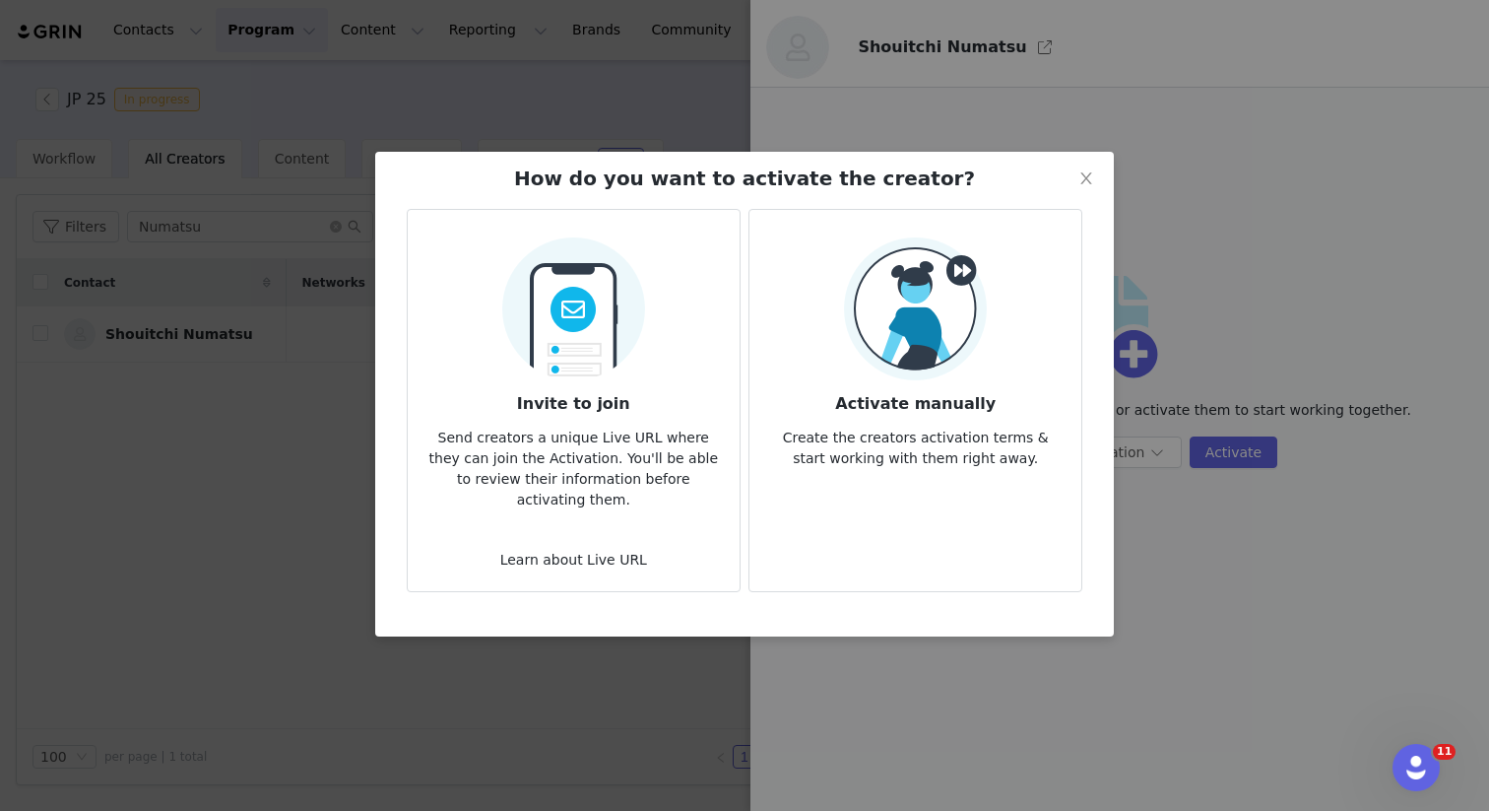
click at [623, 810] on div "How do you want to activate the creator? Invite to join Send creators a unique …" at bounding box center [744, 405] width 1489 height 811
click at [758, 463] on article "Activate manually Create the creators activation terms & start working with the…" at bounding box center [916, 400] width 334 height 383
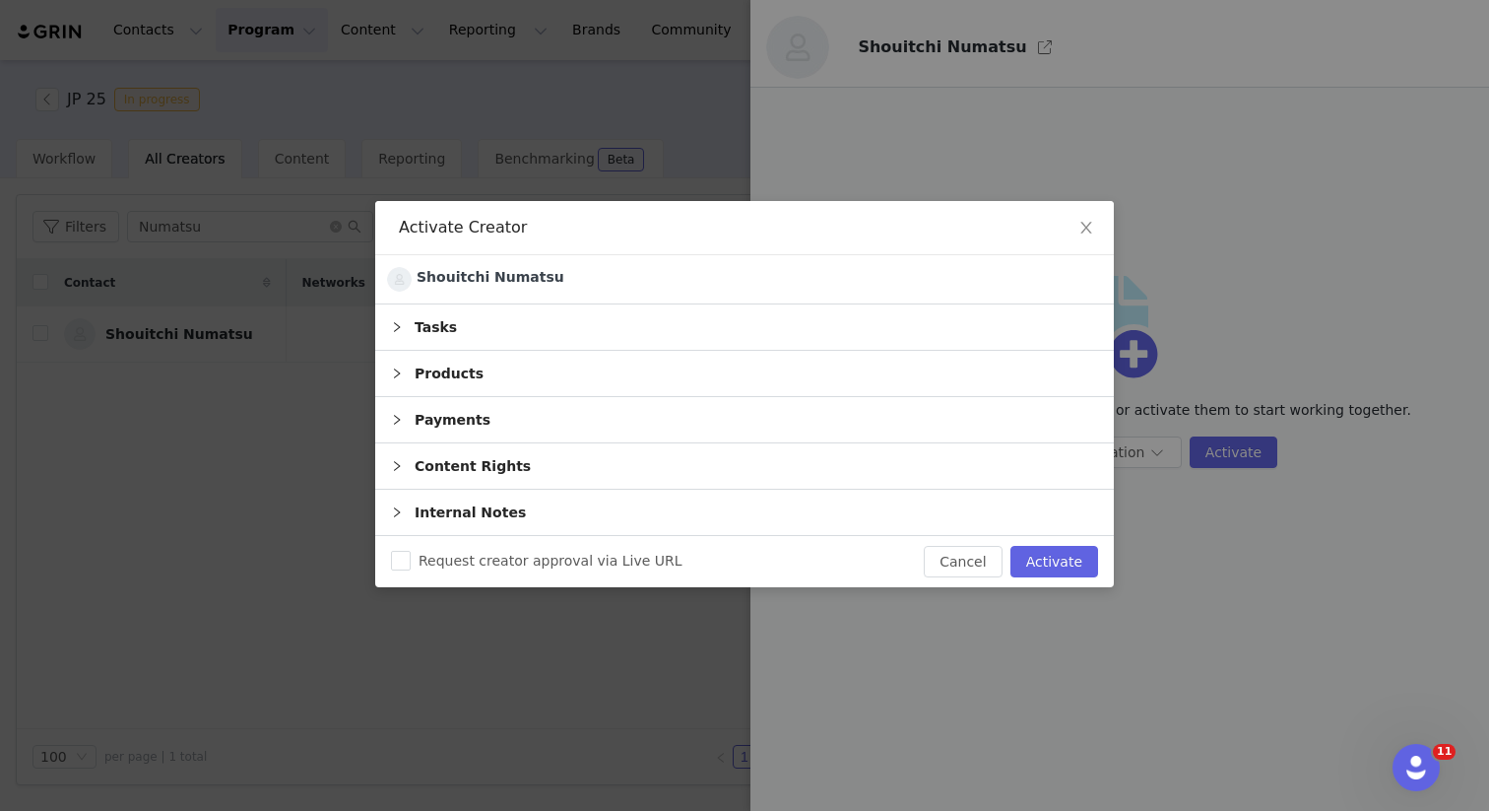
click at [446, 373] on div "Products" at bounding box center [744, 373] width 739 height 45
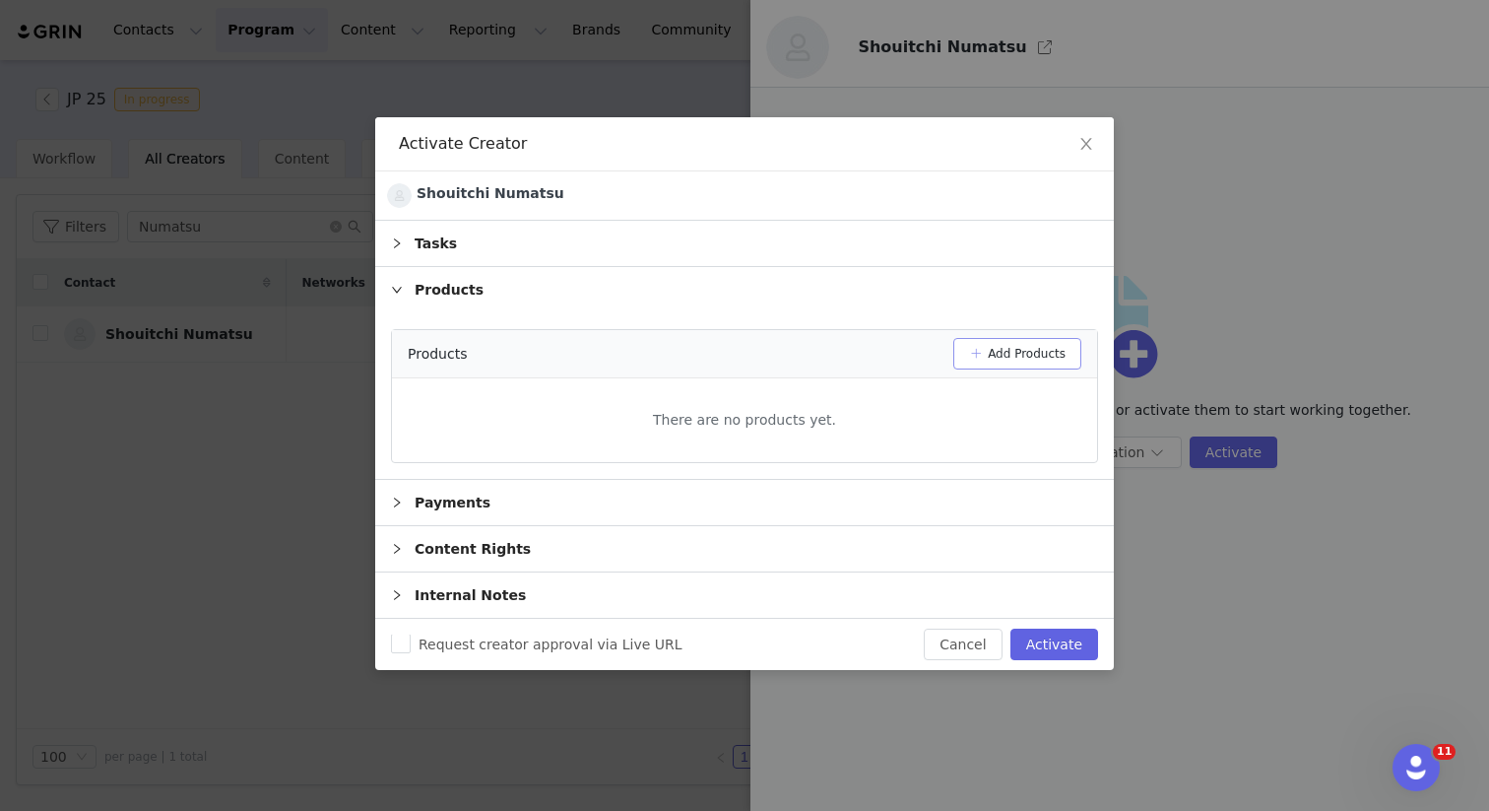
click at [972, 347] on button "Add Products" at bounding box center [1018, 354] width 128 height 32
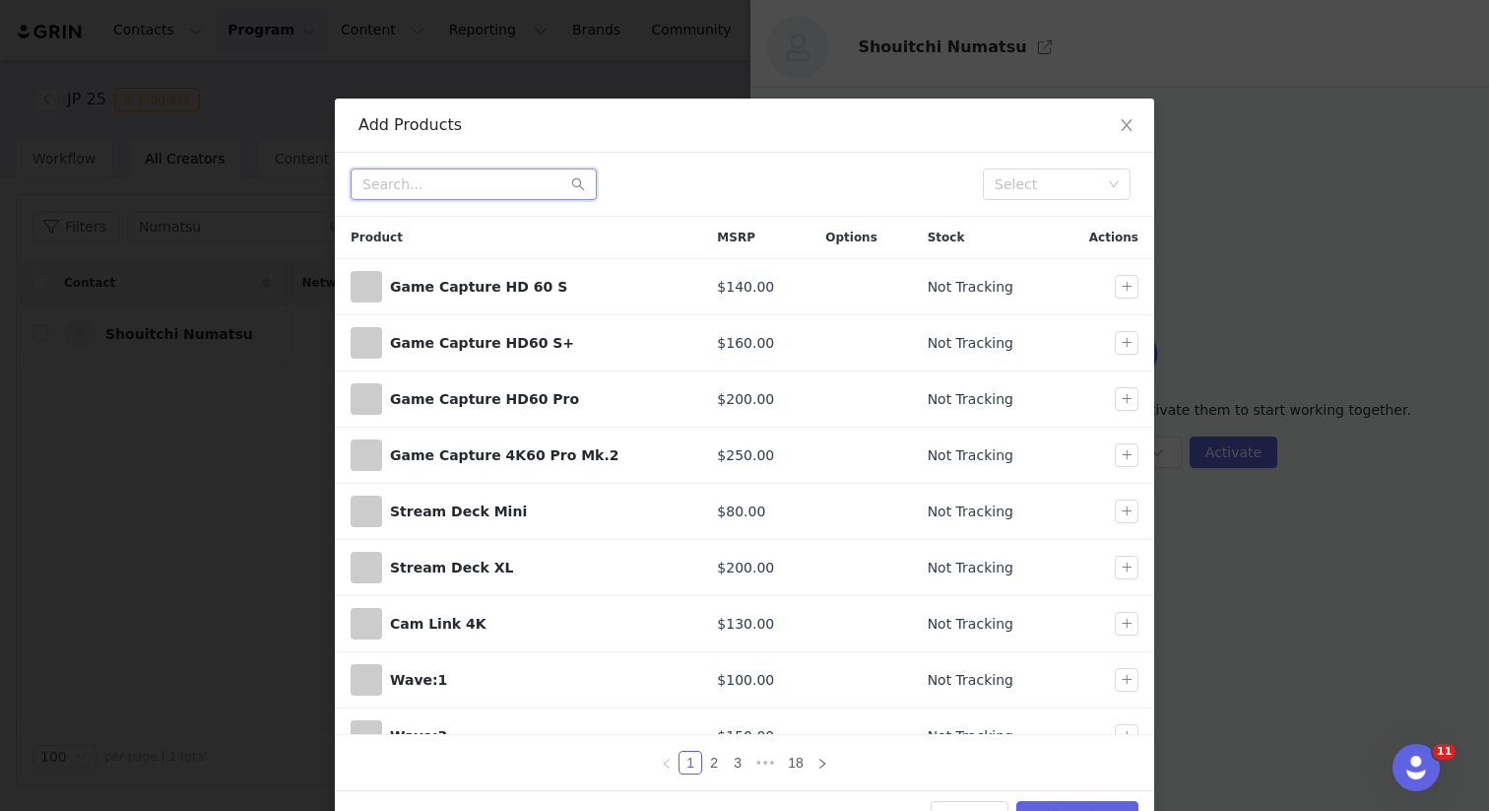
click at [491, 179] on input "text" at bounding box center [474, 184] width 246 height 32
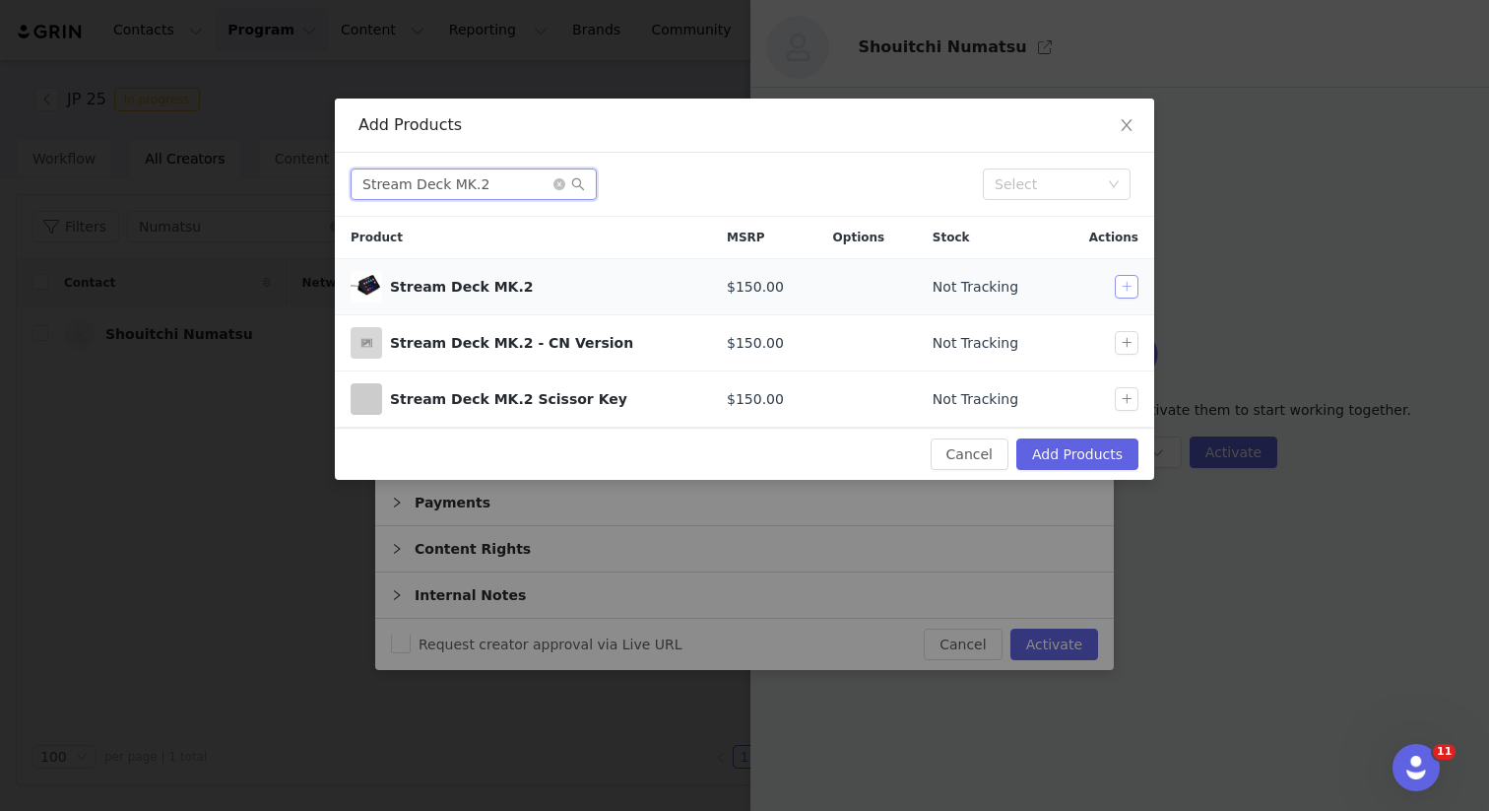
type input "Stream Deck MK.2"
click at [1133, 288] on button "button" at bounding box center [1127, 287] width 24 height 24
click at [1074, 452] on button "Add Products" at bounding box center [1078, 454] width 122 height 32
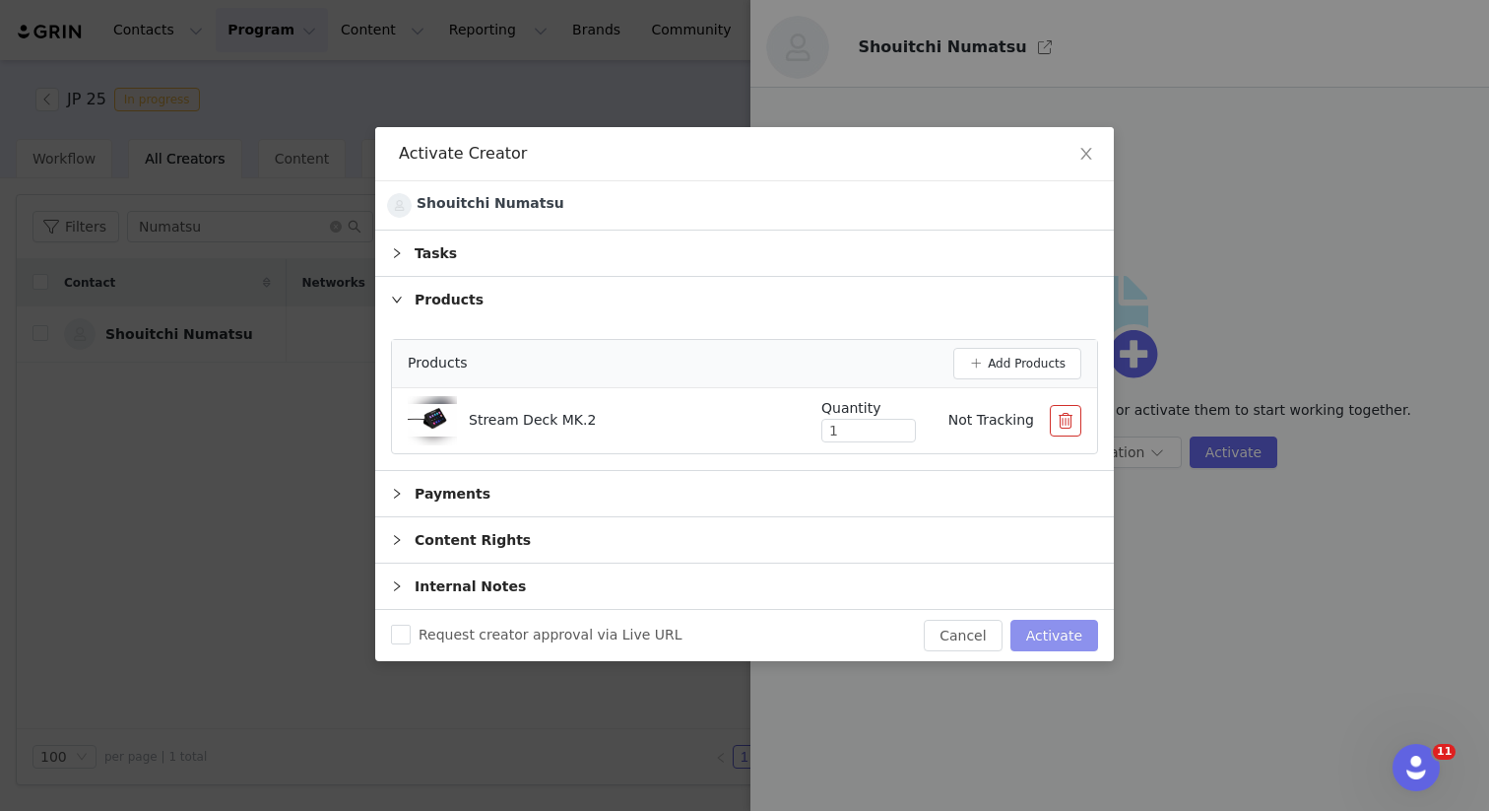
click at [1058, 634] on button "Activate" at bounding box center [1055, 636] width 88 height 32
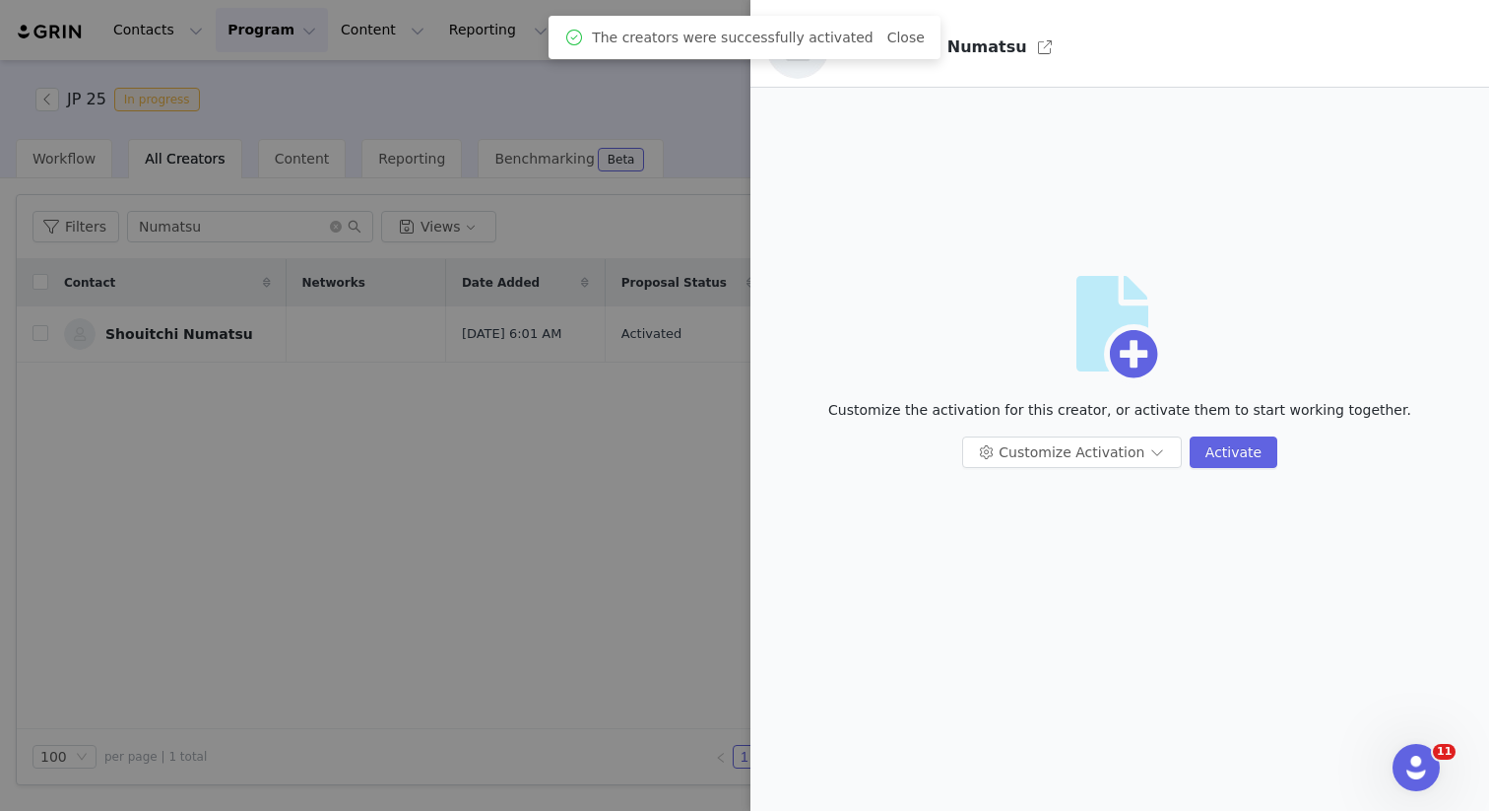
click at [532, 493] on div at bounding box center [744, 405] width 1489 height 811
